Goal: Information Seeking & Learning: Check status

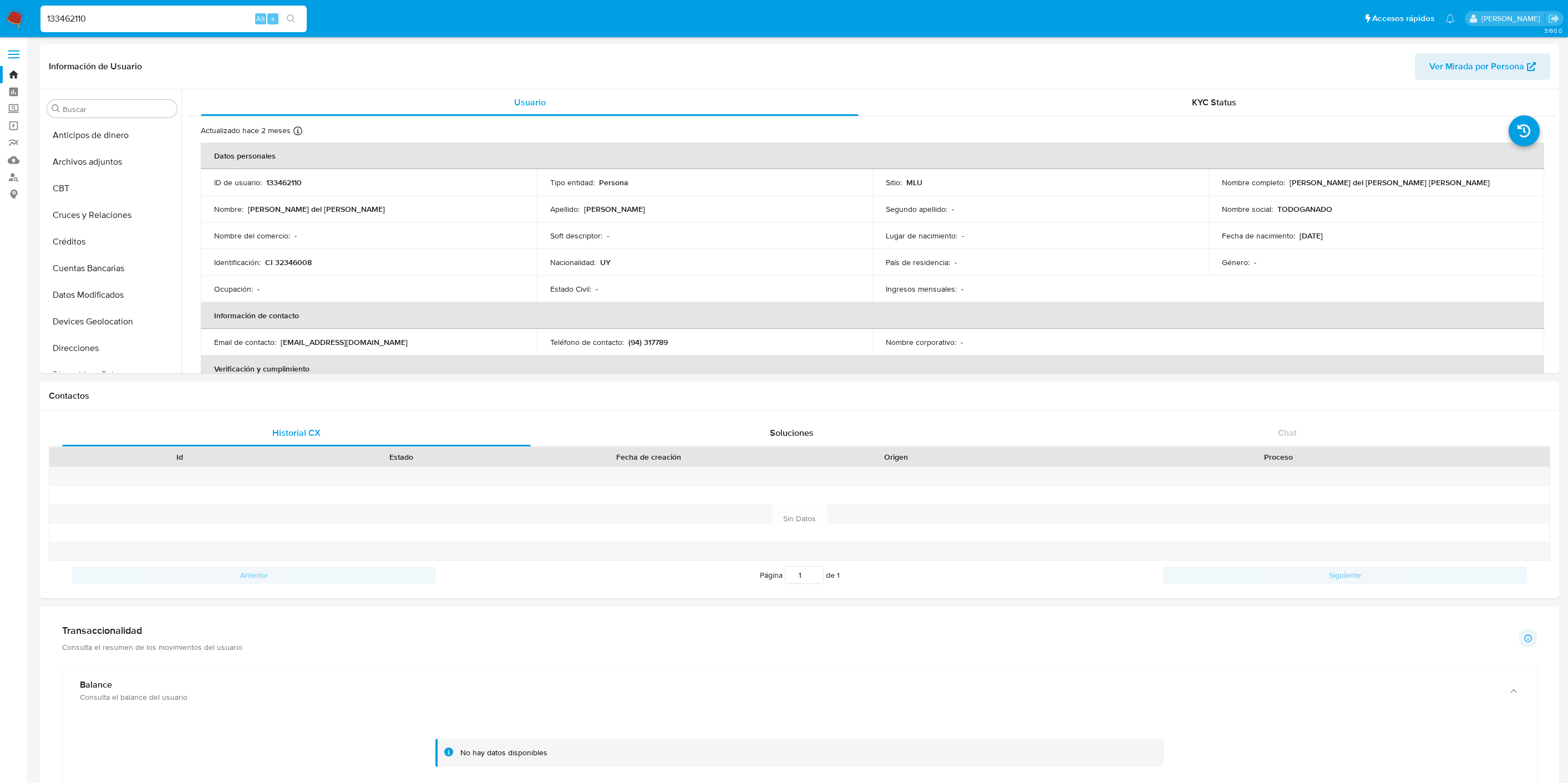
select select "10"
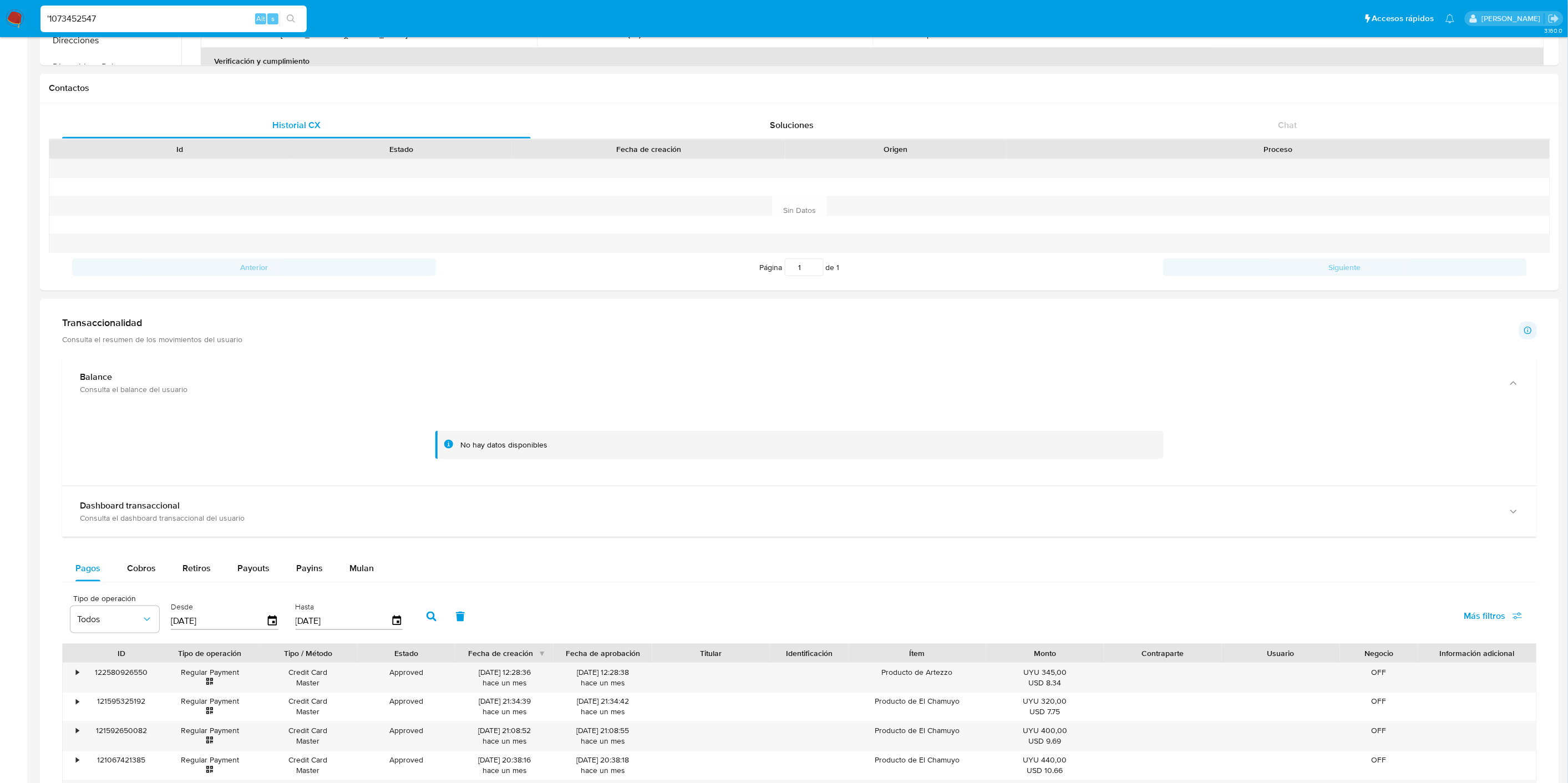
scroll to position [246, 0]
type input "1073452547"
click at [140, 23] on input "1073452547" at bounding box center [173, 19] width 266 height 15
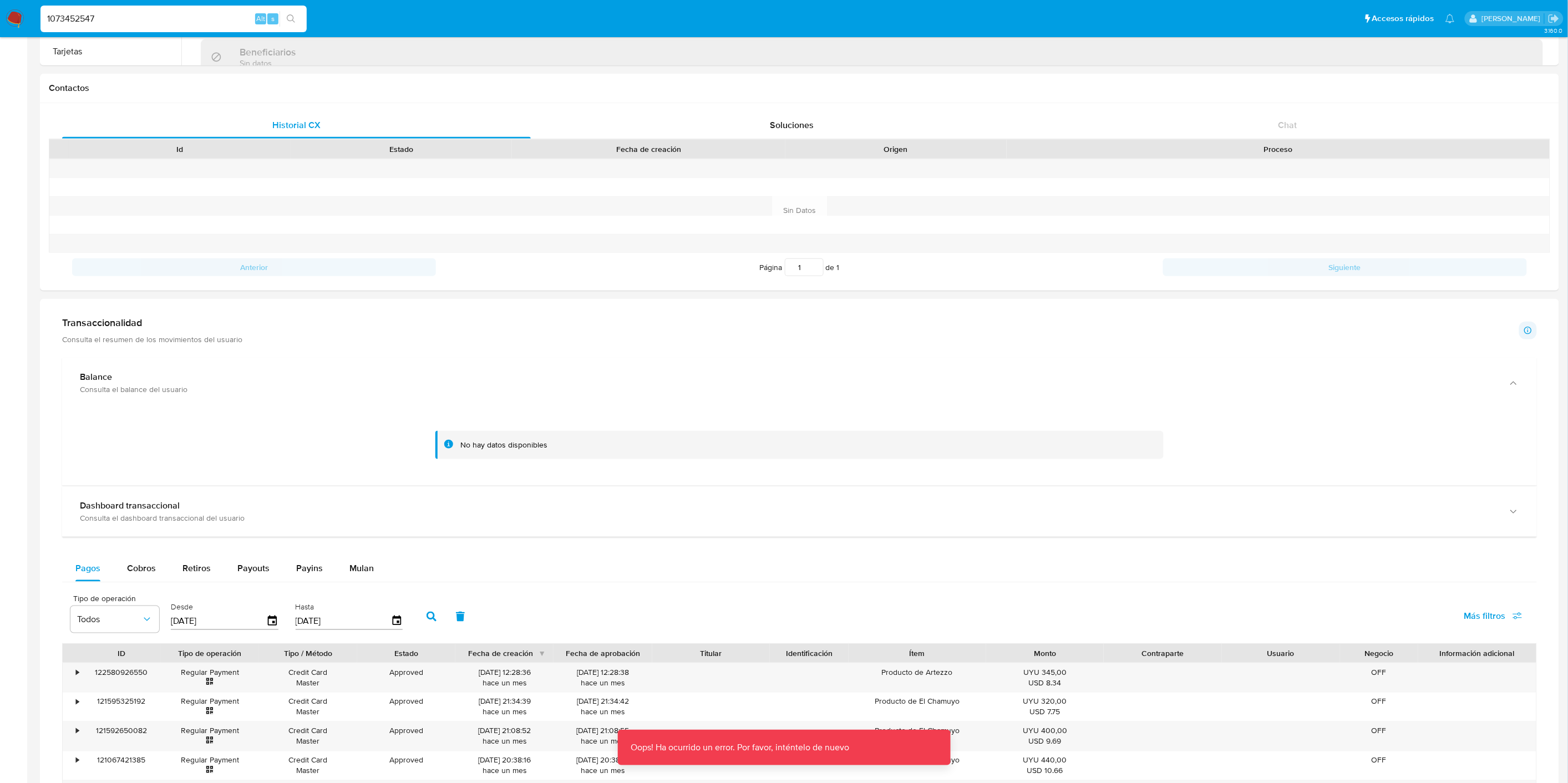
click at [65, 20] on input "1073452547" at bounding box center [173, 19] width 266 height 15
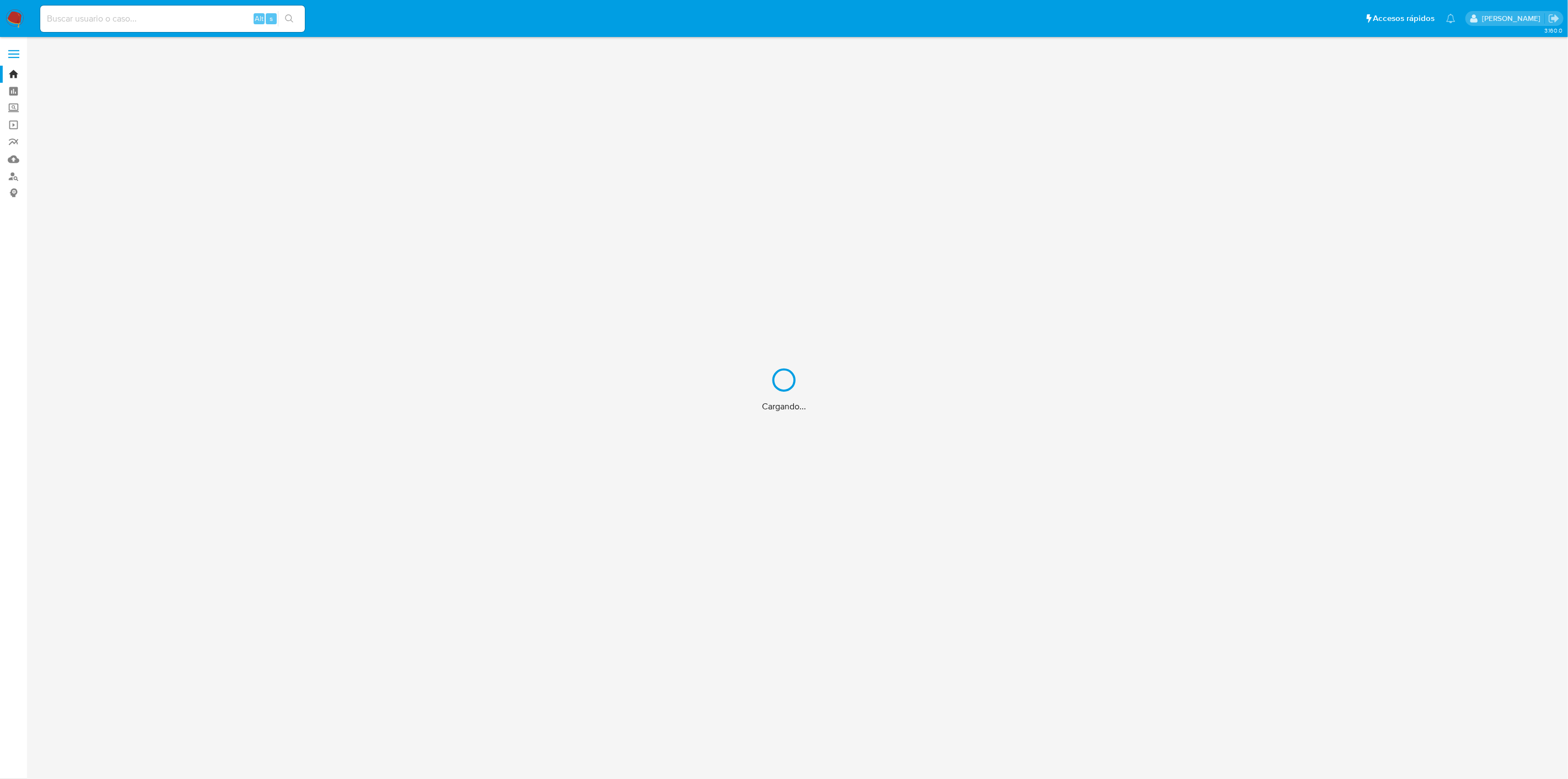
click at [138, 17] on div "Cargando..." at bounding box center [784, 389] width 1568 height 779
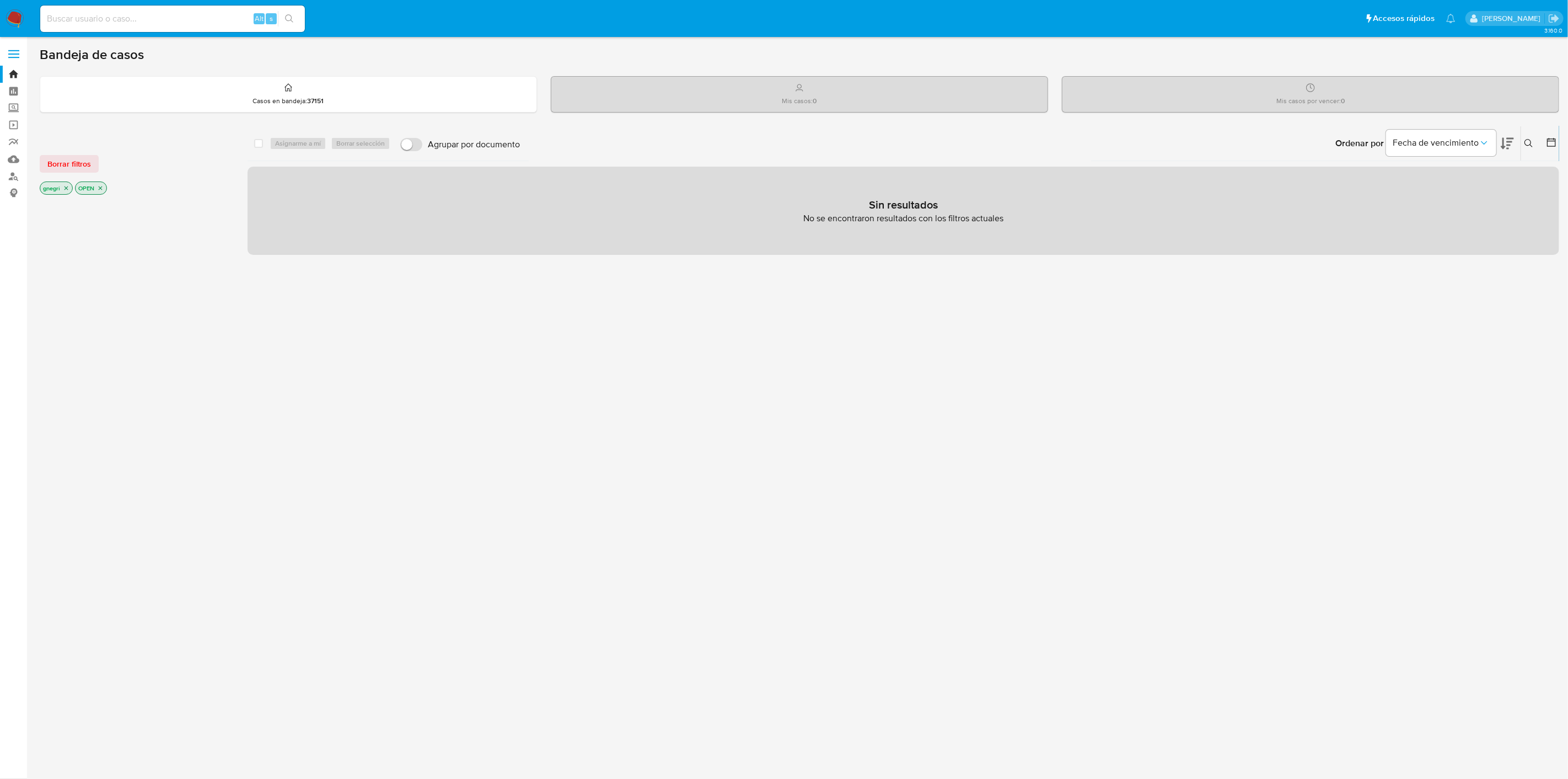
click at [61, 19] on input at bounding box center [172, 19] width 265 height 15
paste input "1073452547"
type input "1073452547"
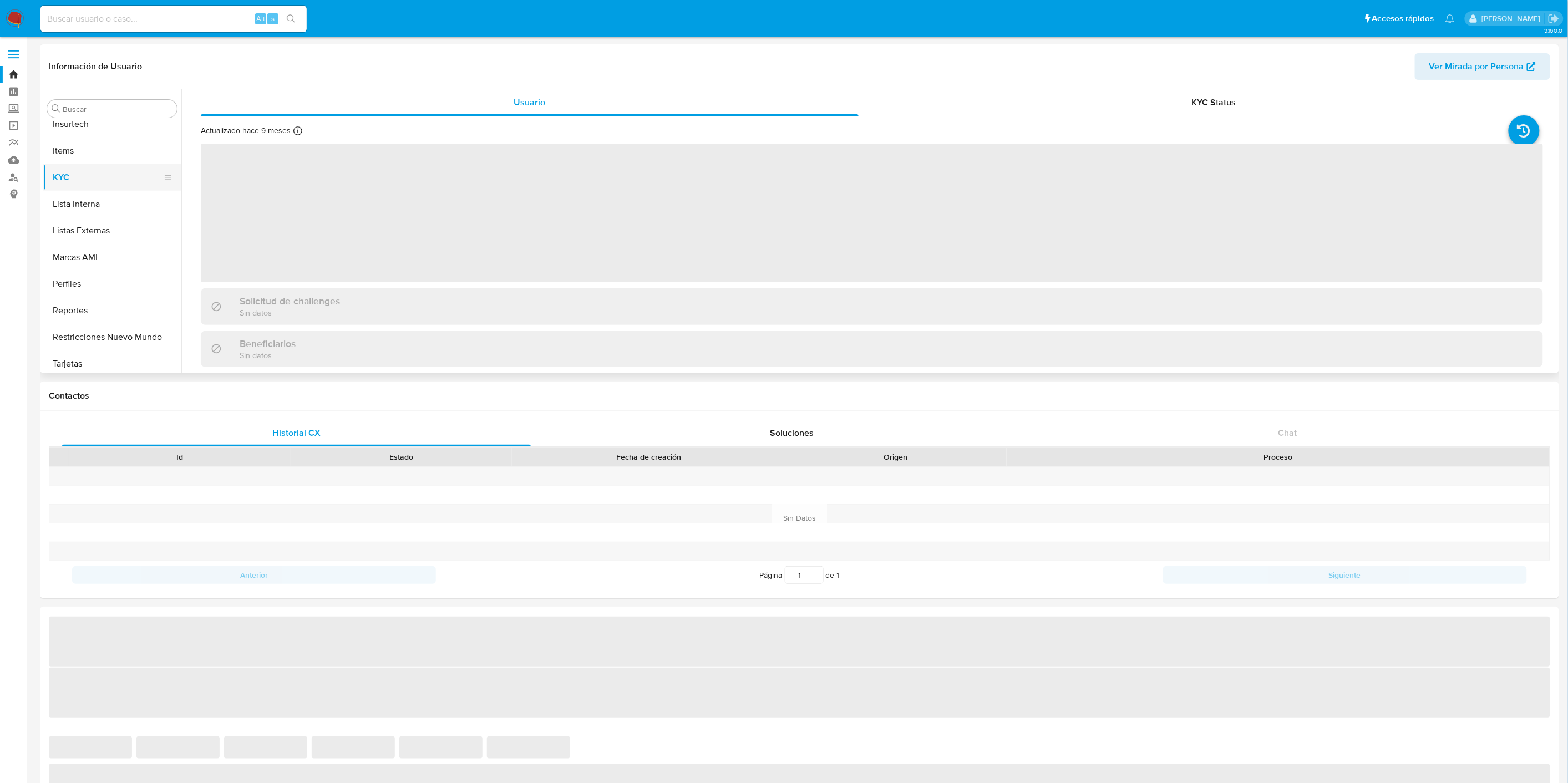
scroll to position [495, 0]
select select "10"
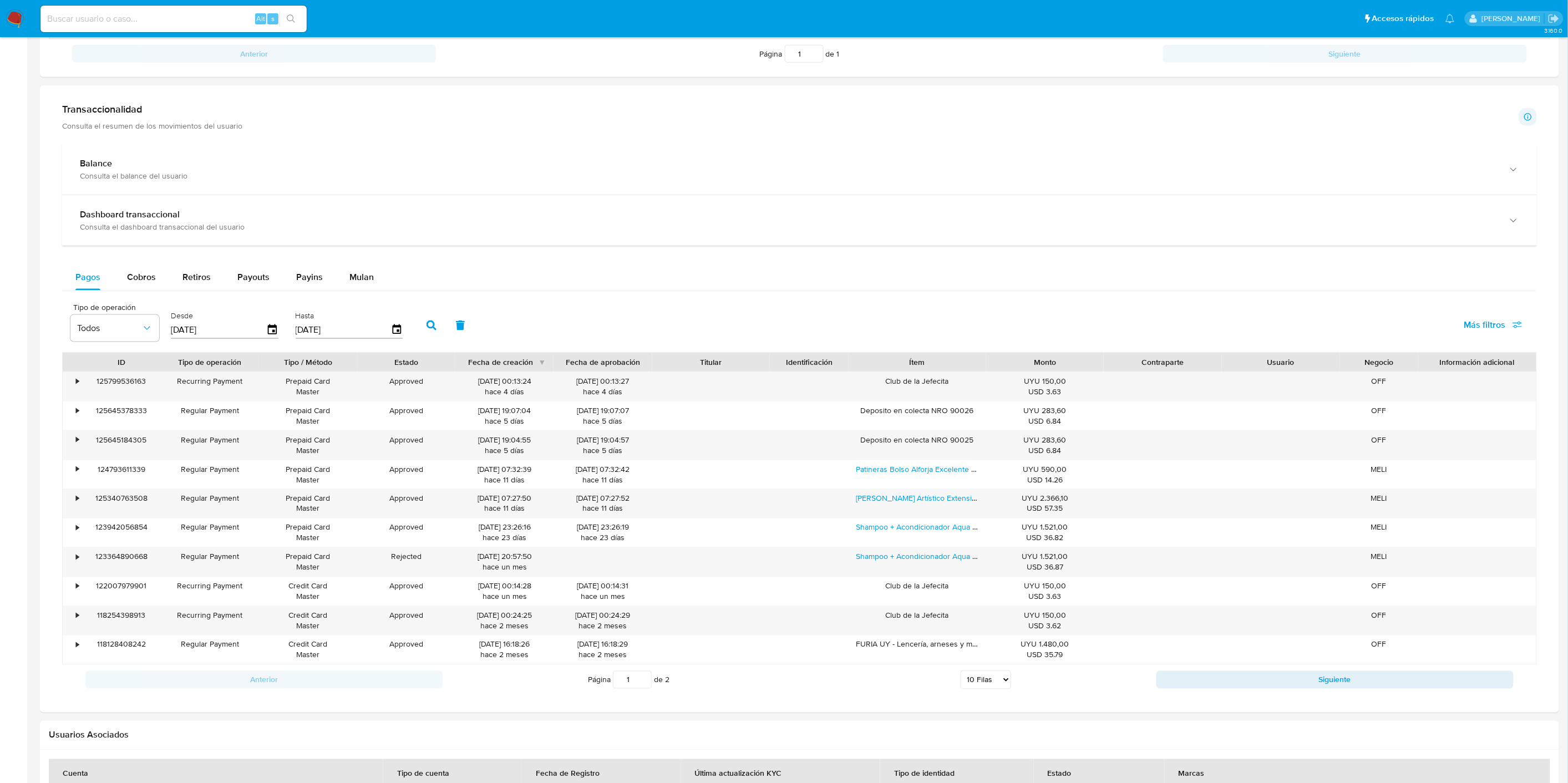
scroll to position [697, 0]
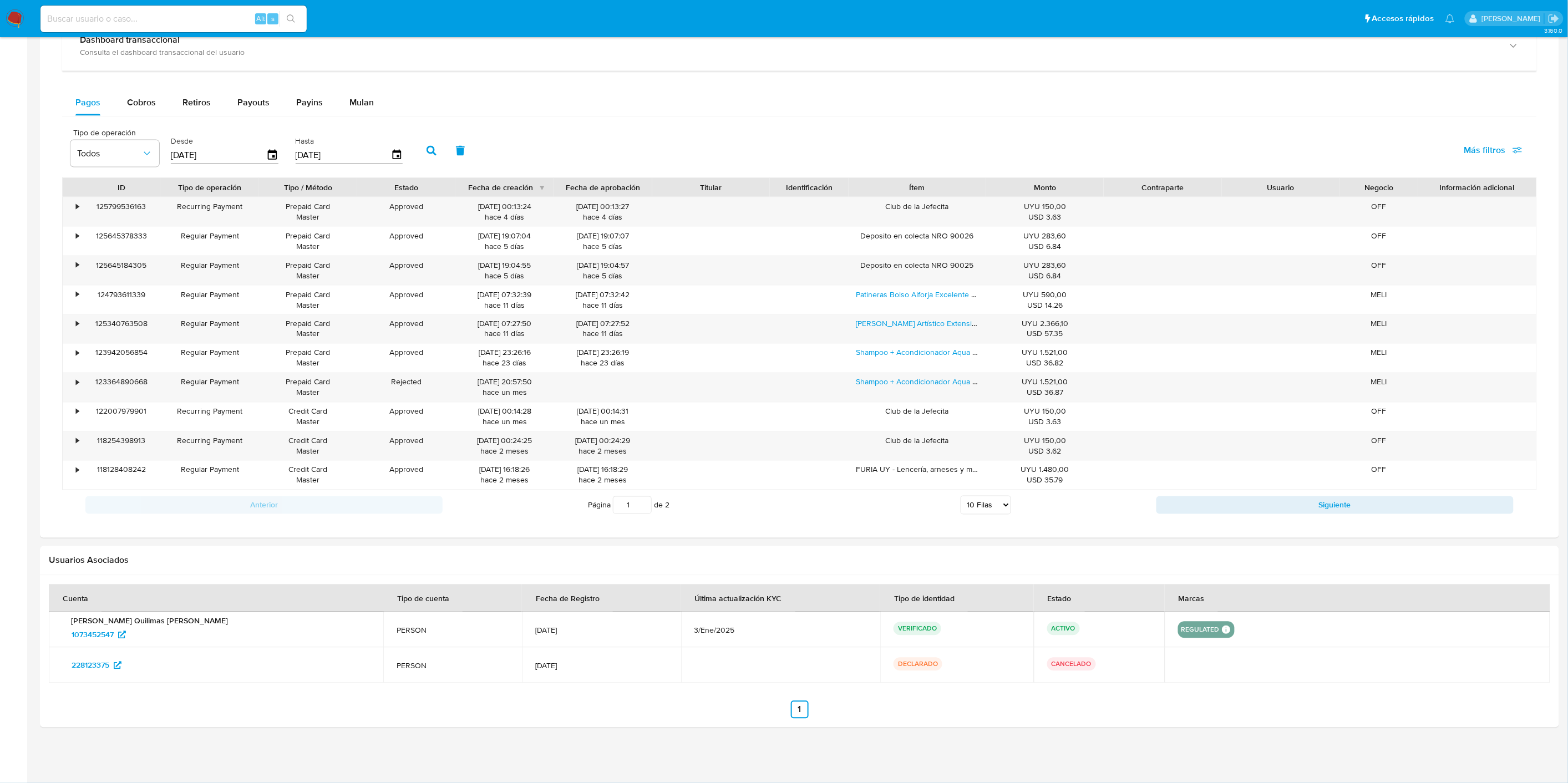
click at [144, 109] on div "Cobros" at bounding box center [141, 102] width 29 height 26
select select "10"
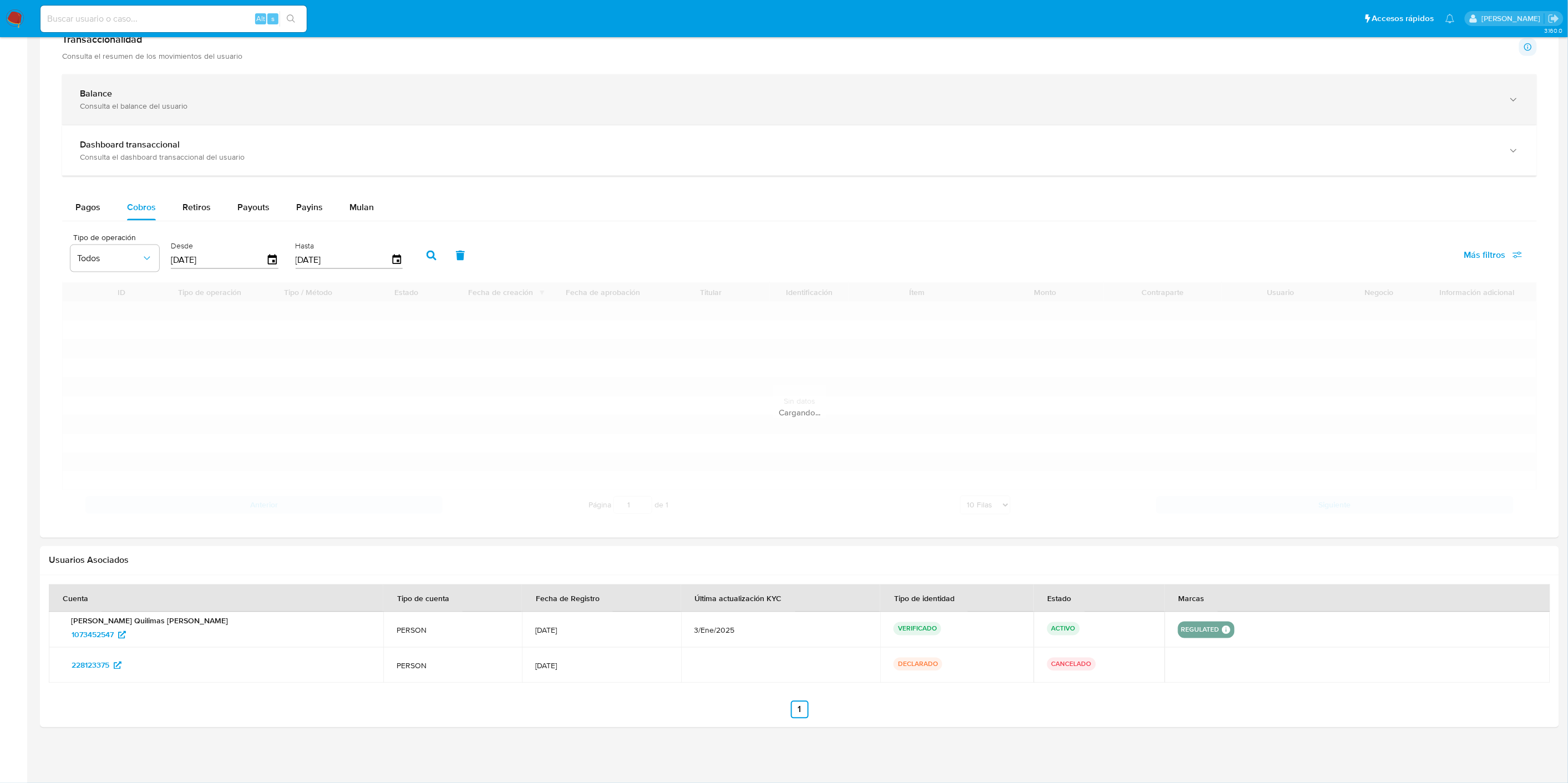
scroll to position [592, 0]
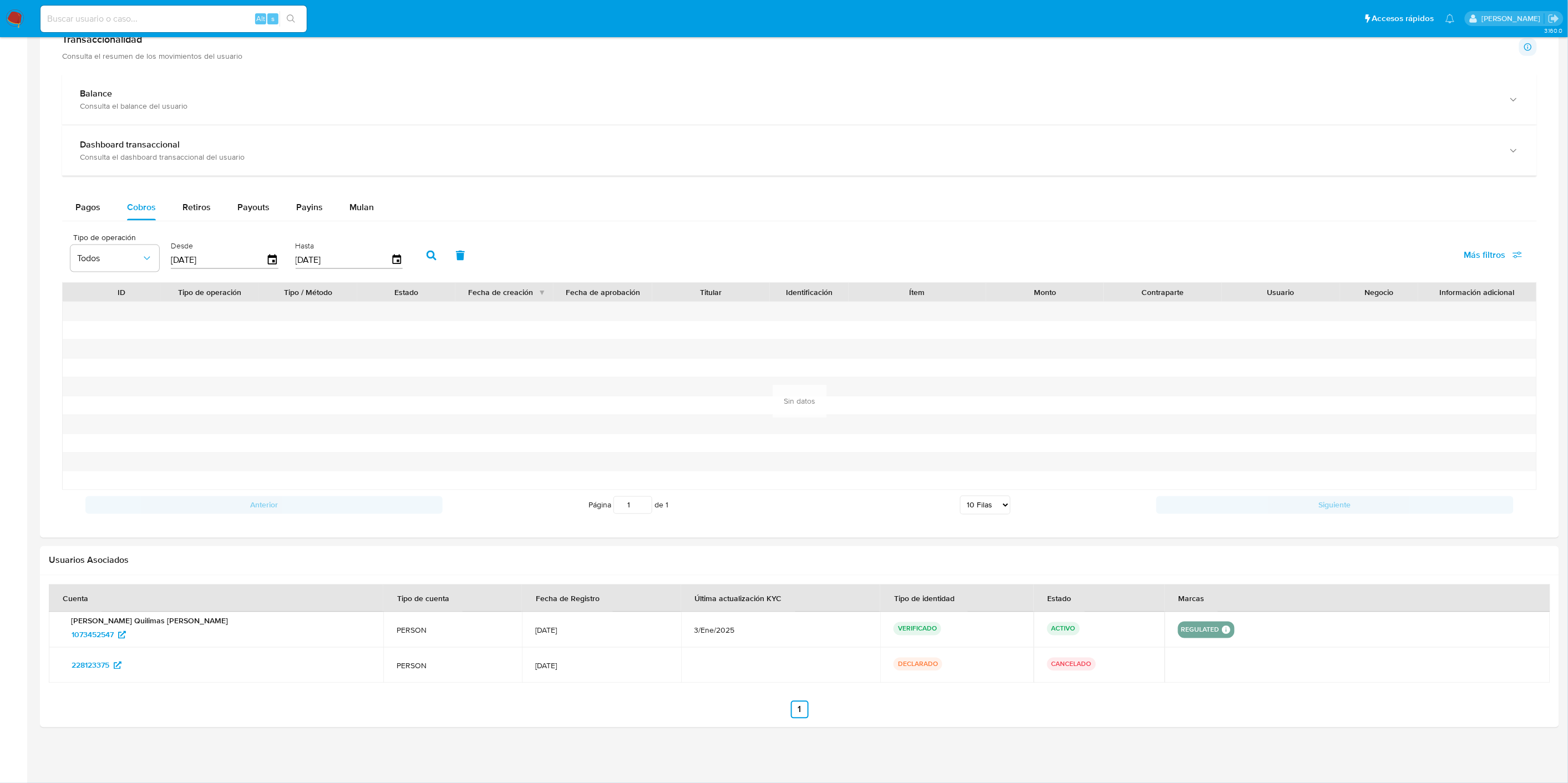
click at [197, 260] on input "[DATE]" at bounding box center [219, 260] width 96 height 18
type input "0_/__/____"
type input "01/01/2025"
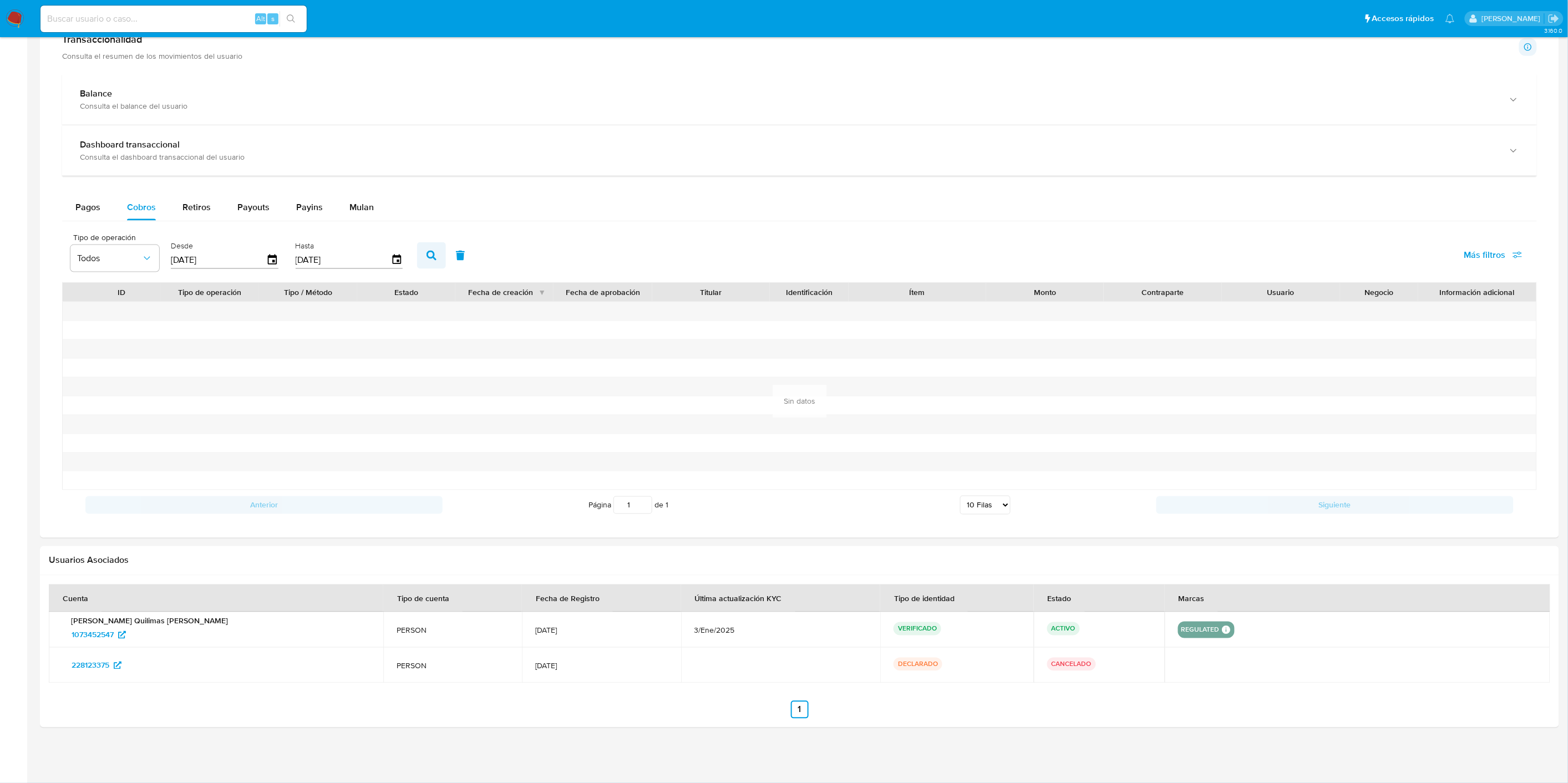
click at [427, 254] on icon "button" at bounding box center [432, 255] width 10 height 10
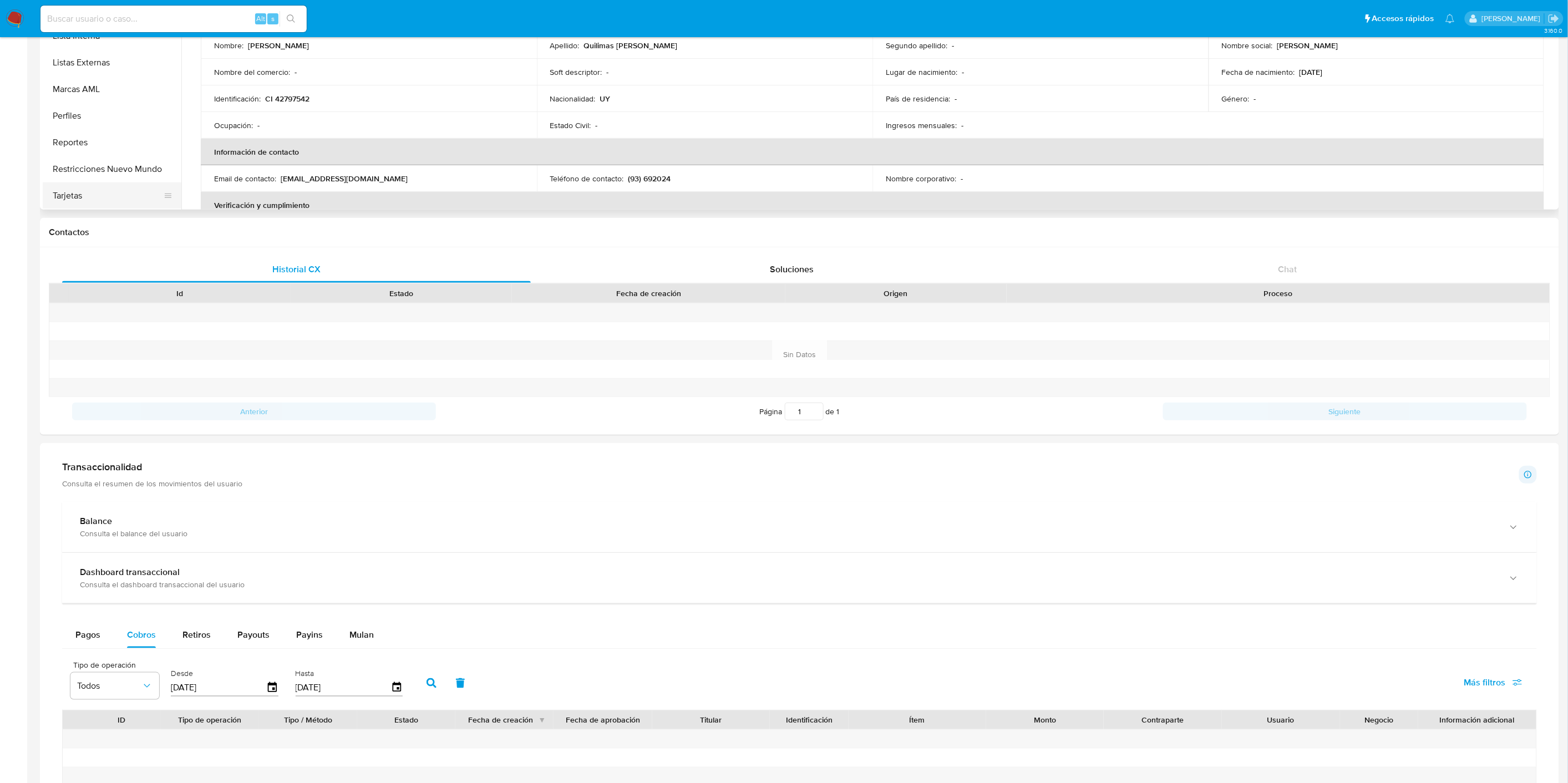
scroll to position [162, 0]
click at [112, 167] on button "Restricciones Nuevo Mundo" at bounding box center [108, 171] width 130 height 26
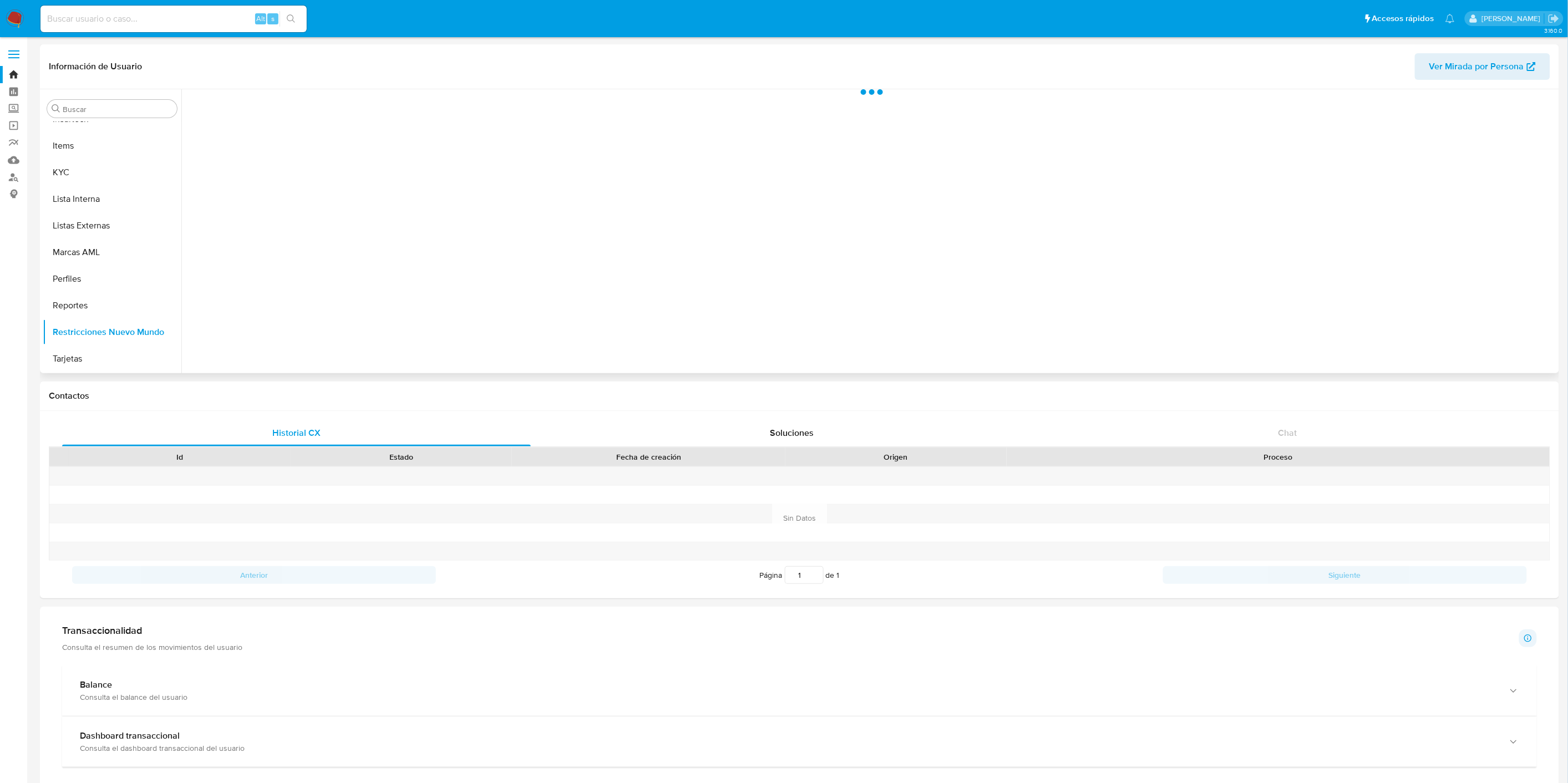
scroll to position [495, 0]
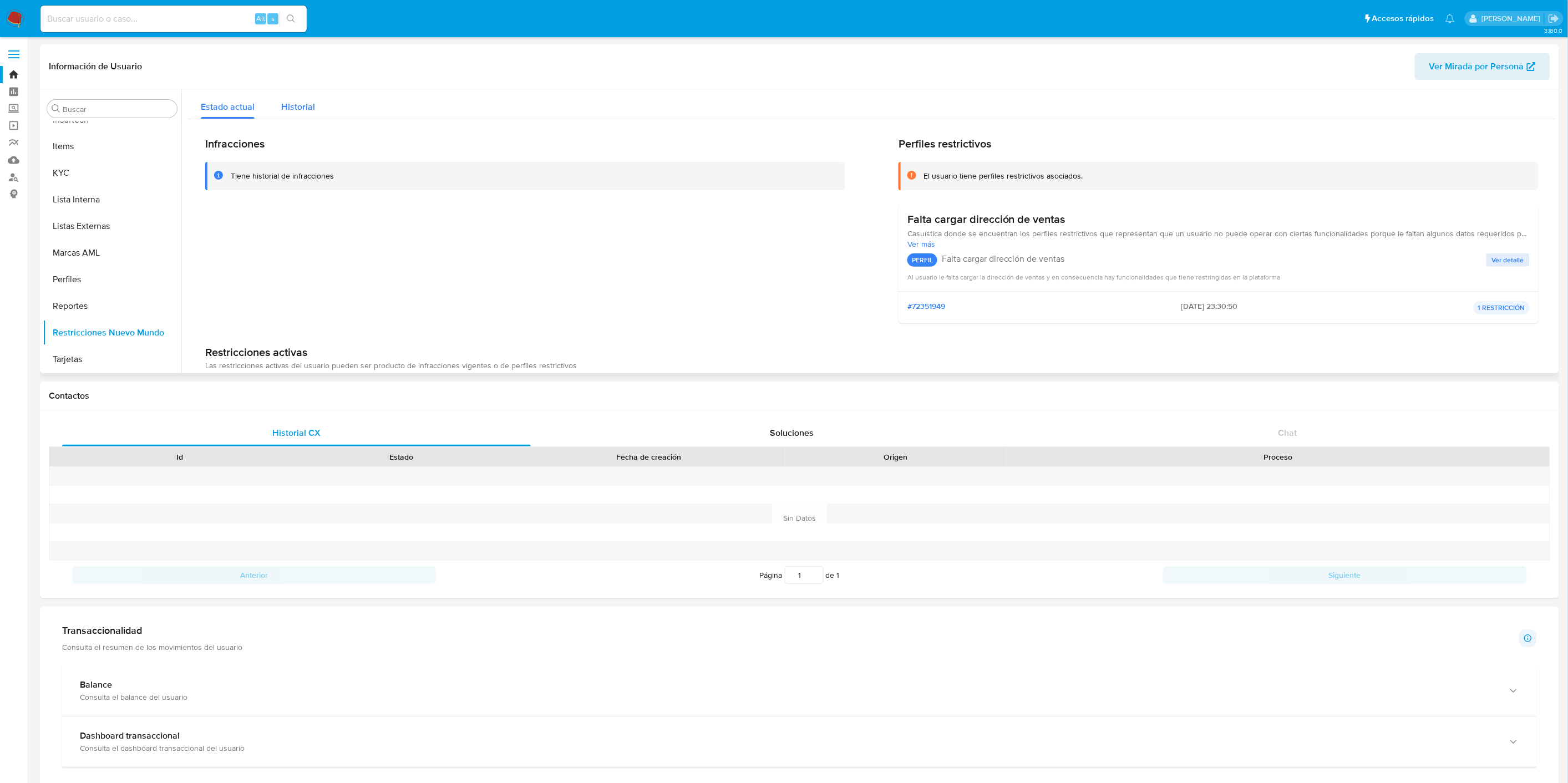
click at [294, 105] on span "Historial" at bounding box center [298, 107] width 34 height 13
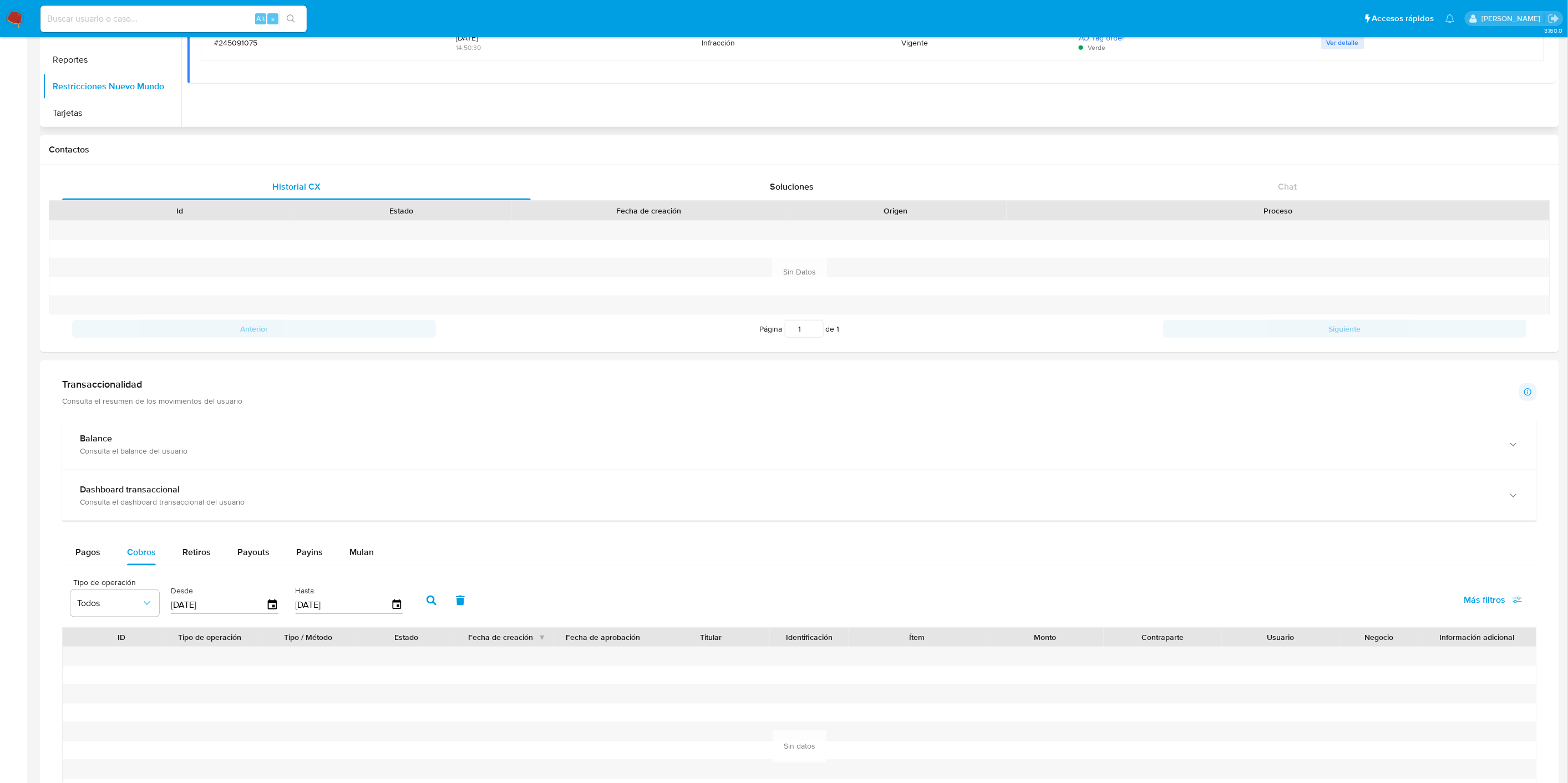
scroll to position [0, 0]
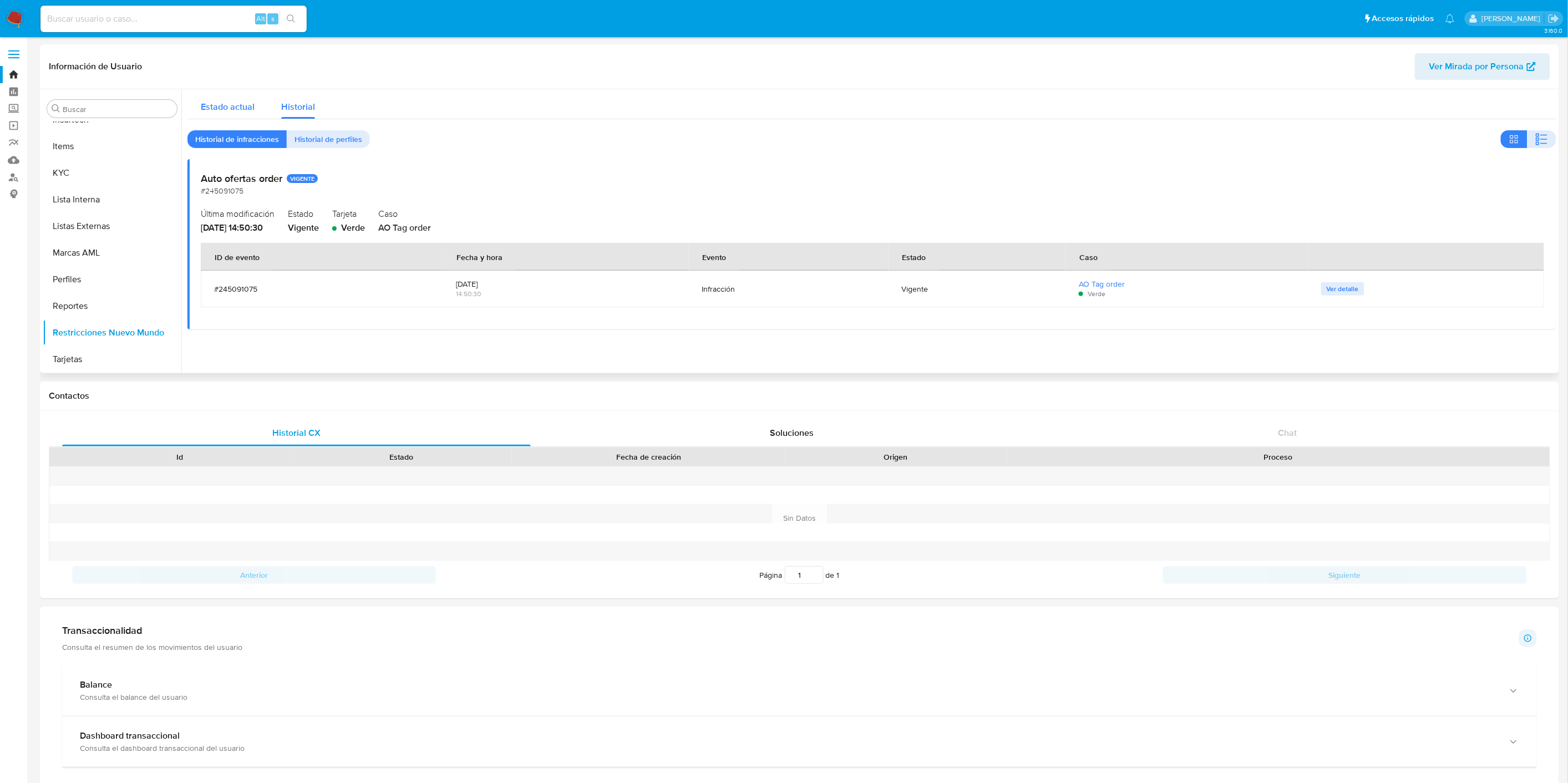
click at [224, 108] on span "Estado actual" at bounding box center [228, 107] width 54 height 13
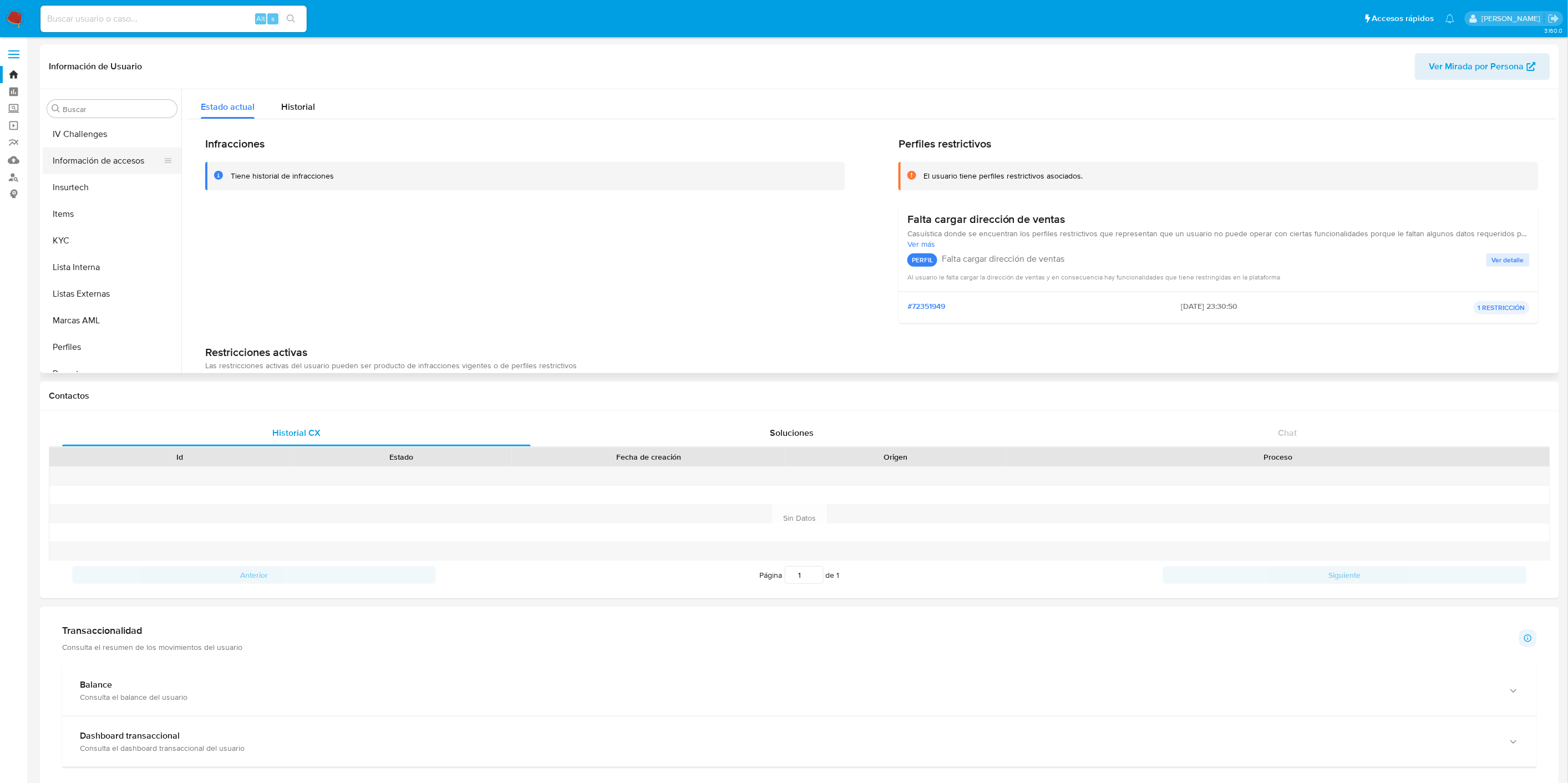
scroll to position [433, 0]
click at [111, 228] on button "KYC" at bounding box center [108, 234] width 130 height 26
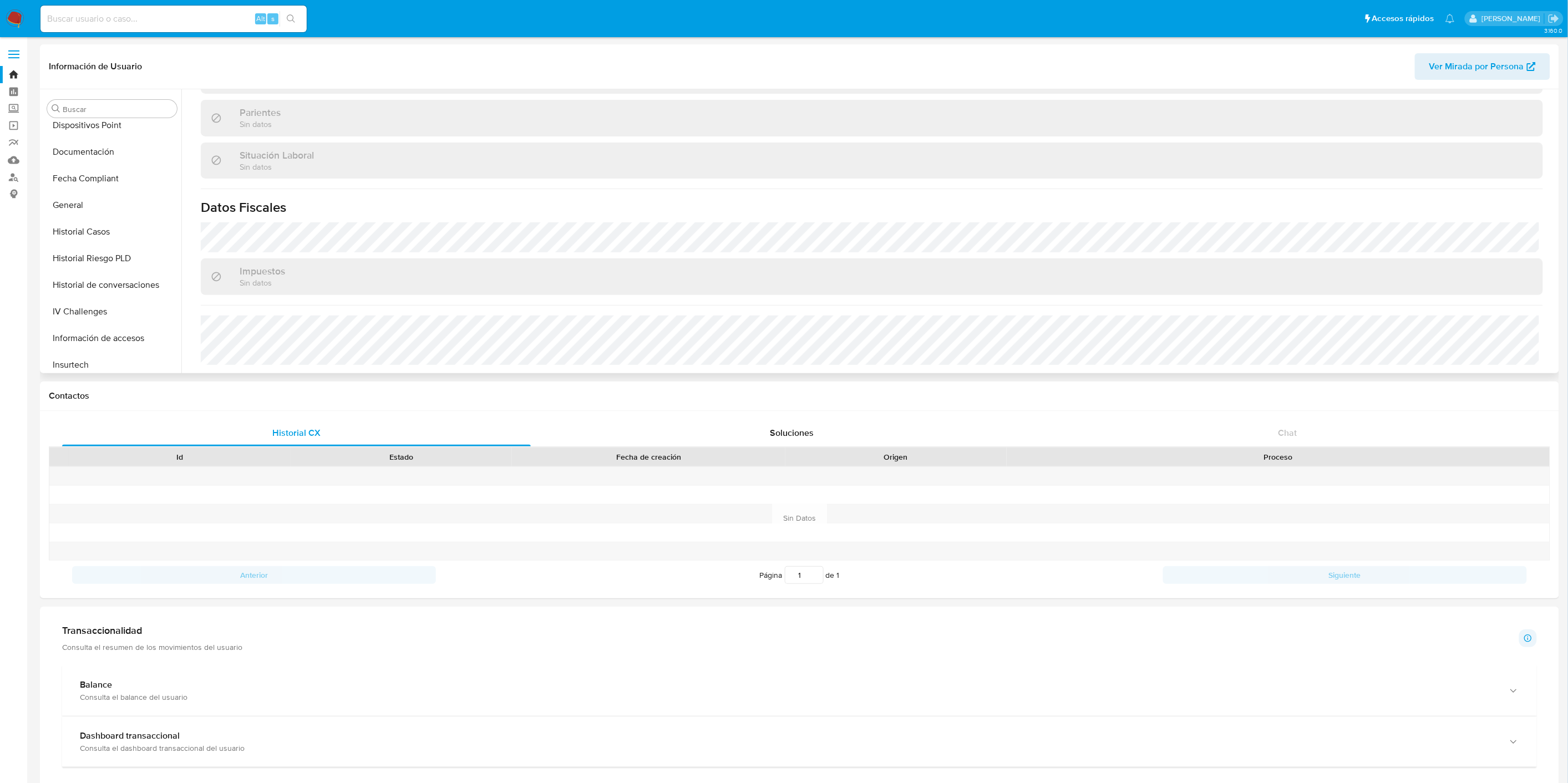
scroll to position [248, 0]
click at [114, 228] on button "Historial Casos" at bounding box center [108, 233] width 130 height 26
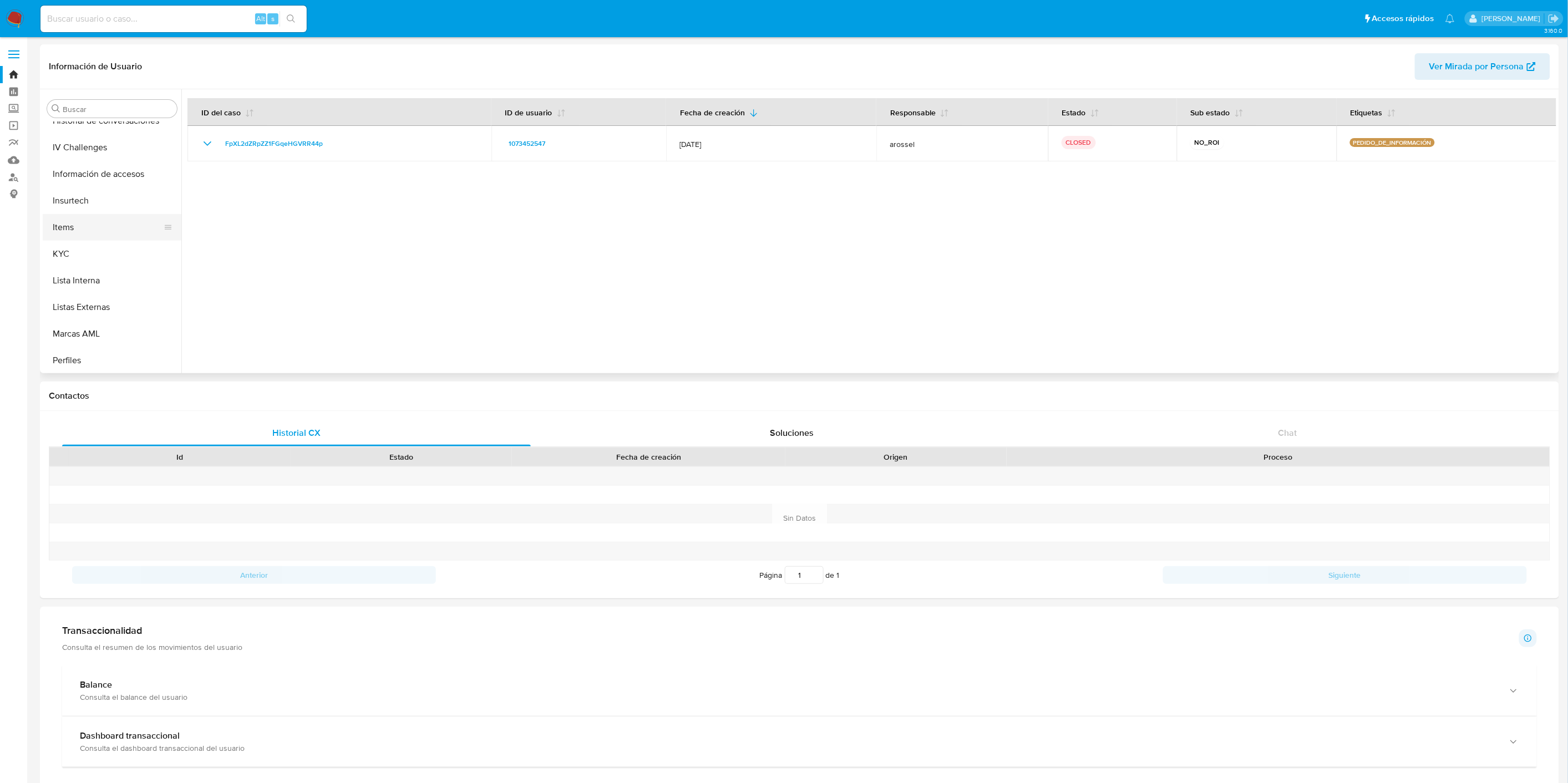
scroll to position [432, 0]
click at [74, 225] on button "KYC" at bounding box center [108, 234] width 130 height 26
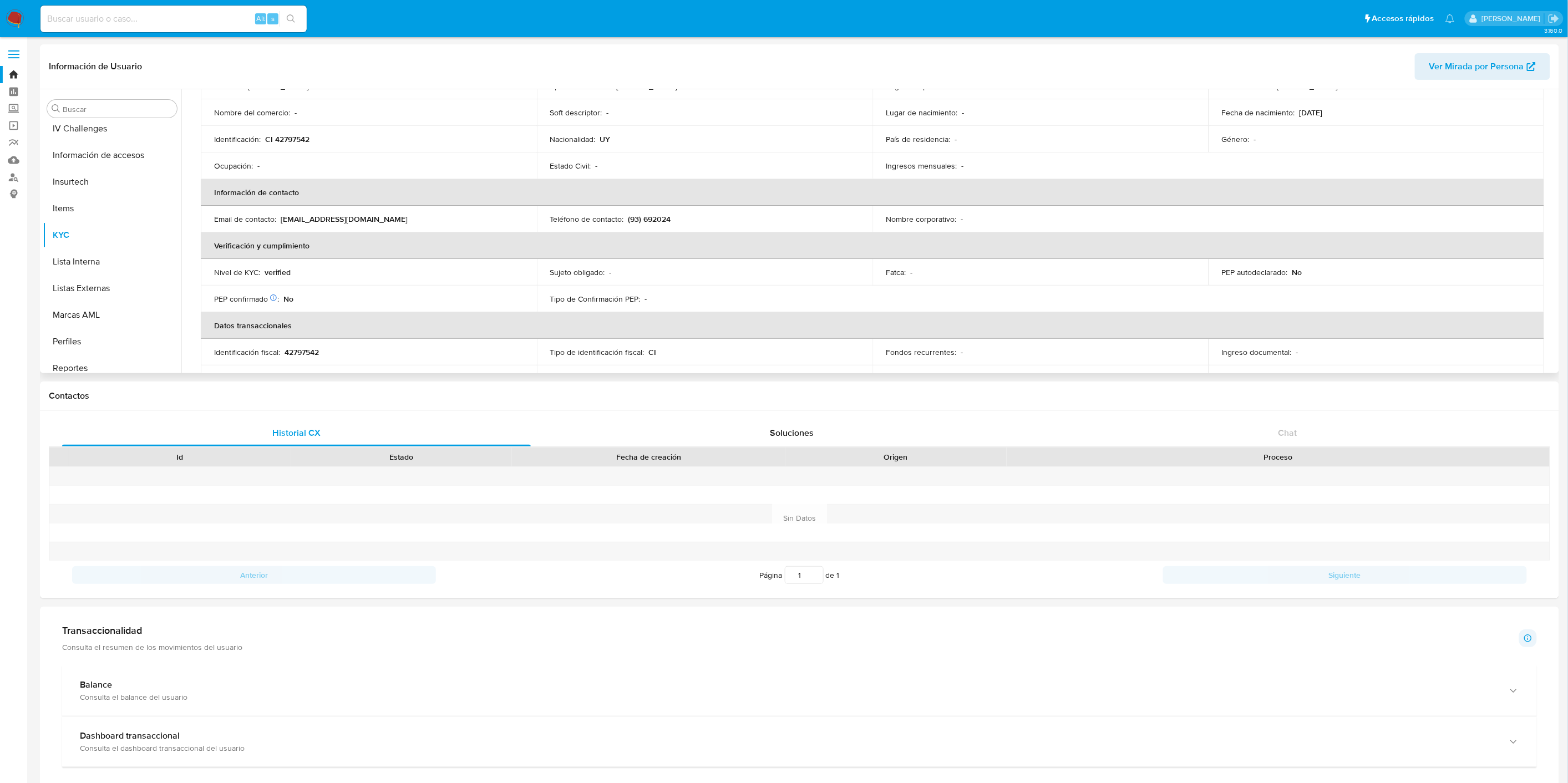
scroll to position [0, 0]
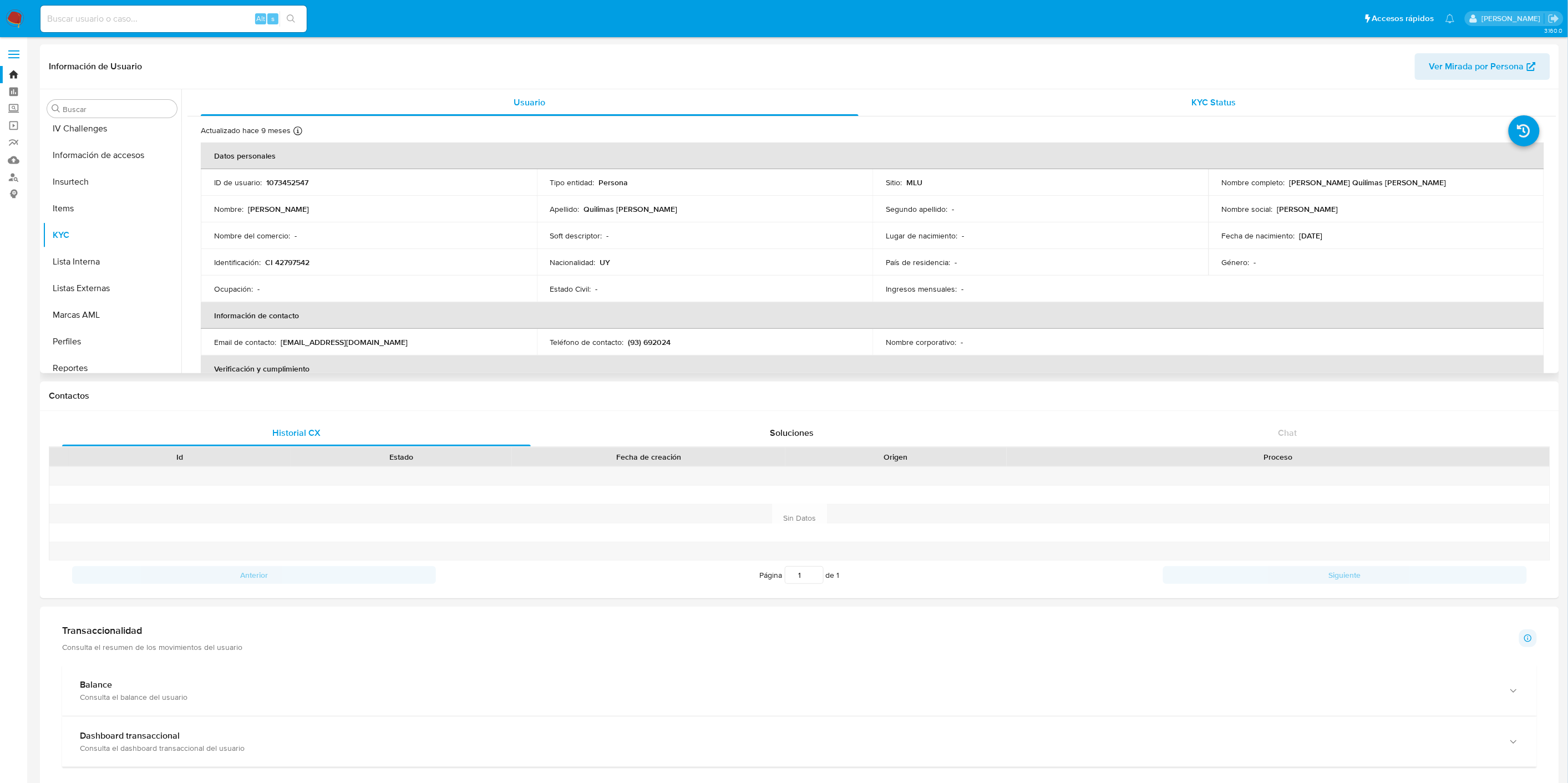
click at [1174, 91] on div "KYC Status" at bounding box center [1214, 102] width 658 height 26
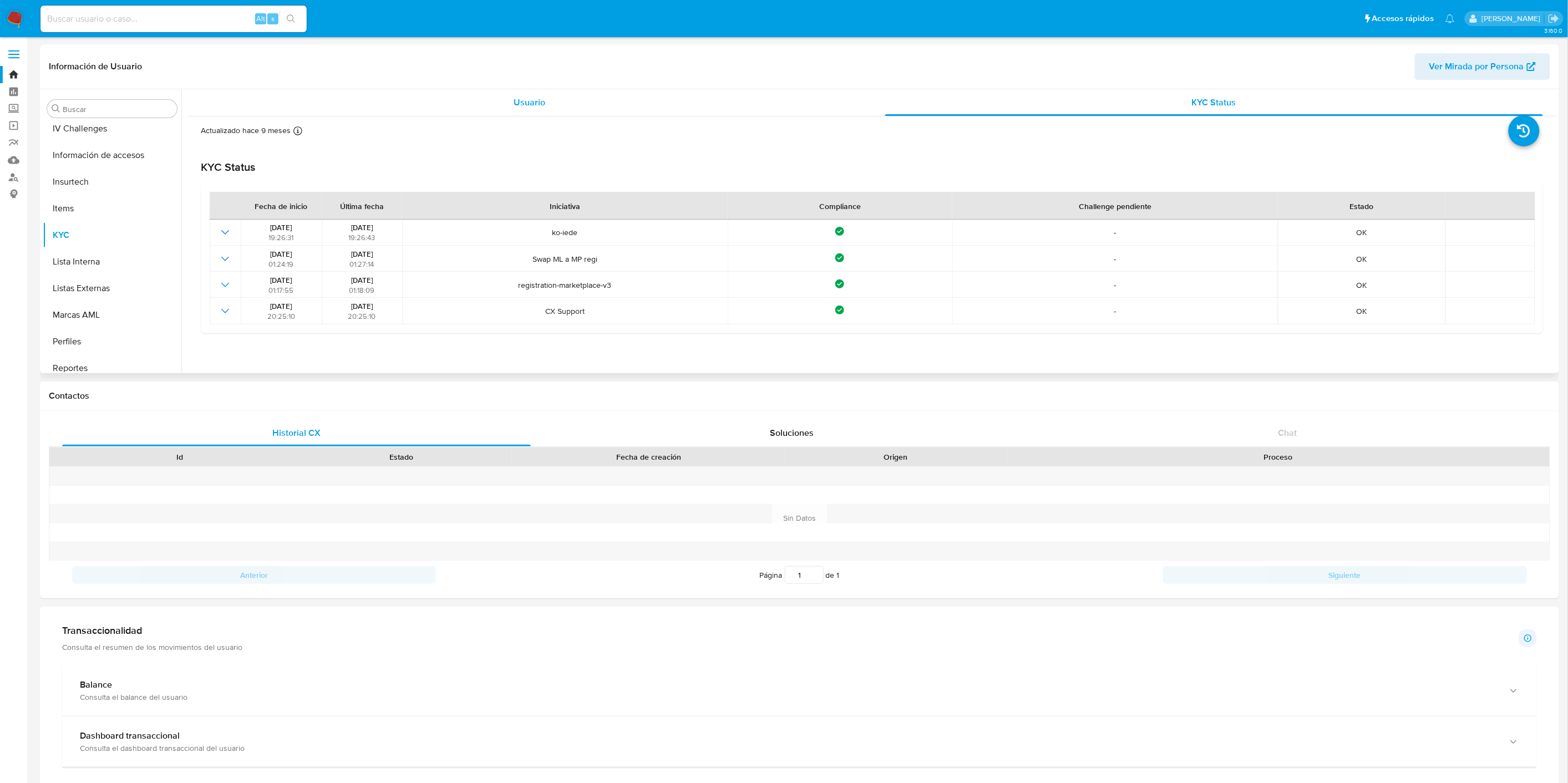
click at [556, 96] on div "Usuario" at bounding box center [530, 102] width 658 height 26
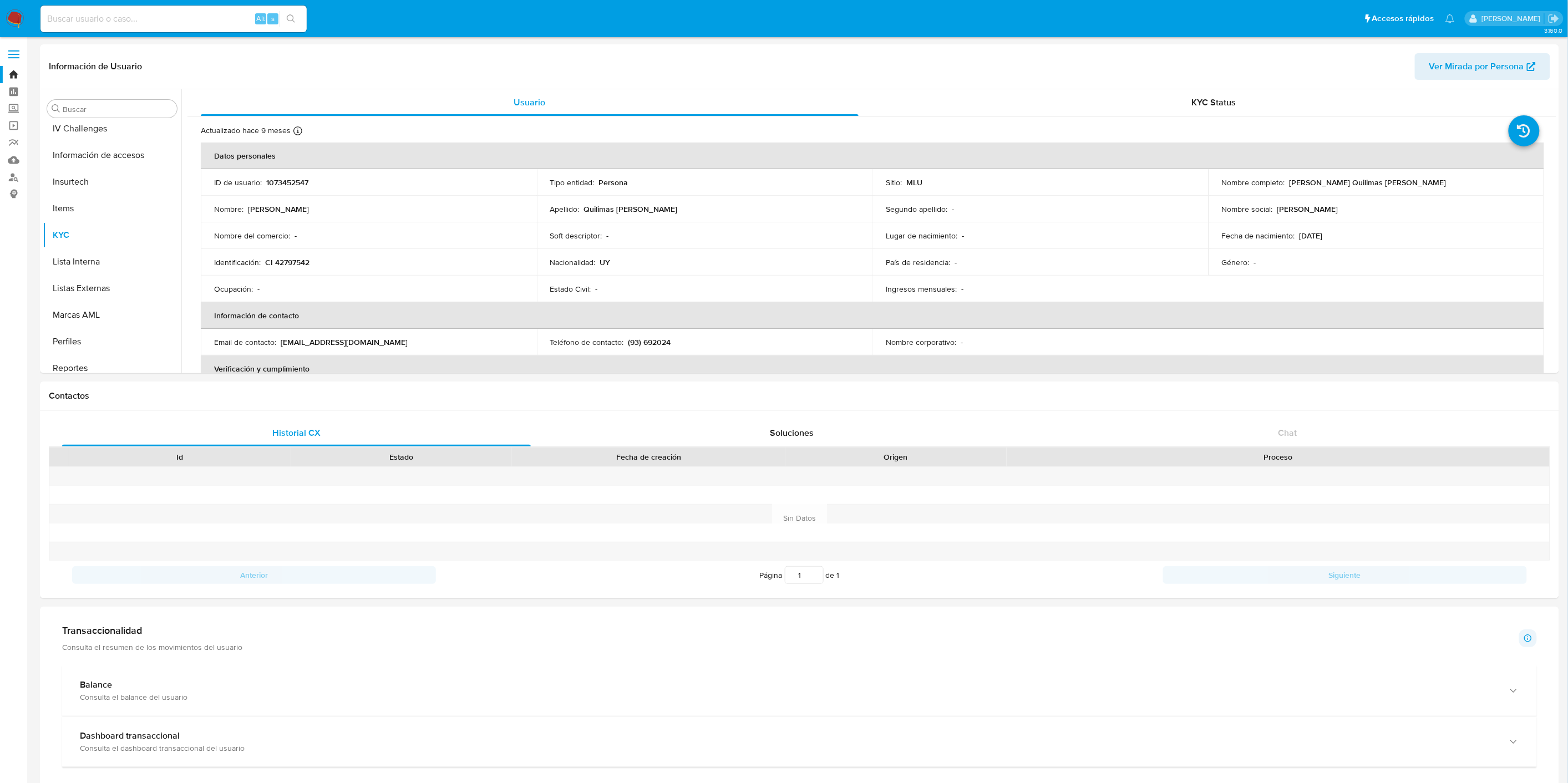
click at [97, 6] on div "Alt s" at bounding box center [173, 18] width 266 height 26
click at [100, 22] on input at bounding box center [173, 19] width 266 height 15
paste input "228123375"
type input "228123375"
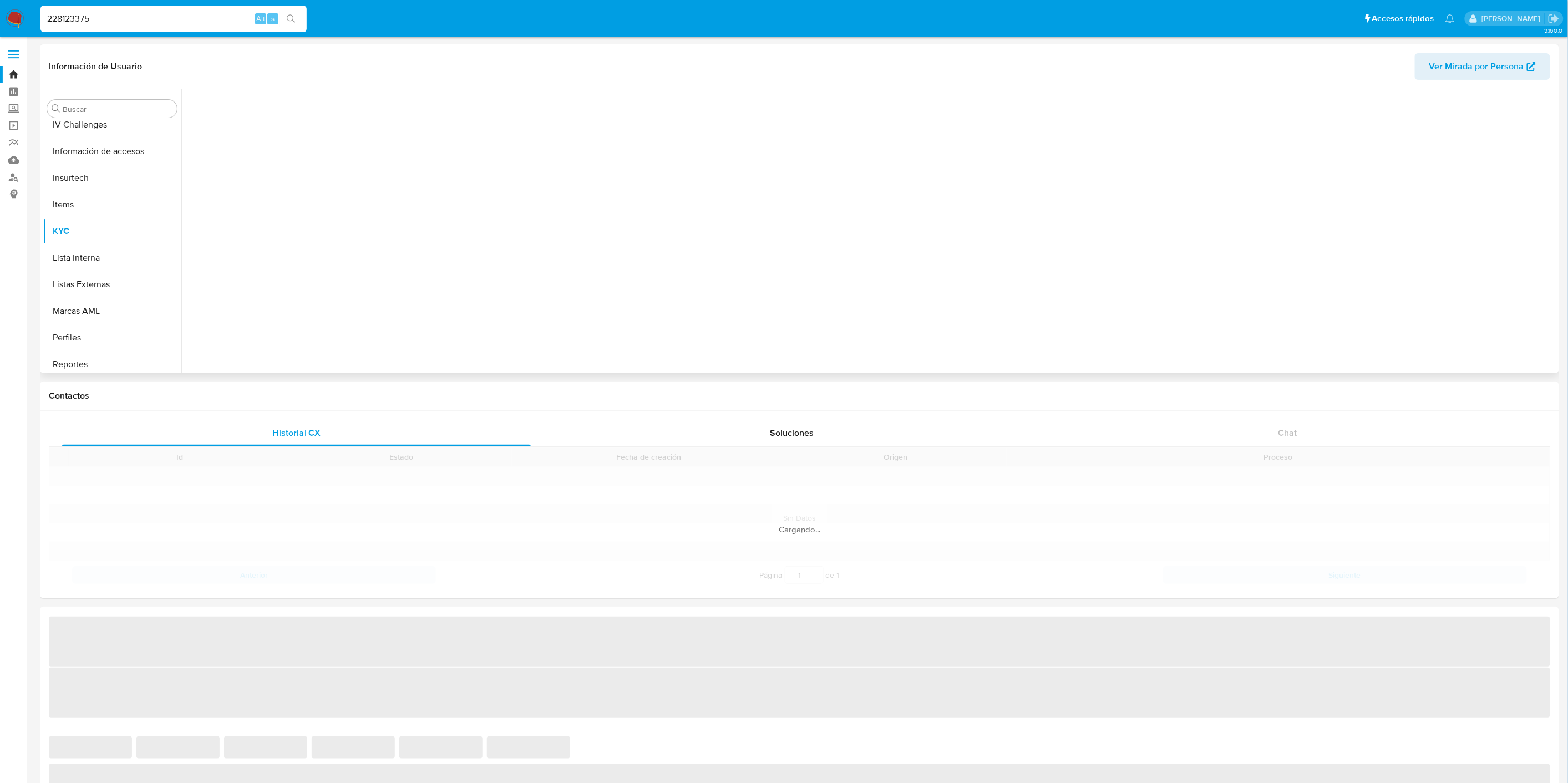
scroll to position [495, 0]
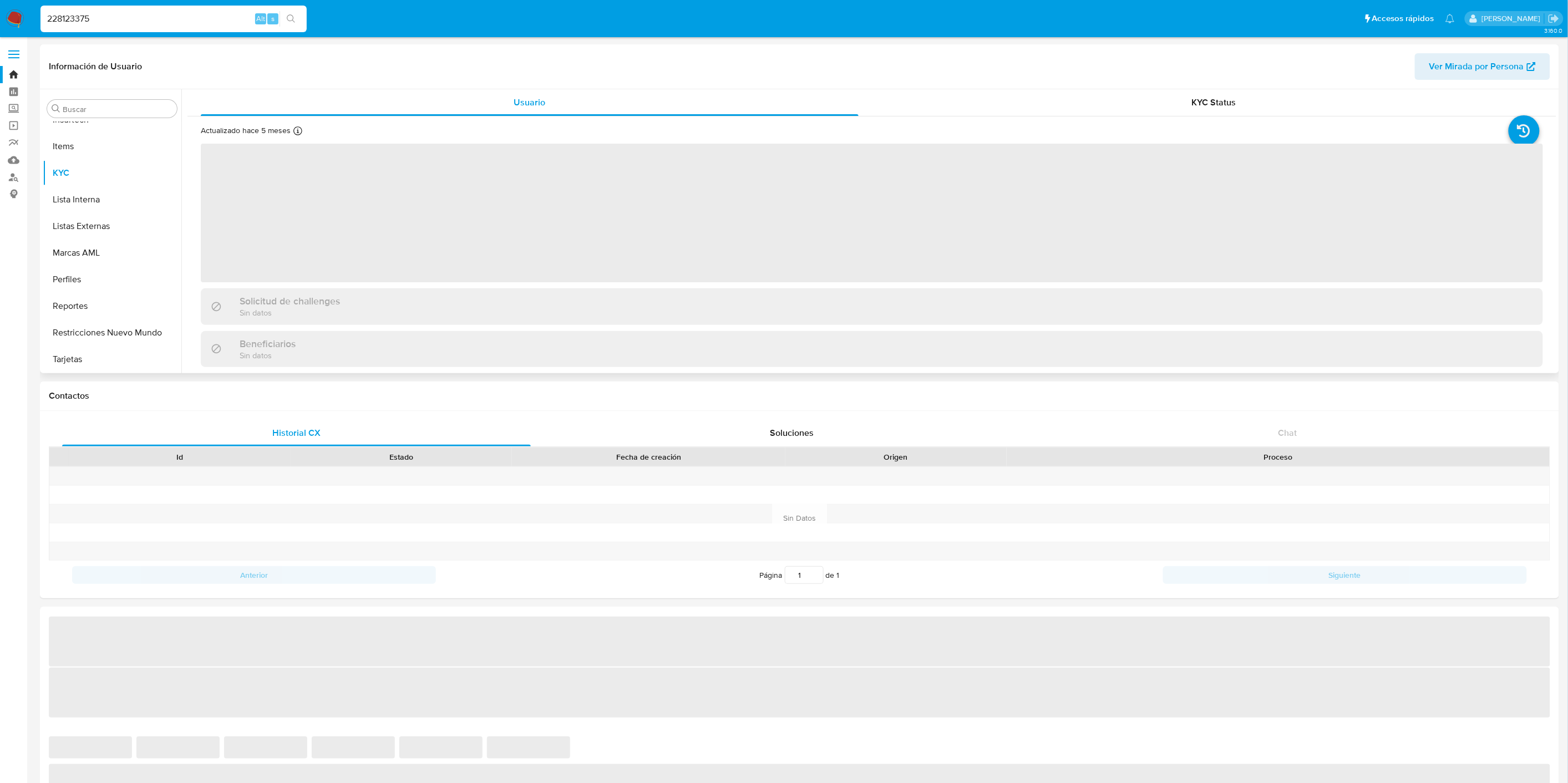
select select "10"
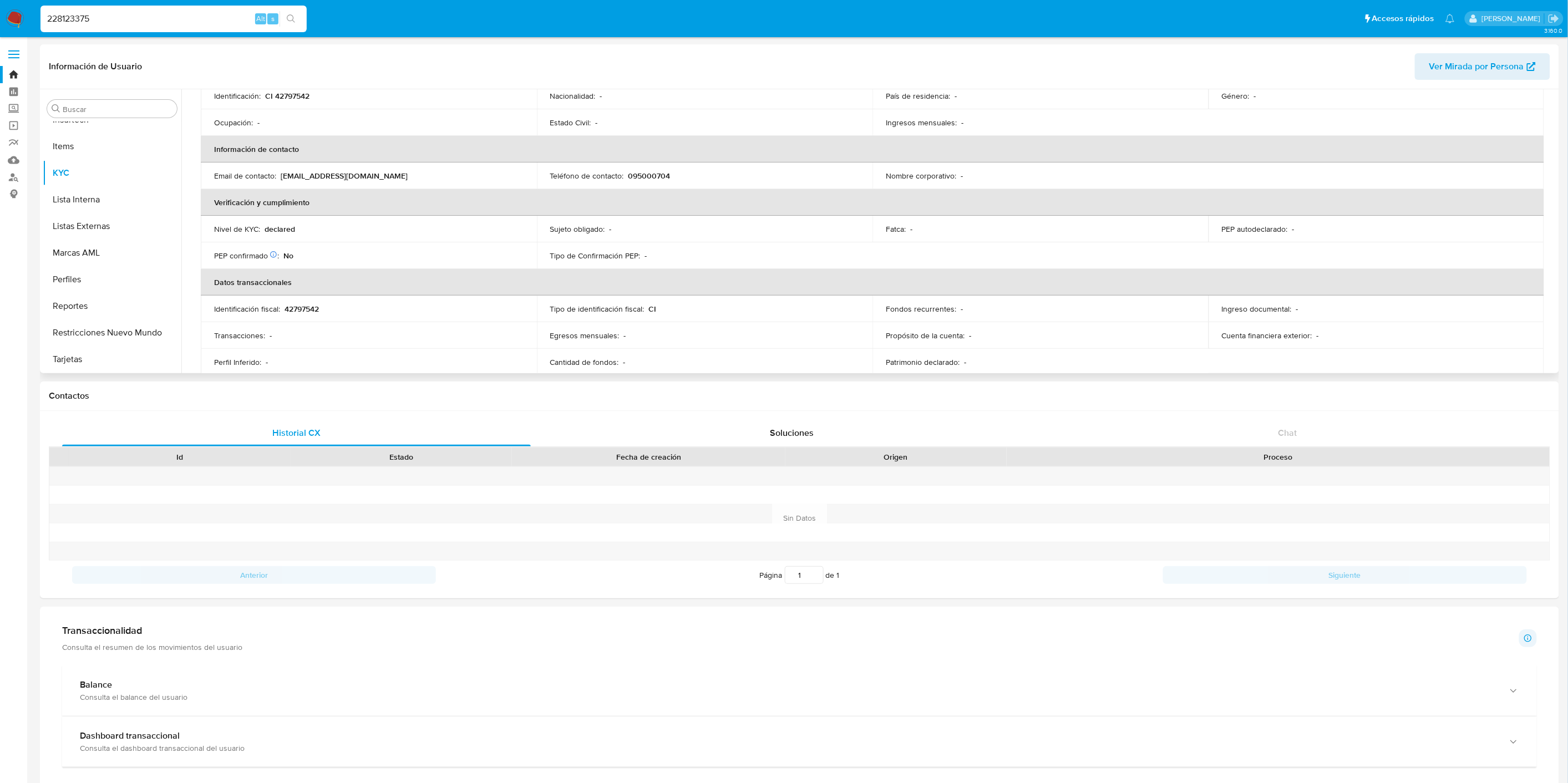
scroll to position [43, 0]
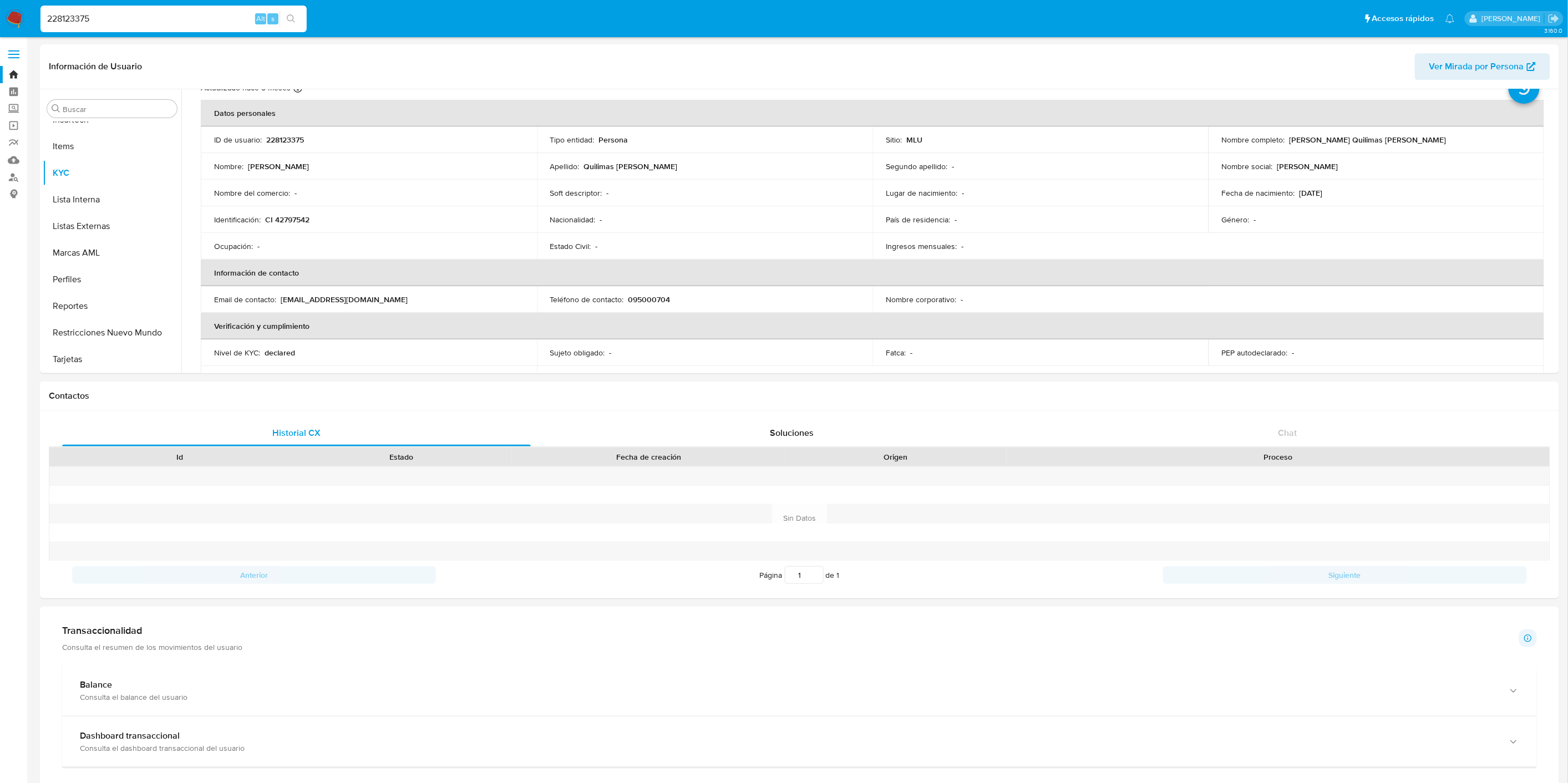
click at [112, 20] on input "228123375" at bounding box center [173, 19] width 266 height 15
paste input "616355257"
type input "616355257"
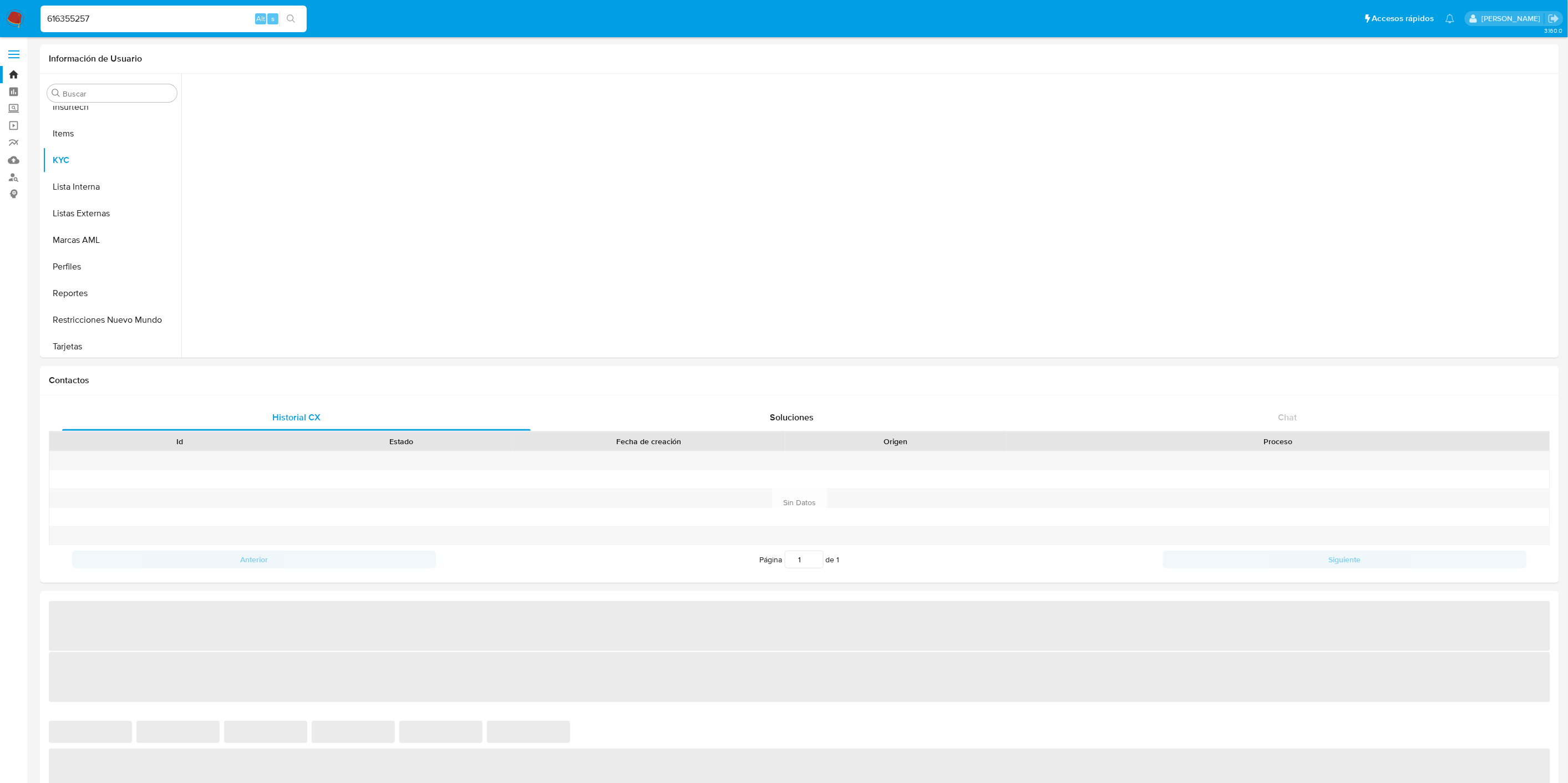
scroll to position [495, 0]
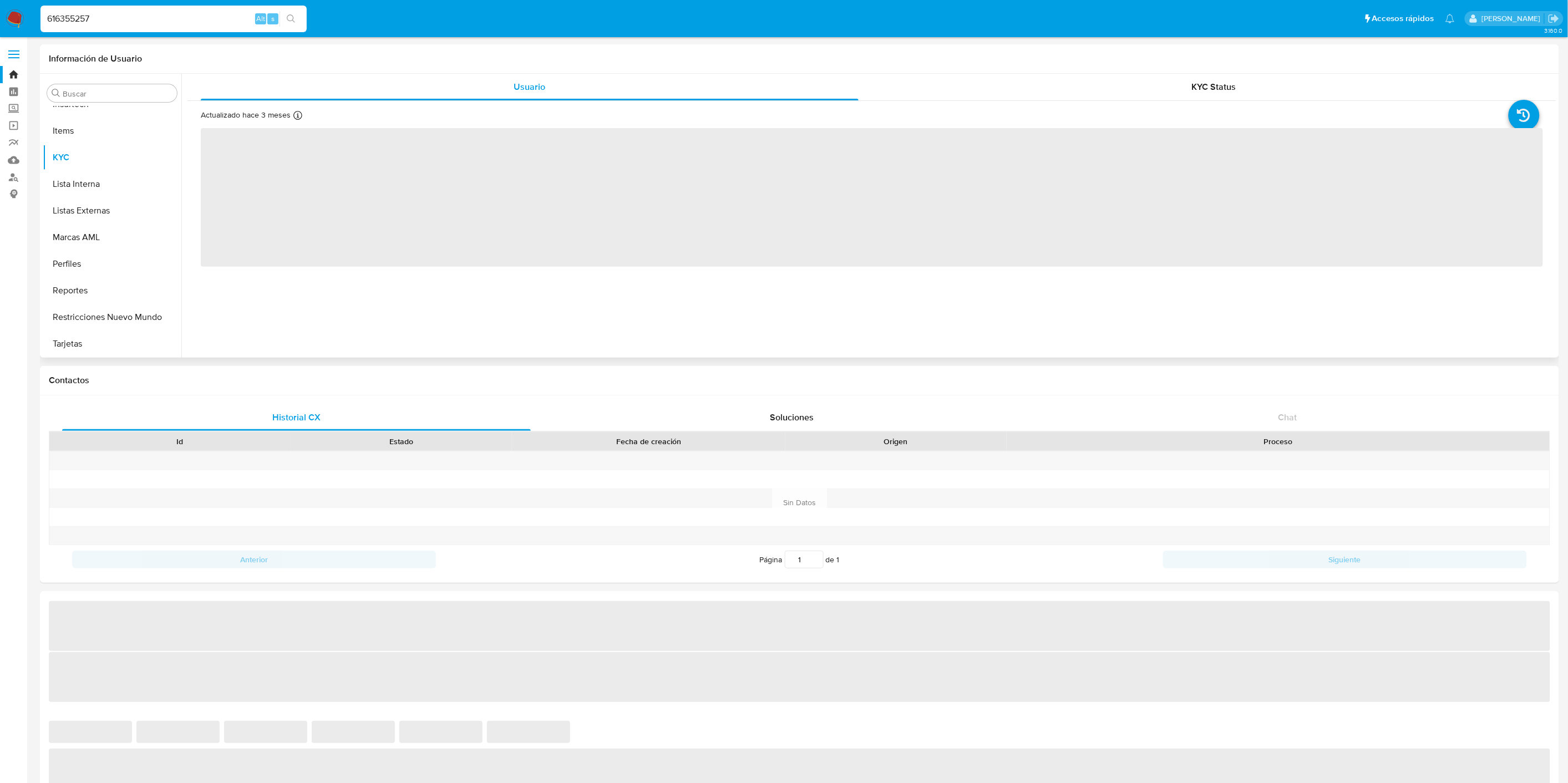
select select "10"
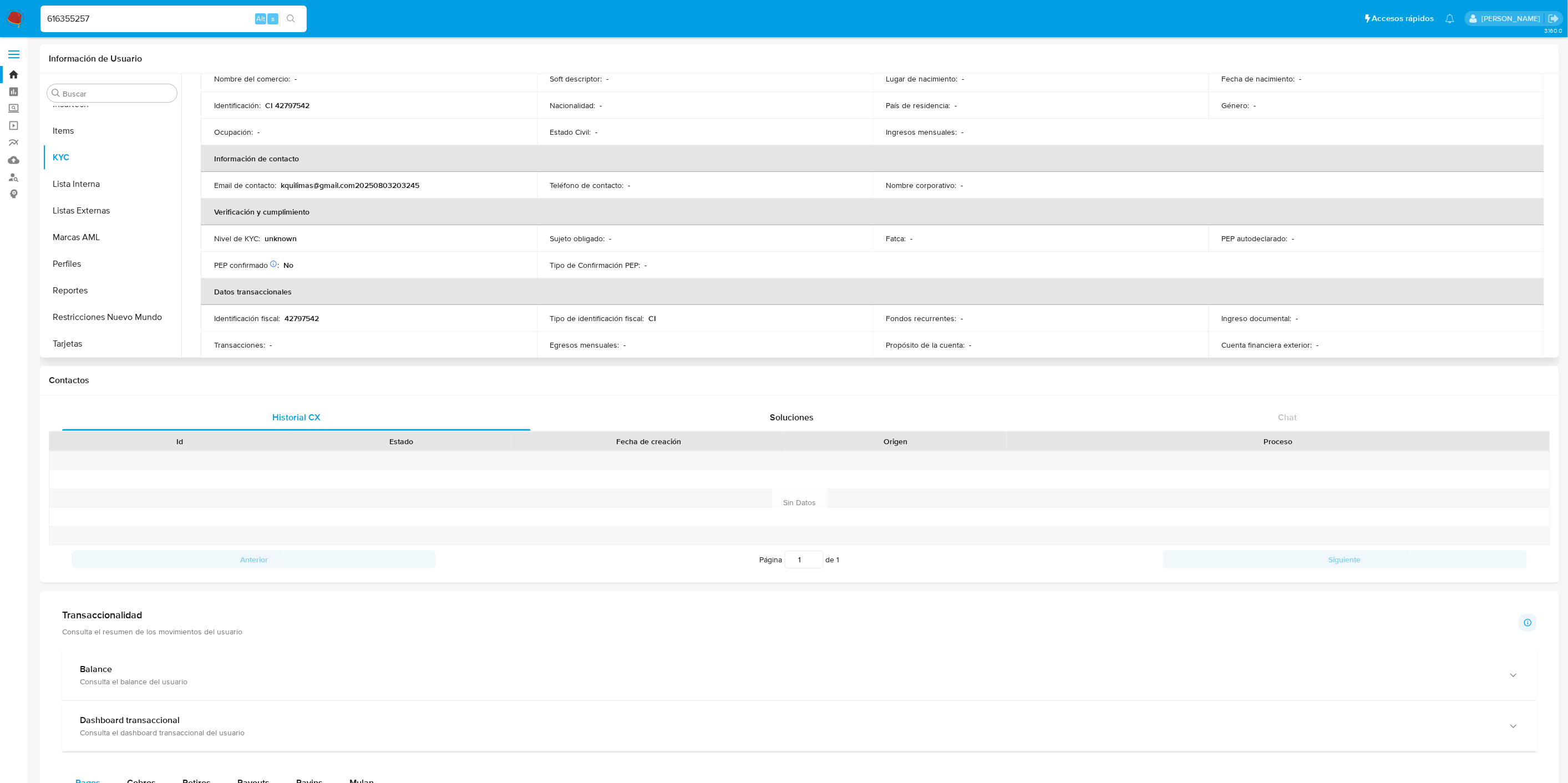
scroll to position [185, 0]
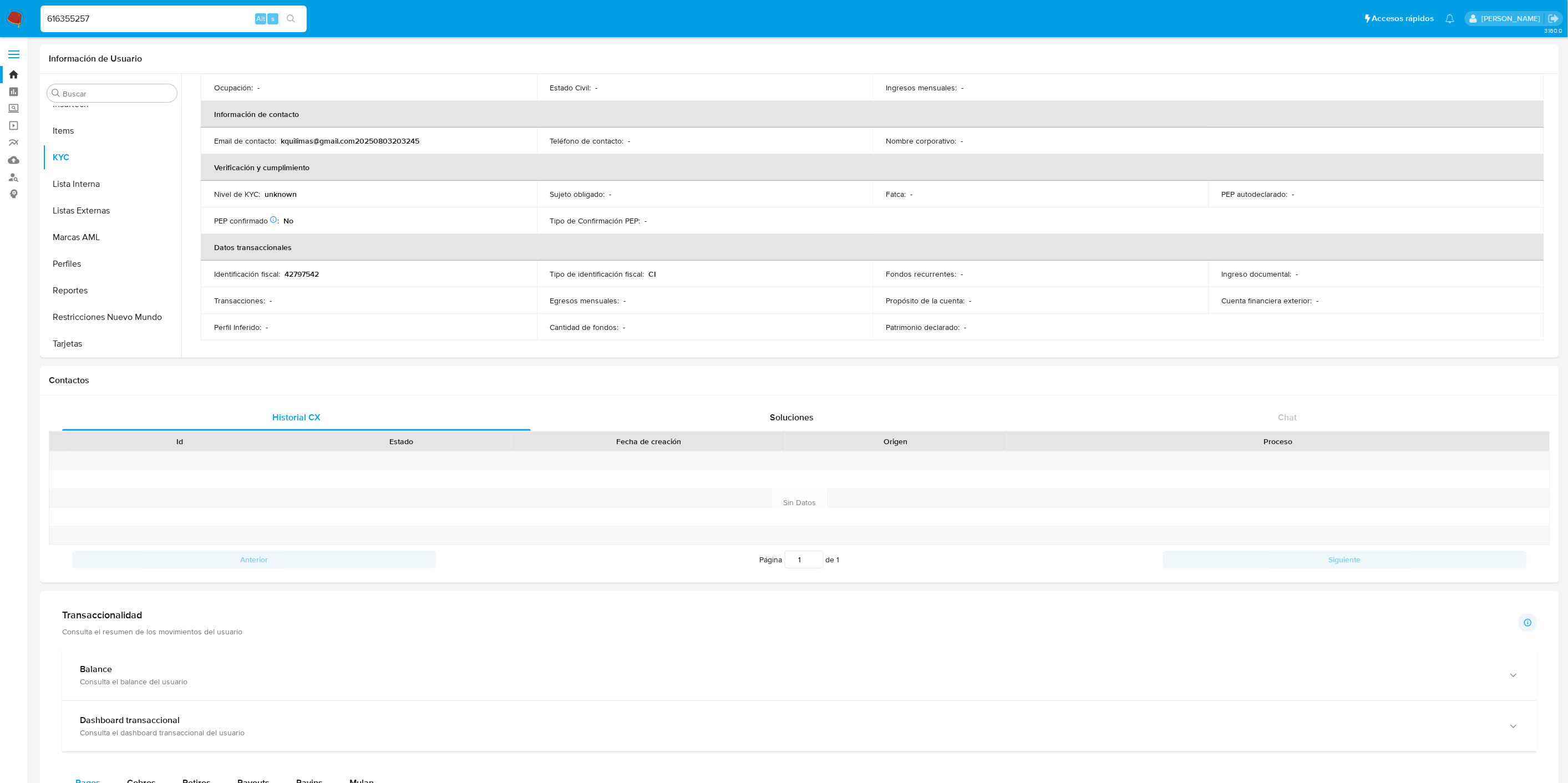
click at [103, 20] on input "616355257" at bounding box center [173, 19] width 266 height 15
paste input "107345254"
type input "1073452547"
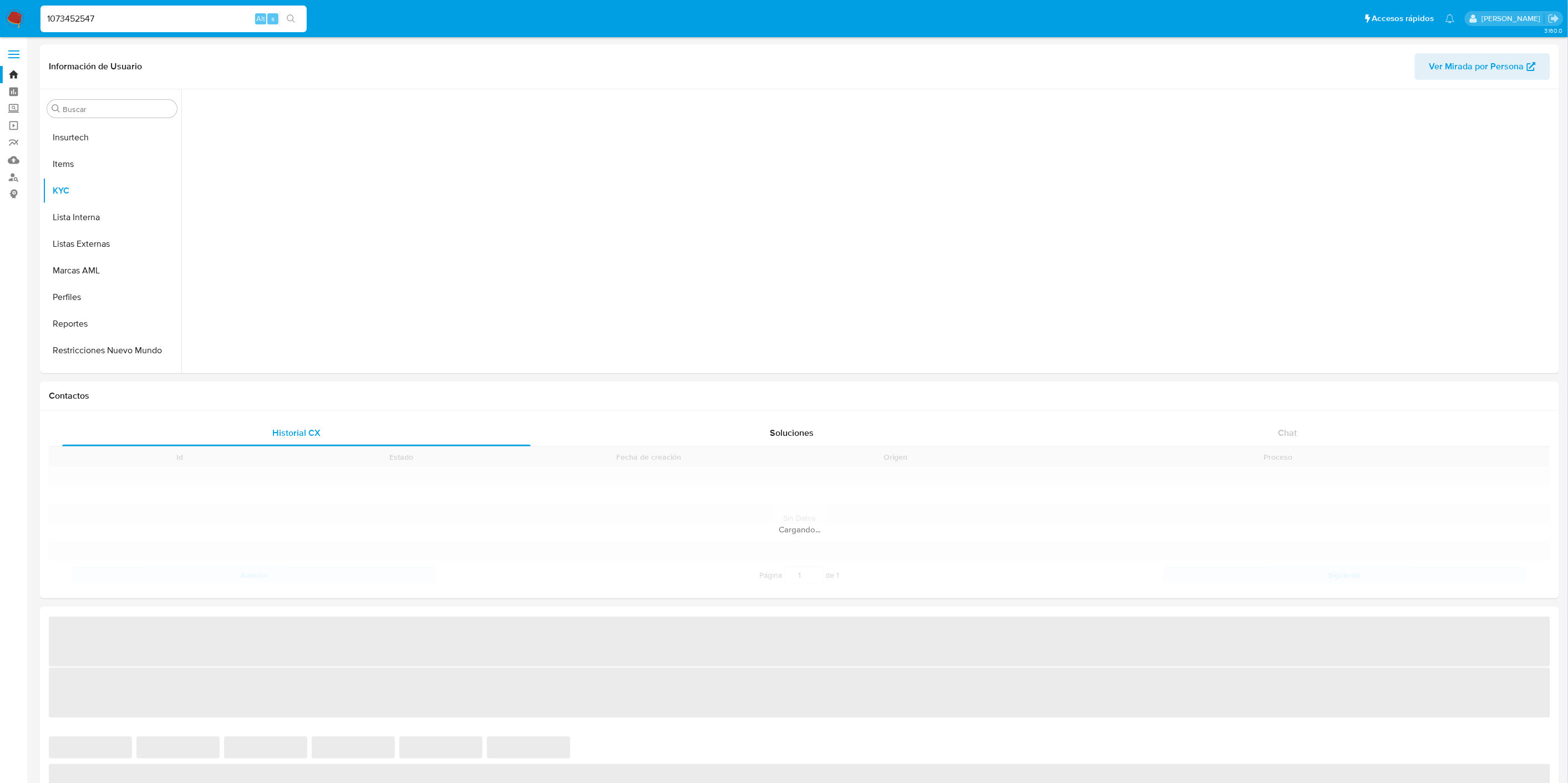
scroll to position [495, 0]
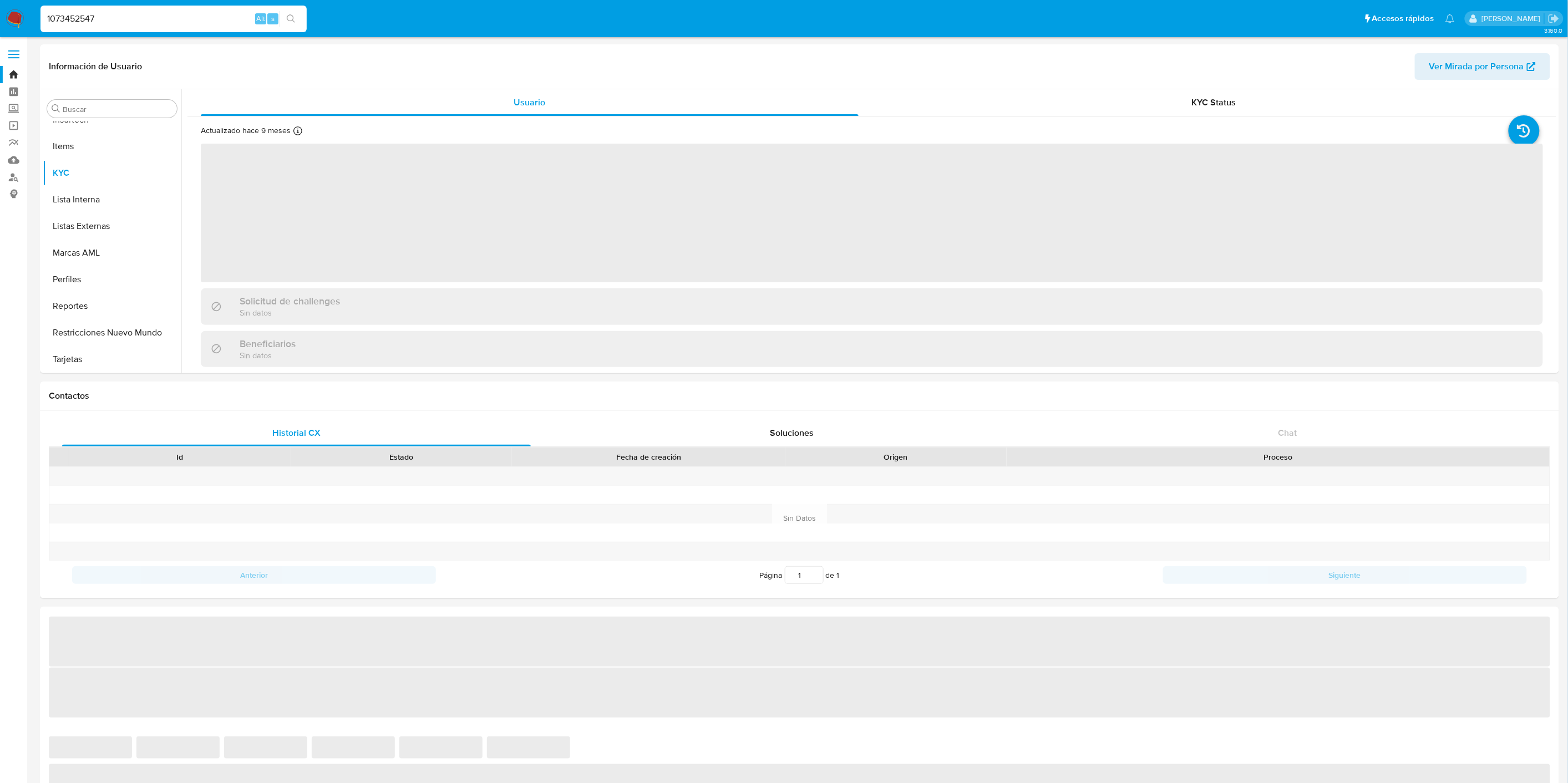
select select "10"
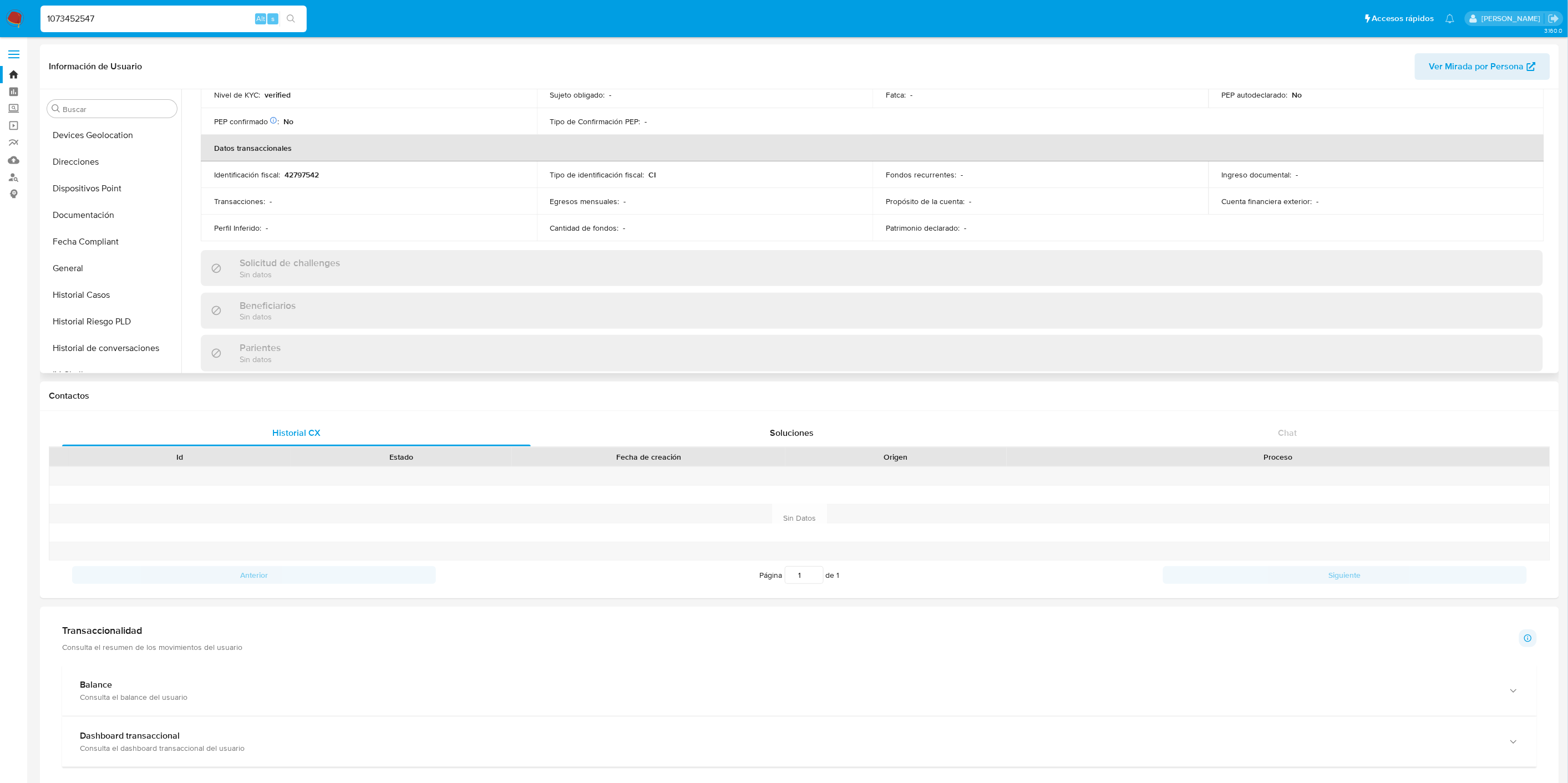
scroll to position [228, 0]
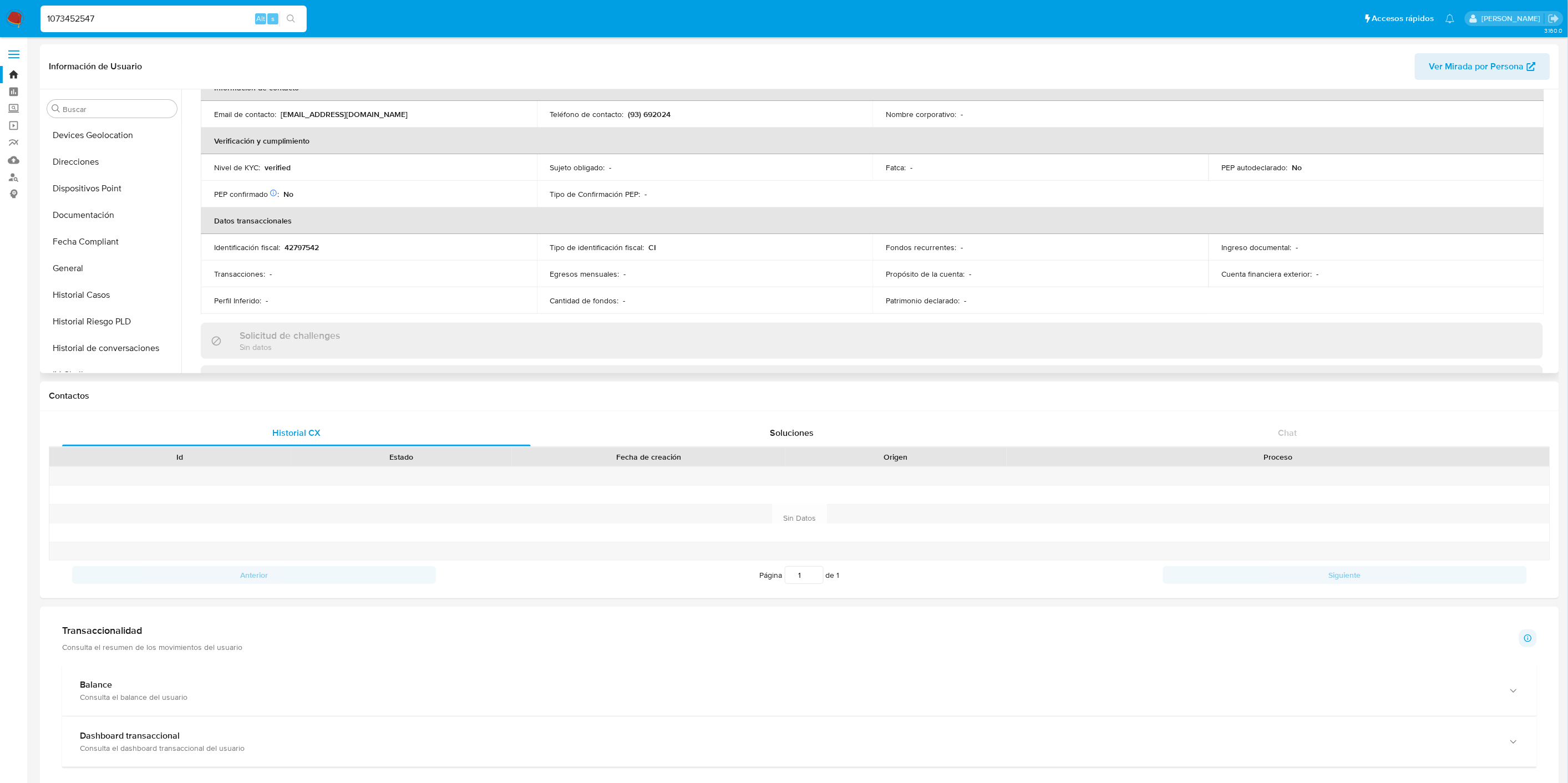
click at [283, 167] on p "verified" at bounding box center [277, 167] width 26 height 10
copy p "verified"
click at [103, 271] on button "General" at bounding box center [108, 268] width 130 height 26
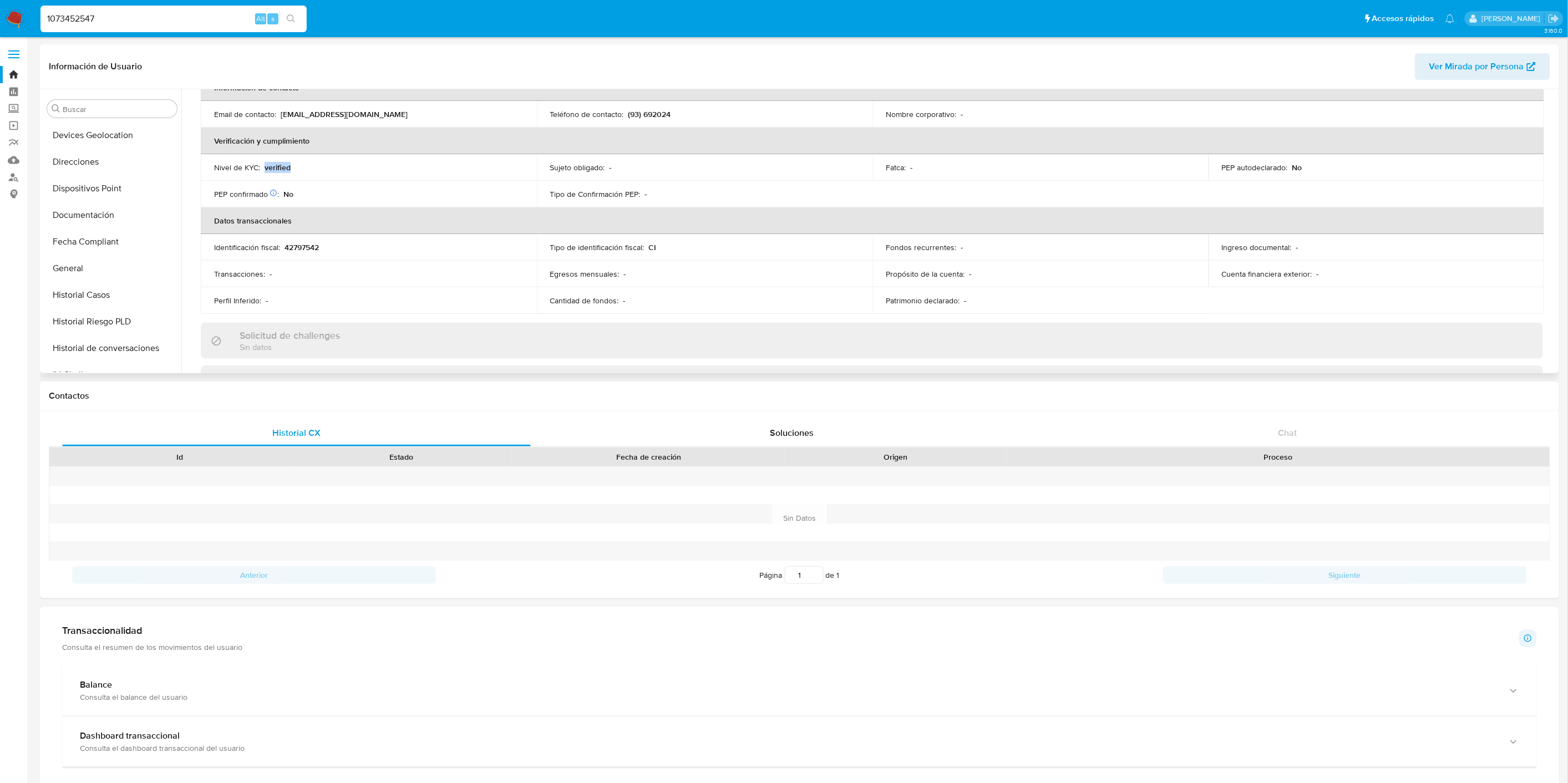
scroll to position [0, 0]
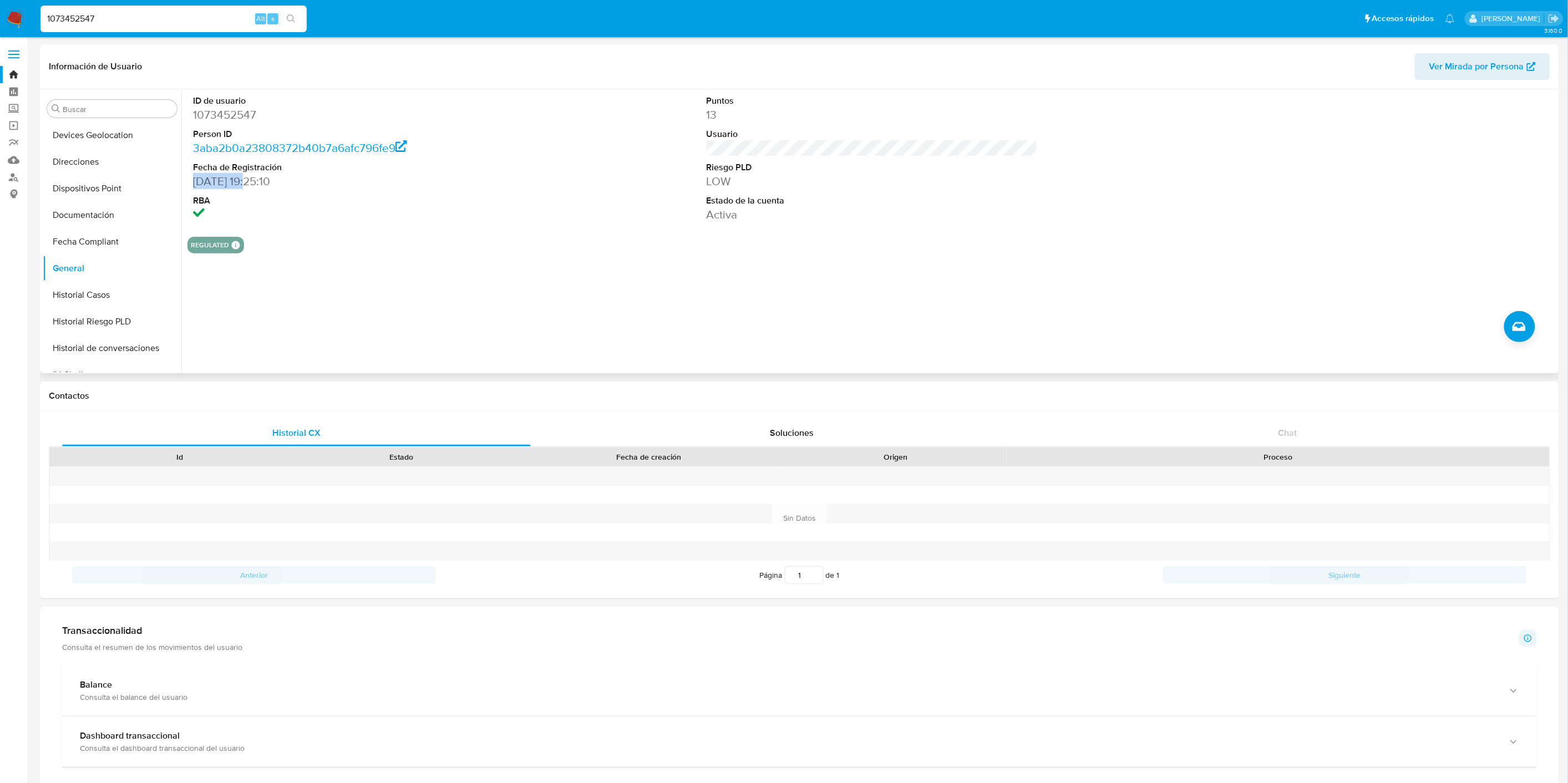
drag, startPoint x: 193, startPoint y: 179, endPoint x: 250, endPoint y: 184, distance: 57.2
click at [250, 184] on dd "12/02/2022 19:25:10" at bounding box center [358, 181] width 331 height 15
copy dd "12/02/2022"
click at [131, 337] on button "Documentación" at bounding box center [108, 338] width 130 height 26
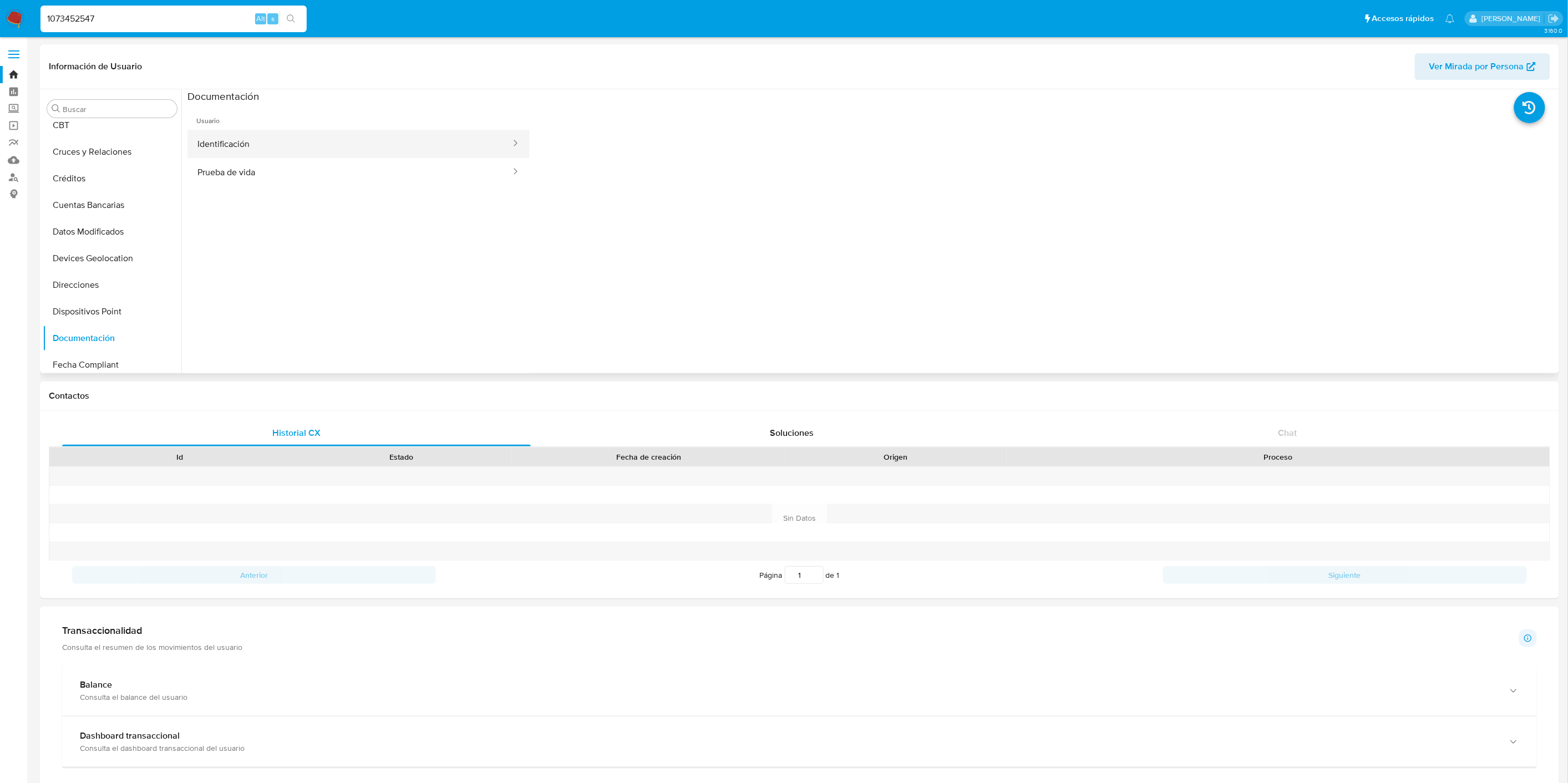
click at [387, 157] on button "Identificación" at bounding box center [350, 144] width 324 height 28
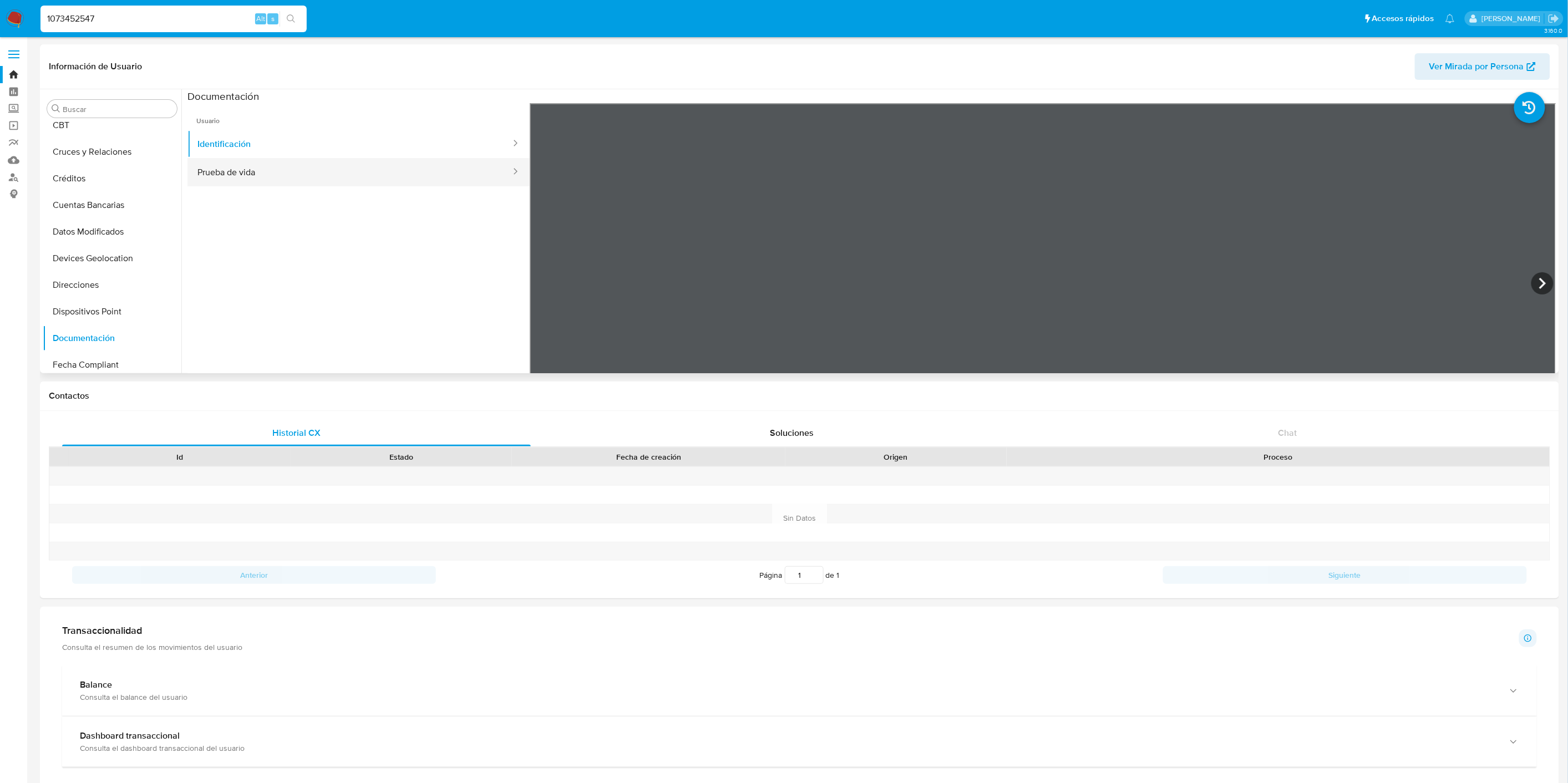
click at [312, 173] on button "Prueba de vida" at bounding box center [350, 172] width 324 height 28
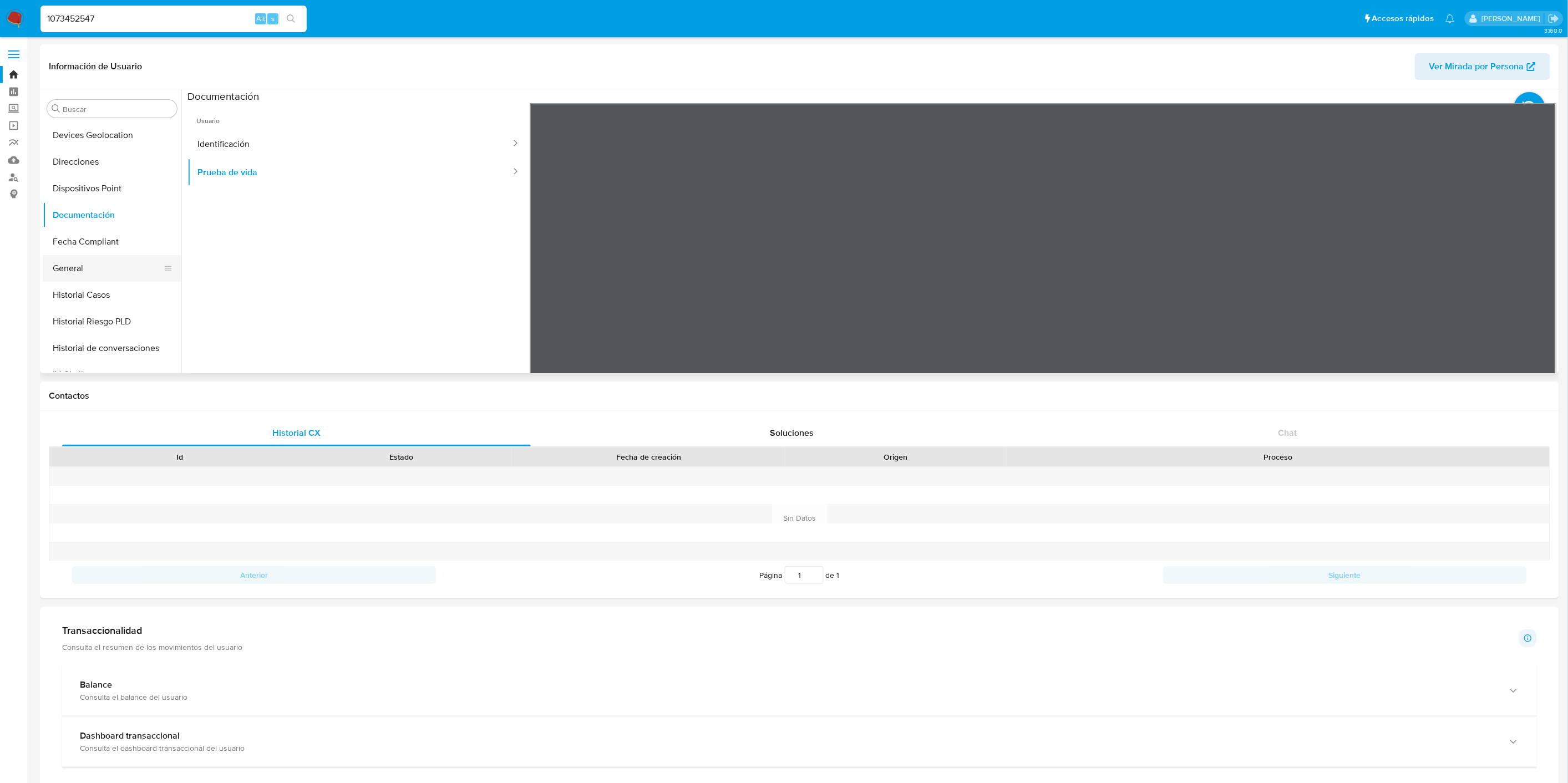
click at [102, 269] on button "General" at bounding box center [108, 268] width 130 height 26
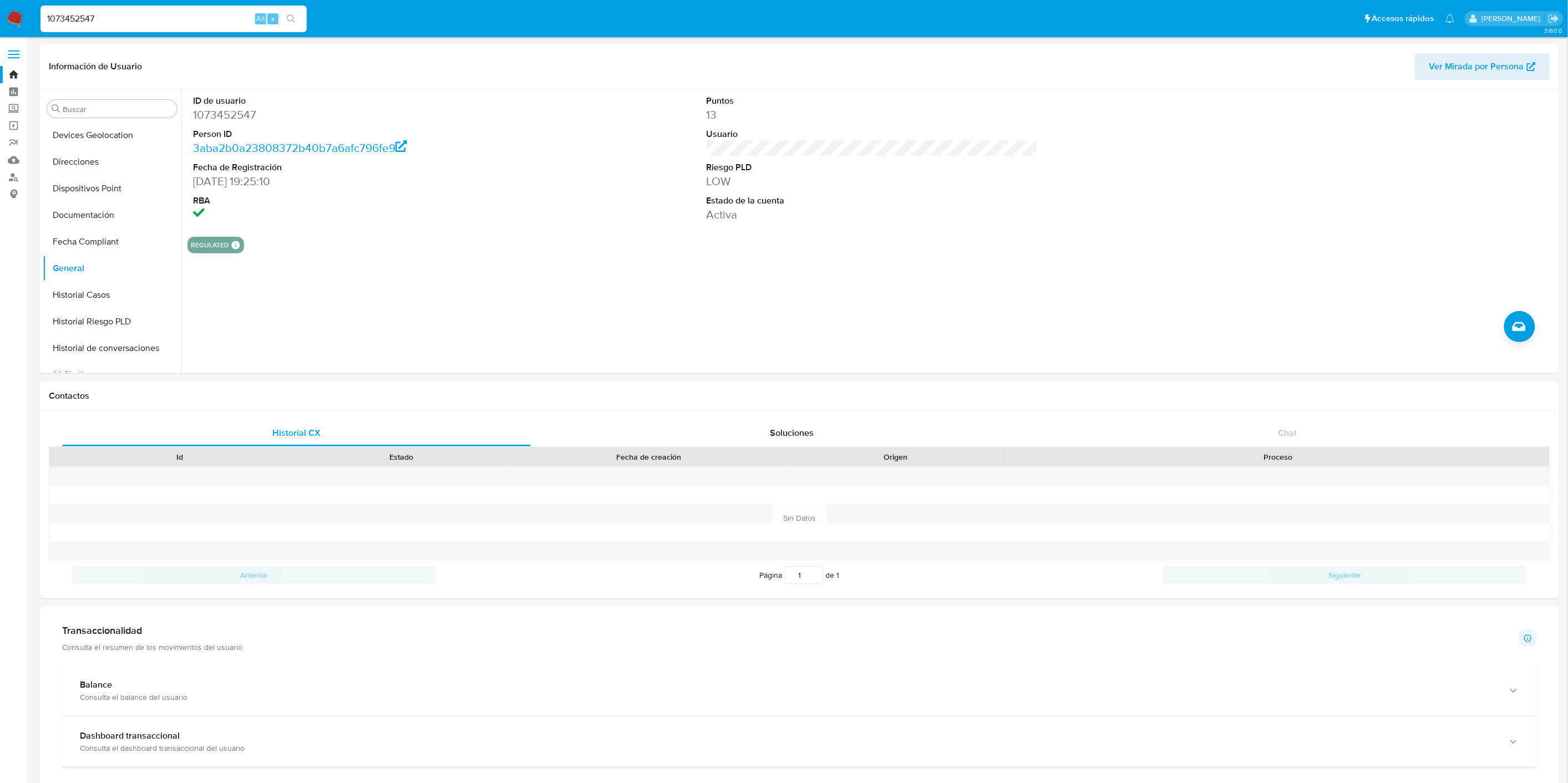
click at [115, 20] on input "1073452547" at bounding box center [173, 19] width 266 height 15
paste input "208254675"
type input "208254675"
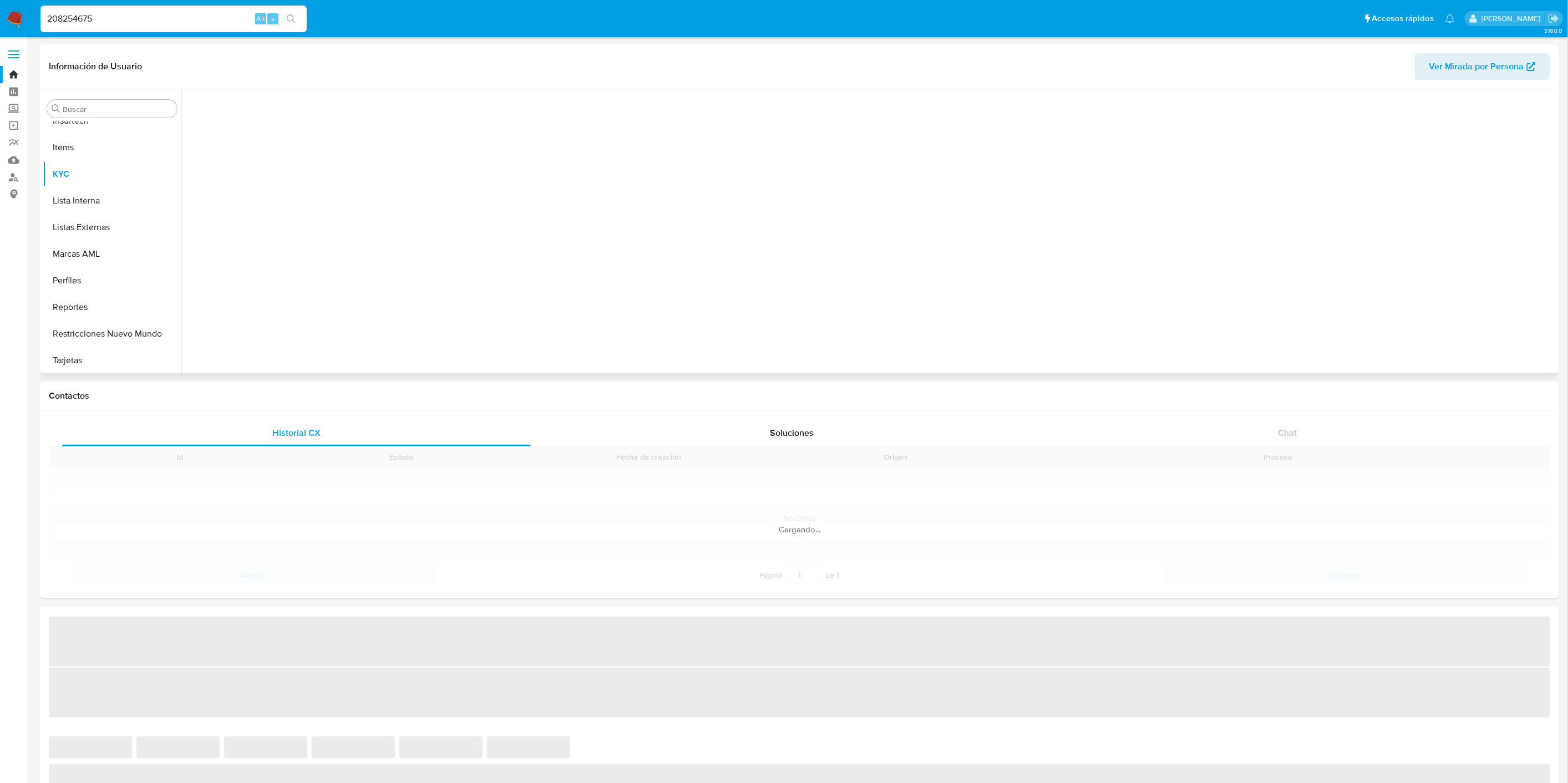
scroll to position [495, 0]
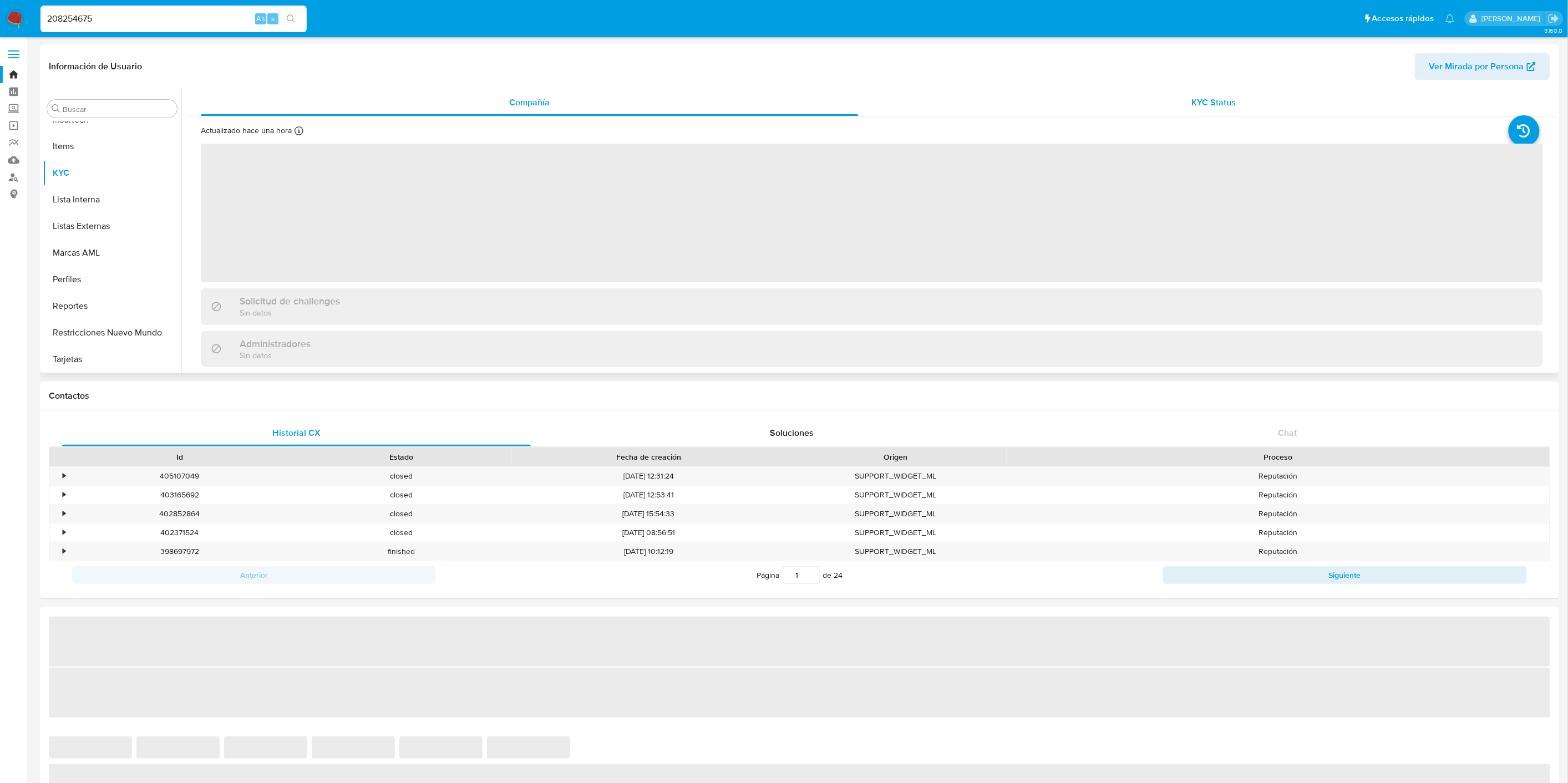
click at [1158, 103] on div "KYC Status" at bounding box center [1214, 102] width 658 height 26
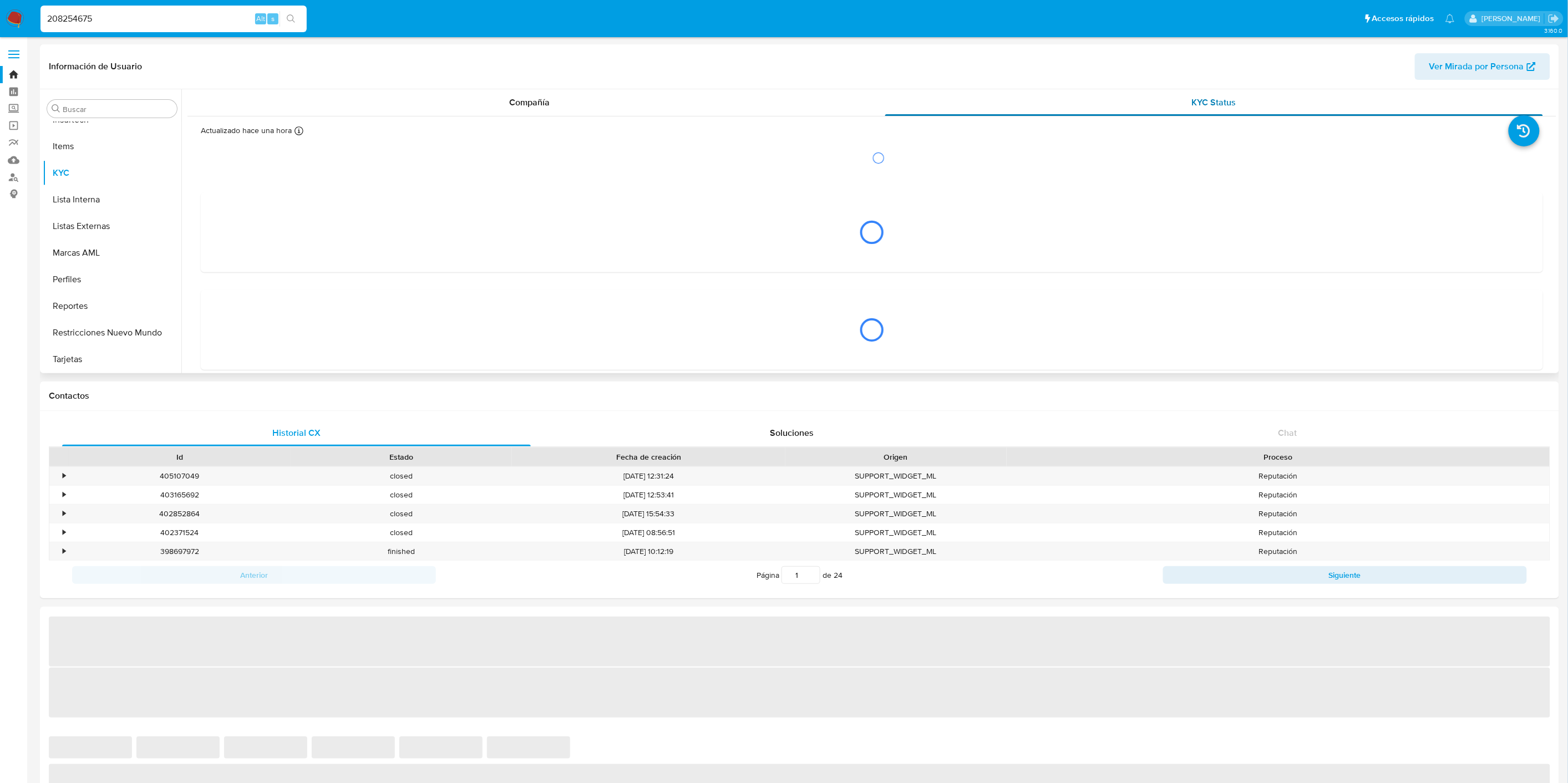
select select "10"
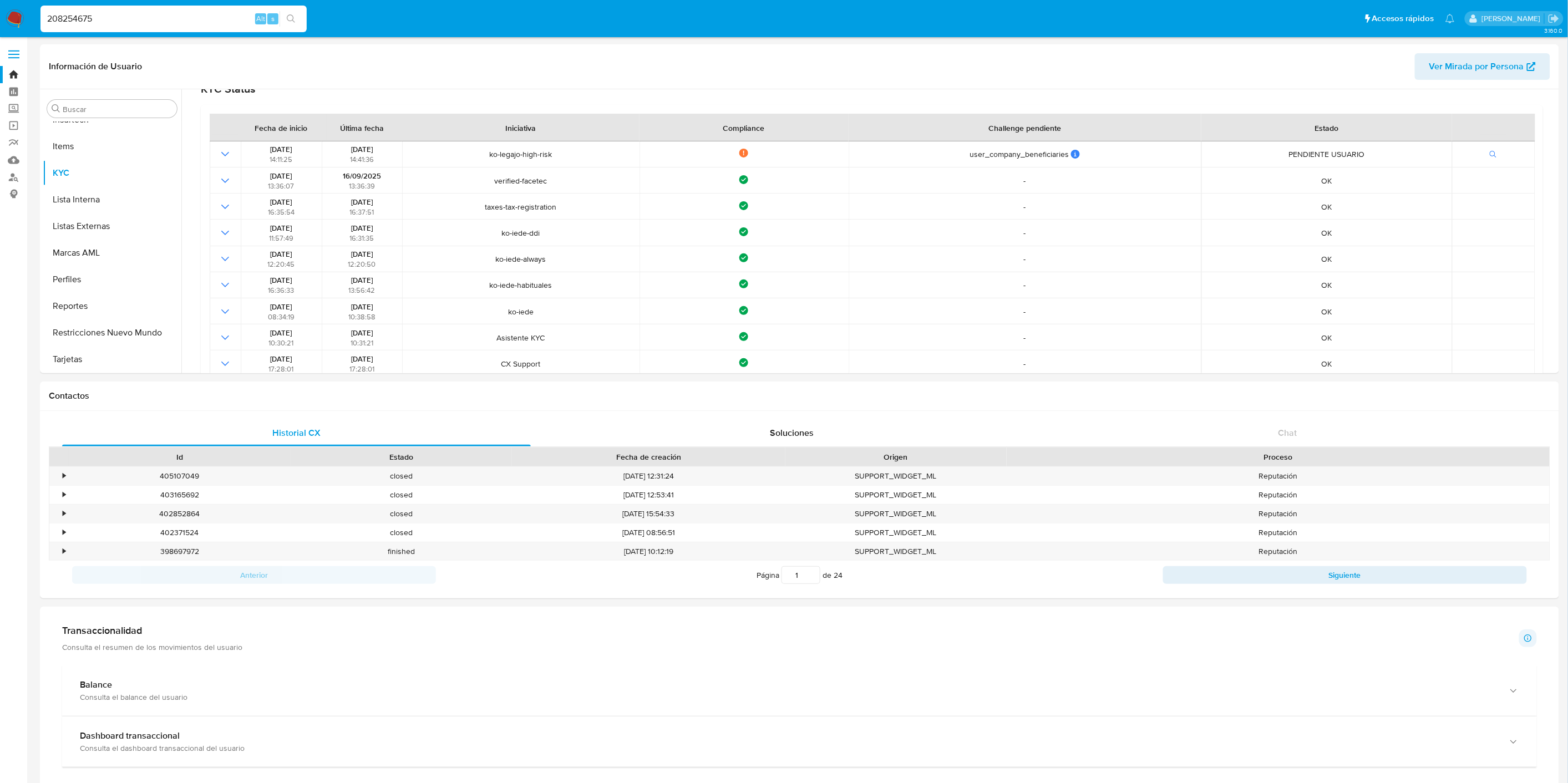
scroll to position [123, 0]
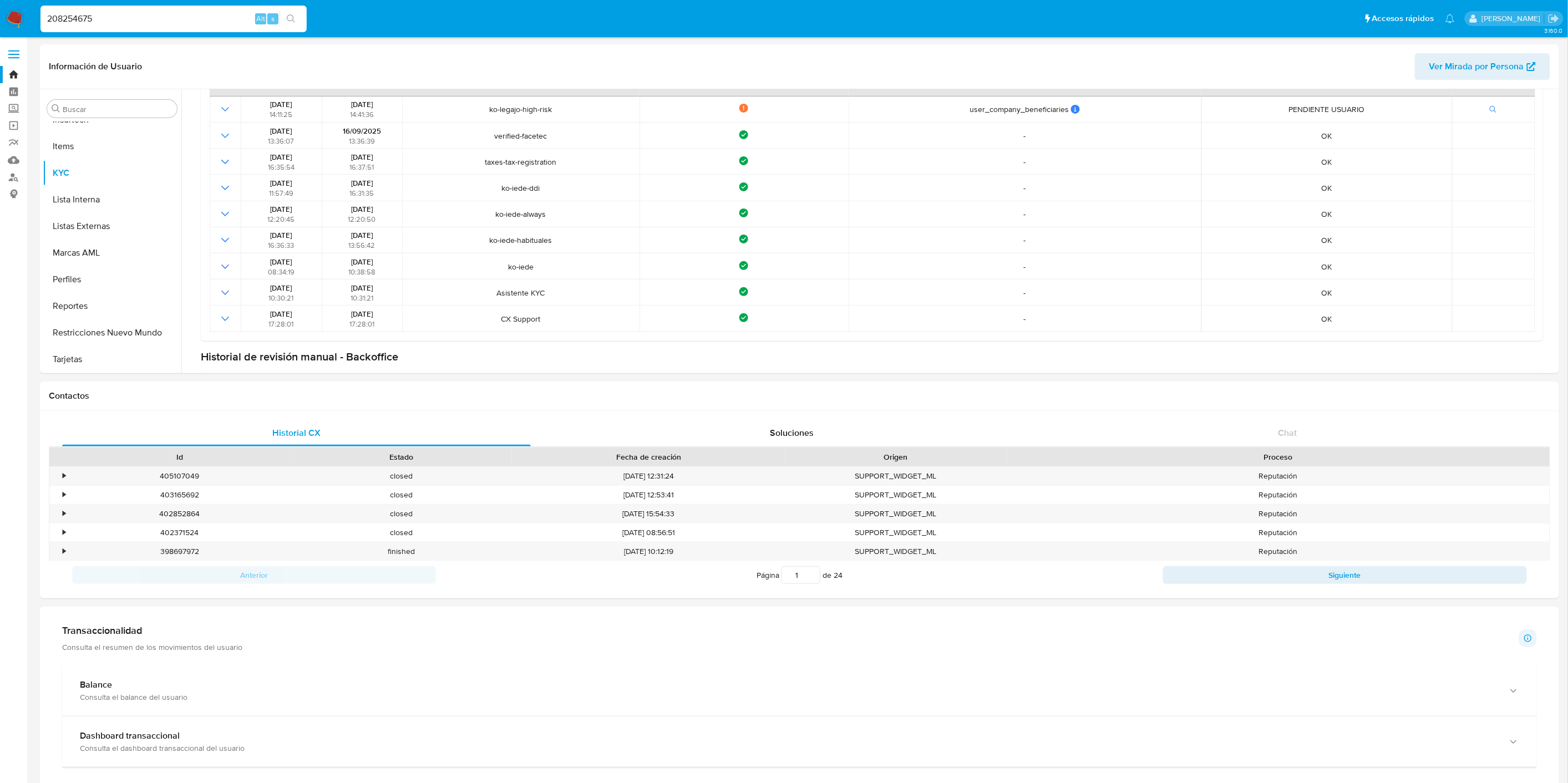
click at [126, 13] on input "208254675" at bounding box center [173, 19] width 266 height 15
paste input "306064781"
type input "306064781"
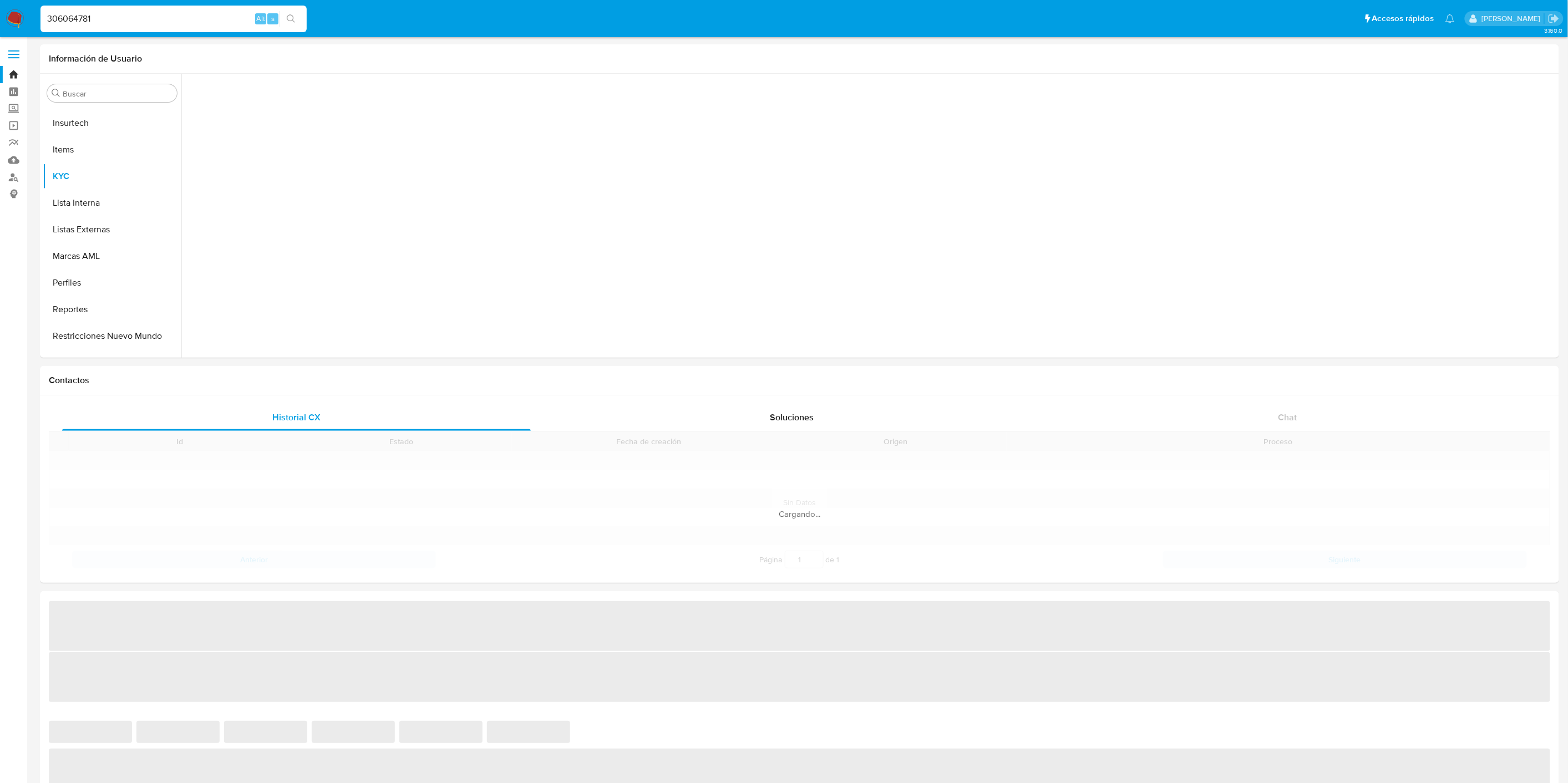
scroll to position [495, 0]
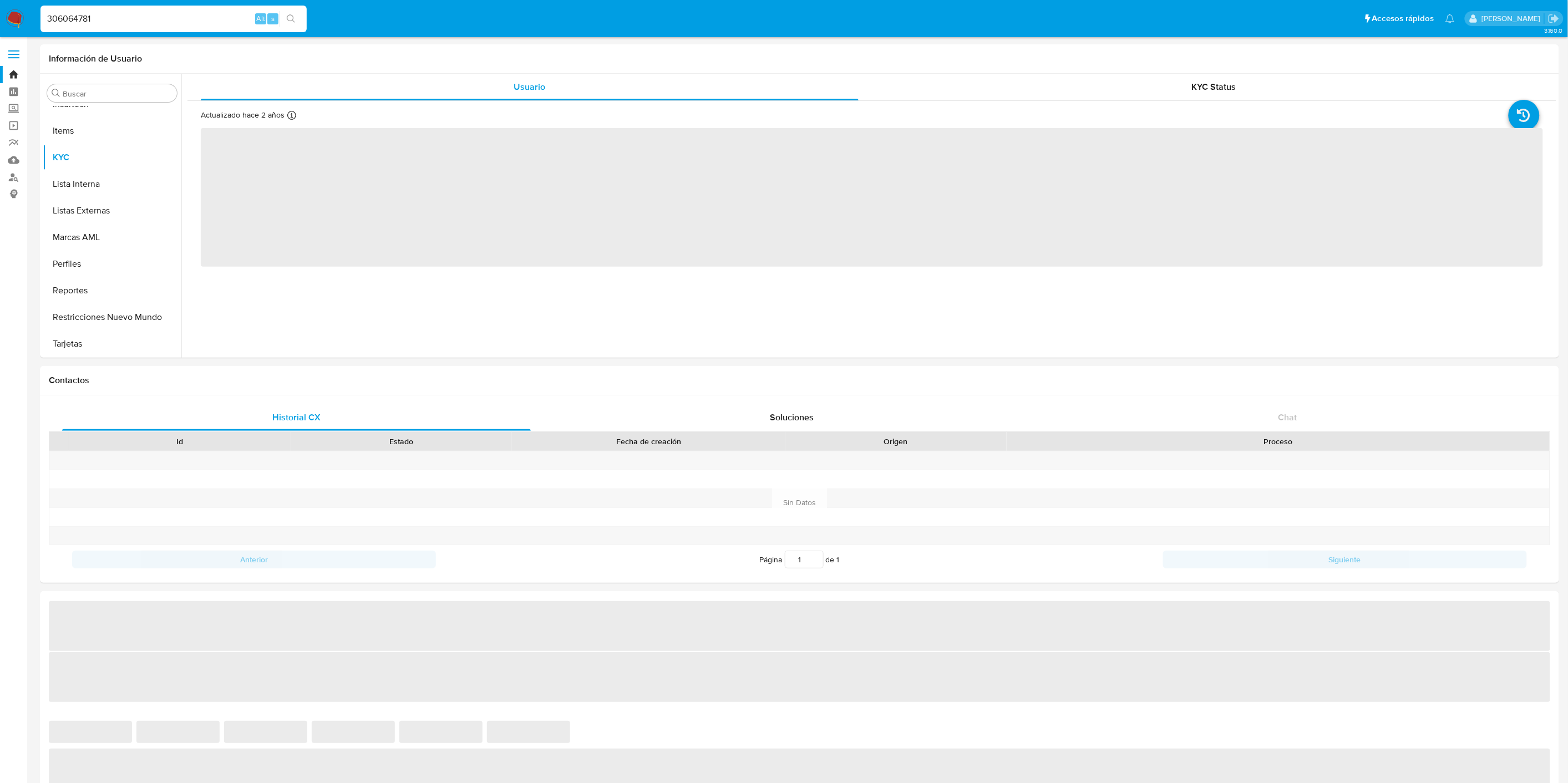
select select "10"
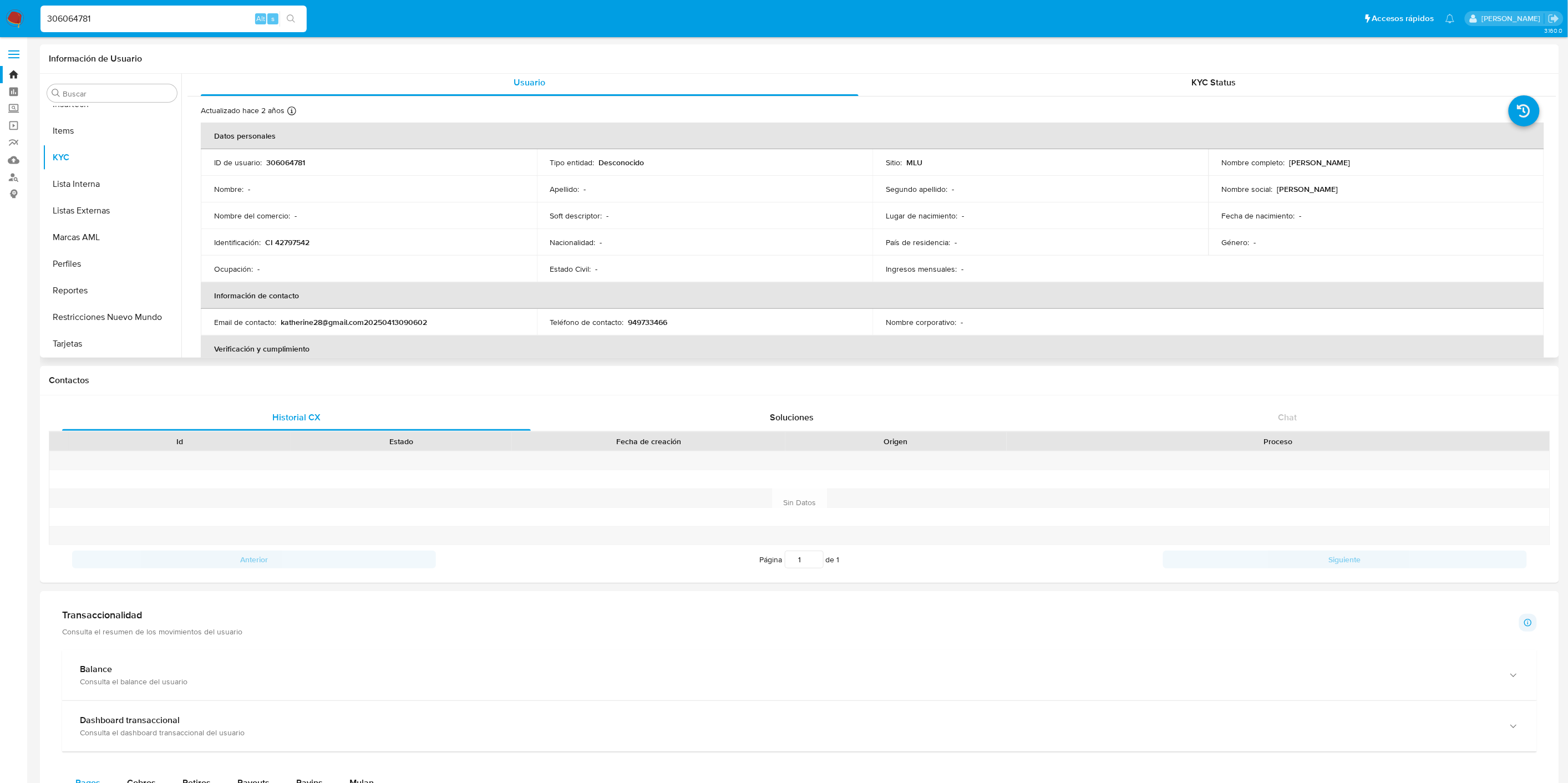
scroll to position [0, 0]
click at [111, 17] on input "306064781" at bounding box center [173, 19] width 266 height 15
paste input "1073452547"
type input "1073452547"
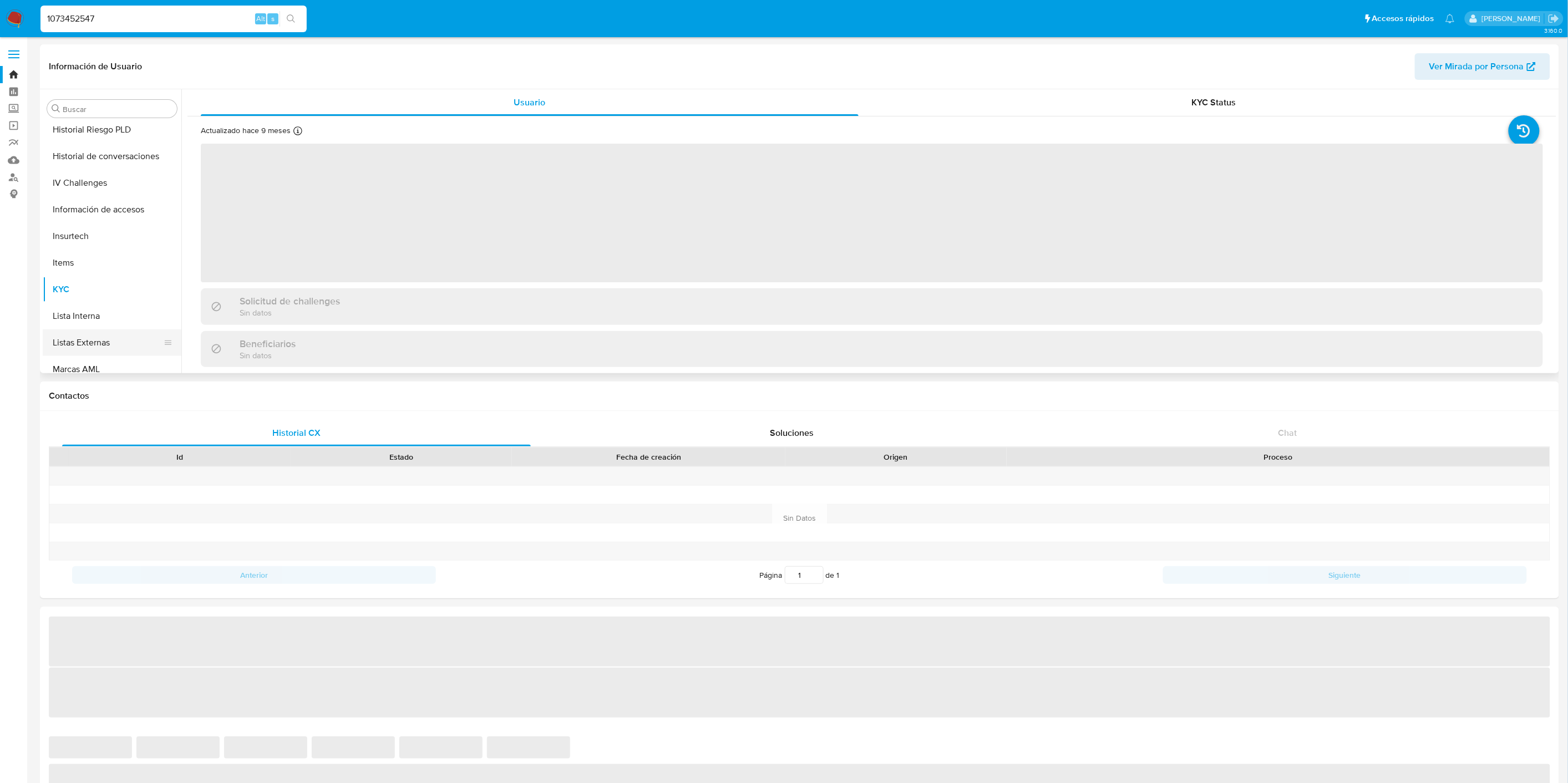
scroll to position [309, 0]
click at [80, 145] on button "General" at bounding box center [108, 145] width 130 height 26
select select "10"
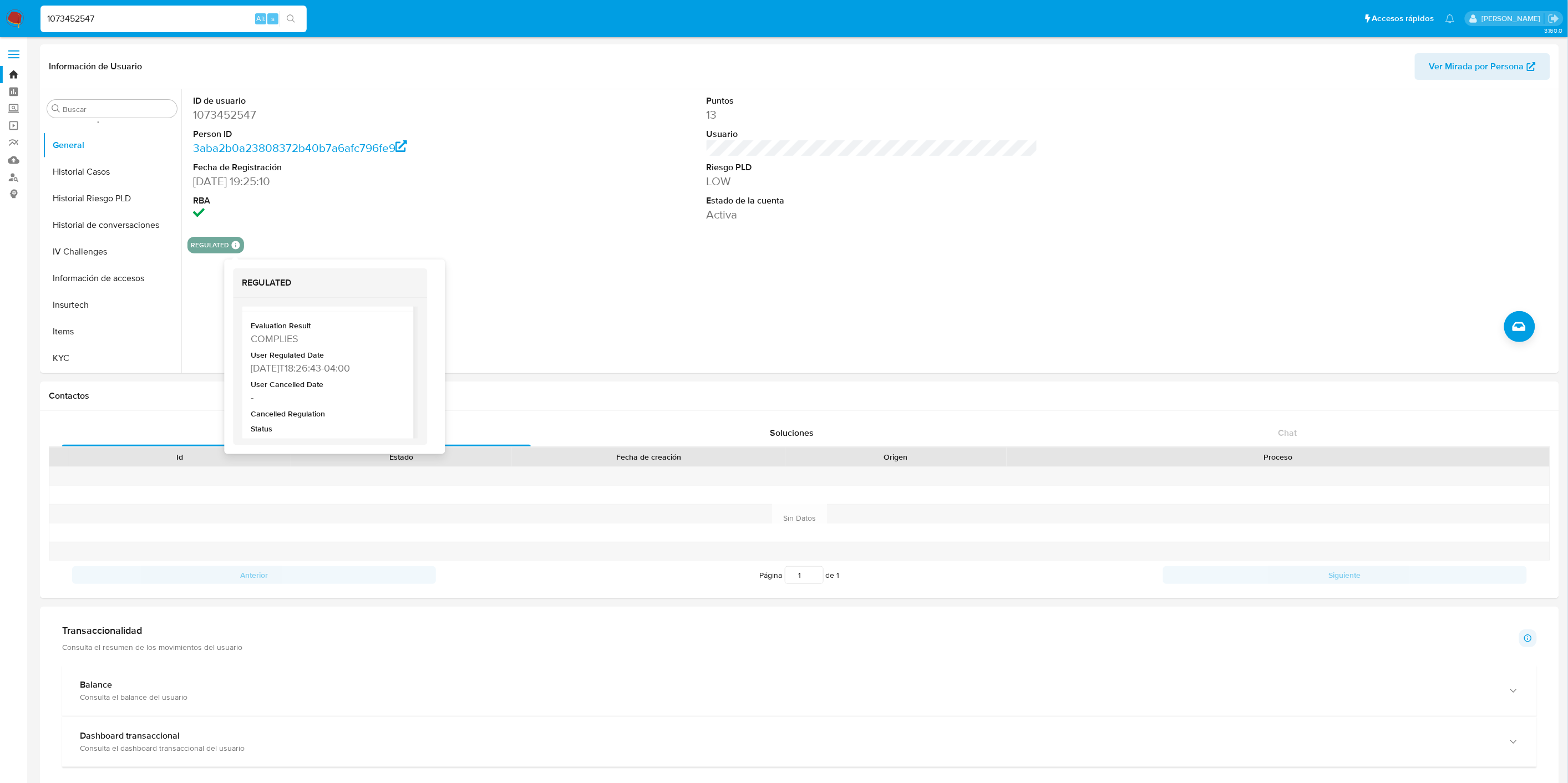
scroll to position [54, 0]
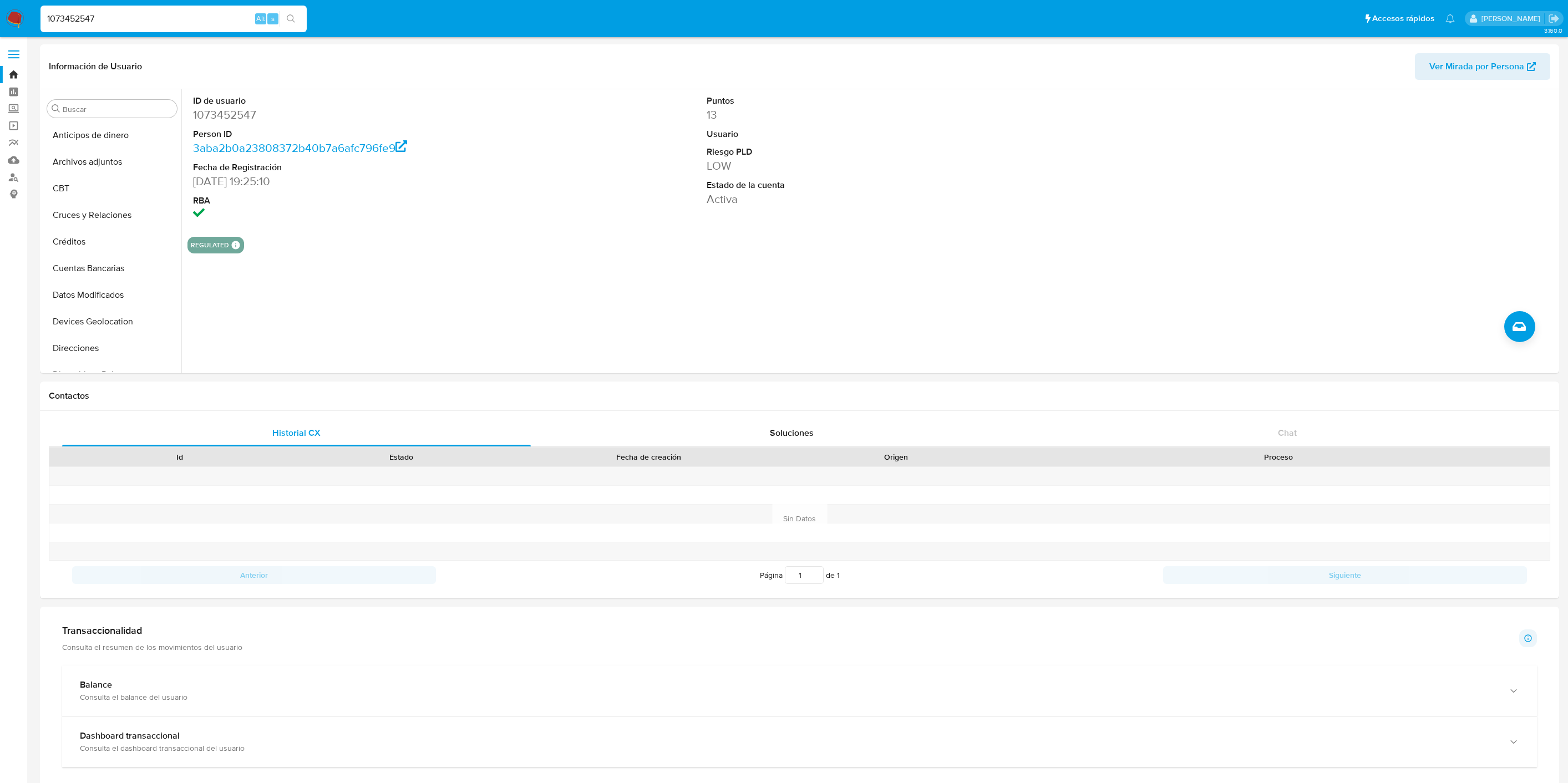
select select "10"
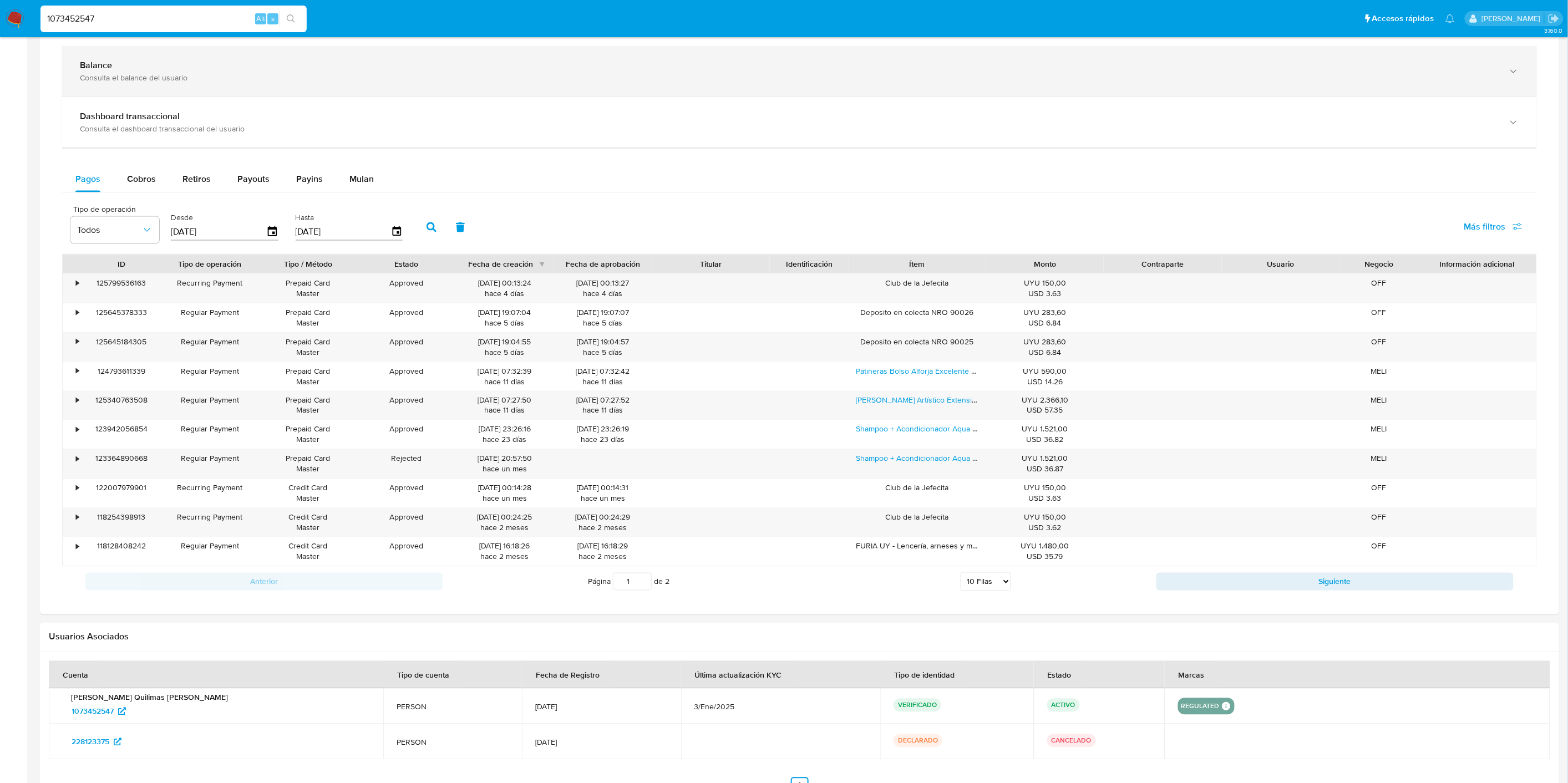
scroll to position [512, 0]
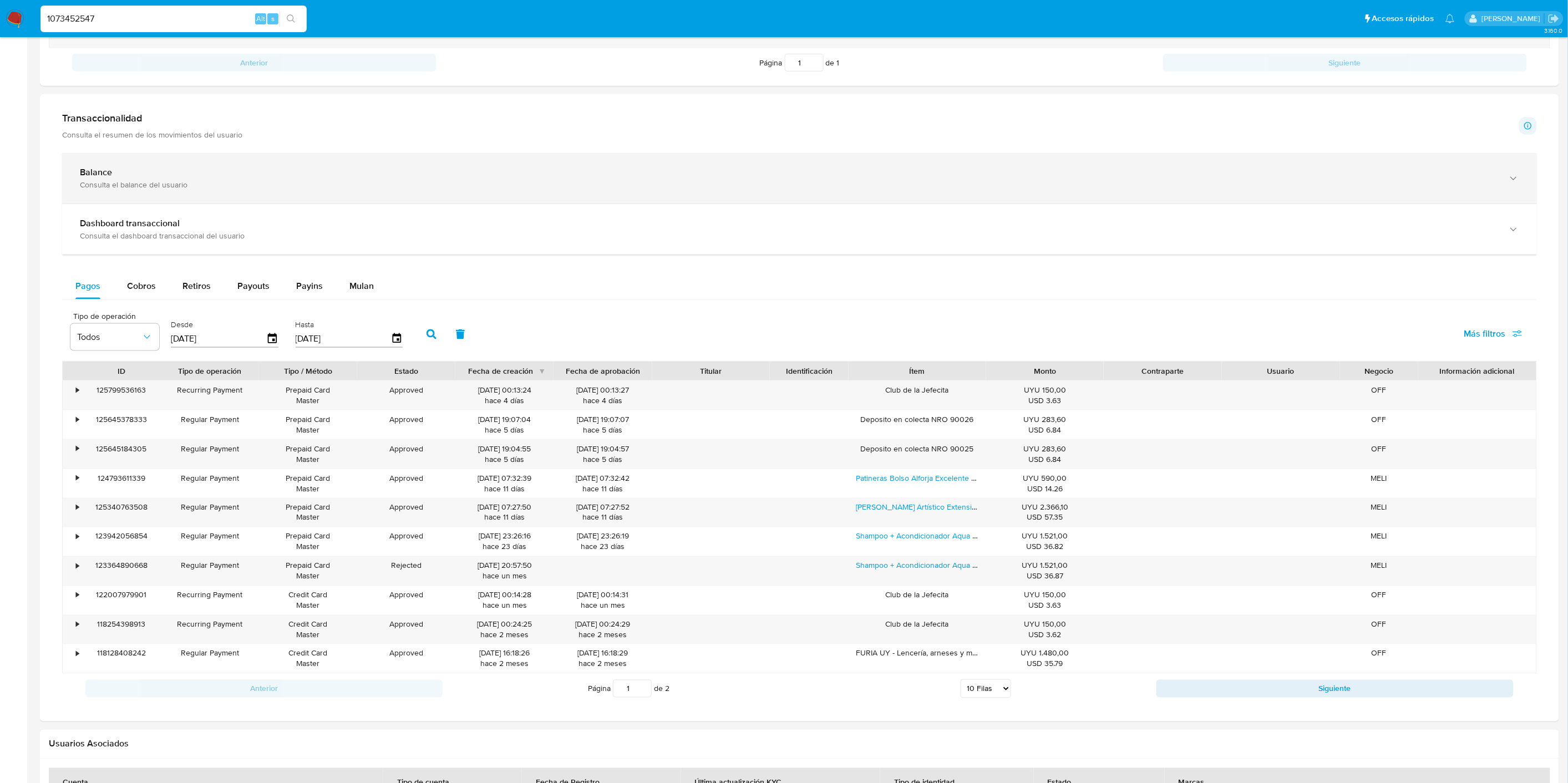
click at [167, 161] on div "Balance Consulta el balance del usuario" at bounding box center [799, 178] width 1474 height 50
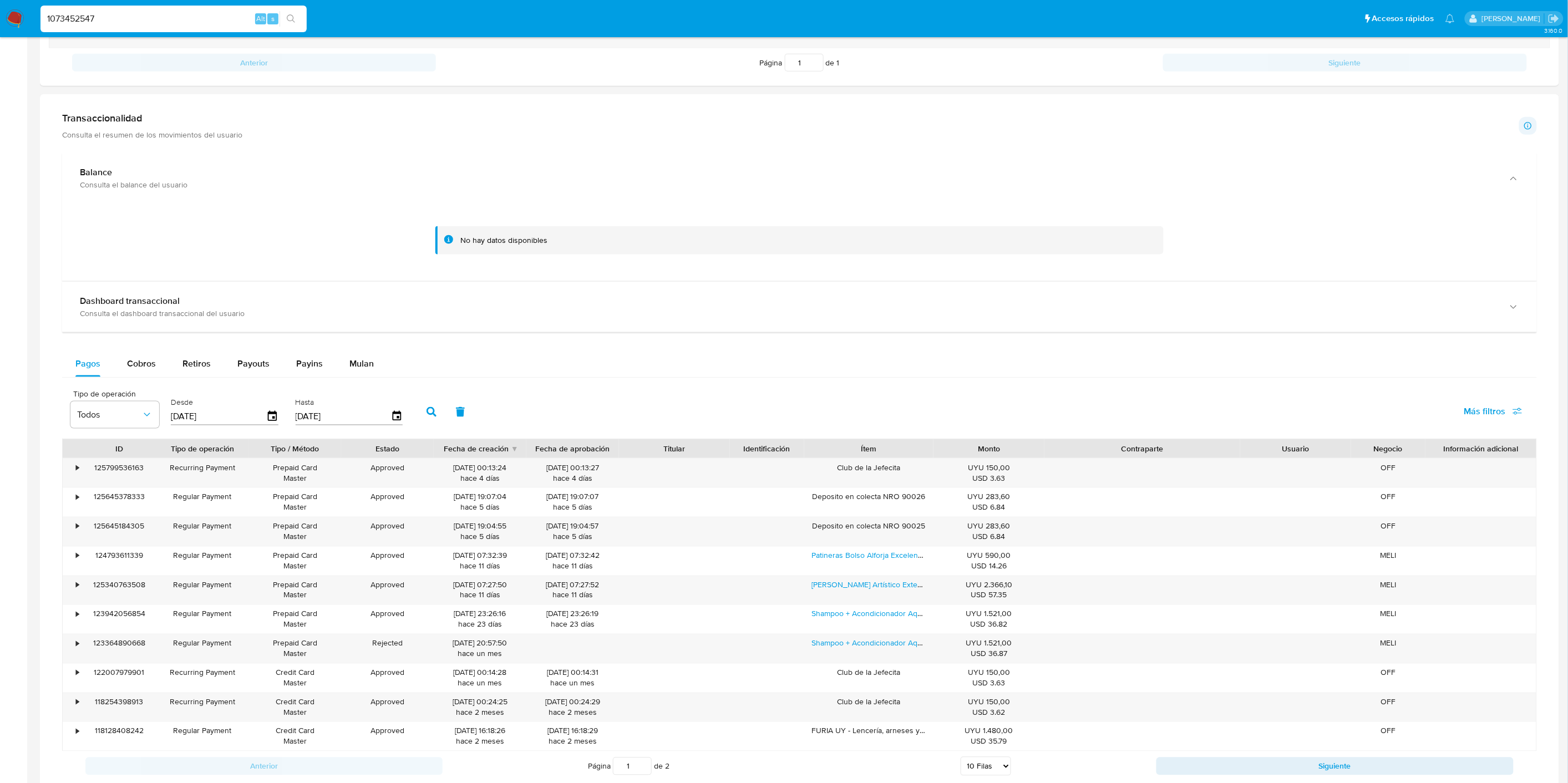
drag, startPoint x: 1220, startPoint y: 447, endPoint x: 1289, endPoint y: 452, distance: 69.2
click at [1289, 452] on div "ID Tipo de operación Tipo / Método Estado Fecha de creación Fecha de aprobación…" at bounding box center [799, 448] width 1474 height 19
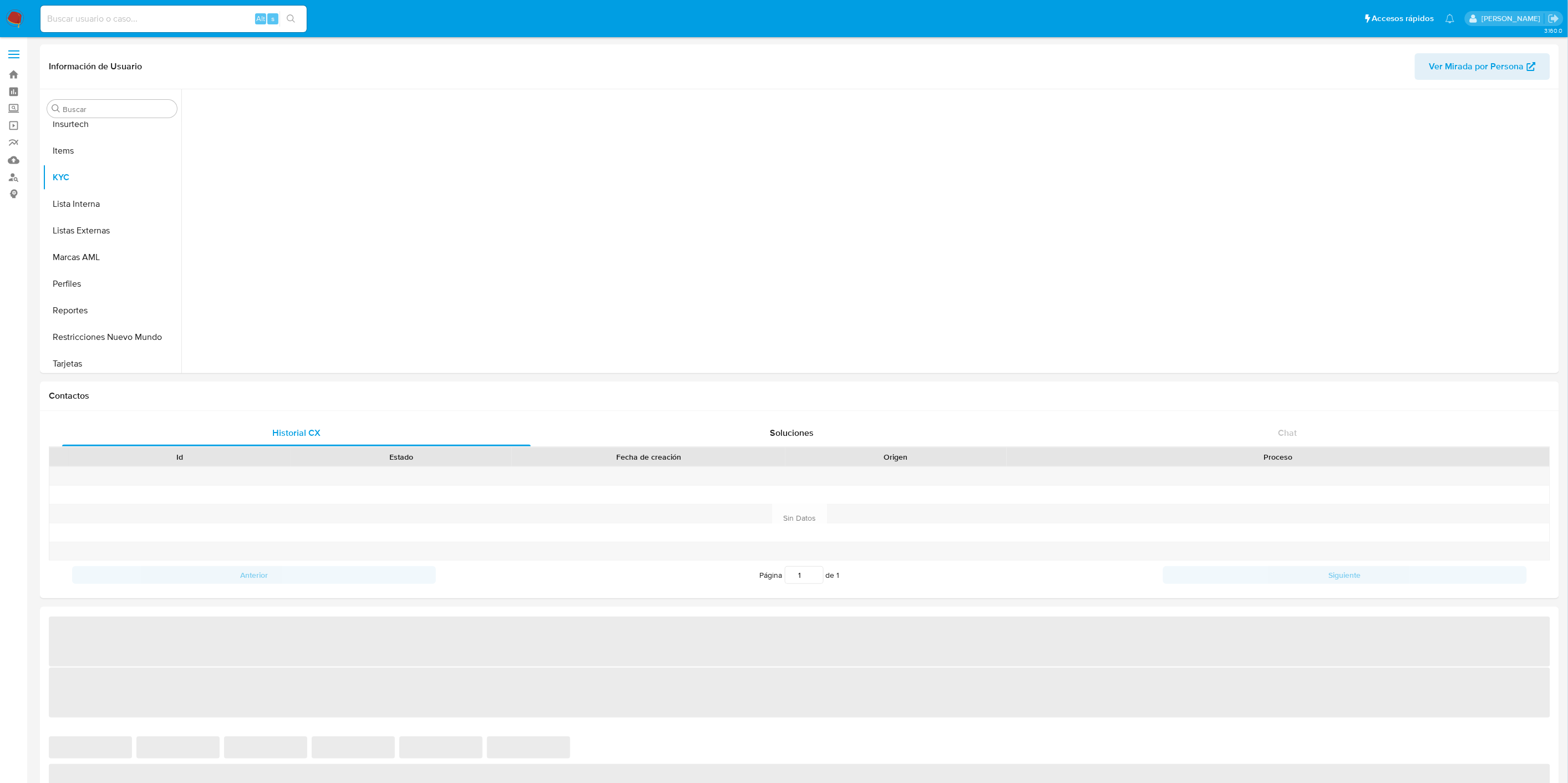
scroll to position [495, 0]
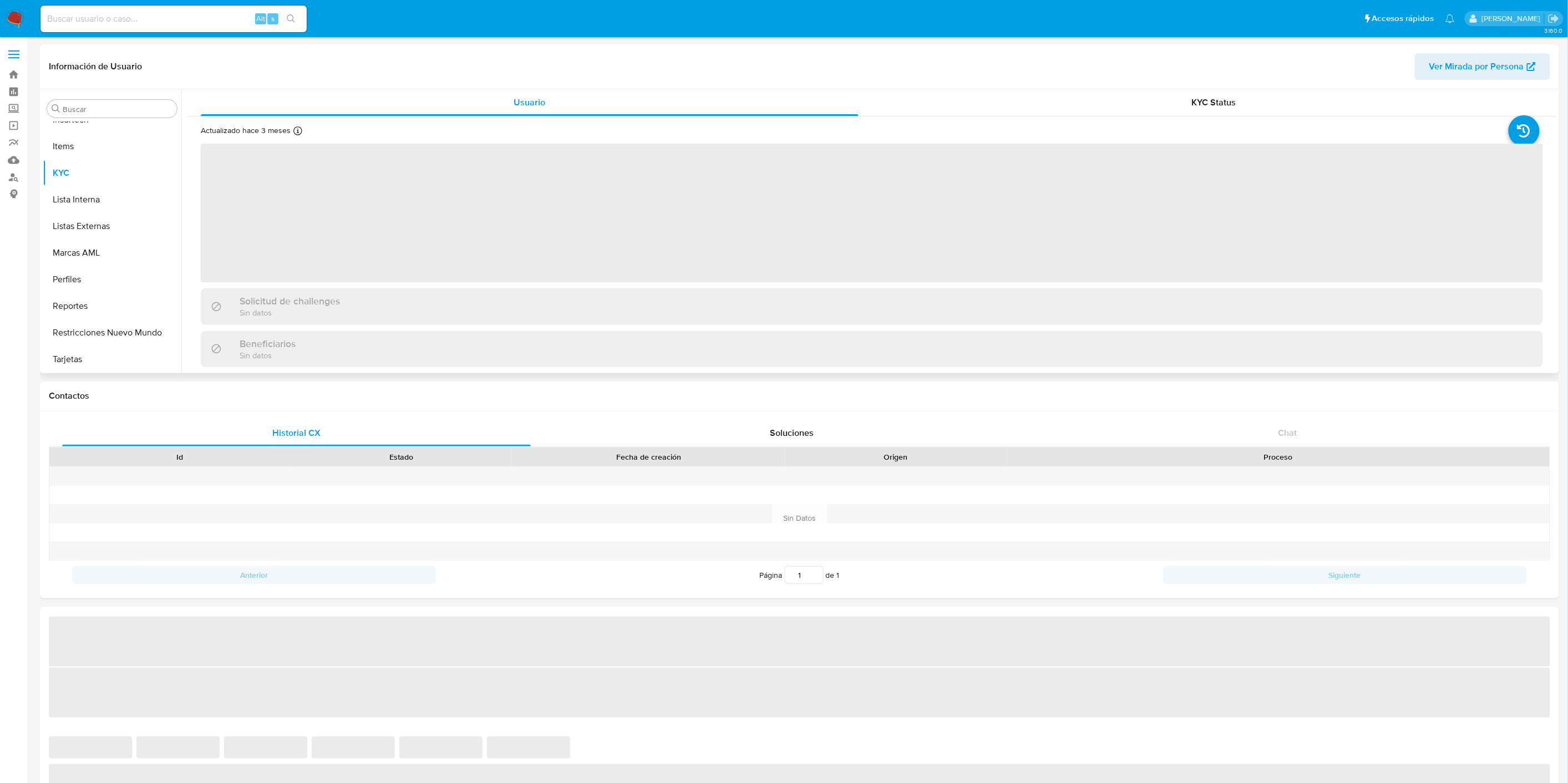
select select "10"
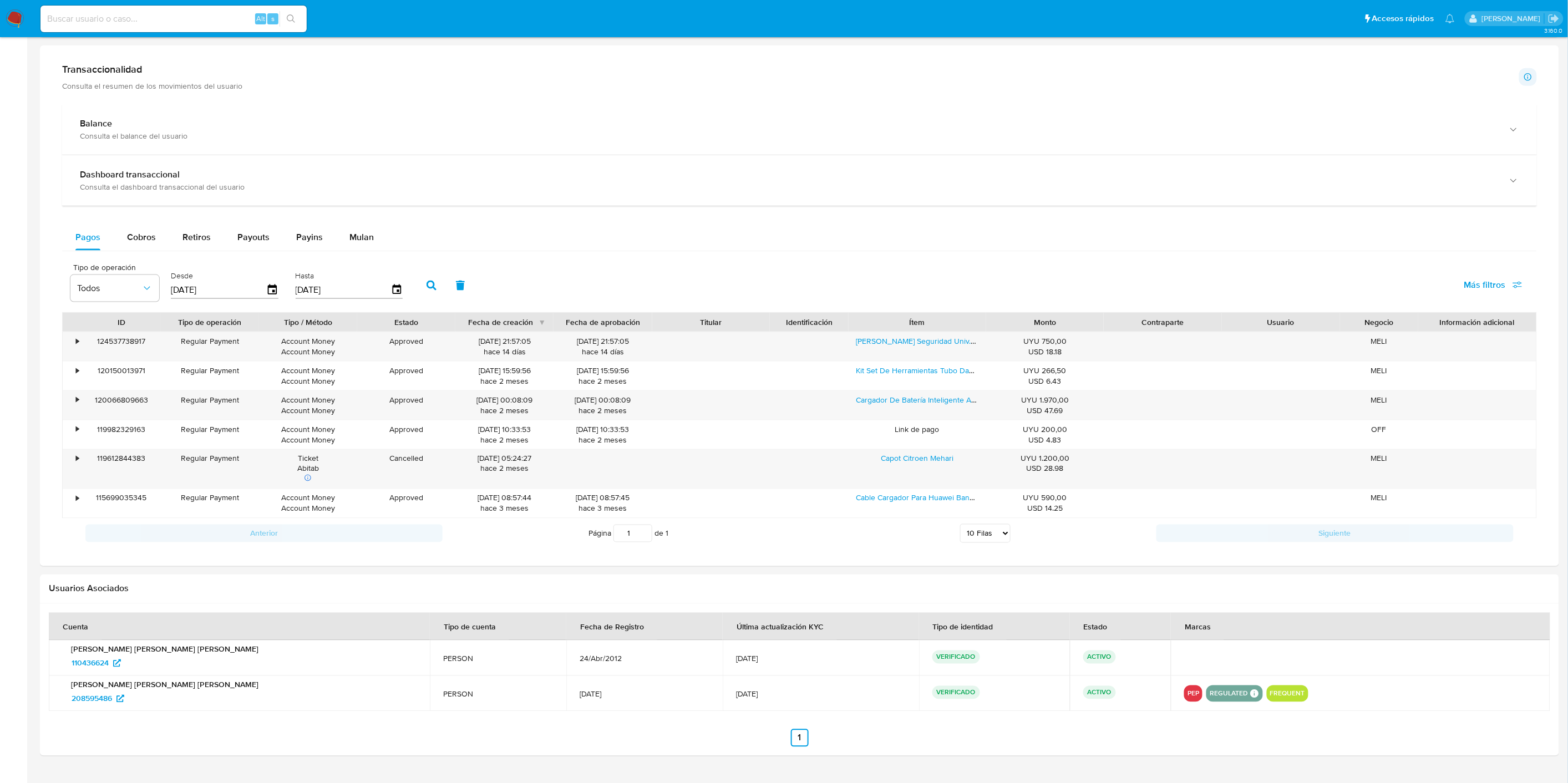
scroll to position [590, 0]
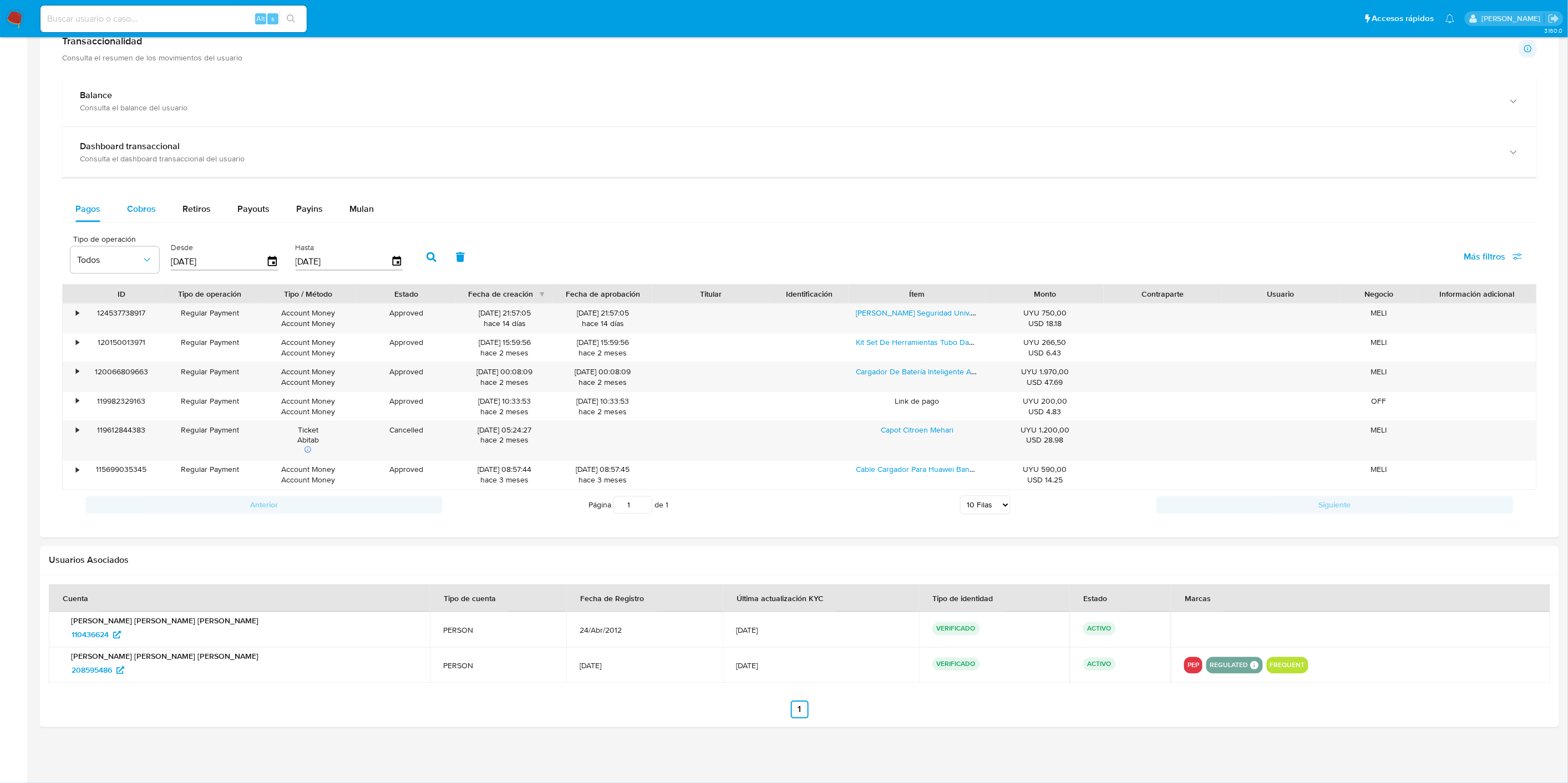
click at [146, 216] on div "Cobros" at bounding box center [141, 209] width 29 height 26
select select "10"
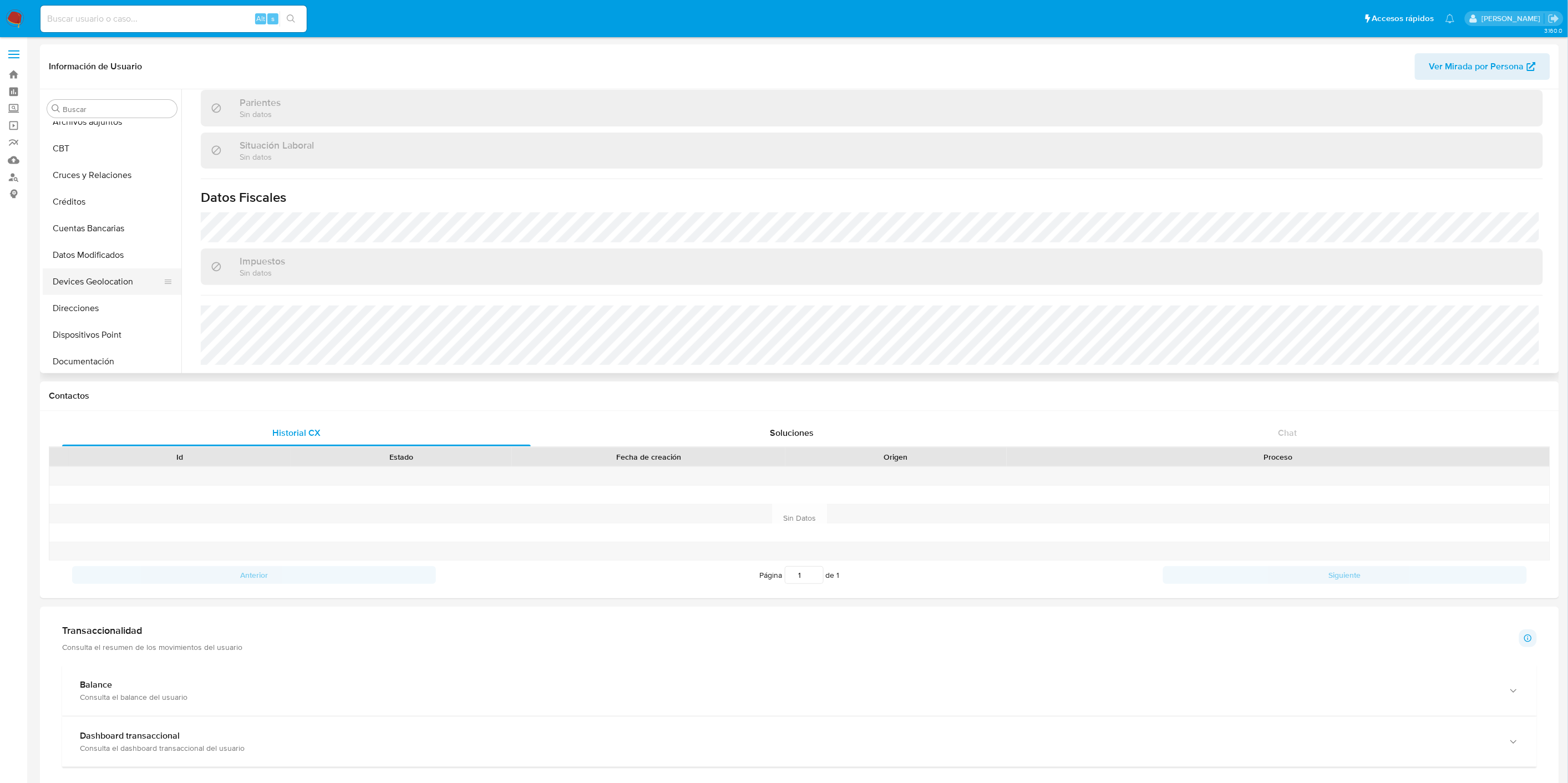
scroll to position [62, 0]
click at [97, 334] on button "Documentación" at bounding box center [108, 339] width 130 height 26
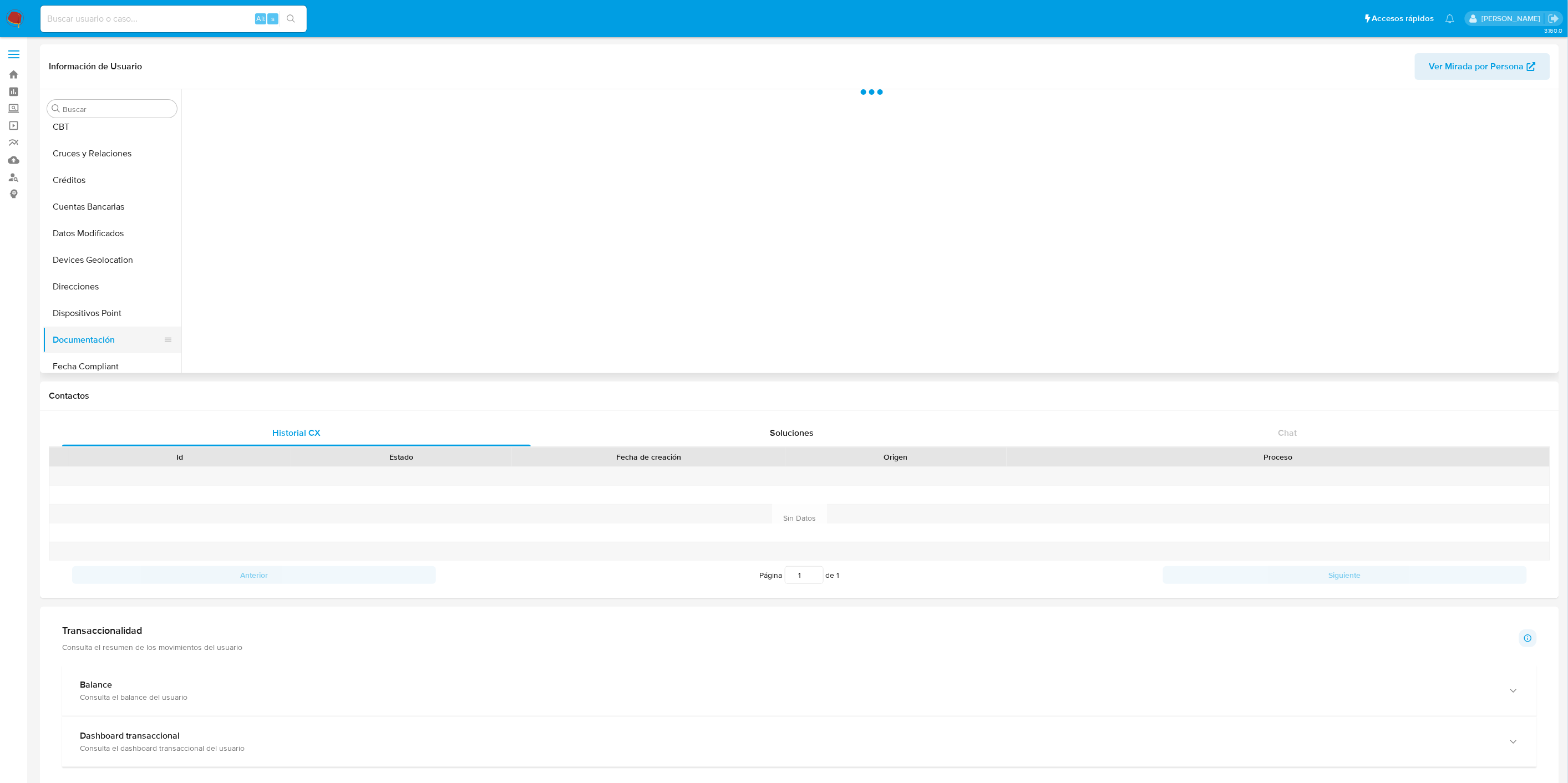
scroll to position [0, 0]
click at [330, 176] on button "Prueba de vida" at bounding box center [350, 172] width 324 height 28
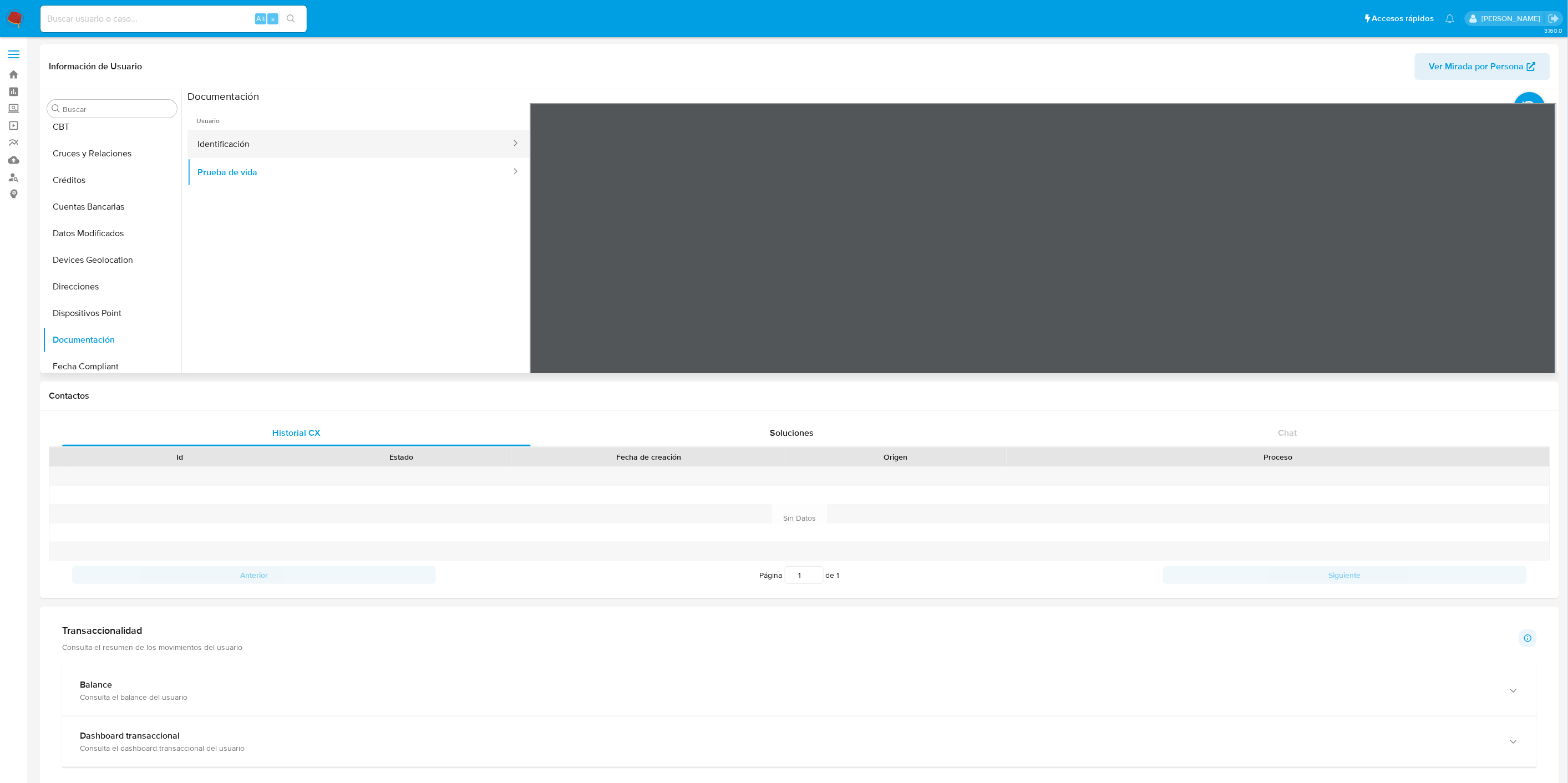
click at [326, 139] on button "Identificación" at bounding box center [350, 144] width 324 height 28
click at [97, 359] on button "KYC" at bounding box center [108, 360] width 130 height 26
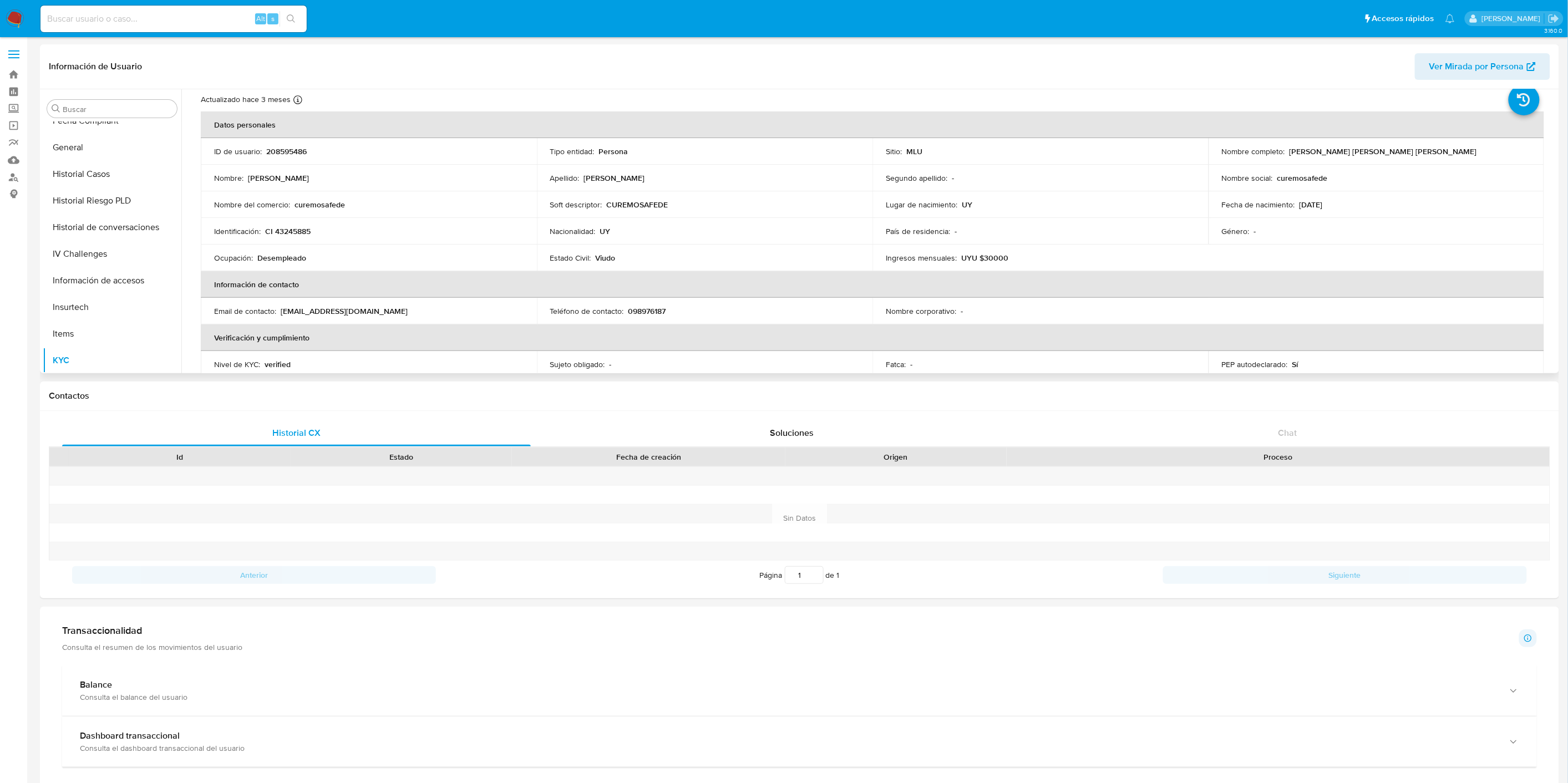
scroll to position [62, 0]
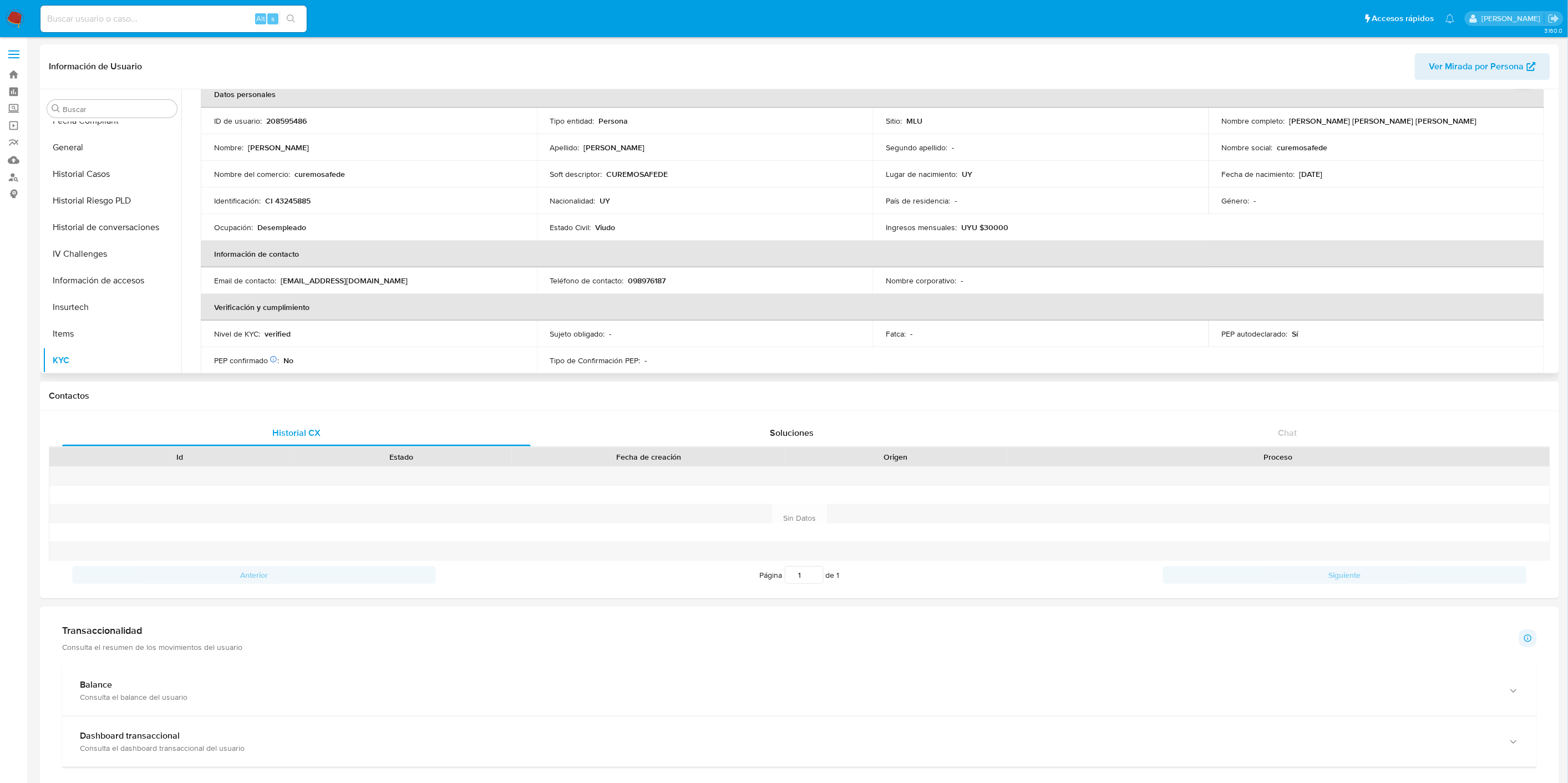
click at [633, 173] on p "CUREMOSAFEDE" at bounding box center [637, 174] width 62 height 10
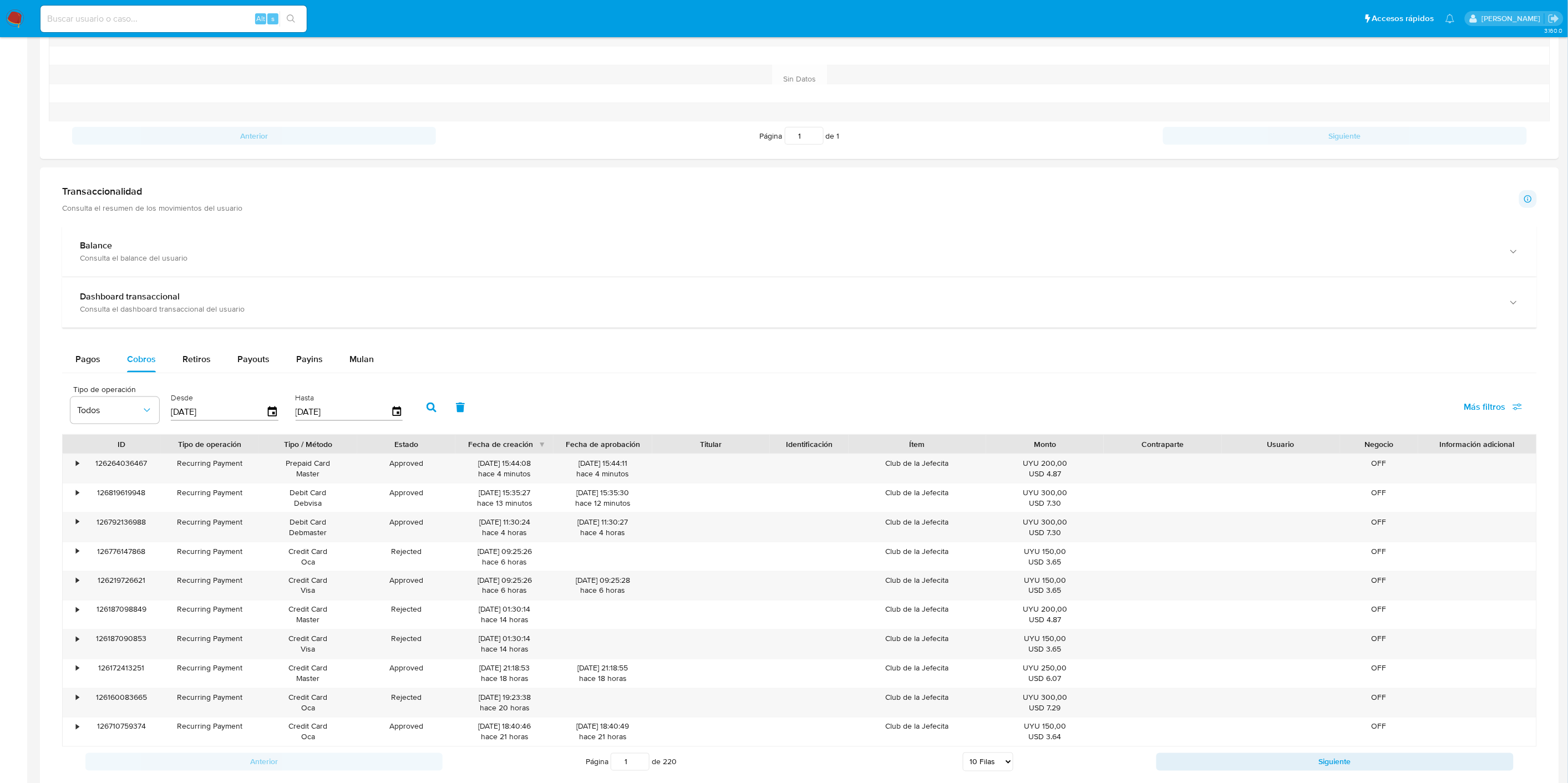
scroll to position [697, 0]
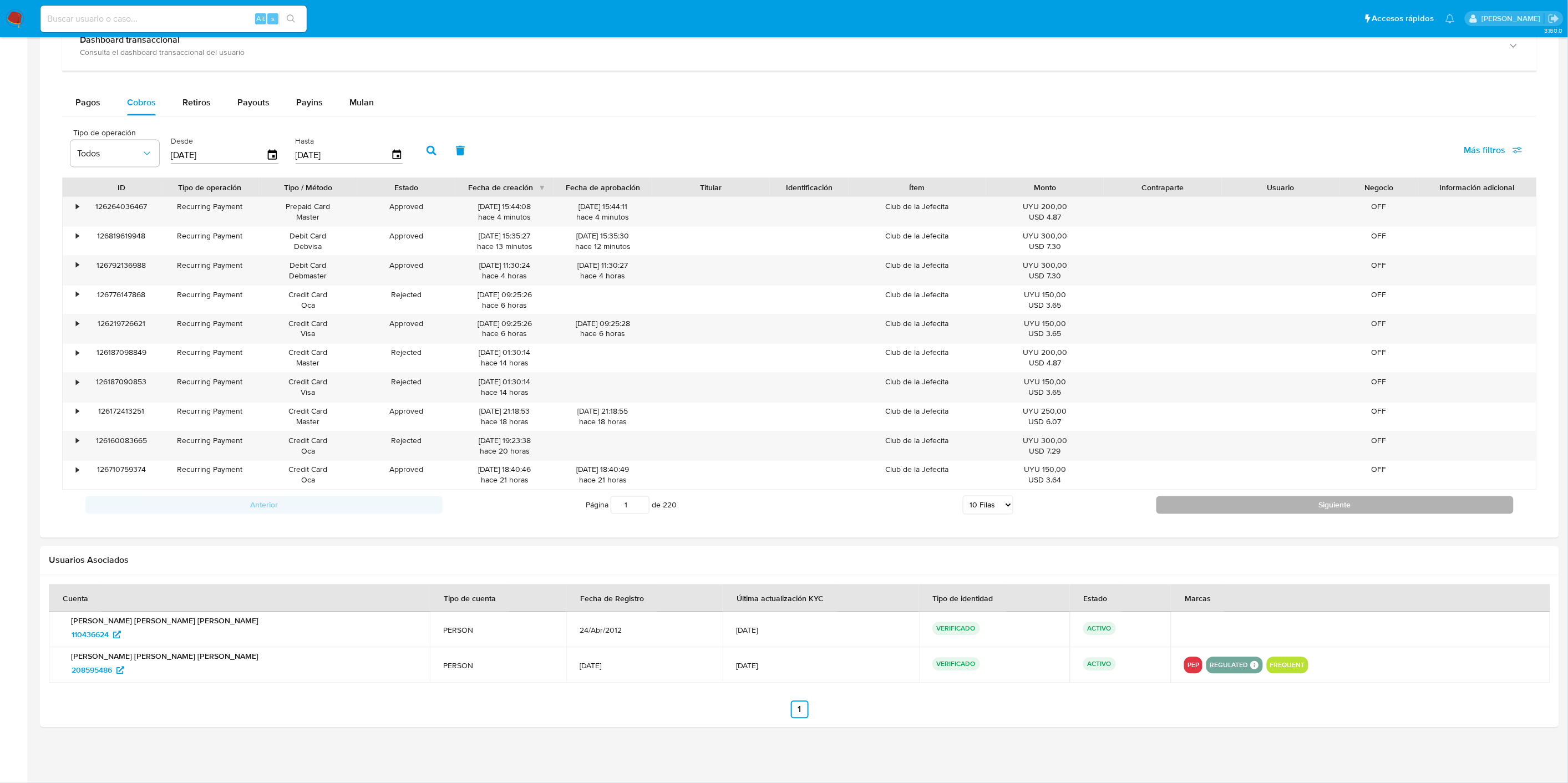
click at [1168, 508] on button "Siguiente" at bounding box center [1335, 505] width 357 height 18
type input "2"
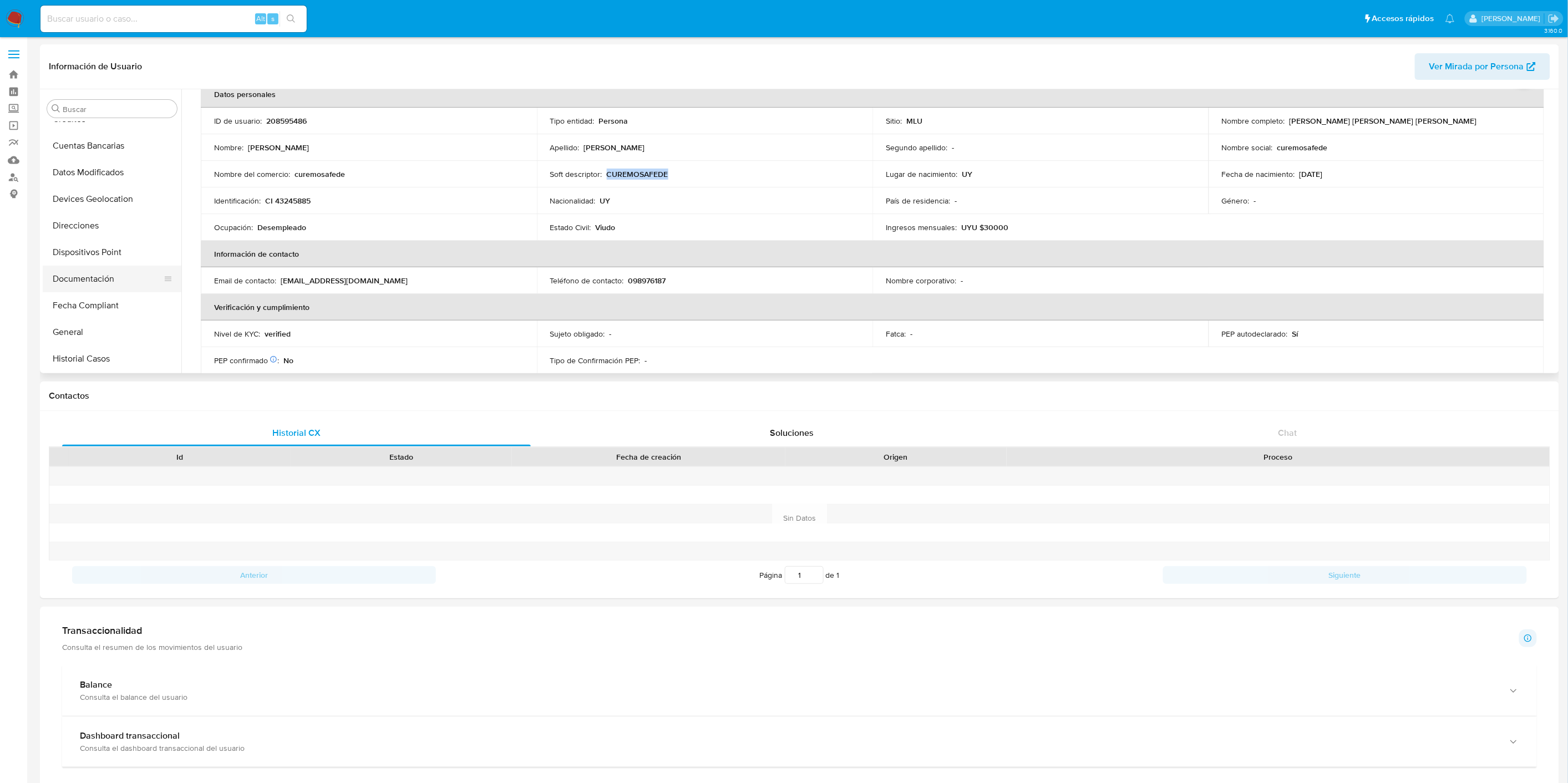
scroll to position [184, 0]
click at [123, 287] on button "Historial Casos" at bounding box center [108, 297] width 130 height 26
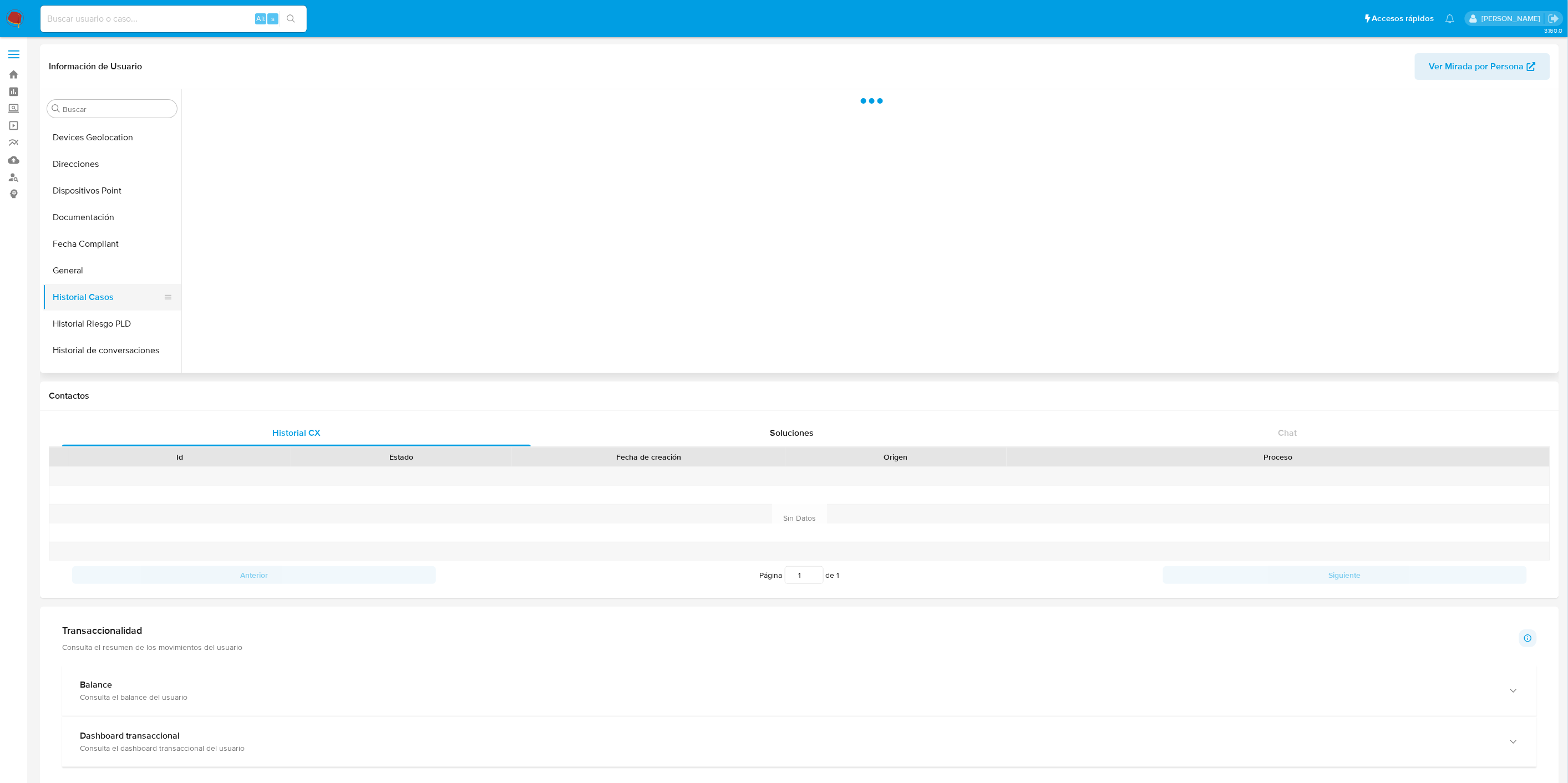
scroll to position [0, 0]
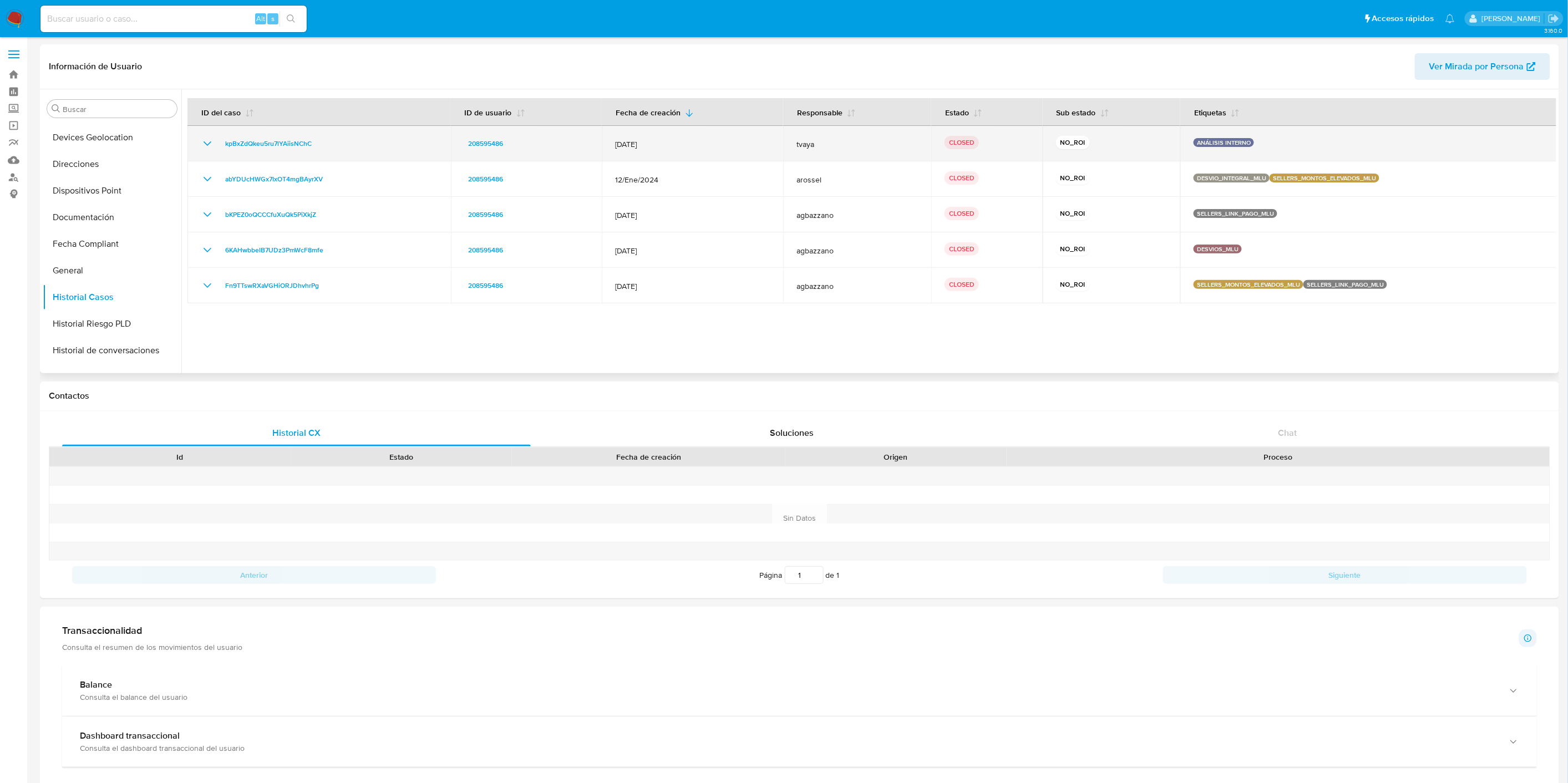
click at [209, 141] on icon "Mostrar/Ocultar" at bounding box center [208, 144] width 13 height 13
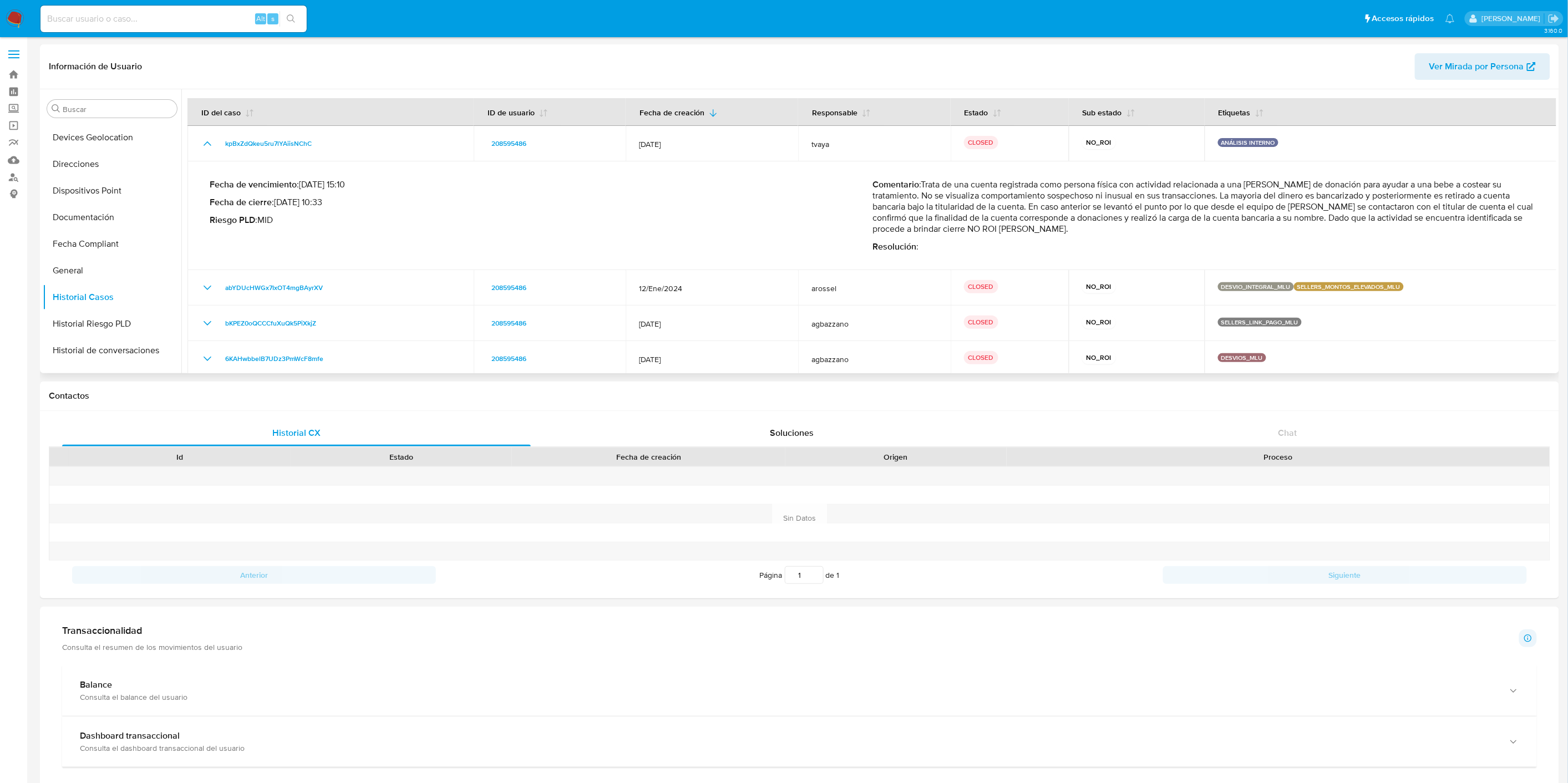
drag, startPoint x: 874, startPoint y: 217, endPoint x: 1067, endPoint y: 227, distance: 193.3
click at [1067, 227] on p "Comentario : Trata de una cuenta registrada como persona física con actividad r…" at bounding box center [1204, 207] width 662 height 56
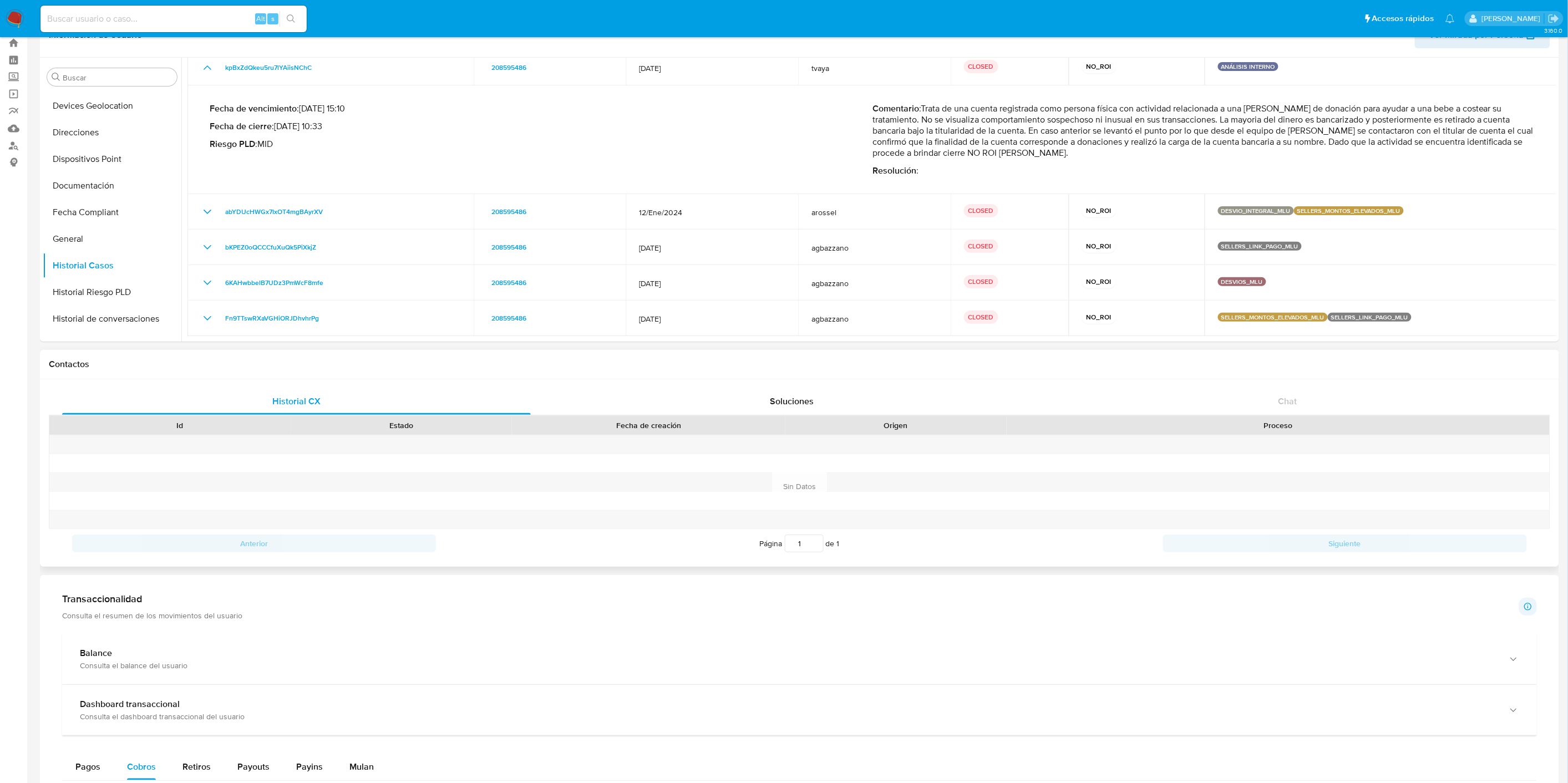
scroll to position [431, 0]
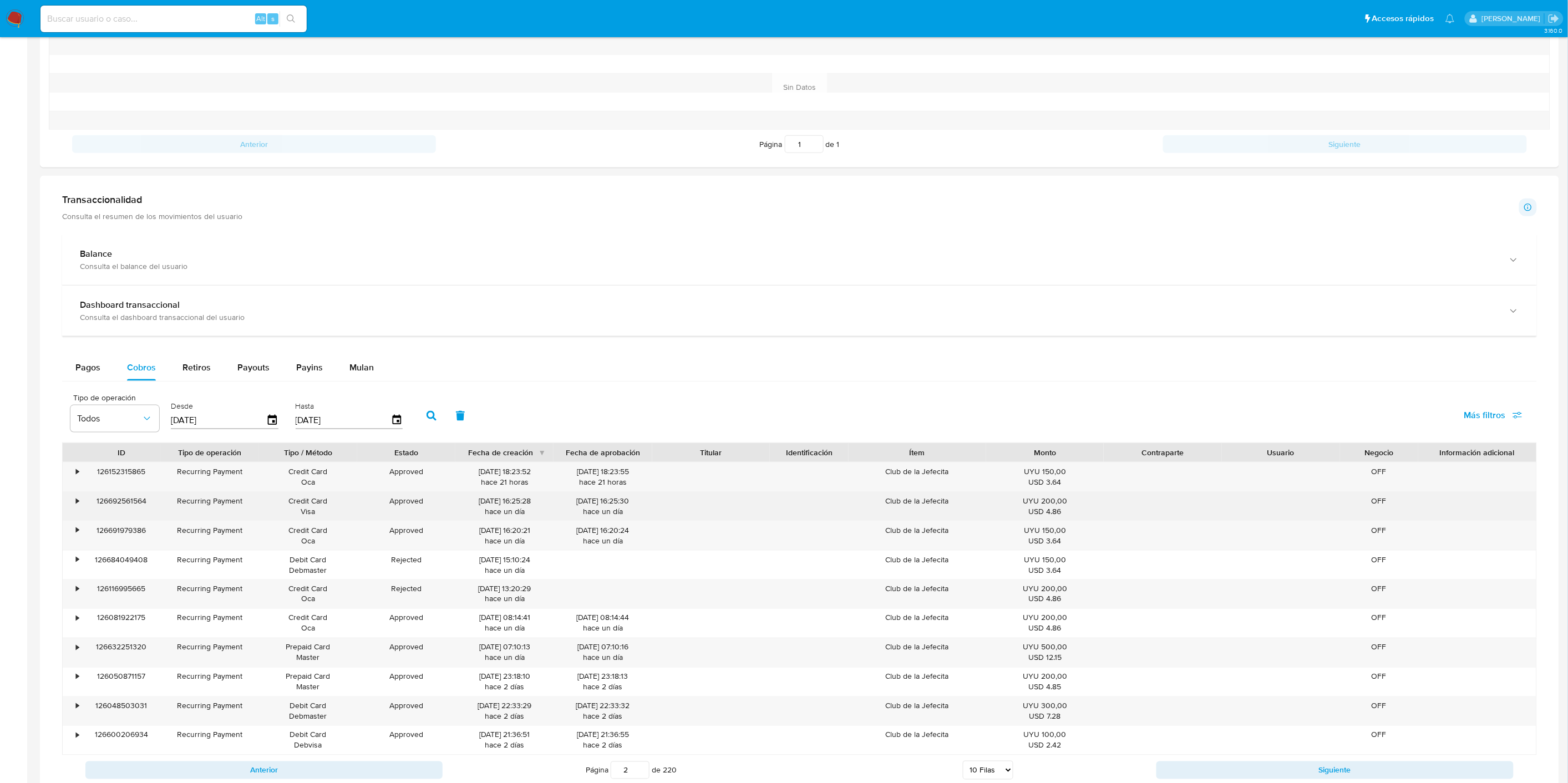
click at [939, 506] on div "Club de la Jefecita" at bounding box center [917, 506] width 138 height 29
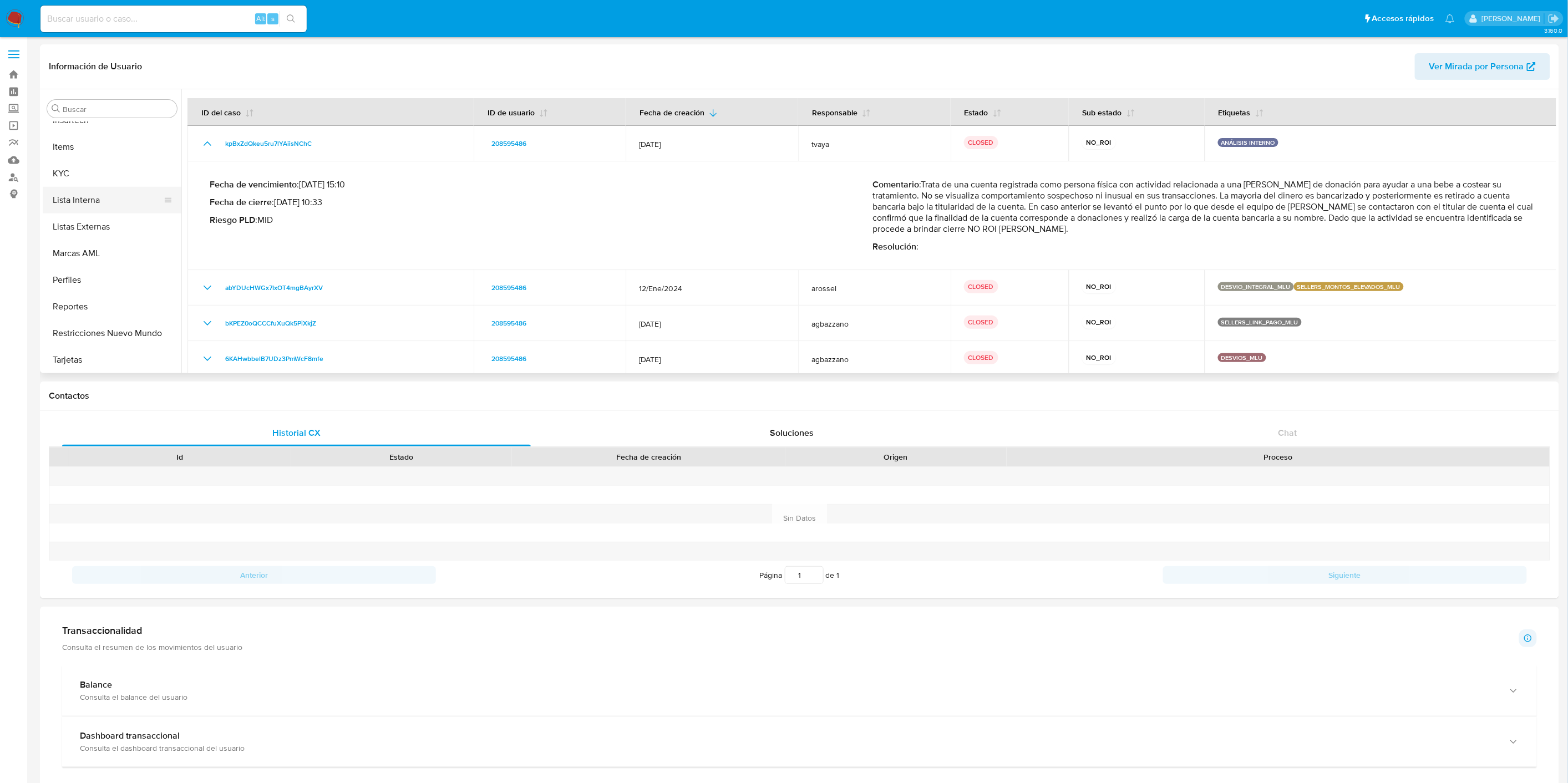
scroll to position [495, 0]
click at [119, 167] on button "KYC" at bounding box center [108, 173] width 130 height 26
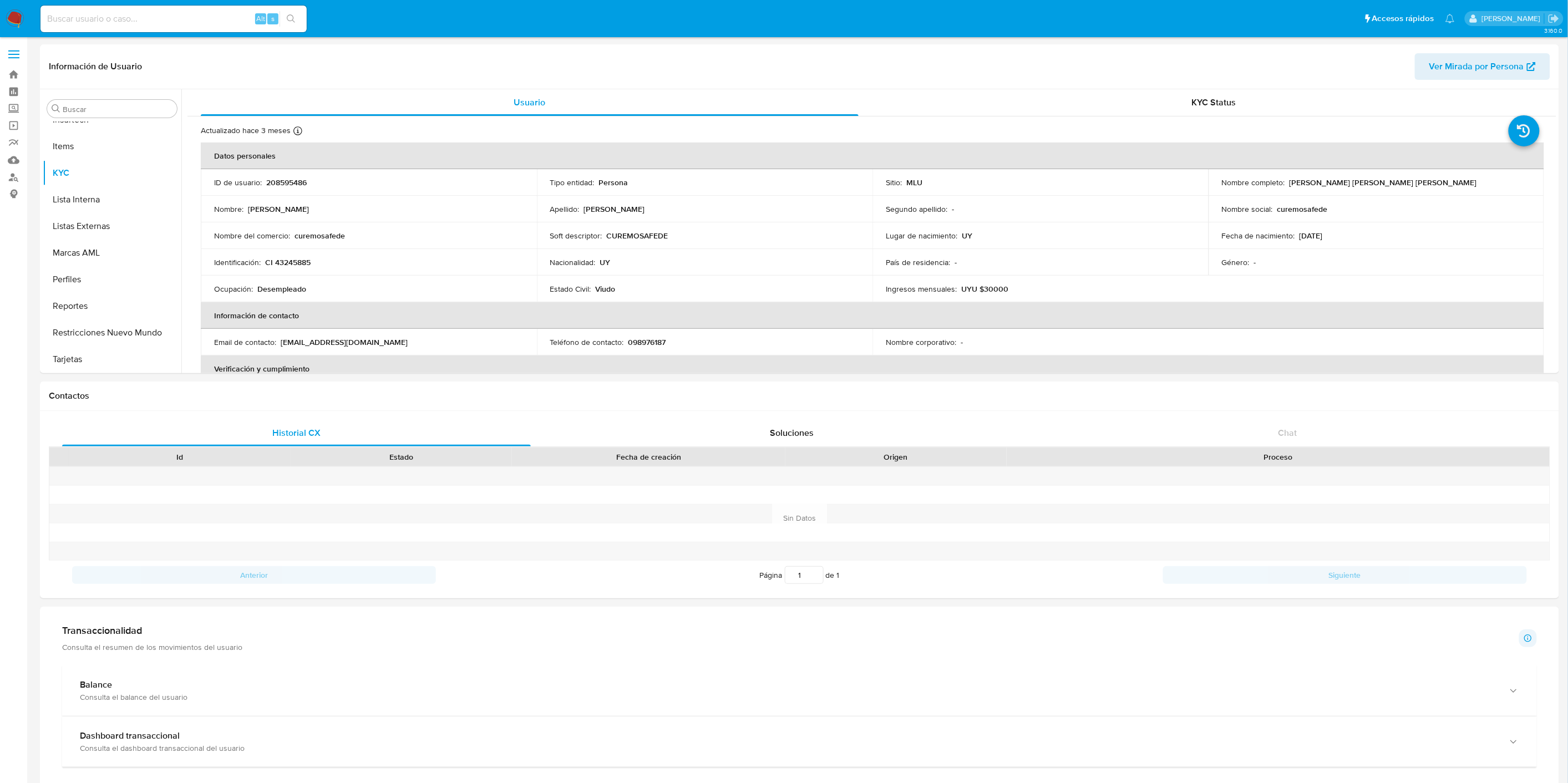
click at [127, 18] on input at bounding box center [173, 19] width 266 height 15
paste input "1166354477"
type input "1166354477"
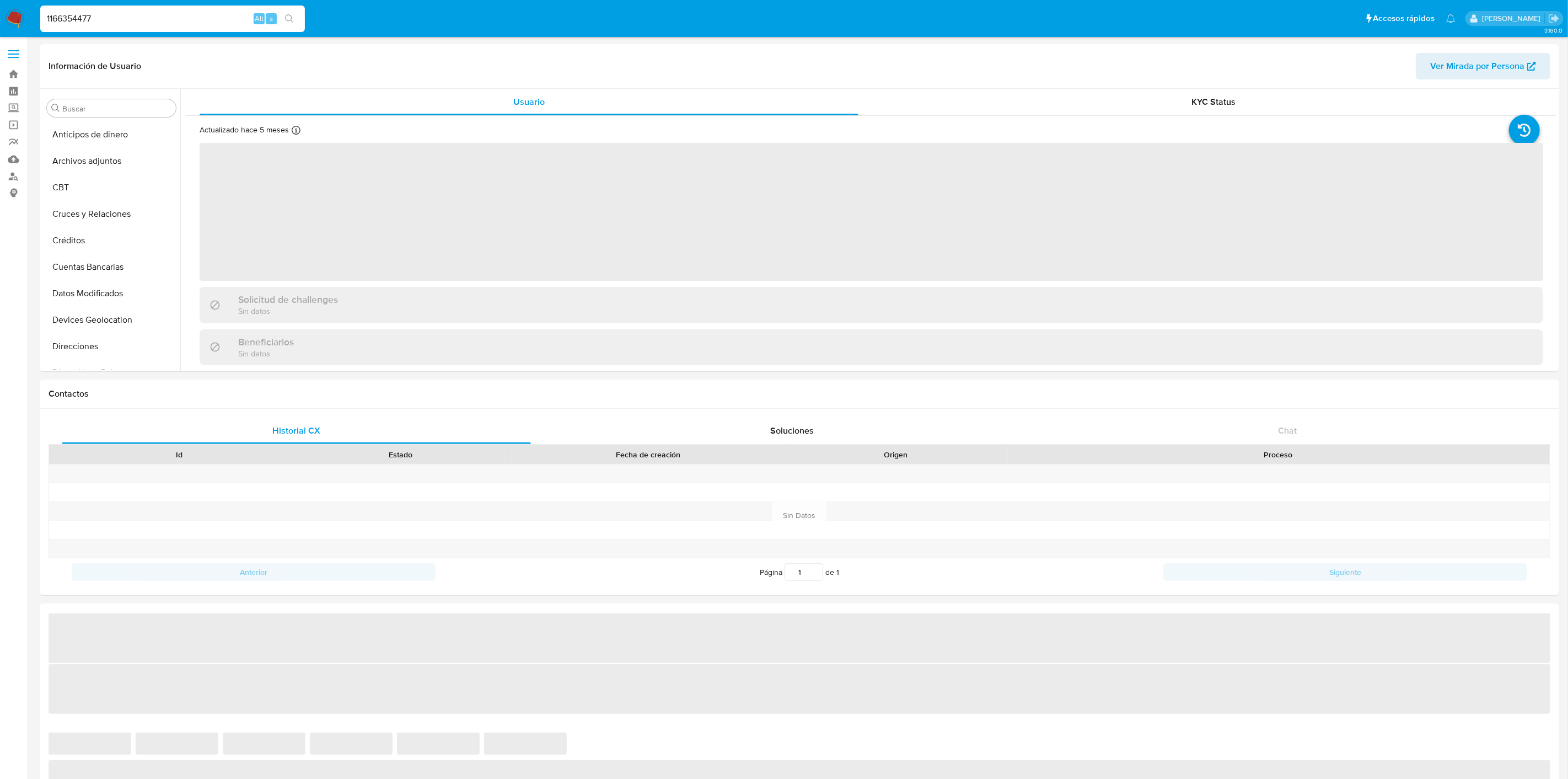
select select "10"
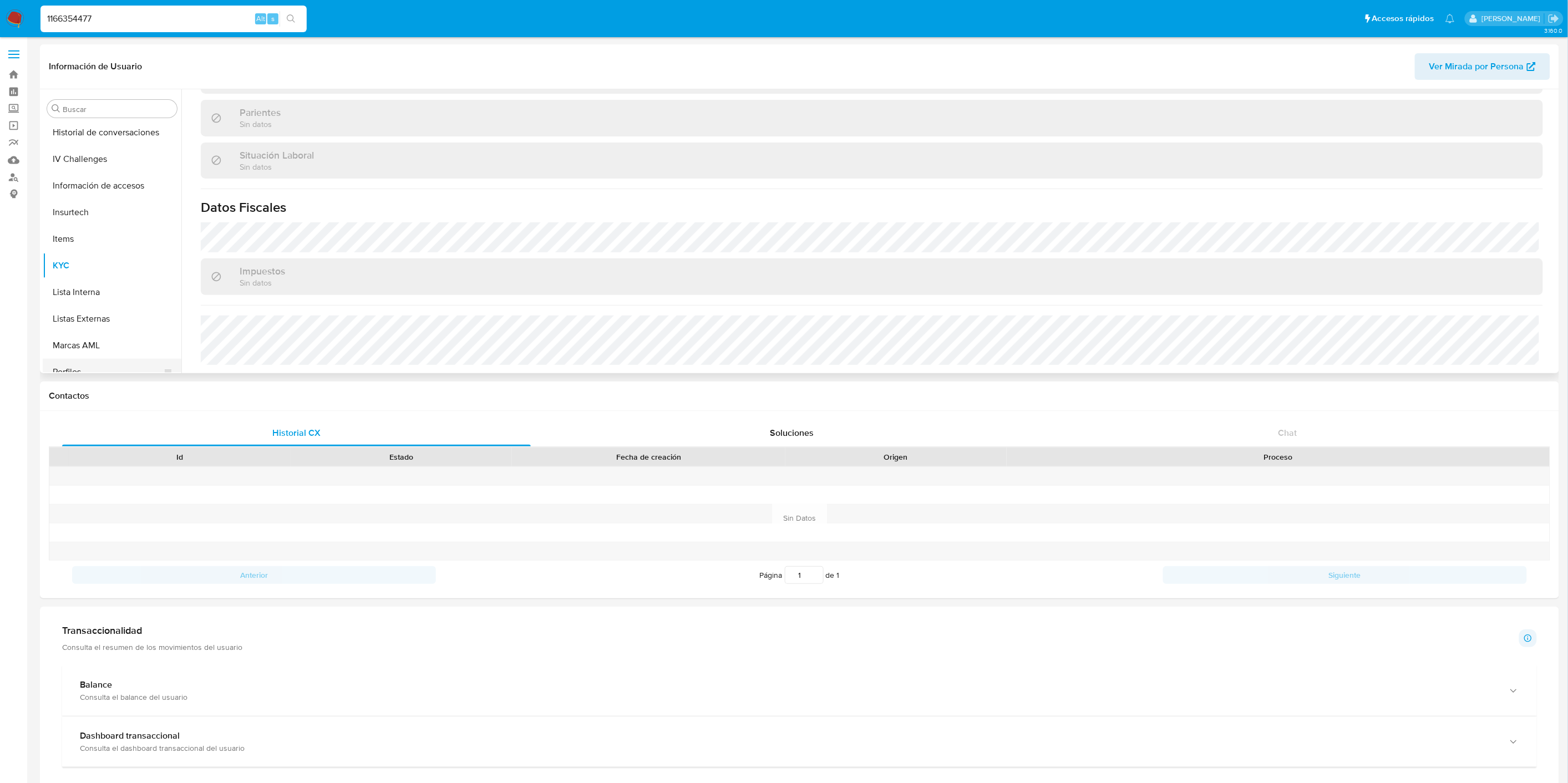
scroll to position [248, 0]
click at [94, 203] on button "General" at bounding box center [108, 206] width 130 height 26
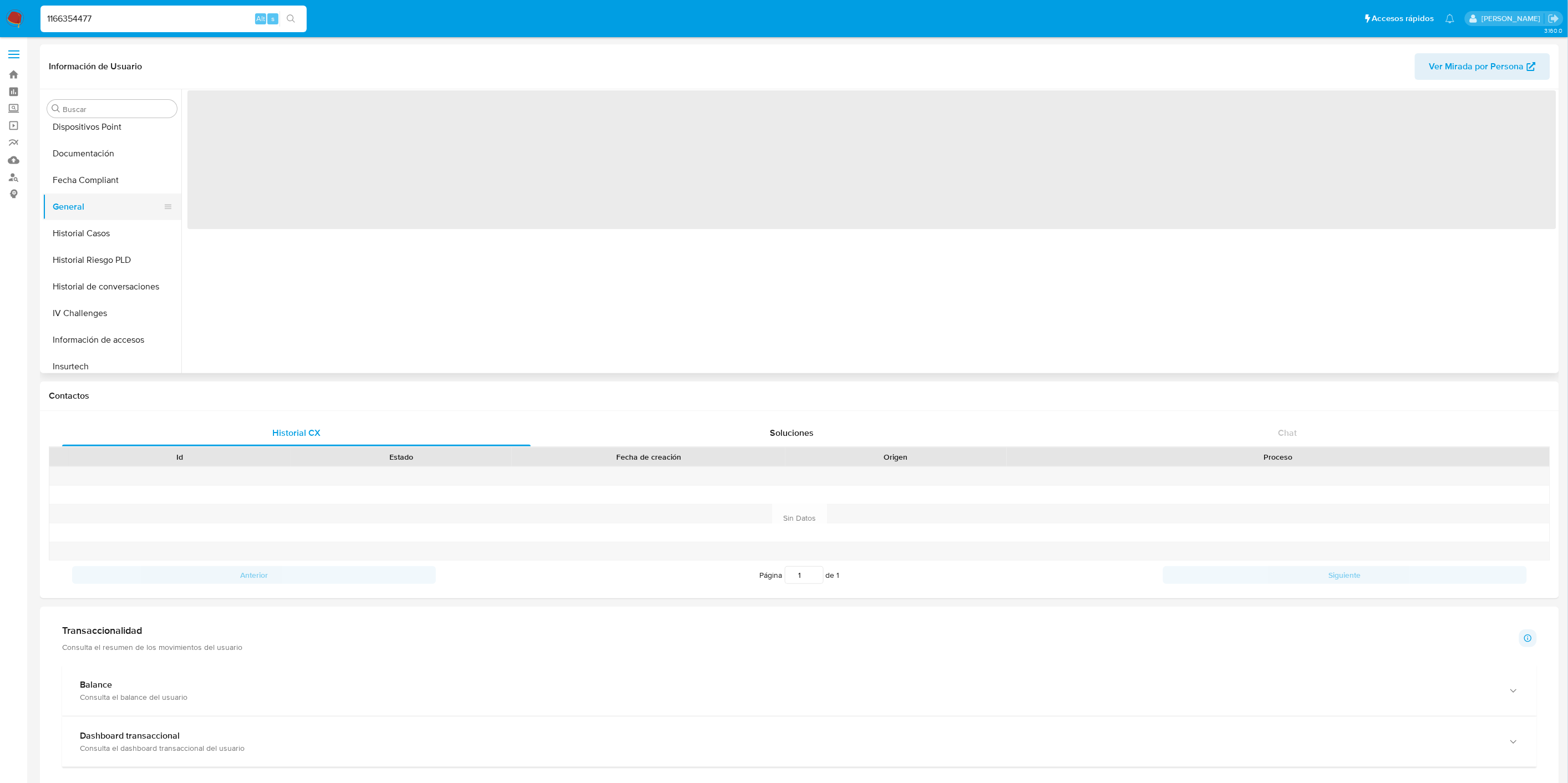
scroll to position [0, 0]
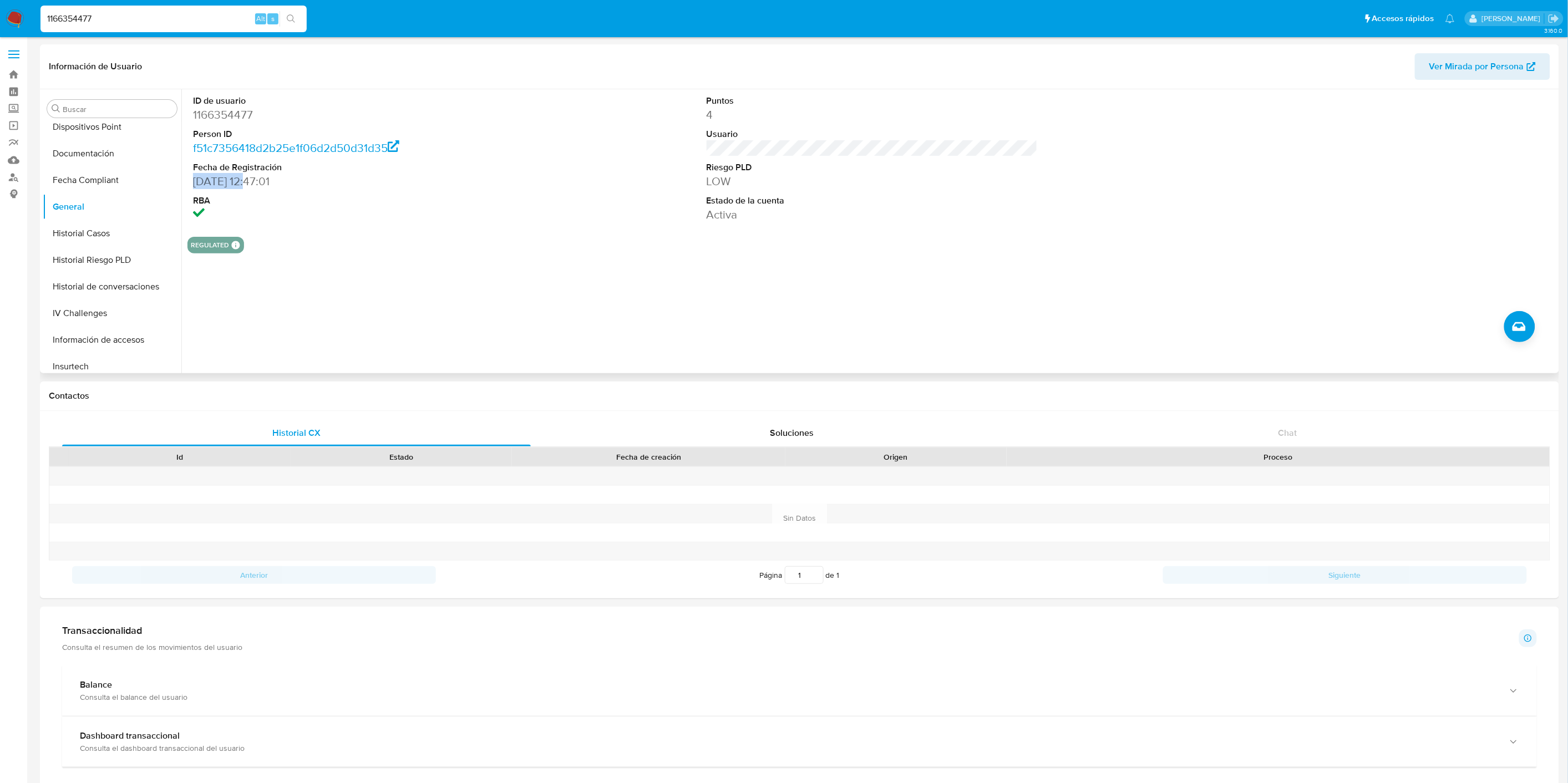
drag, startPoint x: 193, startPoint y: 180, endPoint x: 254, endPoint y: 181, distance: 61.0
click at [254, 181] on dd "24/07/2022 12:47:01" at bounding box center [358, 181] width 331 height 15
copy dd "24/07/2022"
click at [96, 178] on button "KYC" at bounding box center [108, 173] width 130 height 26
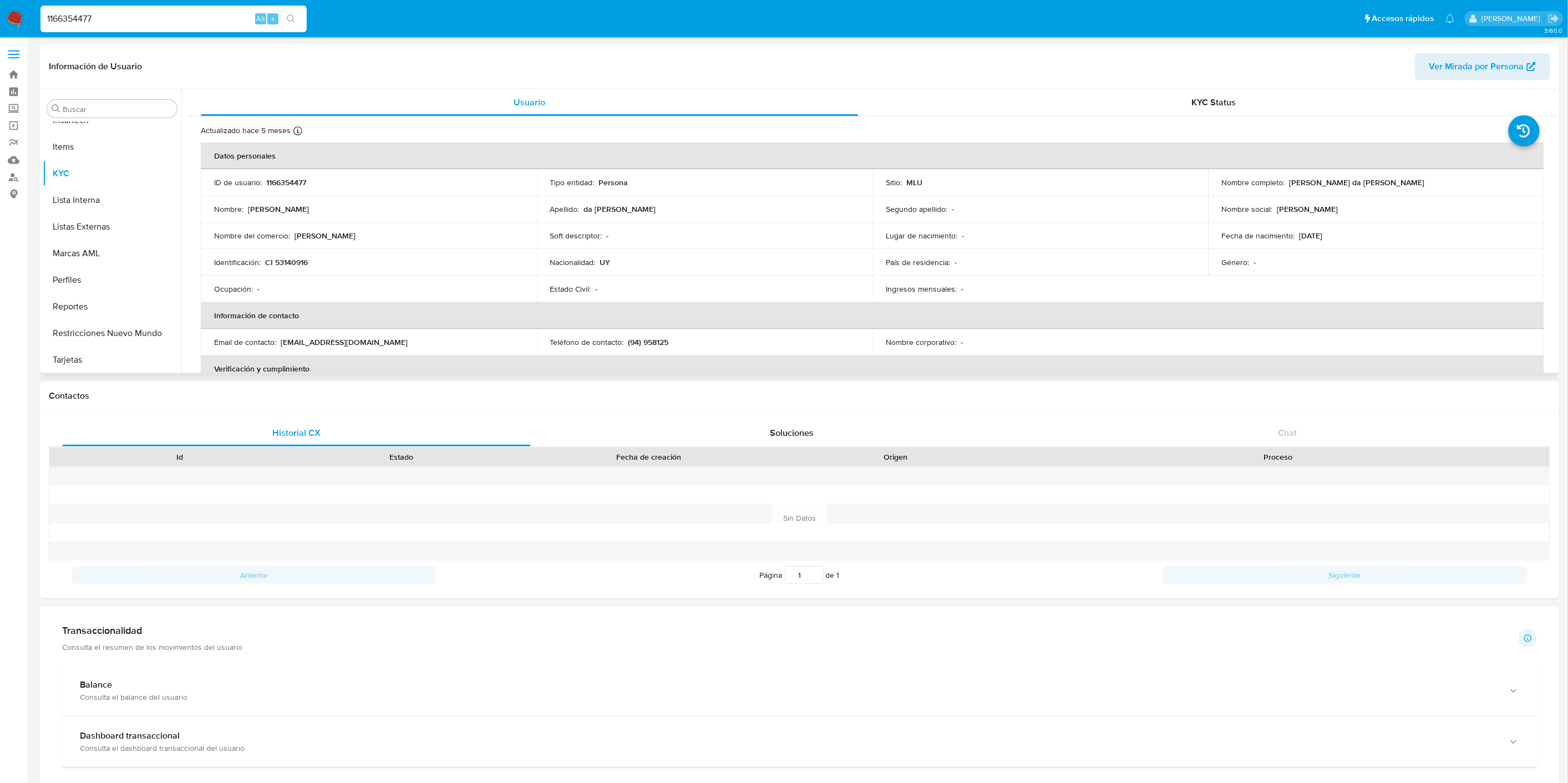
scroll to position [123, 0]
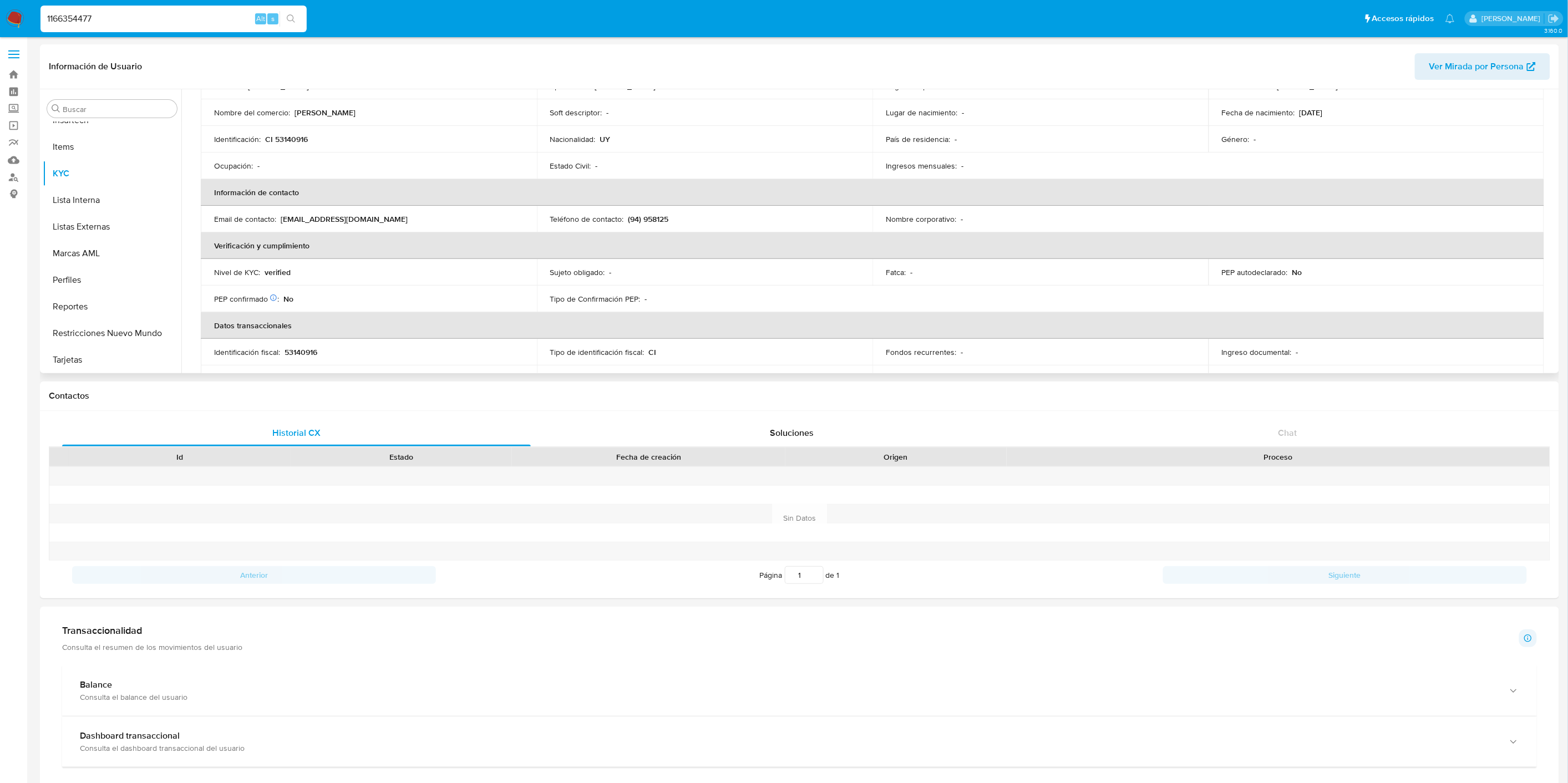
click at [273, 275] on p "verified" at bounding box center [277, 272] width 26 height 10
copy p "verified"
click at [91, 17] on input "1166354477" at bounding box center [173, 19] width 266 height 15
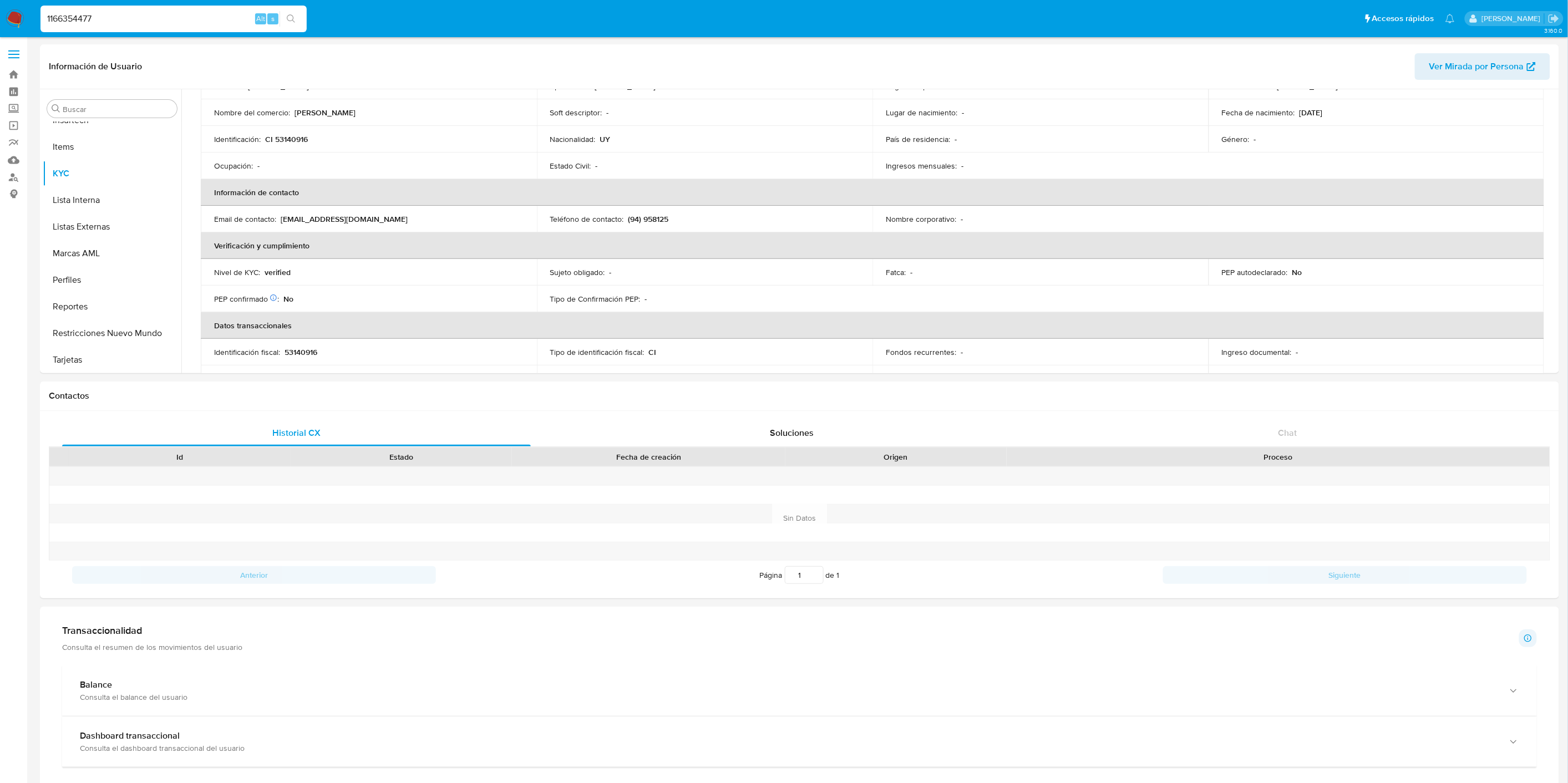
click at [91, 17] on input "1166354477" at bounding box center [173, 19] width 266 height 15
paste input "717239936"
type input "717239936"
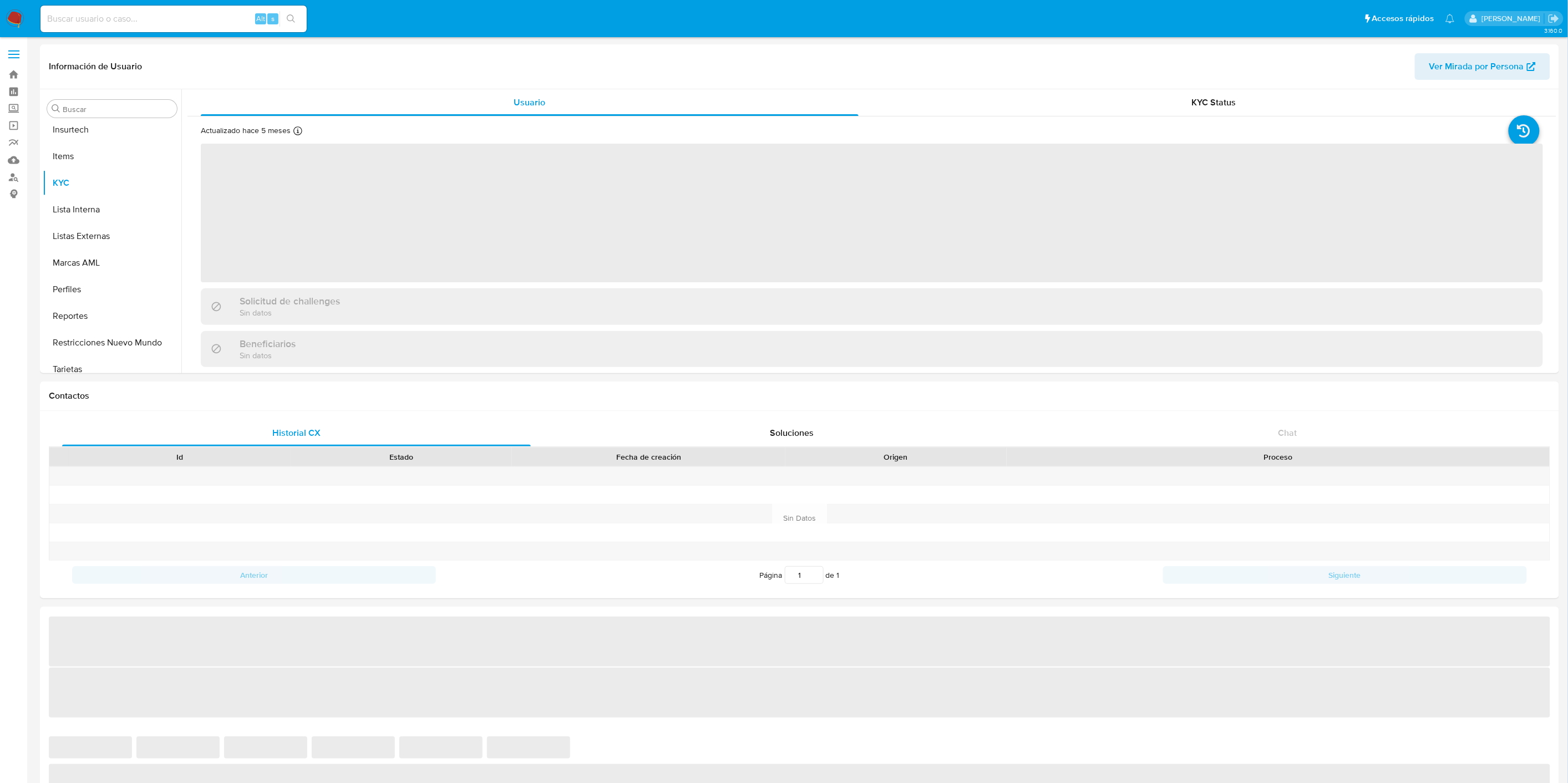
scroll to position [495, 0]
select select "10"
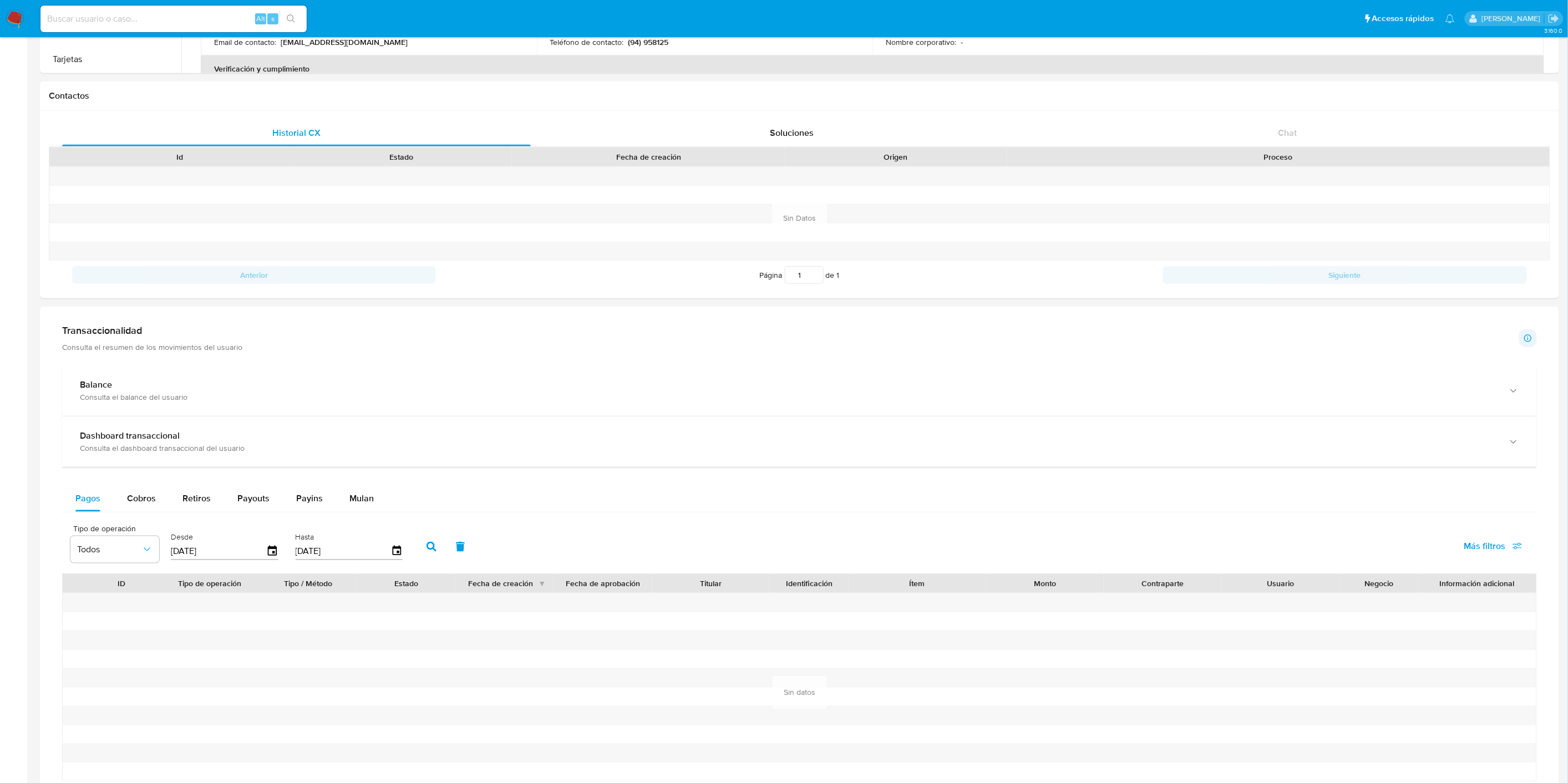
scroll to position [369, 0]
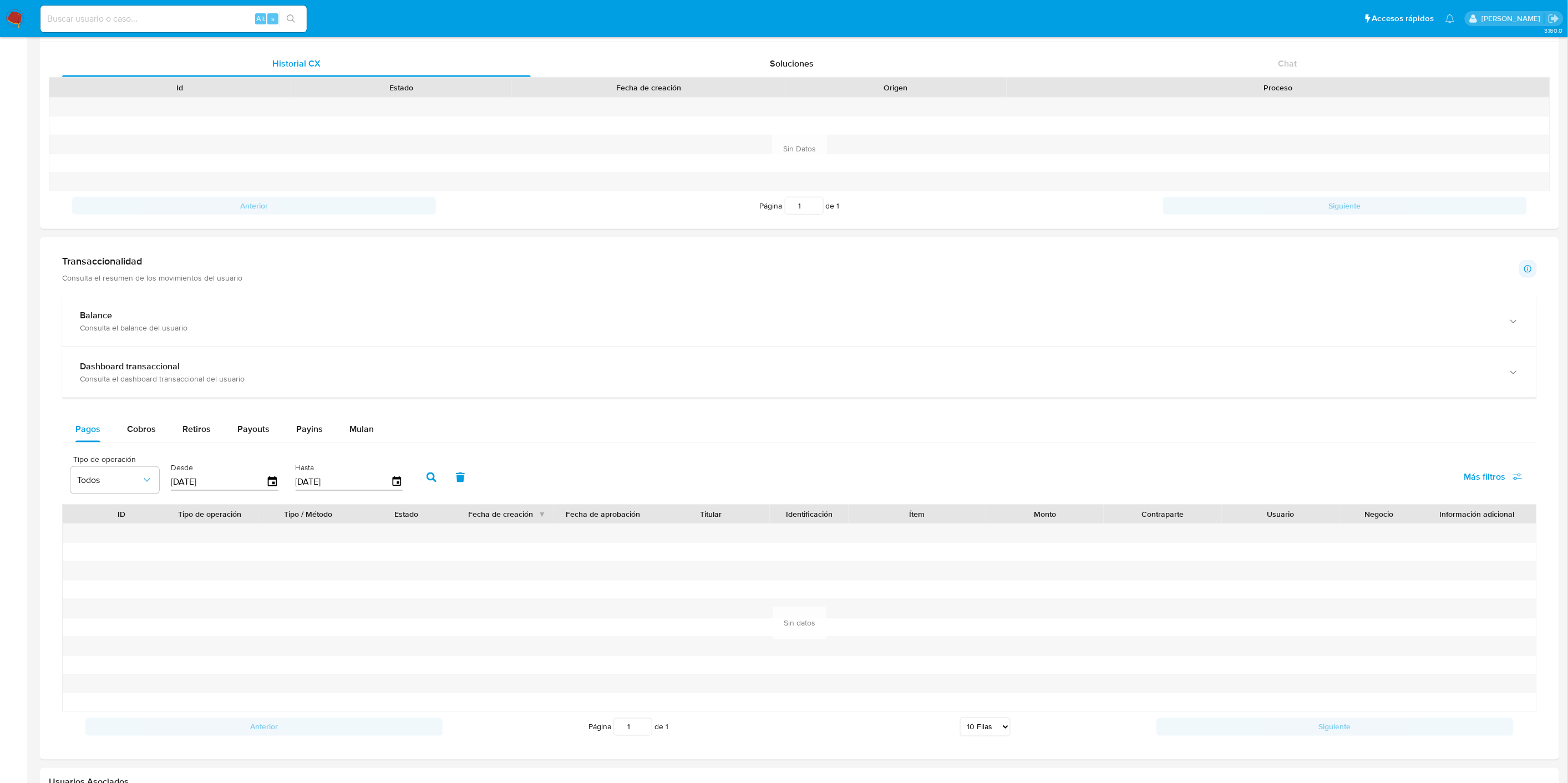
click at [132, 292] on div "Transaccionalidad Consulta el resumen de los movimientos del usuario Informació…" at bounding box center [800, 498] width 1501 height 504
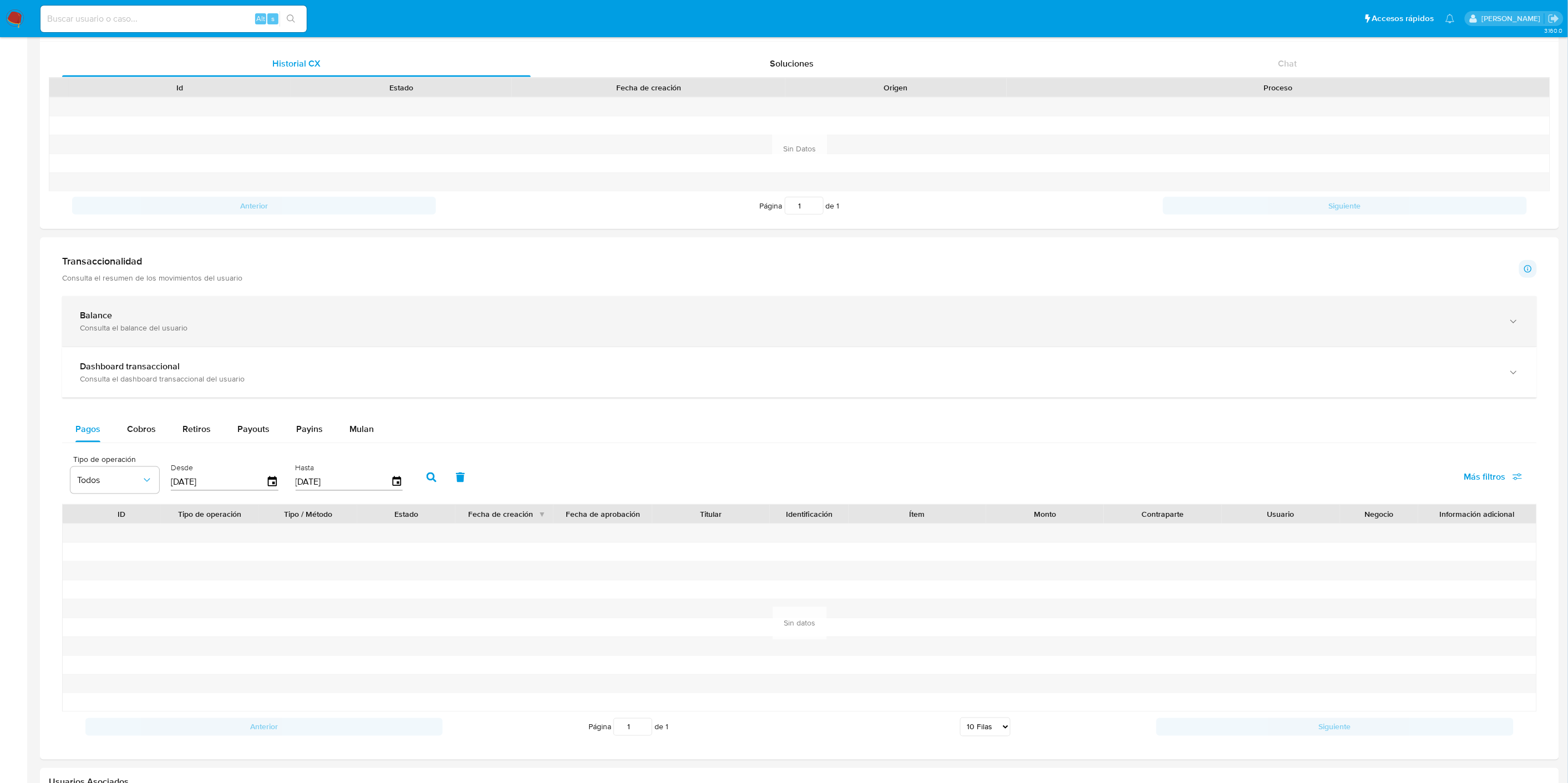
click at [137, 329] on div "Consulta el balance del usuario" at bounding box center [788, 328] width 1417 height 10
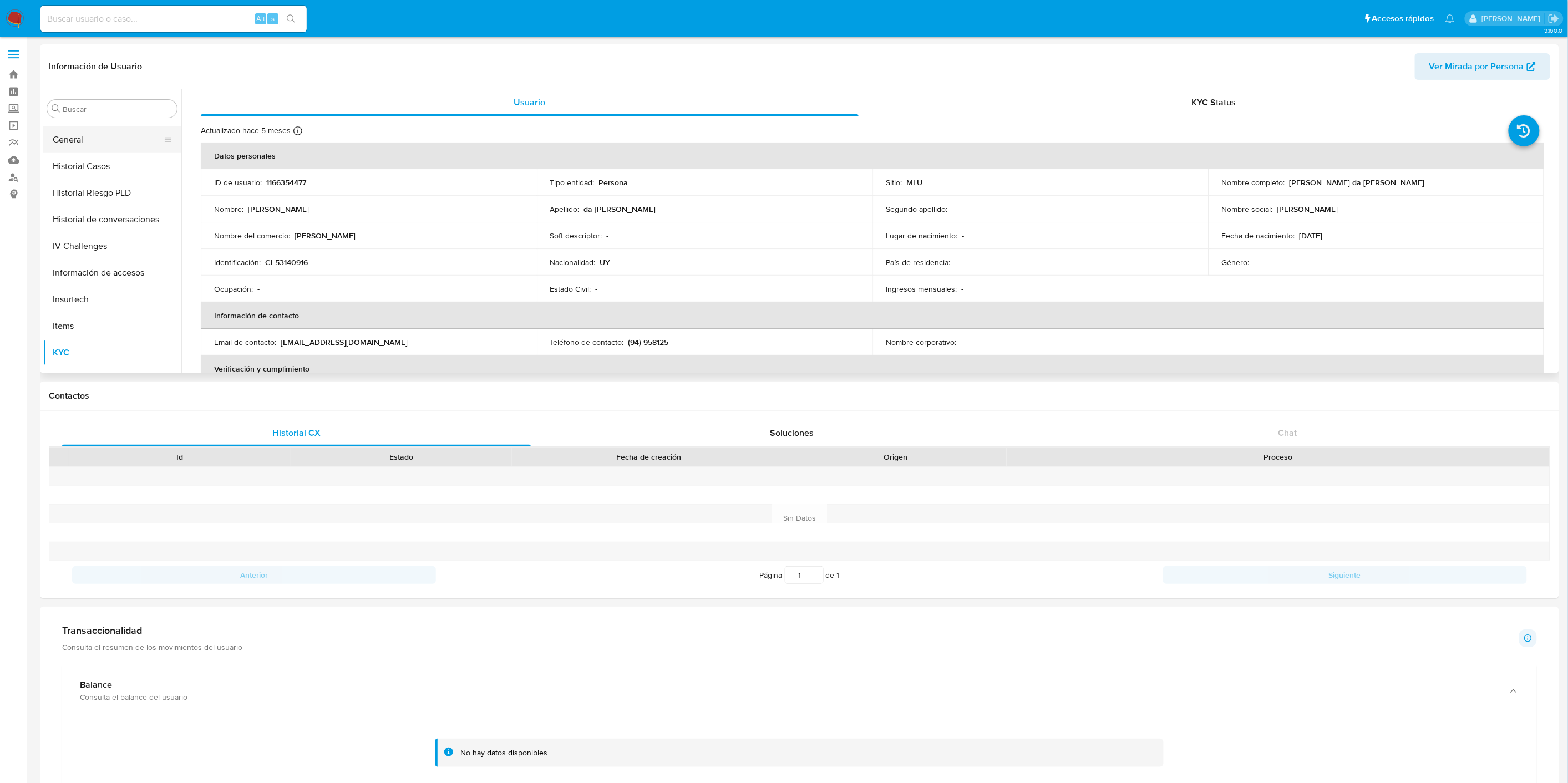
scroll to position [186, 0]
click at [97, 259] on button "General" at bounding box center [108, 268] width 130 height 26
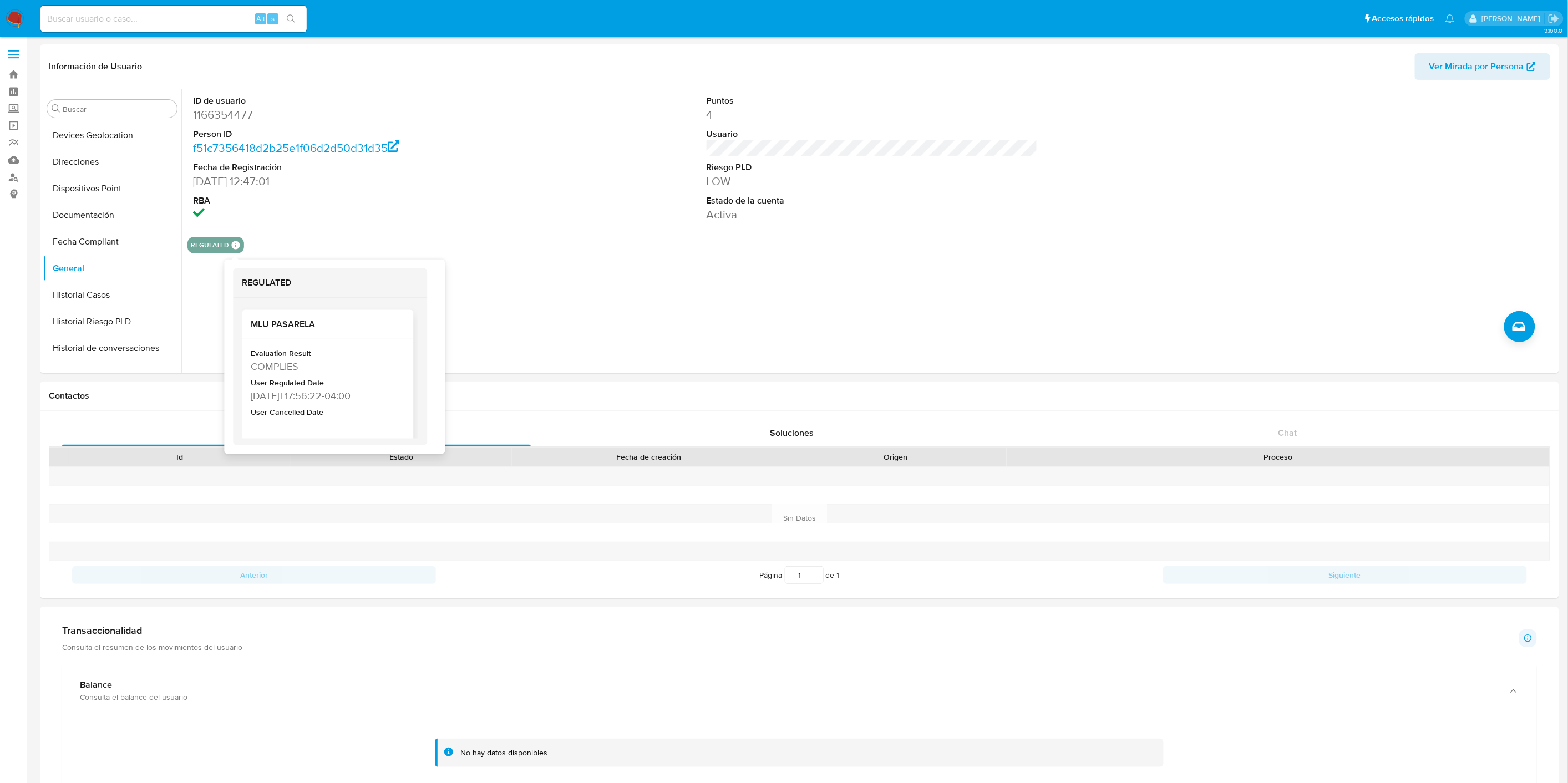
scroll to position [54, 0]
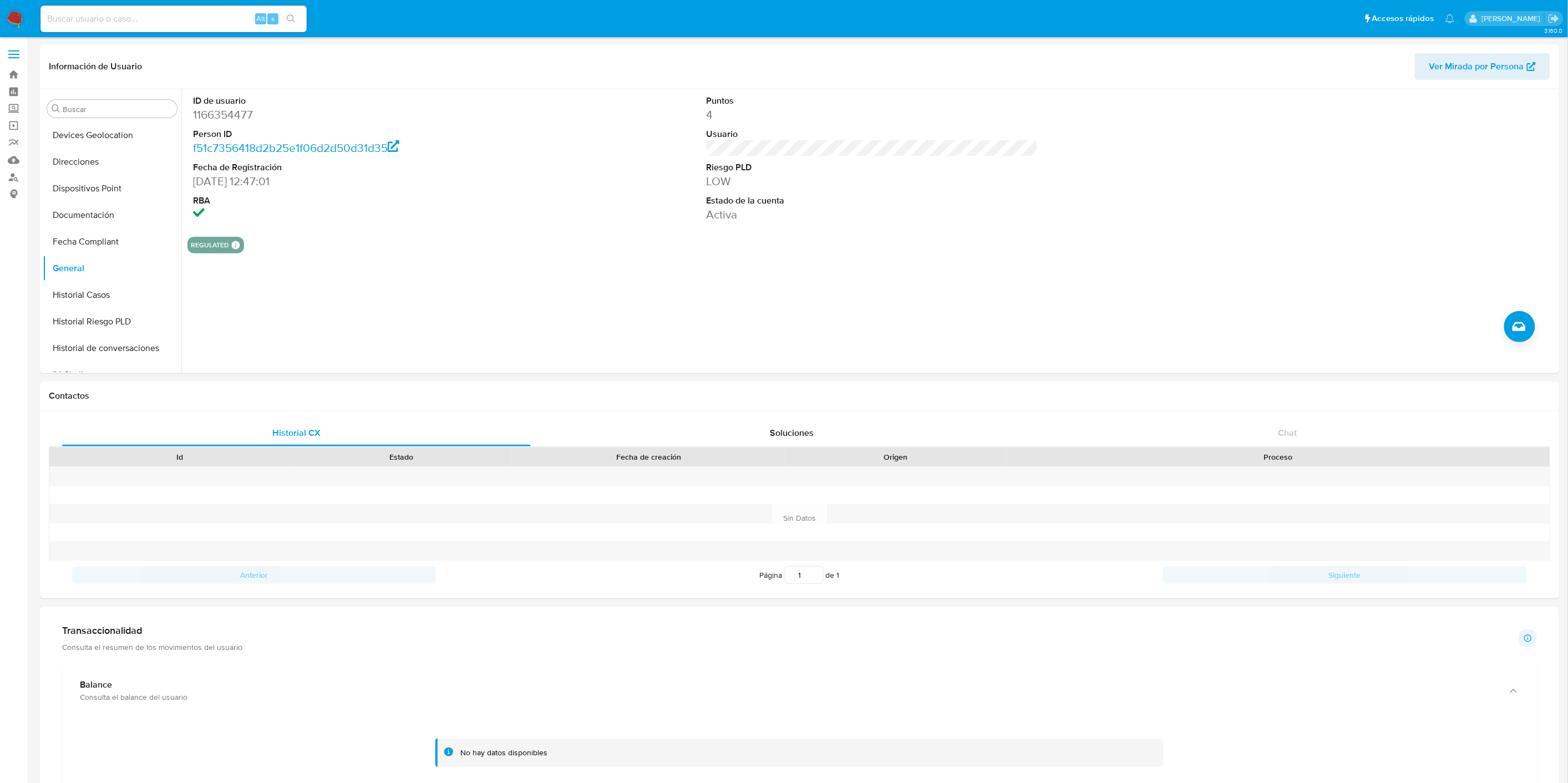
click at [98, 22] on input at bounding box center [173, 19] width 266 height 15
paste input "xDiicdCGadW5l4BrL9DI4Ubo"
type input "xDiicdCGadW5l4BrL9DI4Ubo"
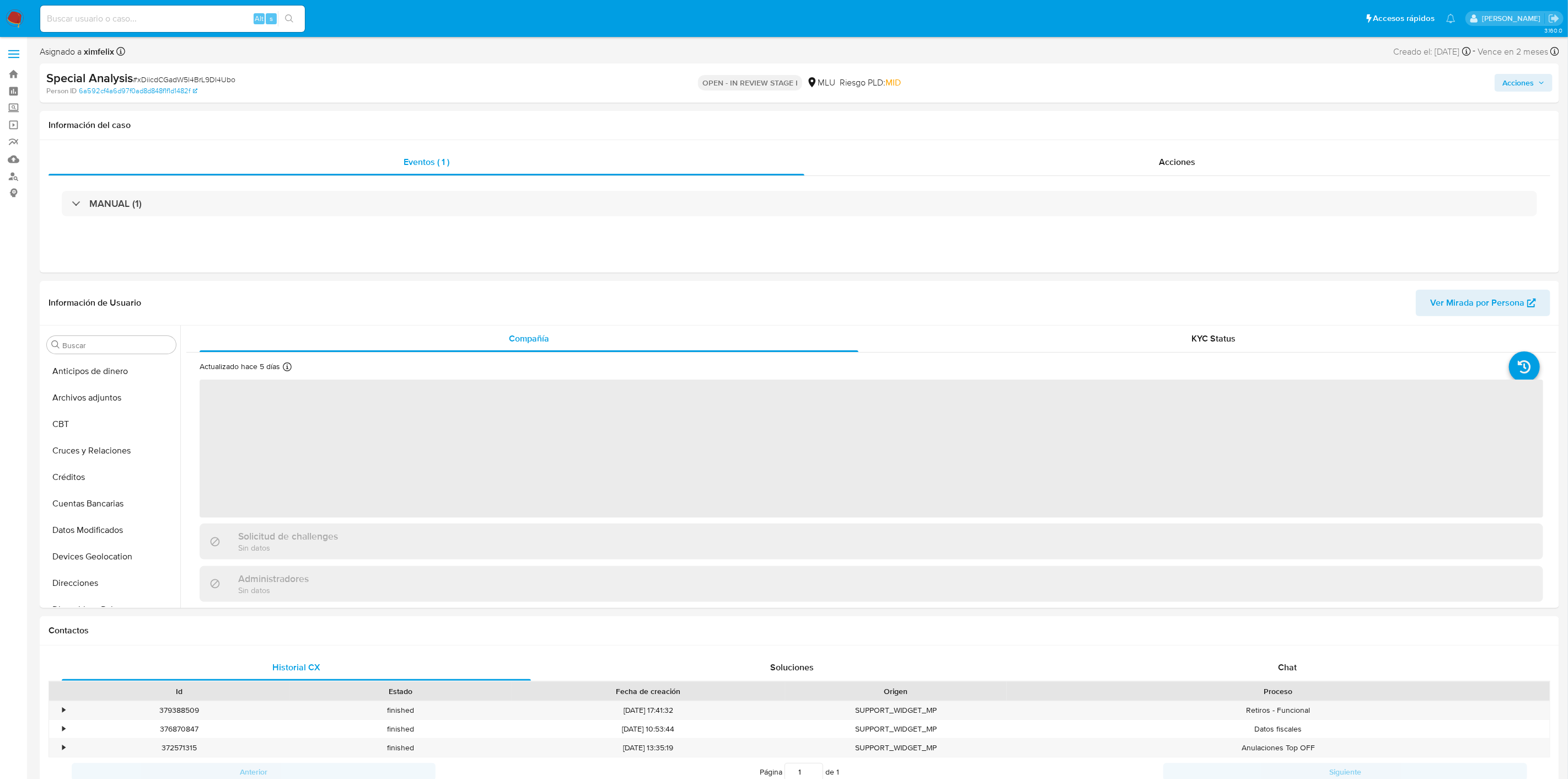
select select "10"
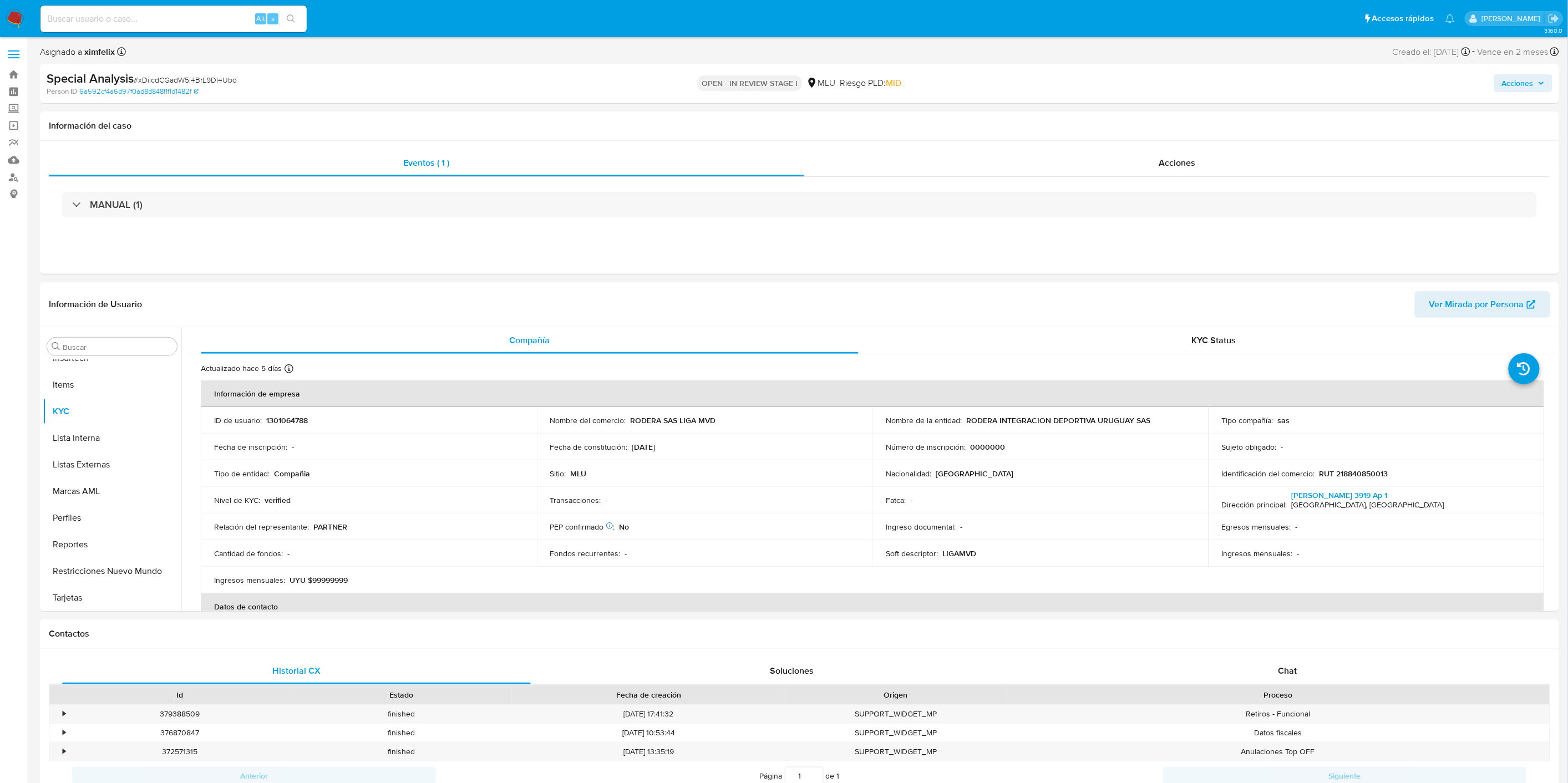
scroll to position [495, 0]
click at [89, 13] on input at bounding box center [173, 19] width 266 height 15
paste input "xDiicdCGadW5l4BrL9DI4Ubo"
type input "xDiicdCGadW5l4BrL9DI4Ubo"
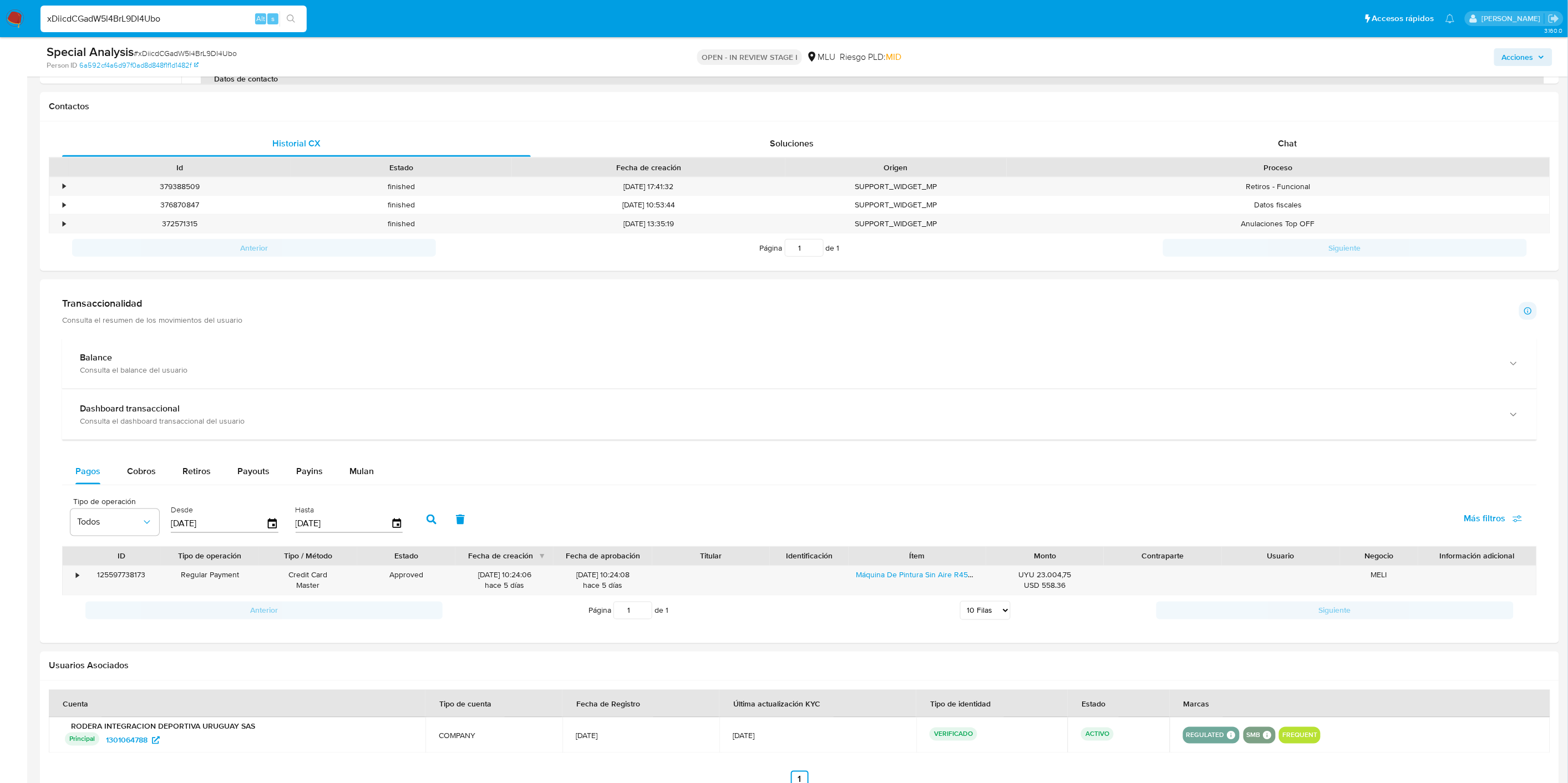
scroll to position [558, 0]
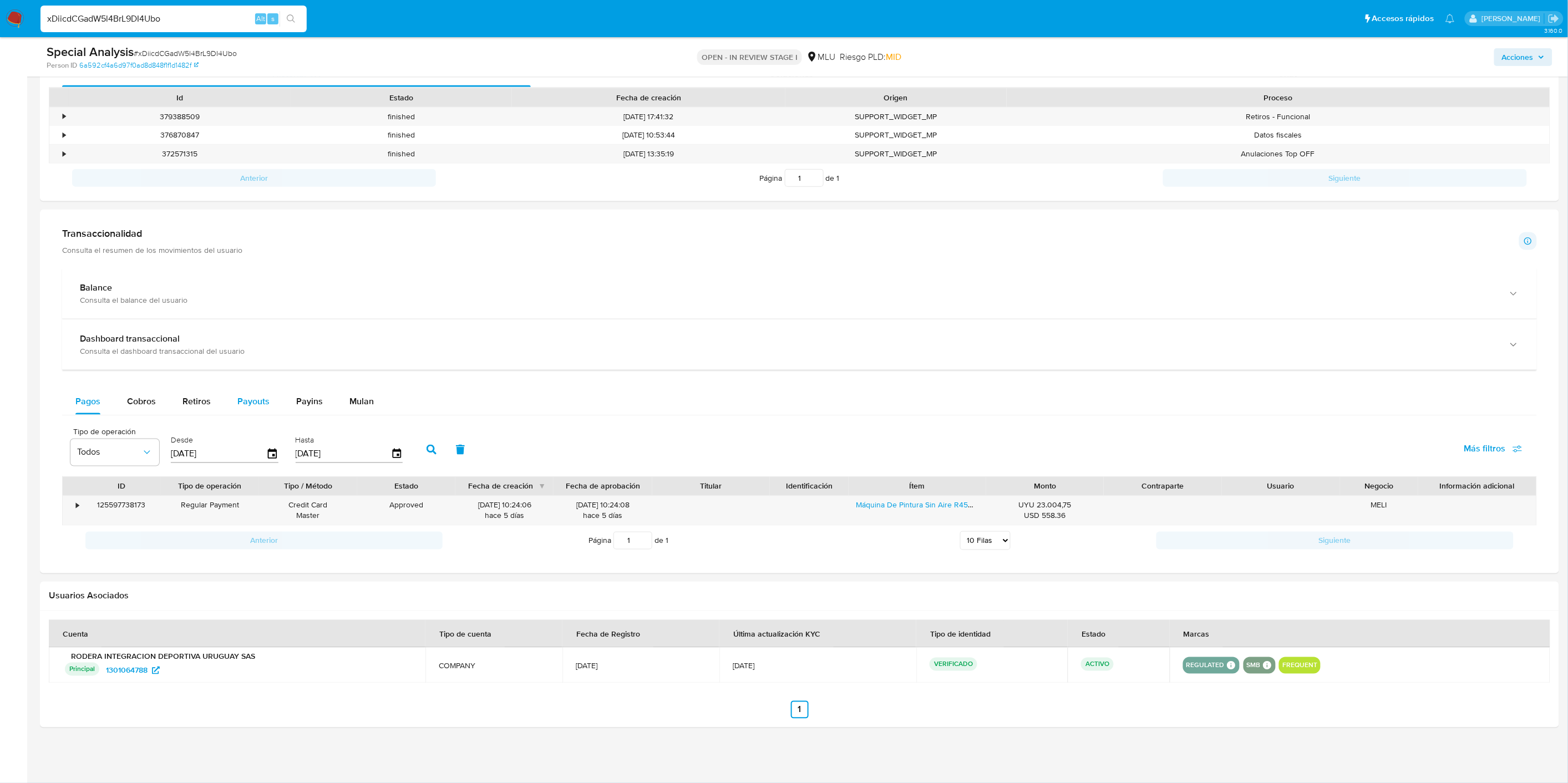
click at [231, 406] on button "Payouts" at bounding box center [253, 401] width 59 height 26
select select "10"
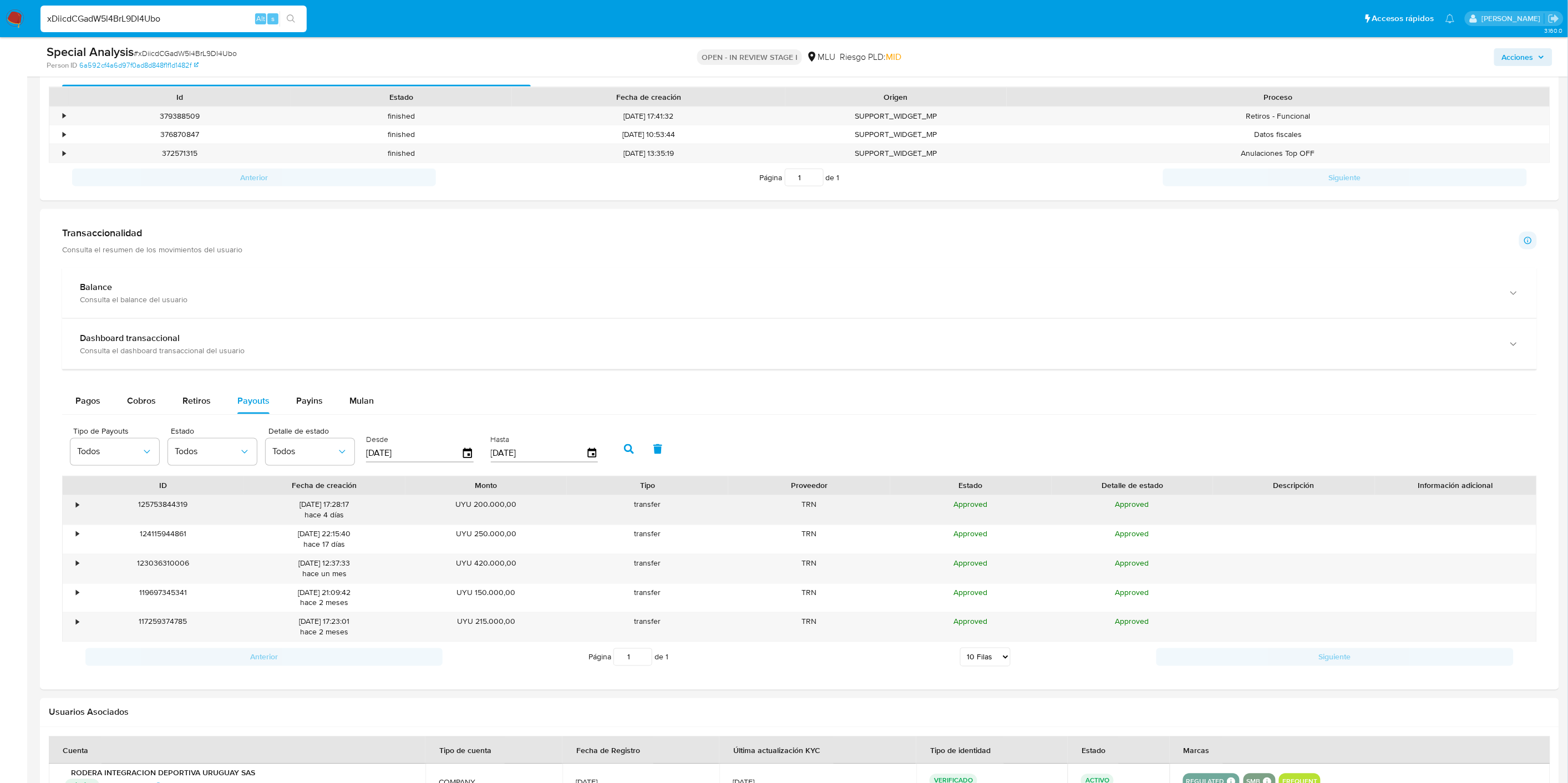
click at [69, 499] on div "•" at bounding box center [72, 510] width 20 height 29
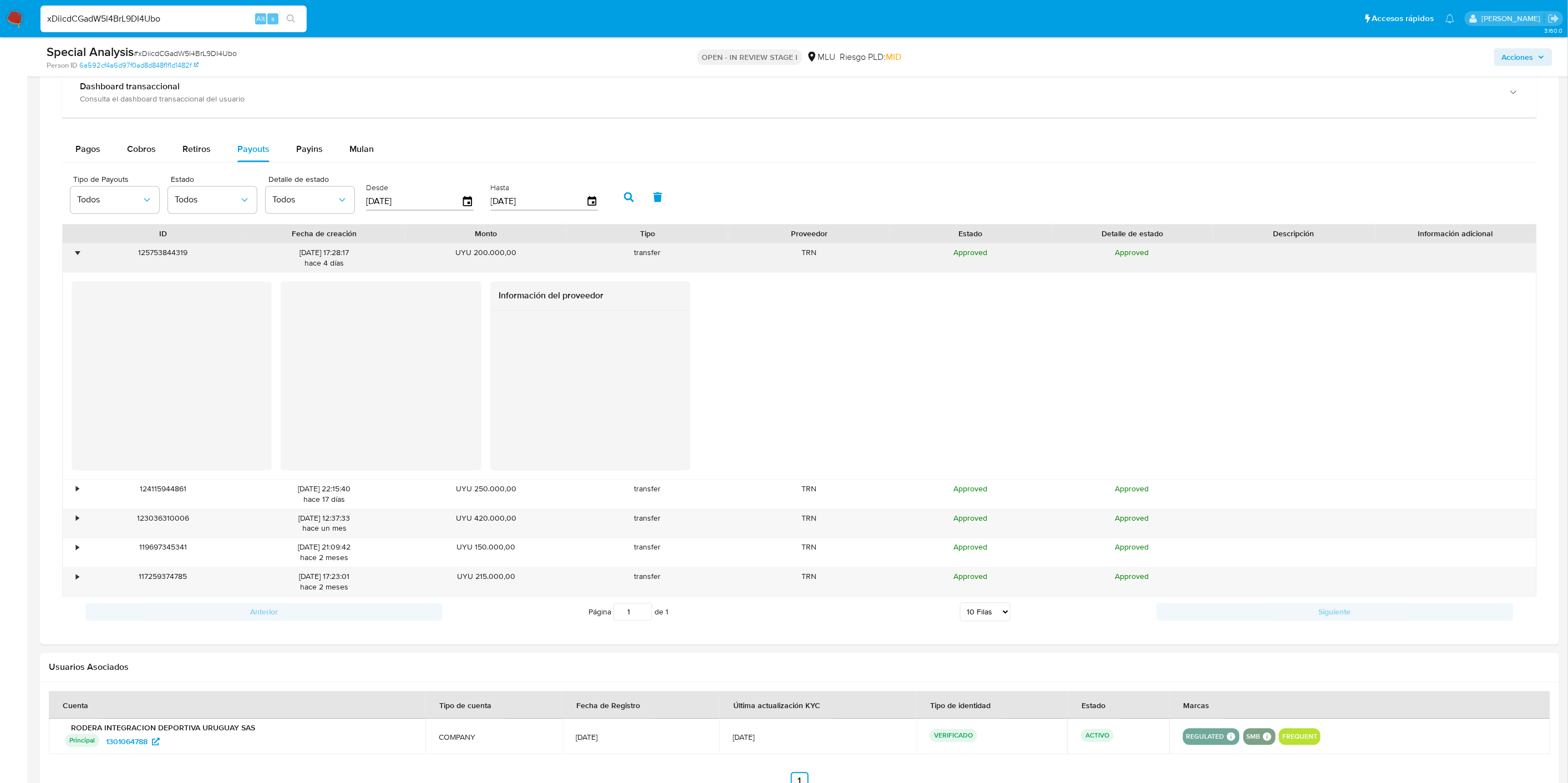
scroll to position [867, 0]
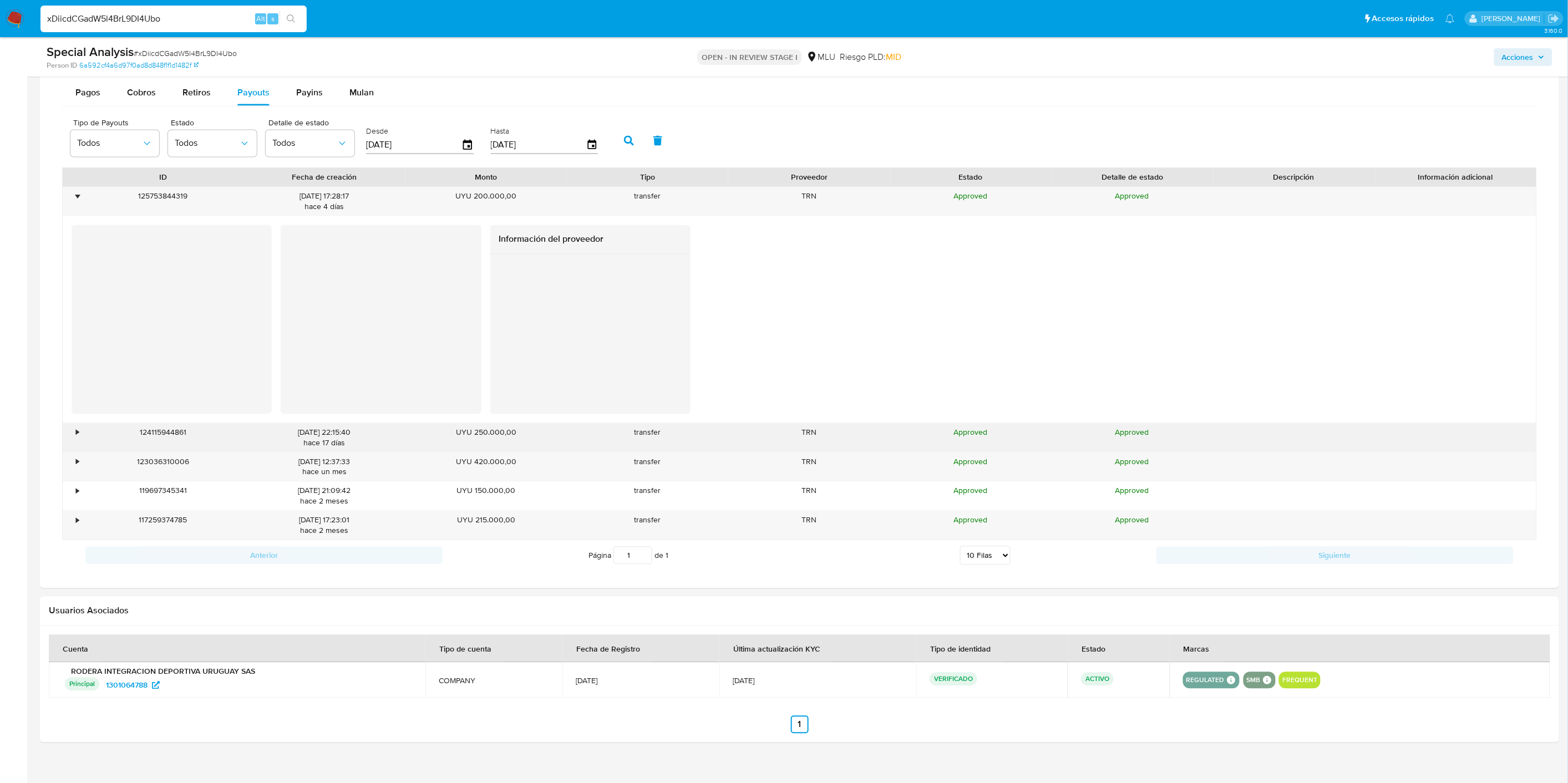
click at [84, 436] on div "124115944861" at bounding box center [163, 438] width 162 height 29
click at [80, 436] on div "•" at bounding box center [72, 438] width 20 height 29
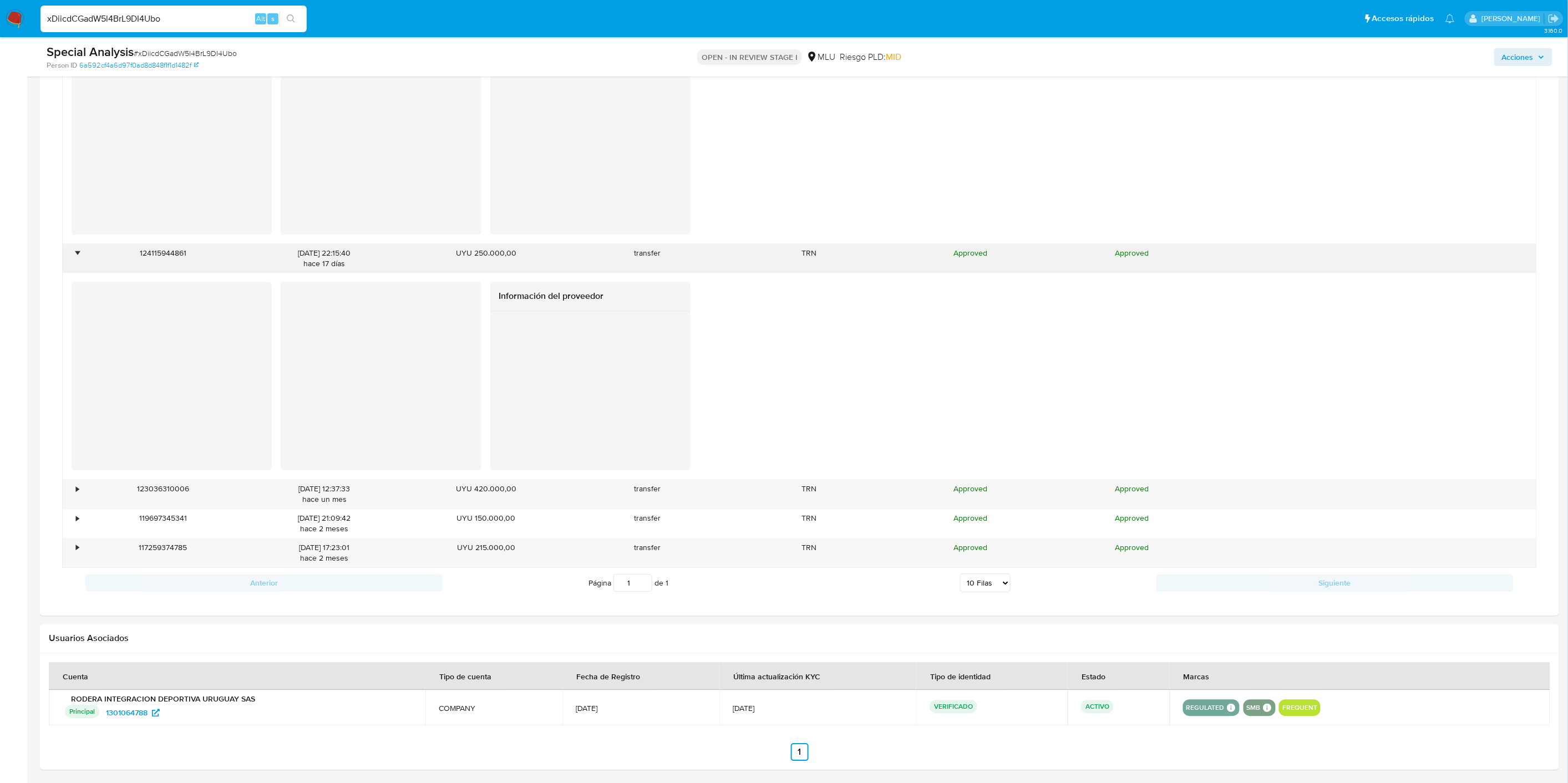
scroll to position [1051, 0]
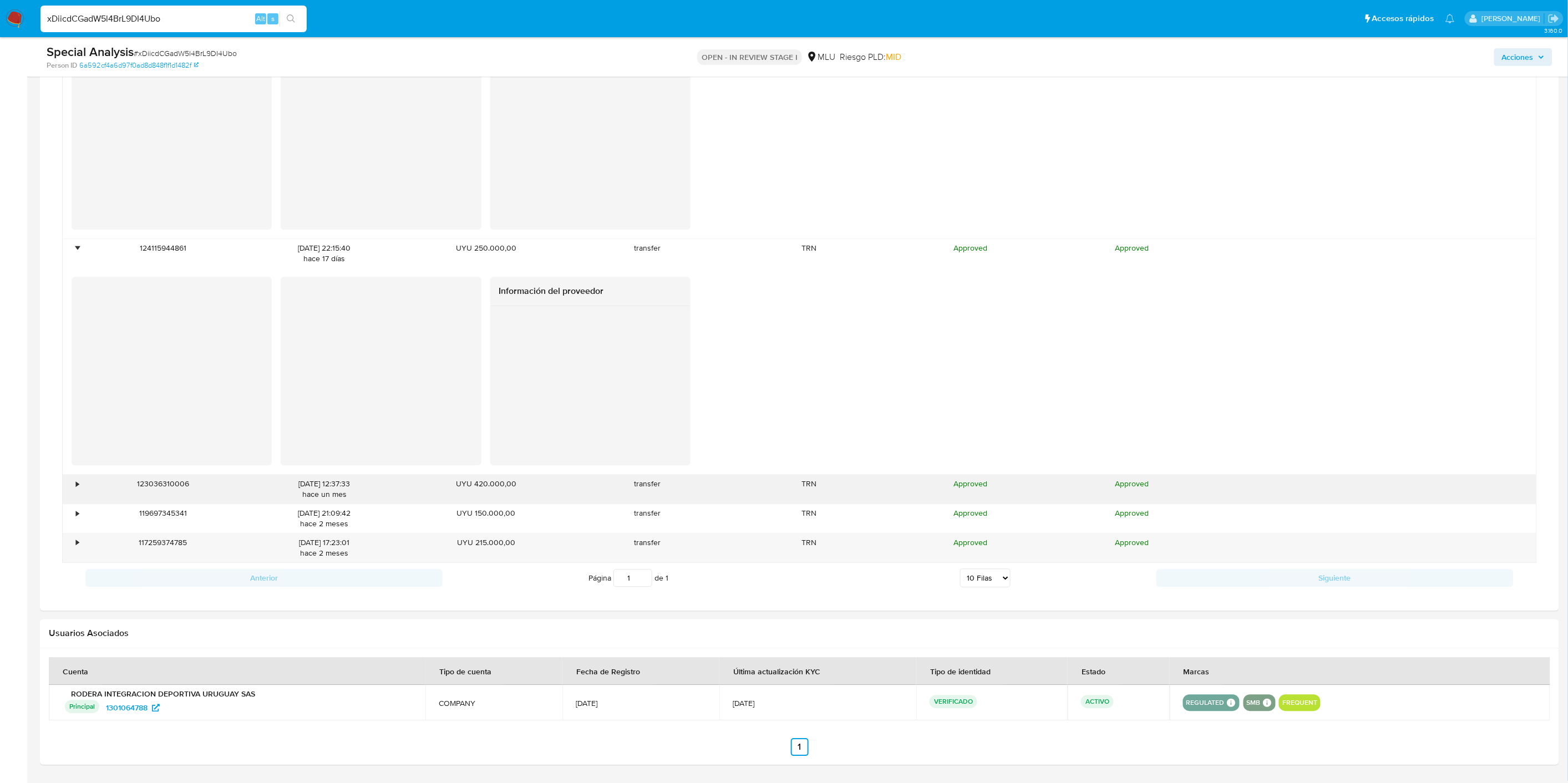
click at [82, 481] on div "123036310006" at bounding box center [163, 489] width 162 height 29
click at [76, 489] on div "•" at bounding box center [77, 484] width 3 height 10
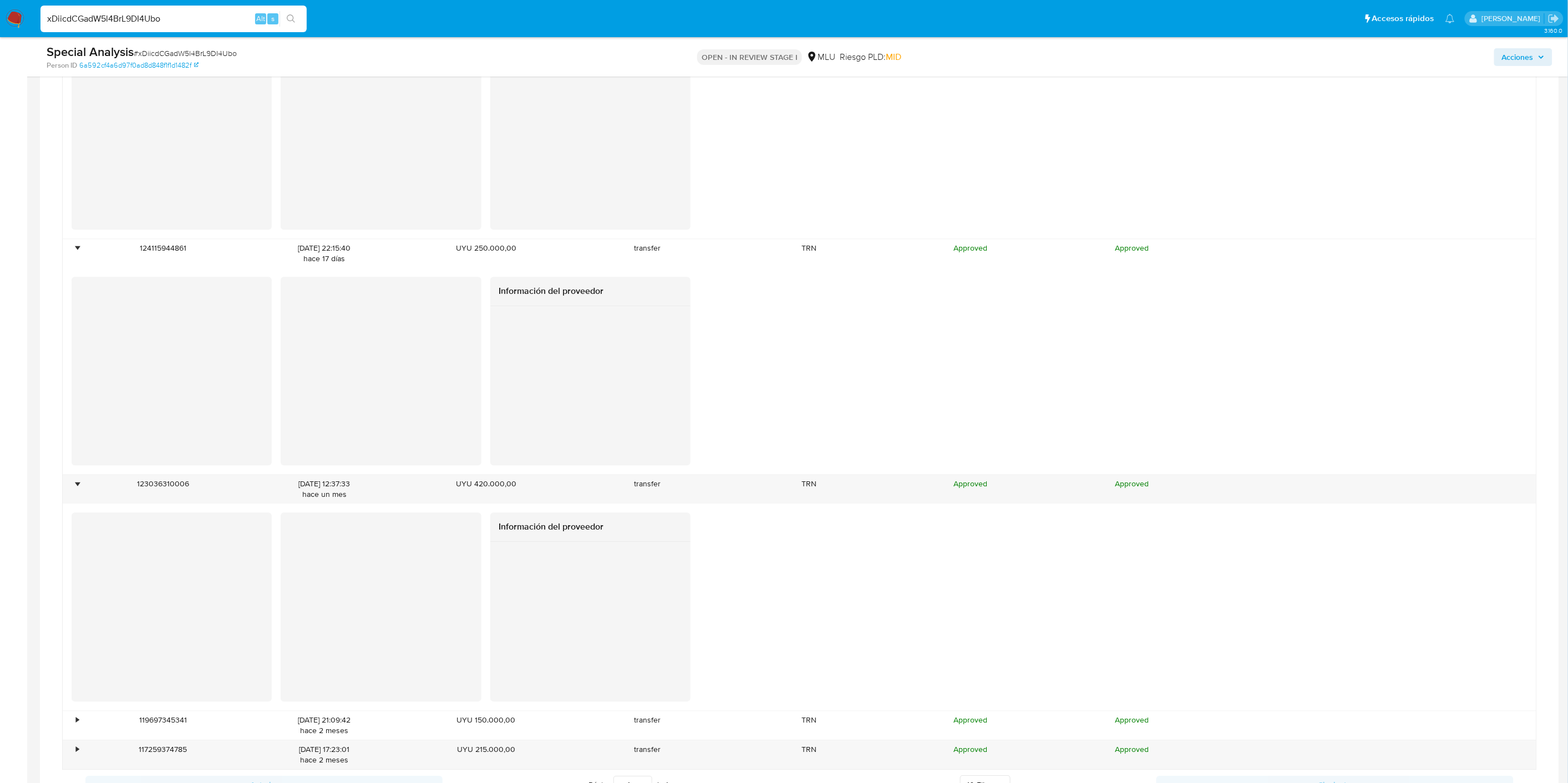
scroll to position [1296, 0]
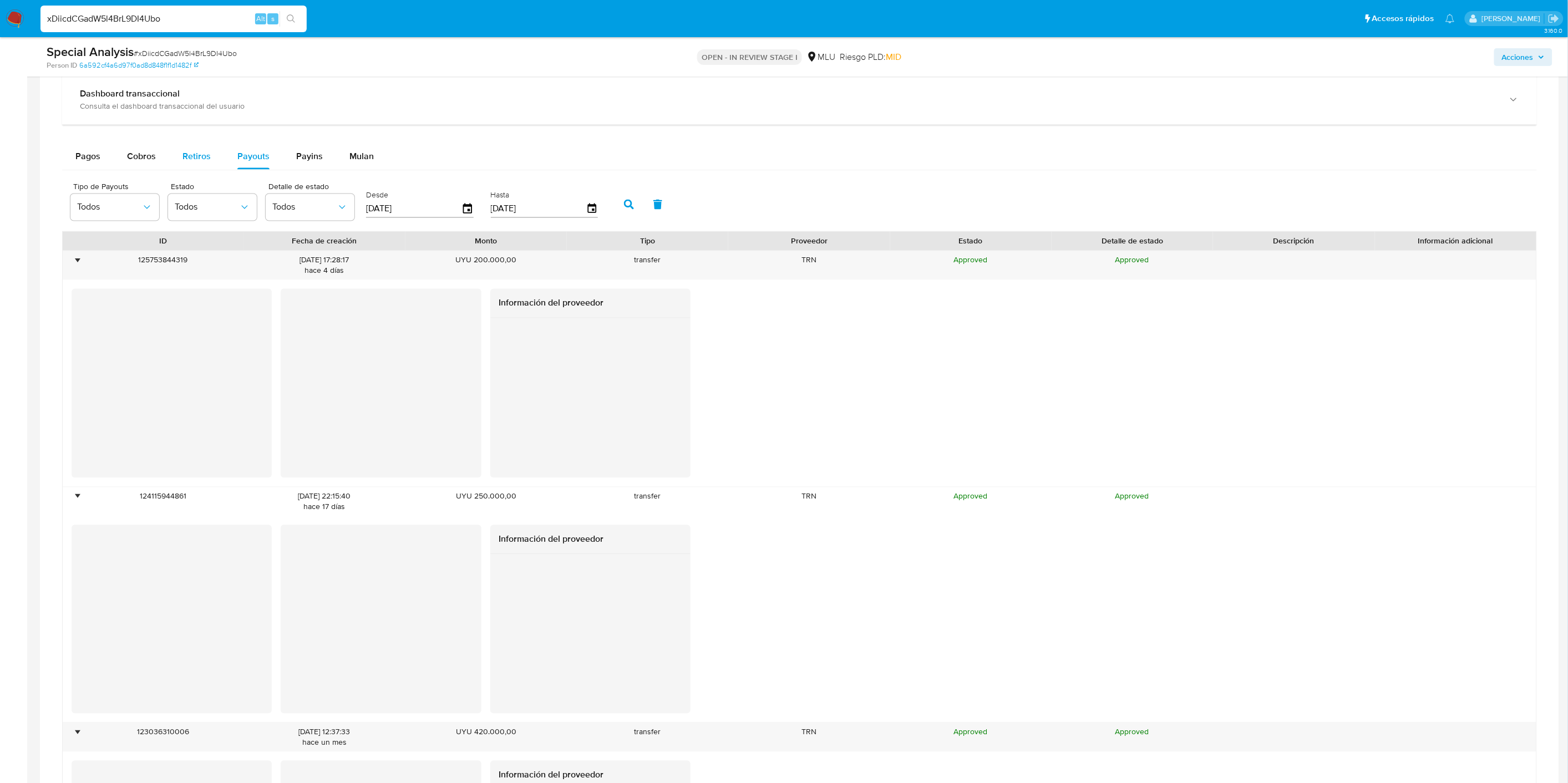
click at [220, 154] on button "Retiros" at bounding box center [197, 156] width 55 height 26
select select "10"
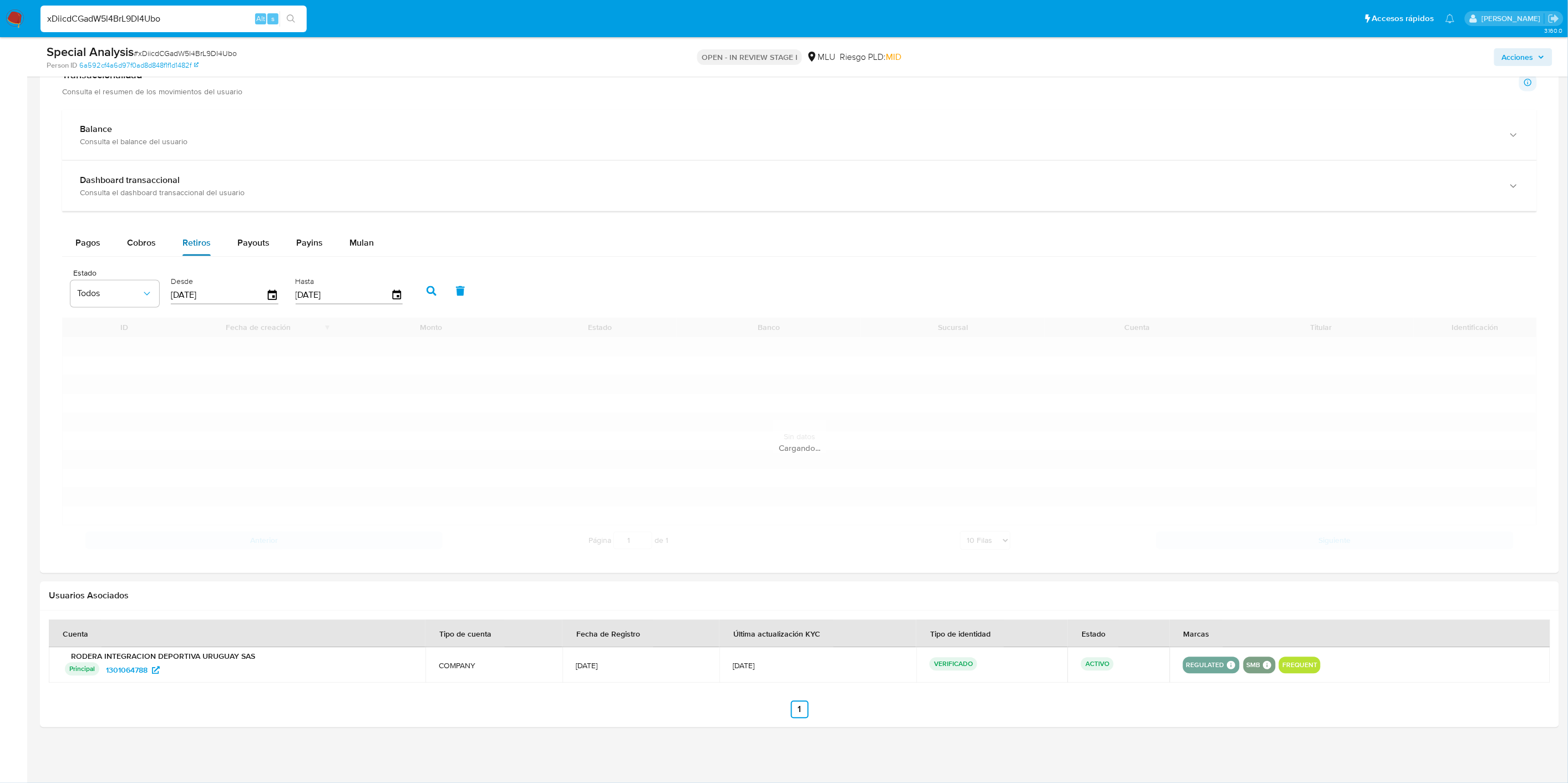
scroll to position [717, 0]
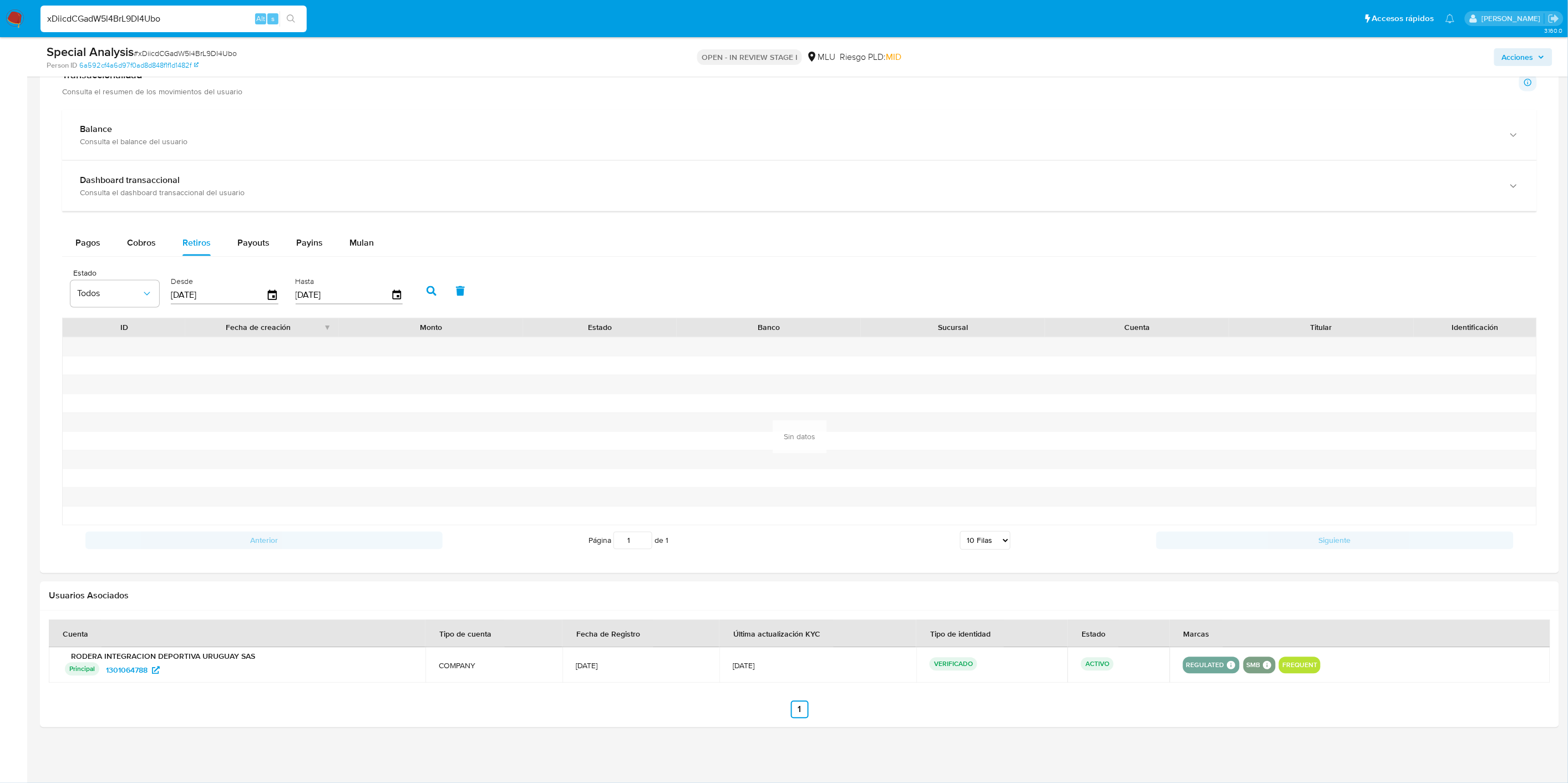
click at [226, 291] on input "[DATE]" at bounding box center [219, 295] width 96 height 18
type input "0_/__/____"
click at [417, 296] on button "button" at bounding box center [431, 291] width 29 height 26
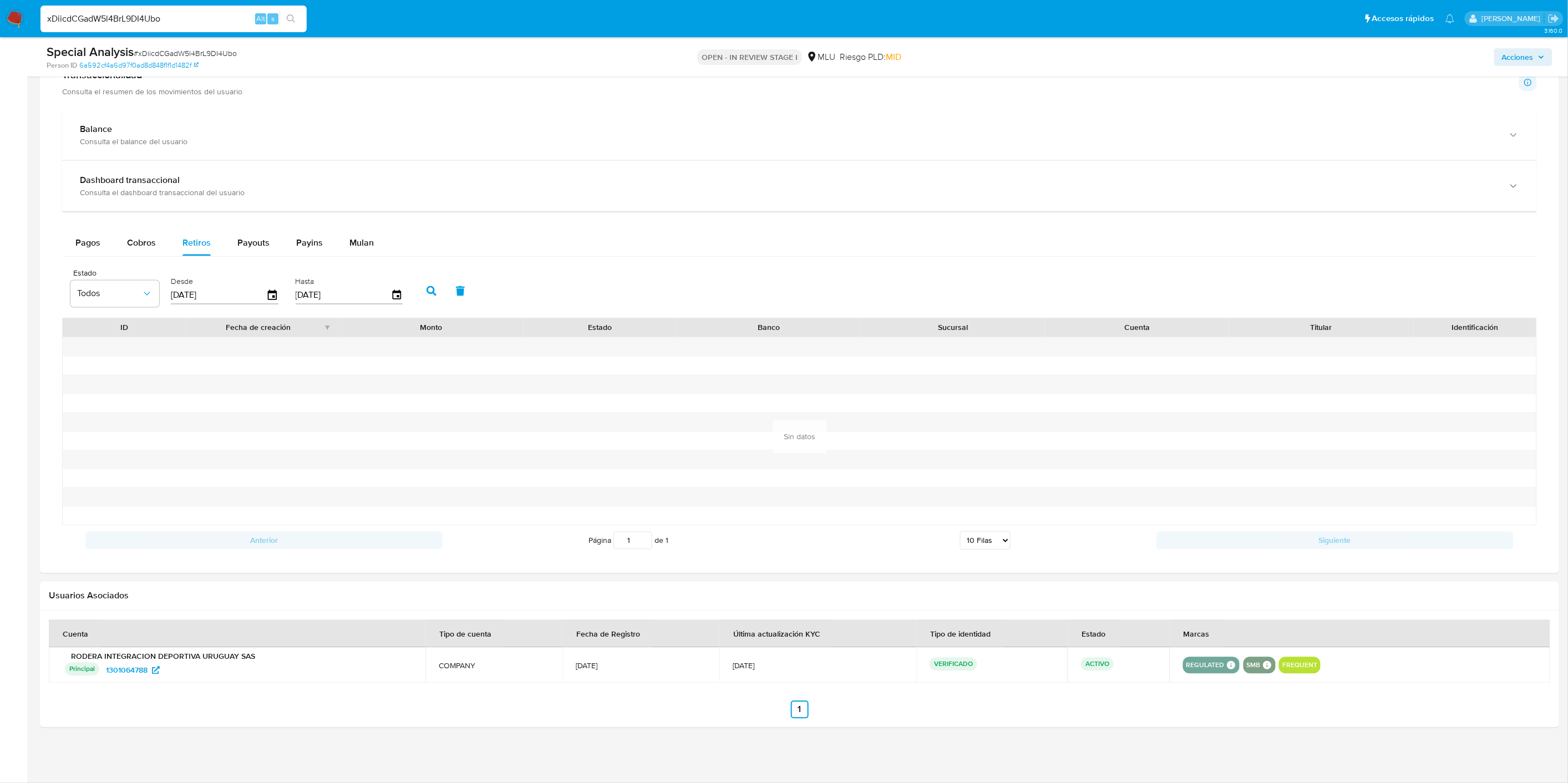
click at [194, 292] on input "01/06/2025" at bounding box center [219, 295] width 96 height 18
click at [191, 294] on input "01/06/2025" at bounding box center [219, 295] width 96 height 18
type input "01/02/025_"
type input "01/01/2025"
click at [420, 289] on button "button" at bounding box center [431, 291] width 29 height 26
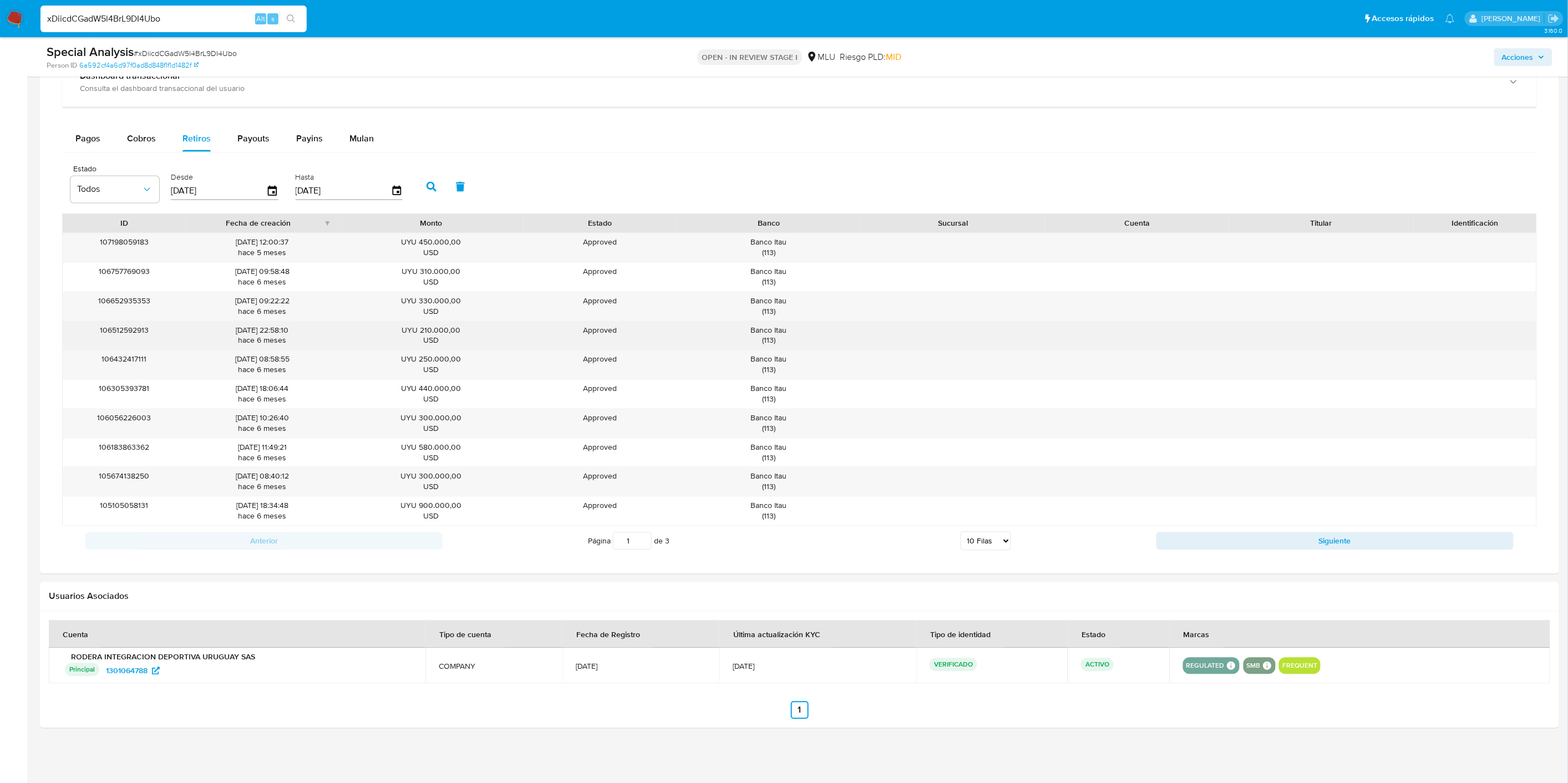
scroll to position [822, 0]
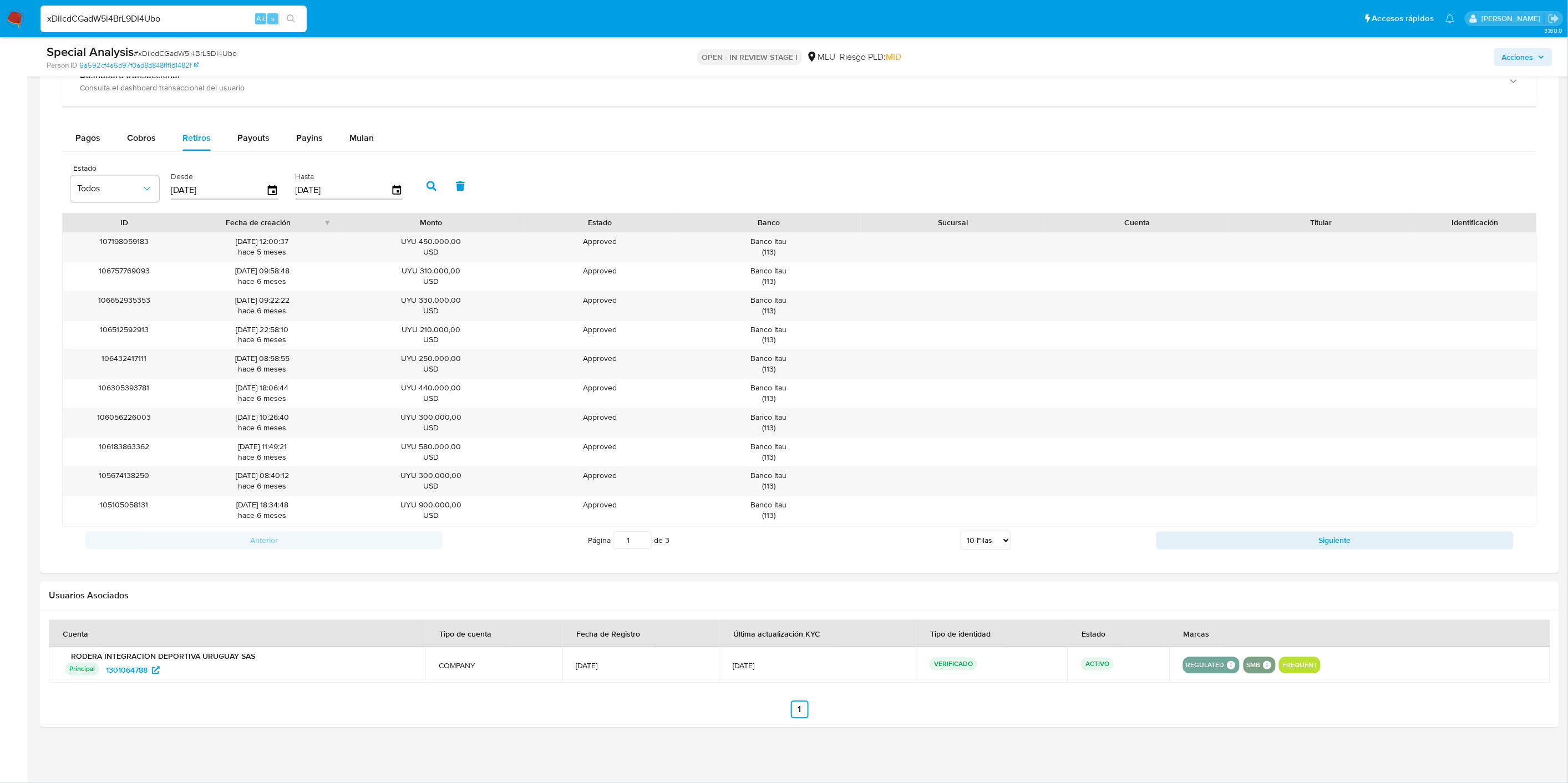
click at [998, 534] on select "5 Filas 10 Filas 20 Filas 25 Filas 50 Filas 100 Filas" at bounding box center [986, 541] width 50 height 19
select select "50"
click at [961, 533] on select "5 Filas 10 Filas 20 Filas 25 Filas 50 Filas 100 Filas" at bounding box center [986, 541] width 50 height 19
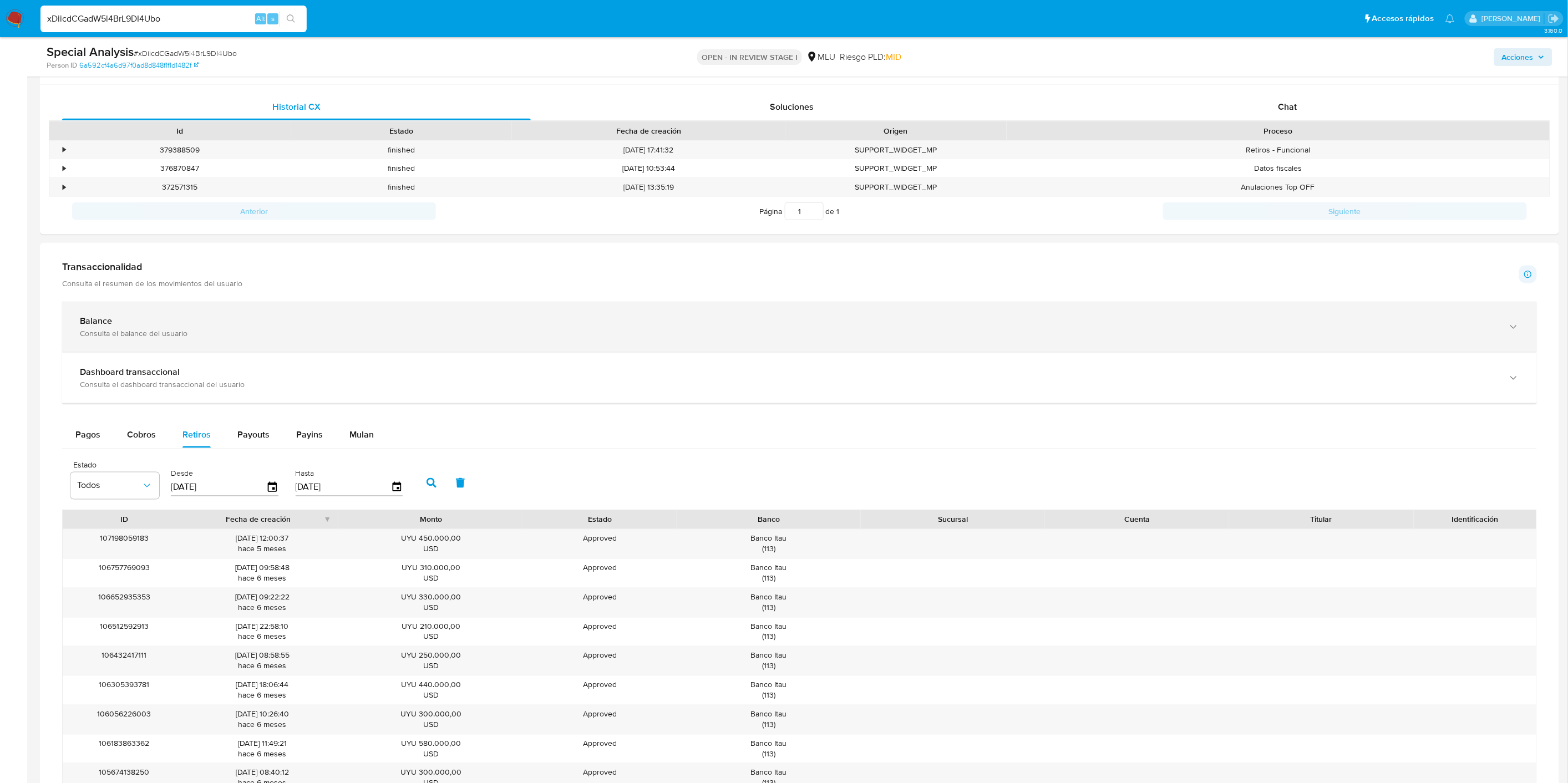
scroll to position [514, 0]
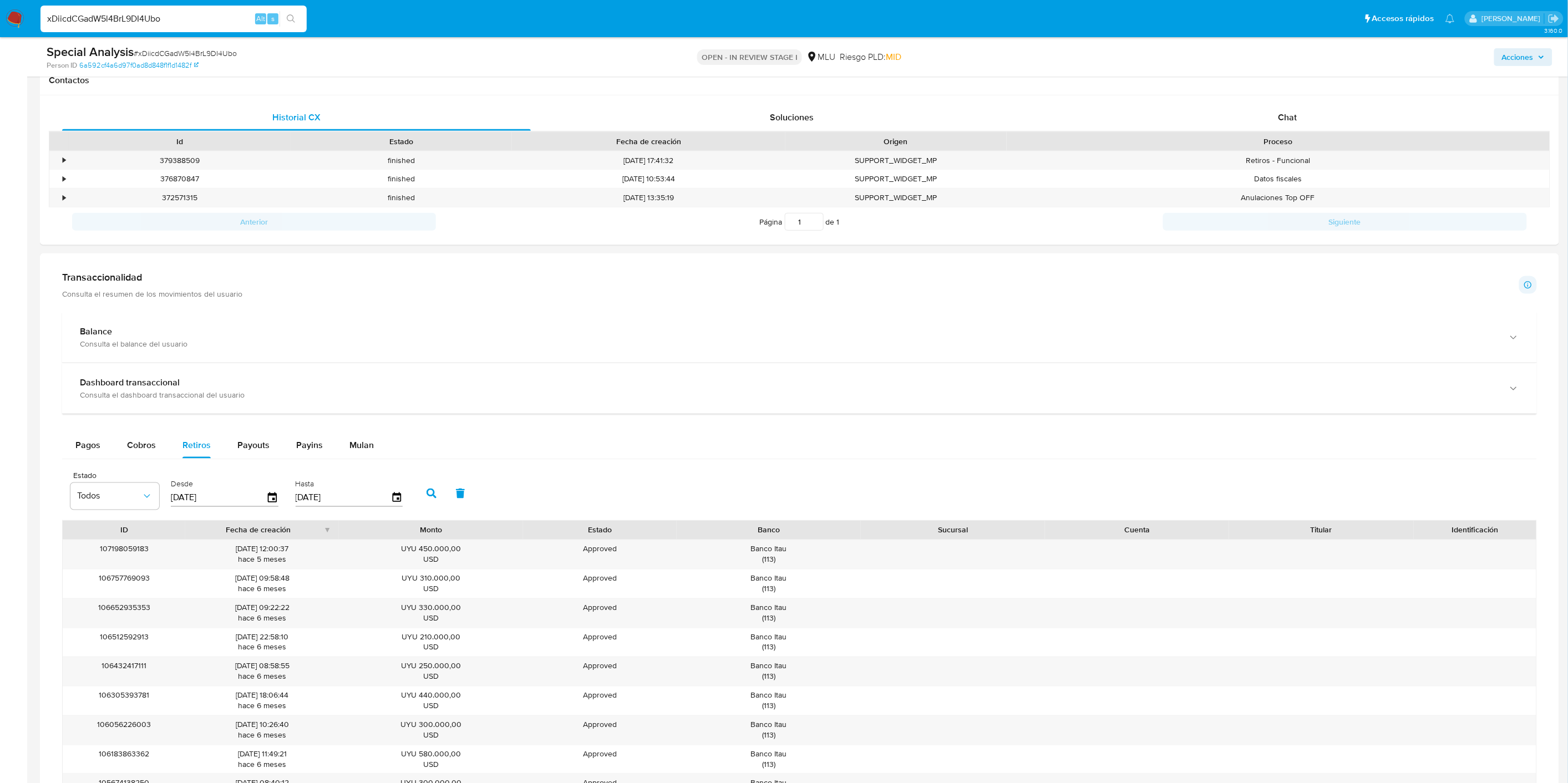
click at [209, 495] on input "01/01/2025" at bounding box center [219, 498] width 96 height 18
click at [209, 495] on input "01/01/2025" at bounding box center [219, 498] width 96 height 18
click at [209, 492] on input "01/01/2025" at bounding box center [219, 498] width 96 height 18
type input "01/01/205_"
click at [427, 490] on icon "button" at bounding box center [432, 493] width 10 height 10
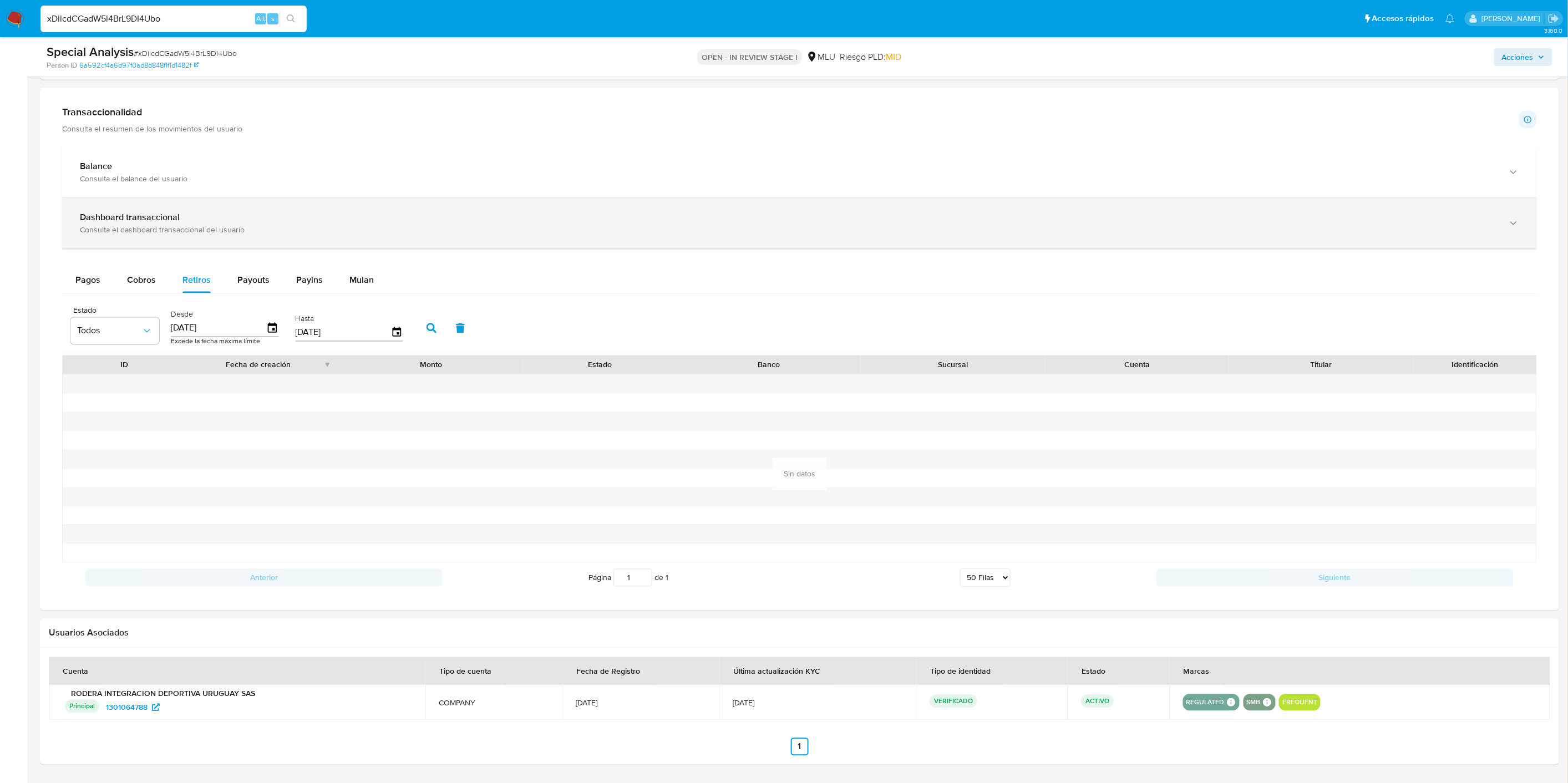
scroll to position [717, 0]
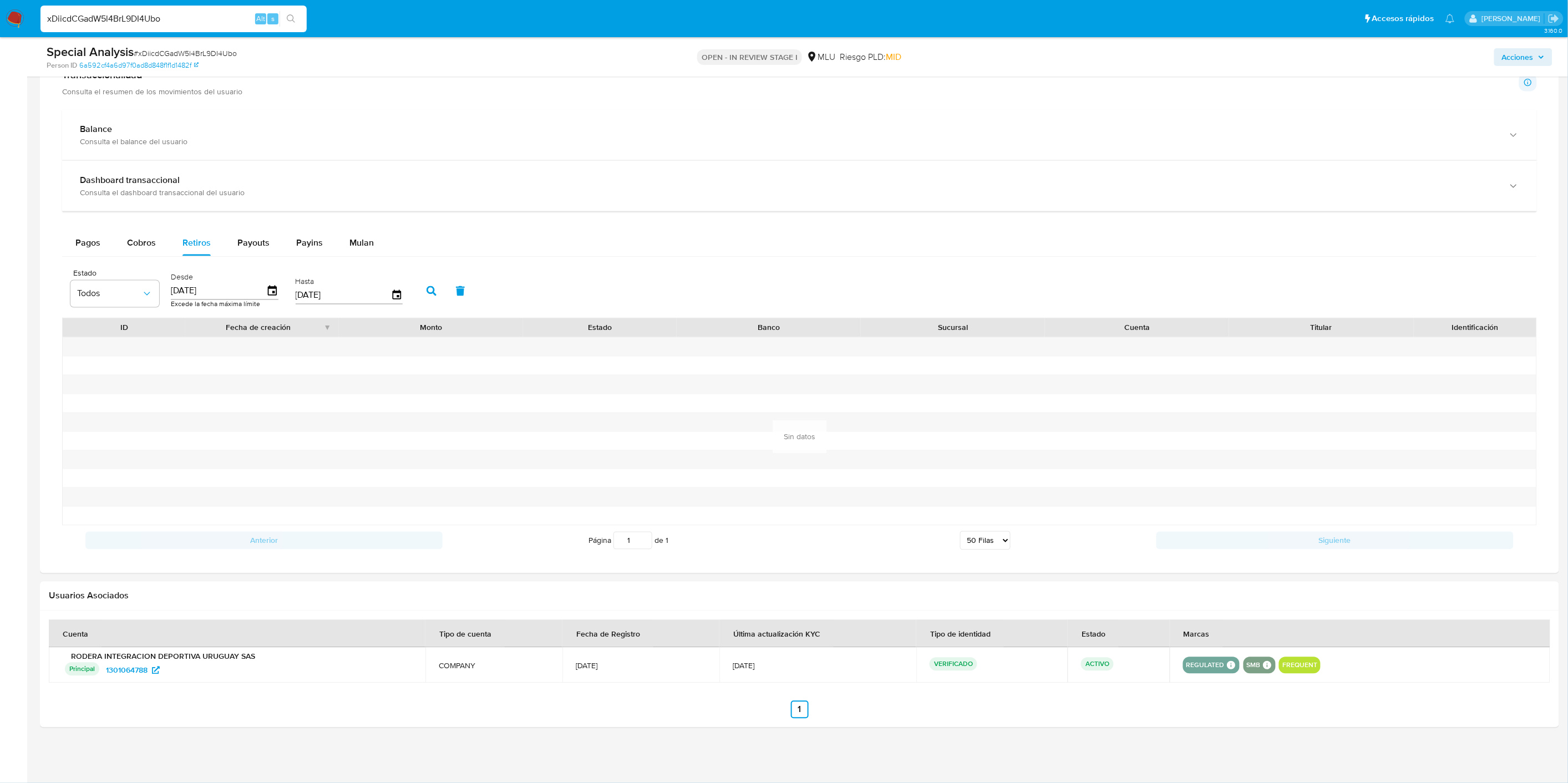
click at [353, 298] on input "[DATE]" at bounding box center [343, 295] width 96 height 18
click at [245, 292] on input "01/10/2025" at bounding box center [219, 290] width 96 height 18
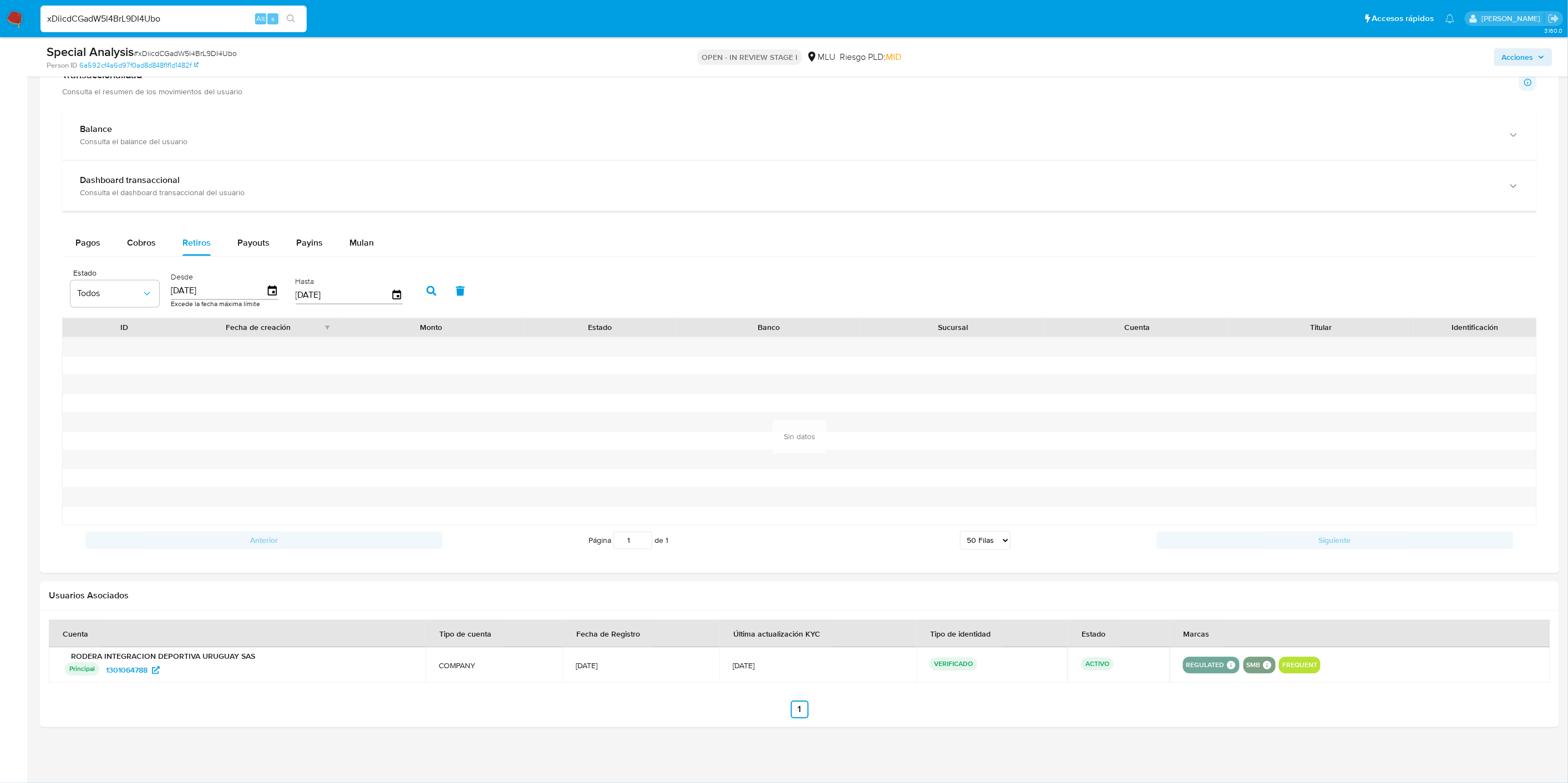
click at [245, 292] on input "01/10/2025" at bounding box center [219, 290] width 96 height 18
type input "0_/__/____"
click at [417, 284] on button "button" at bounding box center [431, 291] width 29 height 26
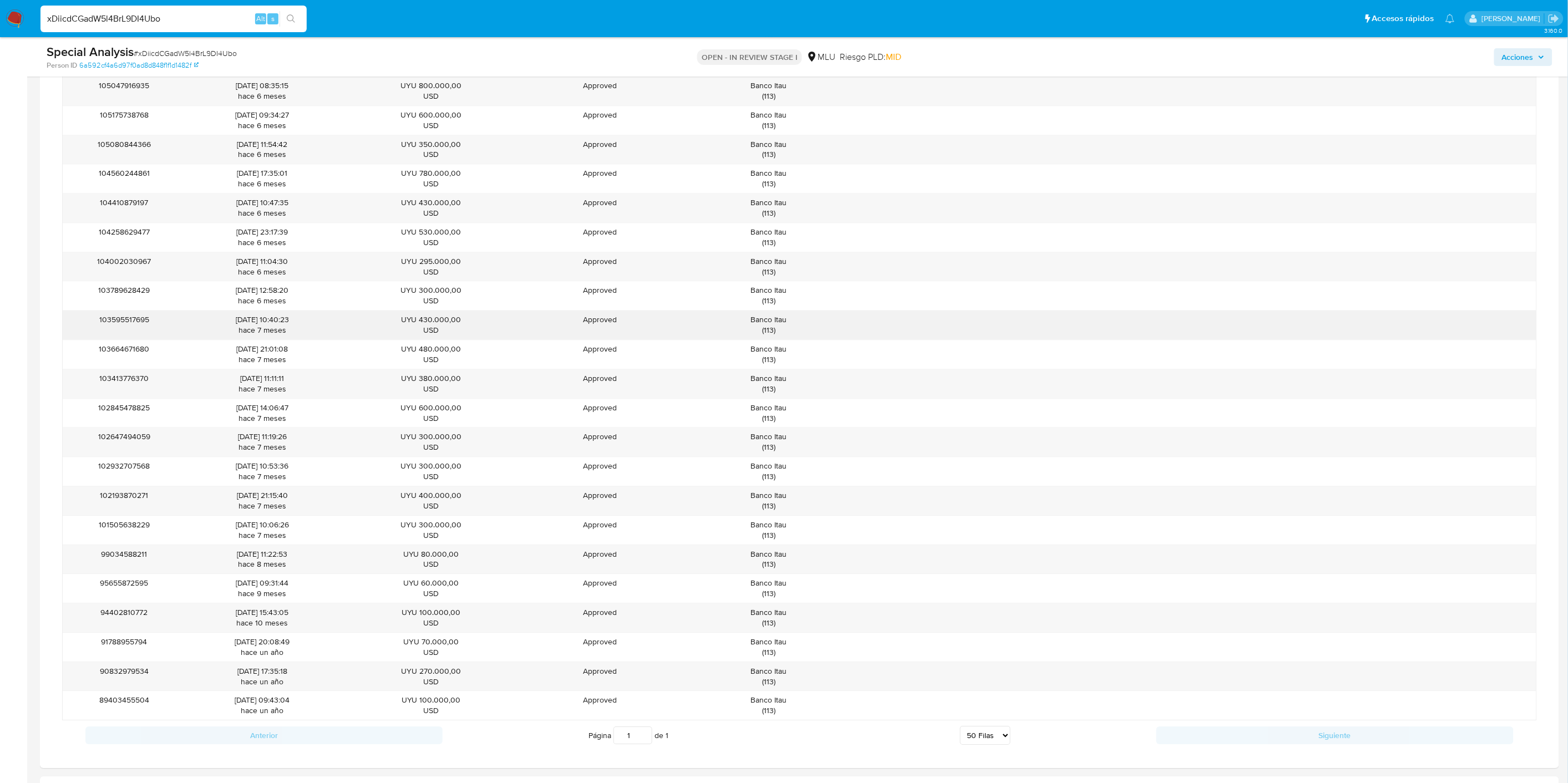
scroll to position [1395, 0]
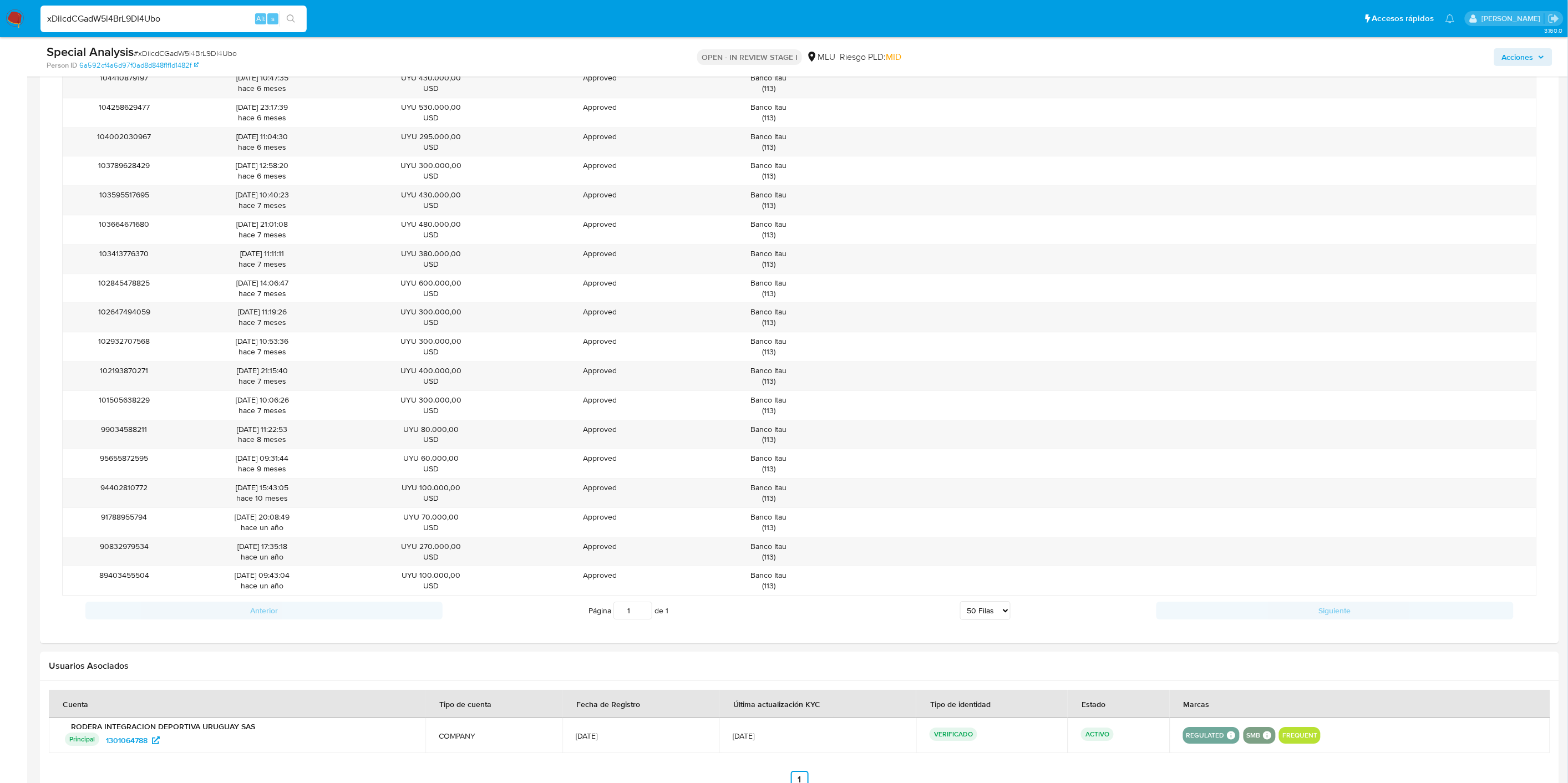
click at [992, 613] on select "5 Filas 10 Filas 20 Filas 25 Filas 50 Filas 100 Filas" at bounding box center [985, 610] width 50 height 19
click at [1043, 560] on div at bounding box center [953, 552] width 184 height 29
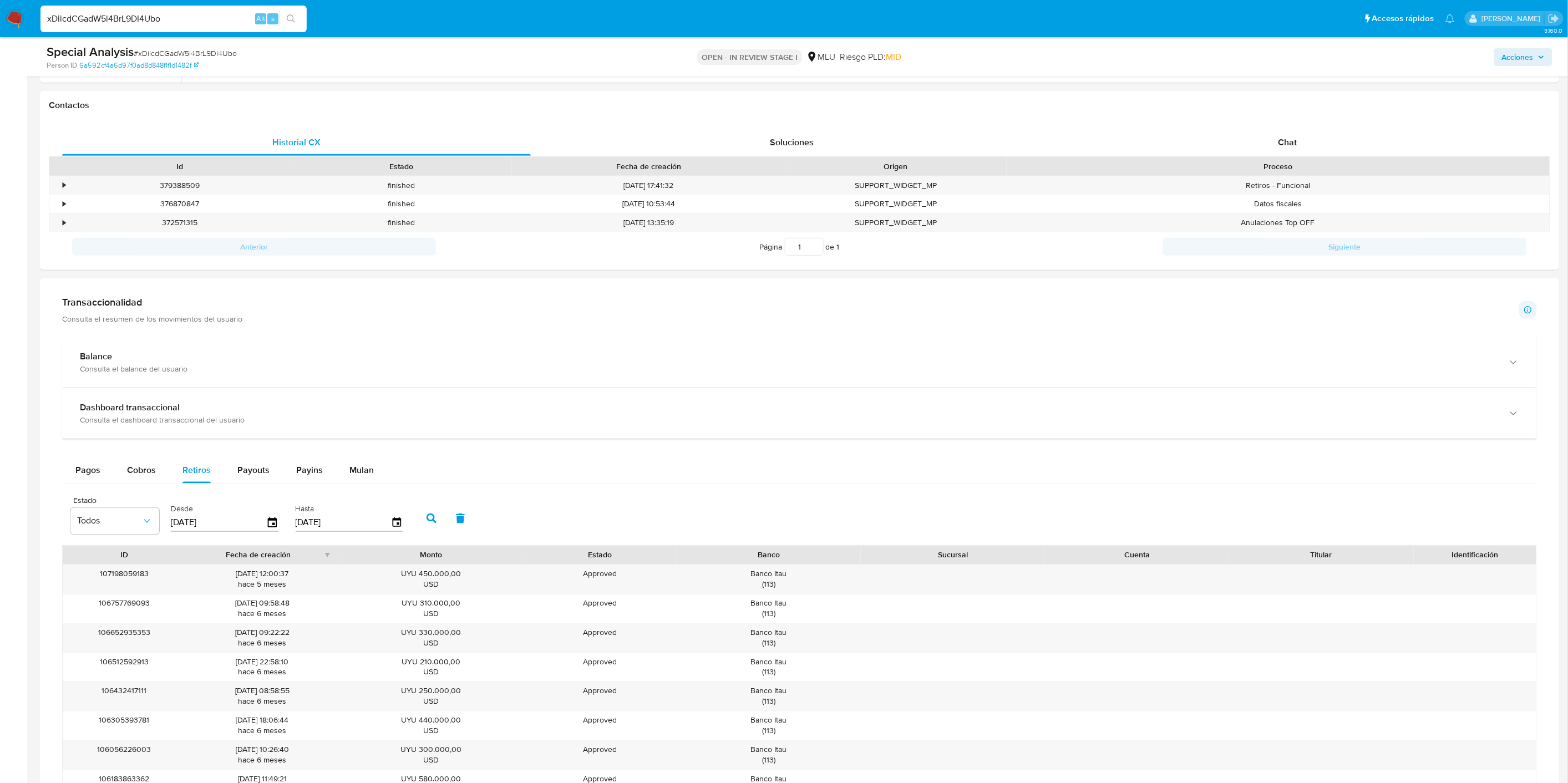
scroll to position [544, 0]
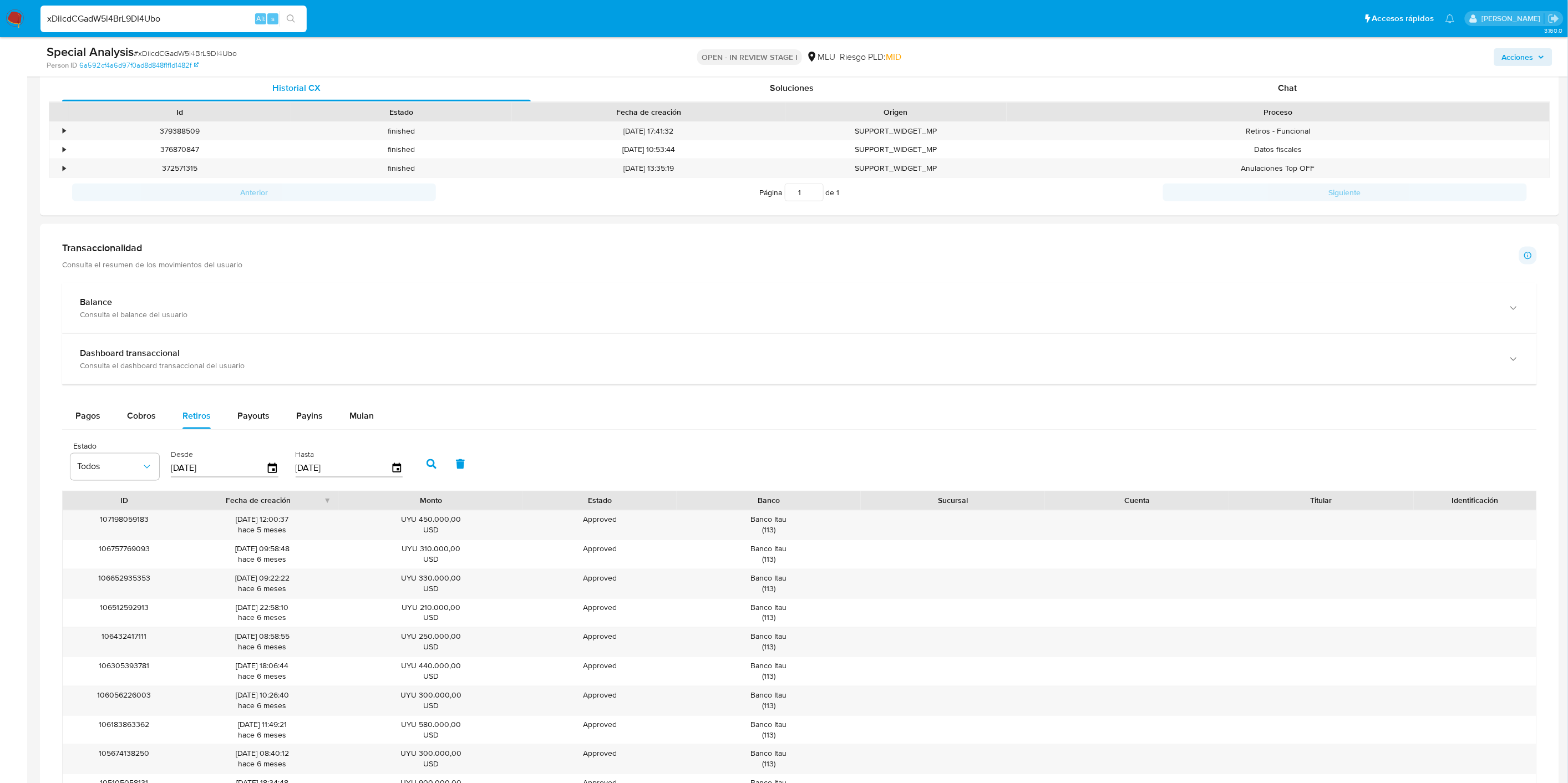
click at [212, 461] on input "01/10/2024" at bounding box center [219, 468] width 96 height 18
type input "0_/__/____"
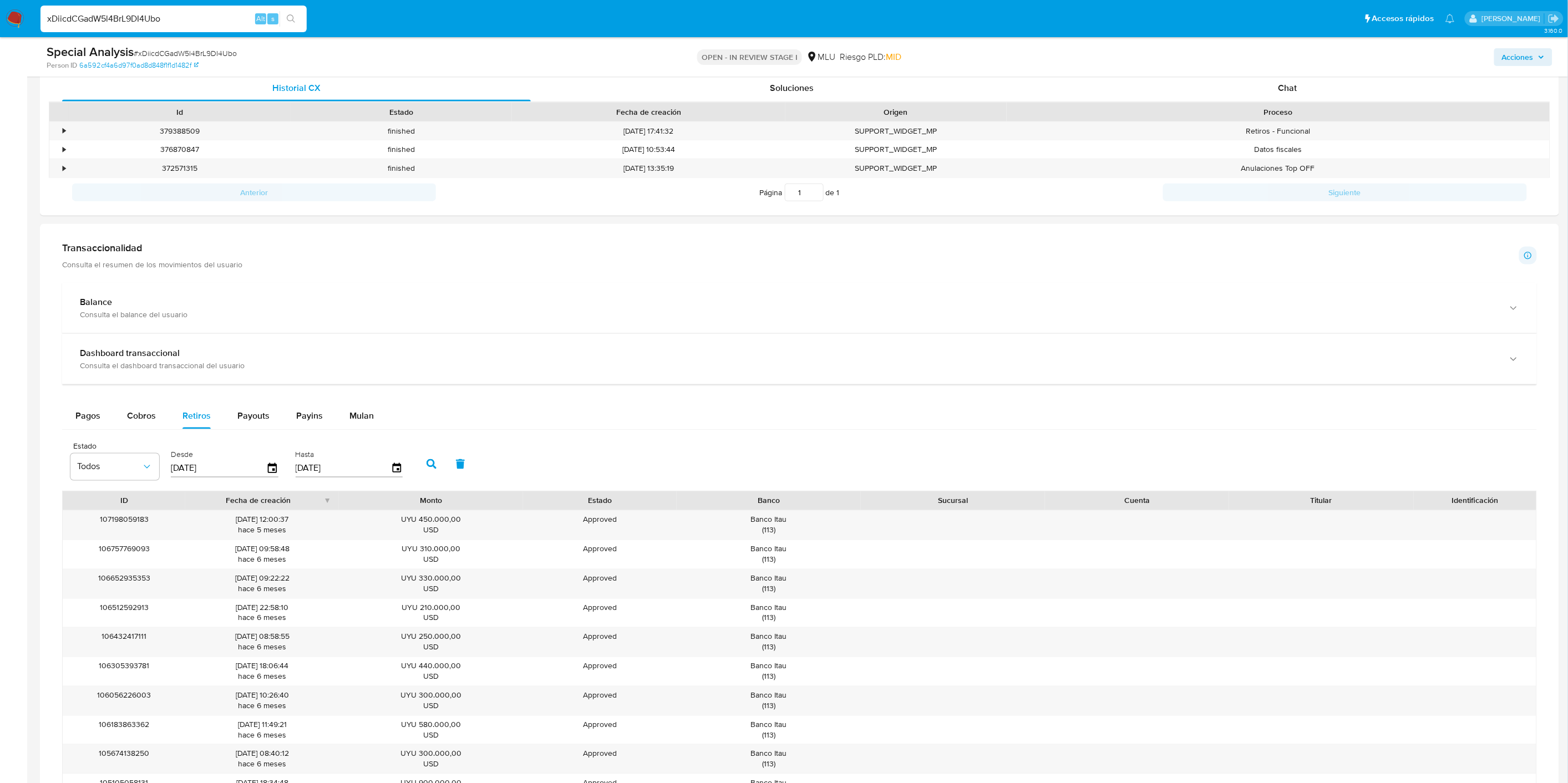
type input "01/07/202_"
type input "01/07/2024"
click at [426, 472] on button "button" at bounding box center [431, 463] width 29 height 26
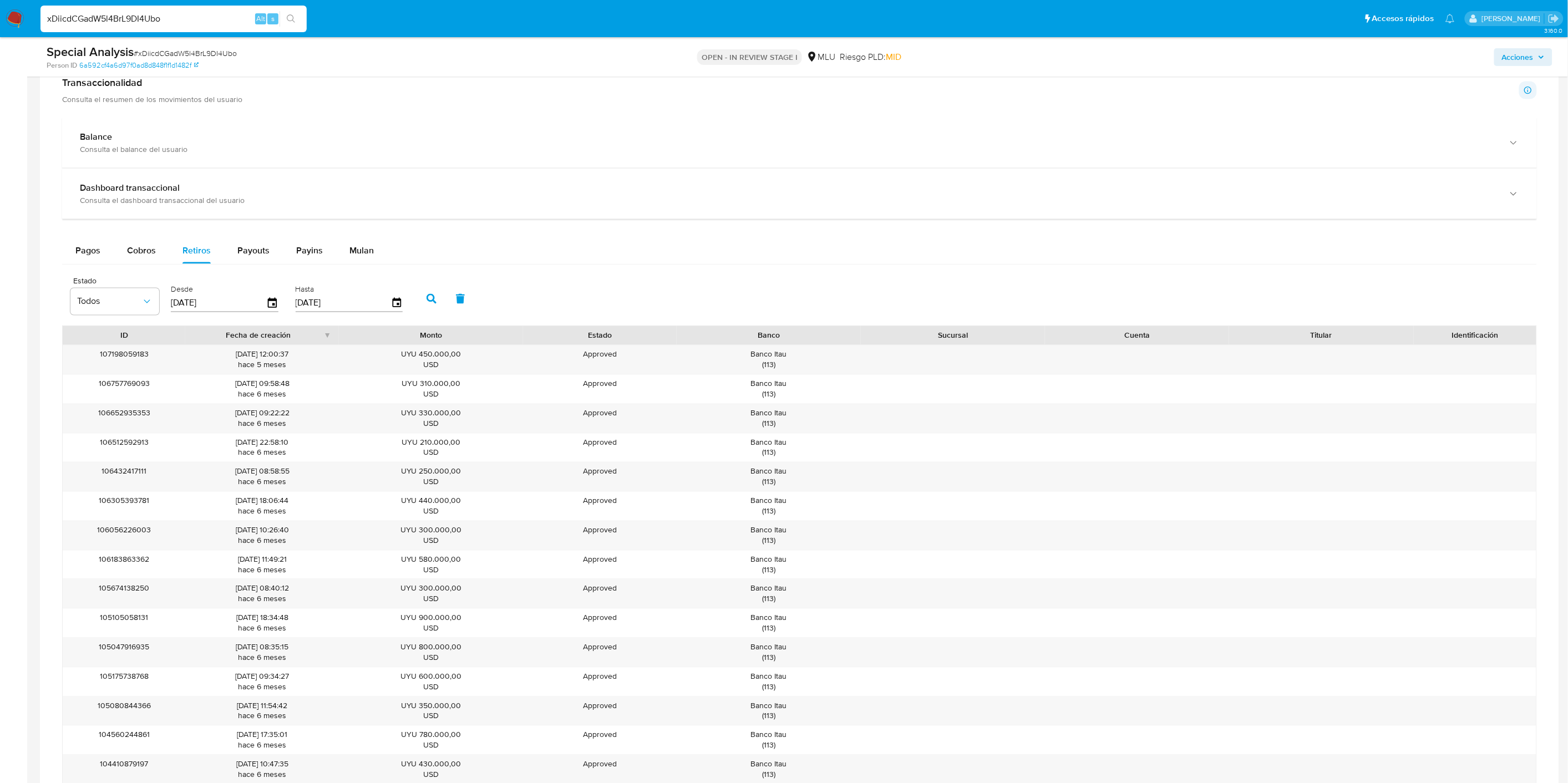
scroll to position [1731, 0]
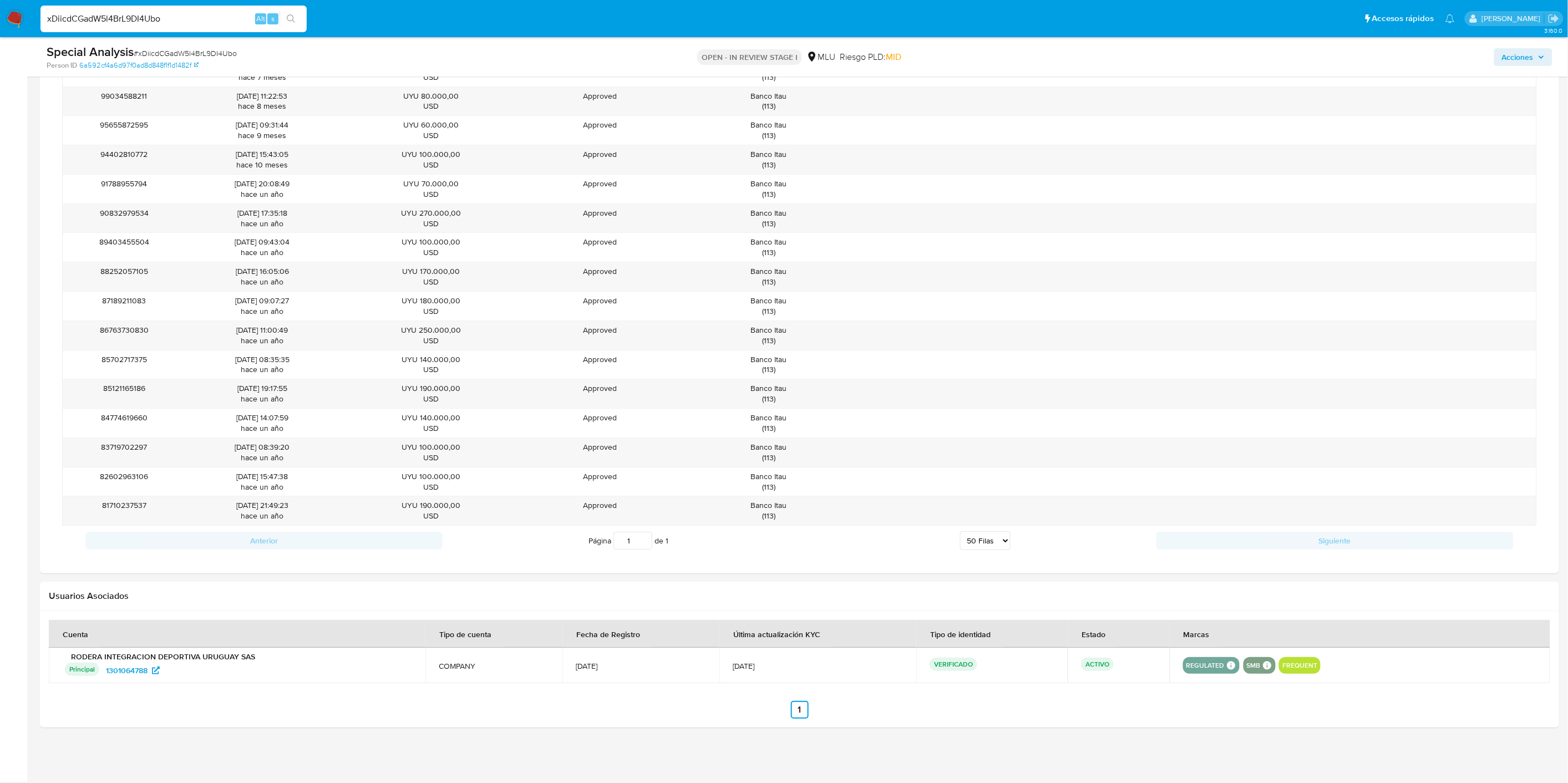
click at [356, 528] on div "Anterior Página 1 de 1 5 Filas 10 Filas 20 Filas 25 Filas 50 Filas 100 Filas Si…" at bounding box center [799, 541] width 1474 height 30
click at [985, 547] on select "5 Filas 10 Filas 20 Filas 25 Filas 50 Filas 100 Filas" at bounding box center [985, 541] width 50 height 19
select select "100"
click at [960, 533] on select "5 Filas 10 Filas 20 Filas 25 Filas 50 Filas 100 Filas" at bounding box center [985, 541] width 50 height 19
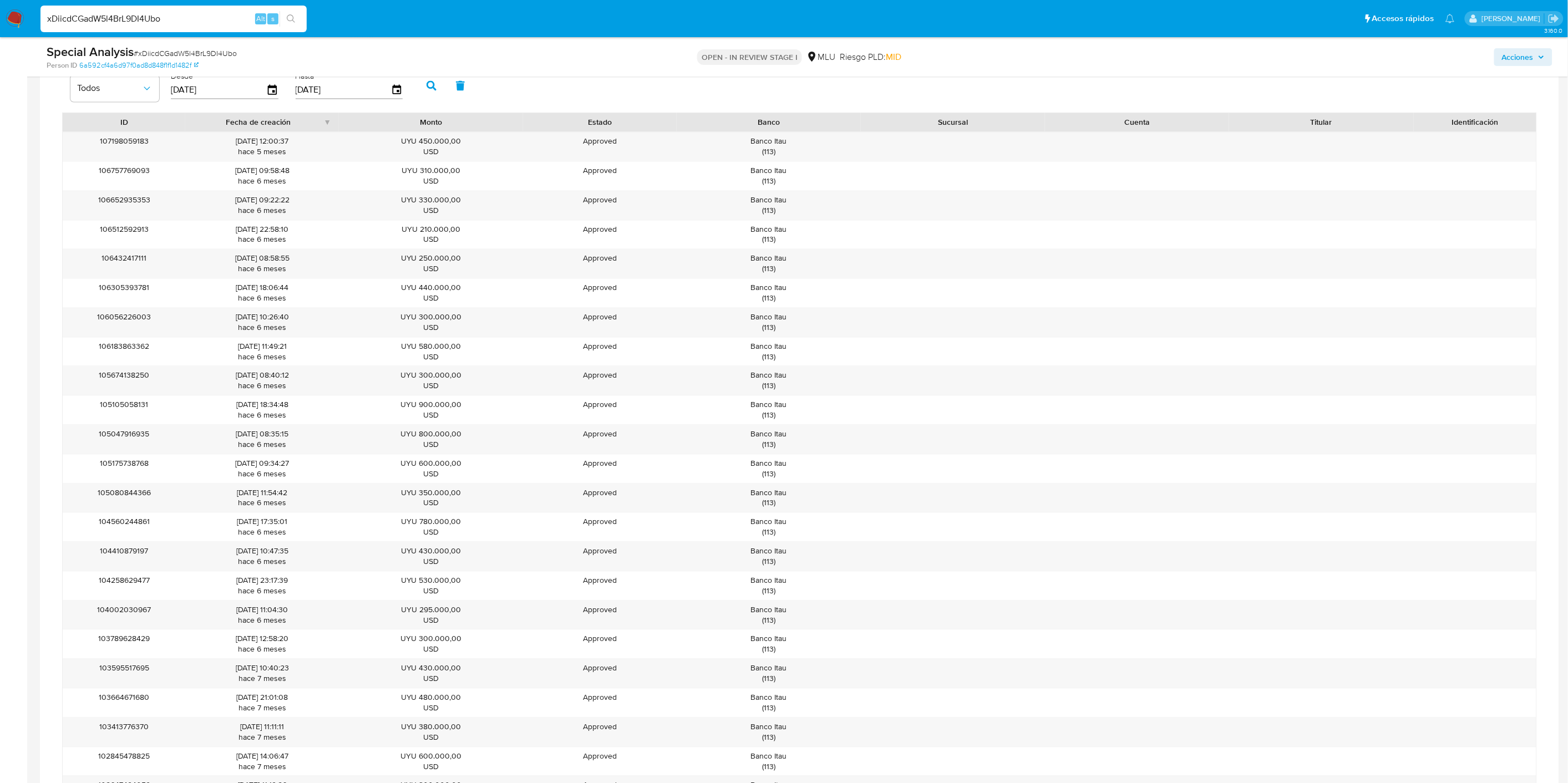
scroll to position [745, 0]
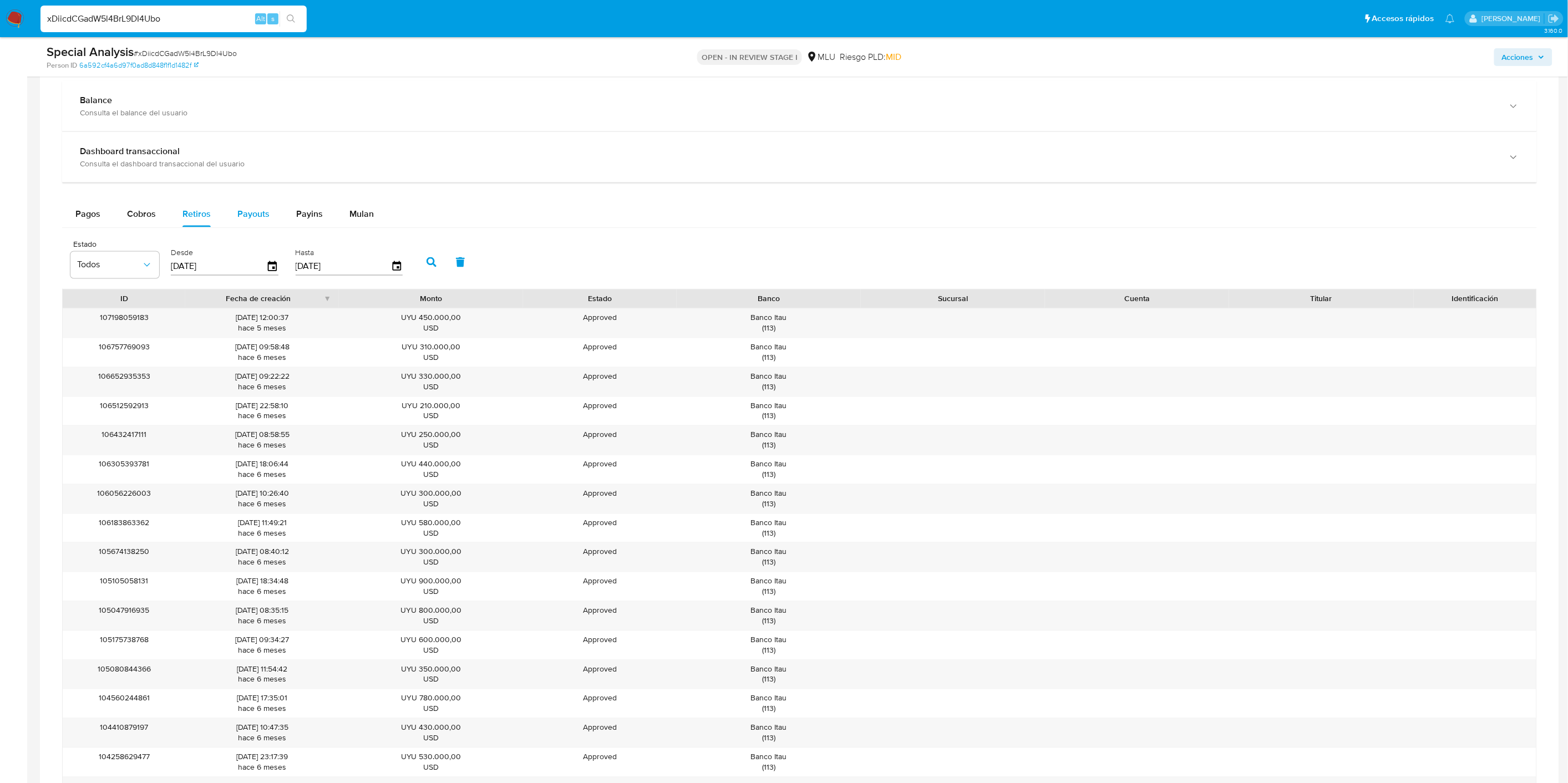
click at [234, 215] on button "Payouts" at bounding box center [253, 214] width 59 height 26
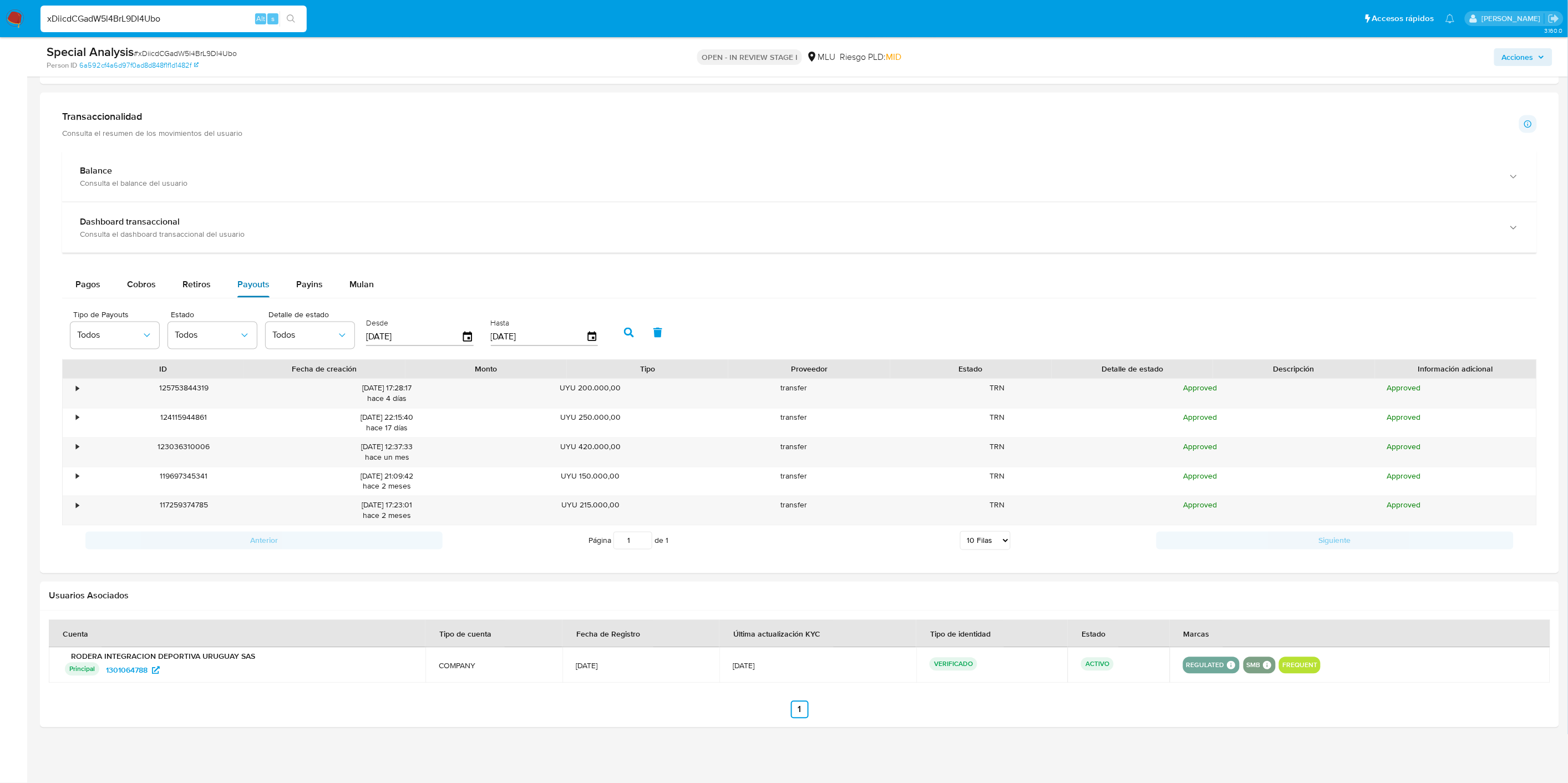
scroll to position [675, 0]
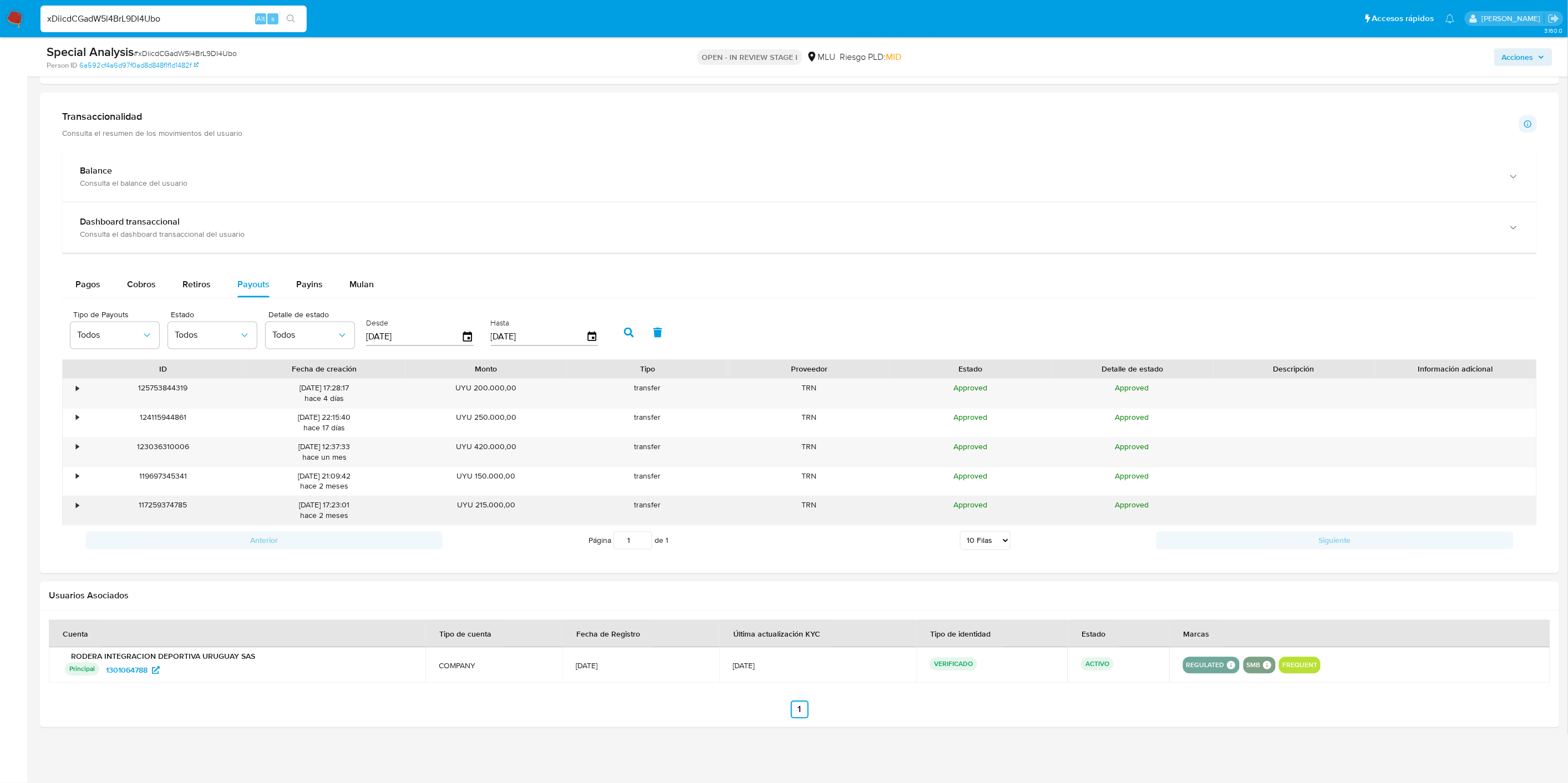
click at [76, 509] on div "•" at bounding box center [77, 505] width 3 height 10
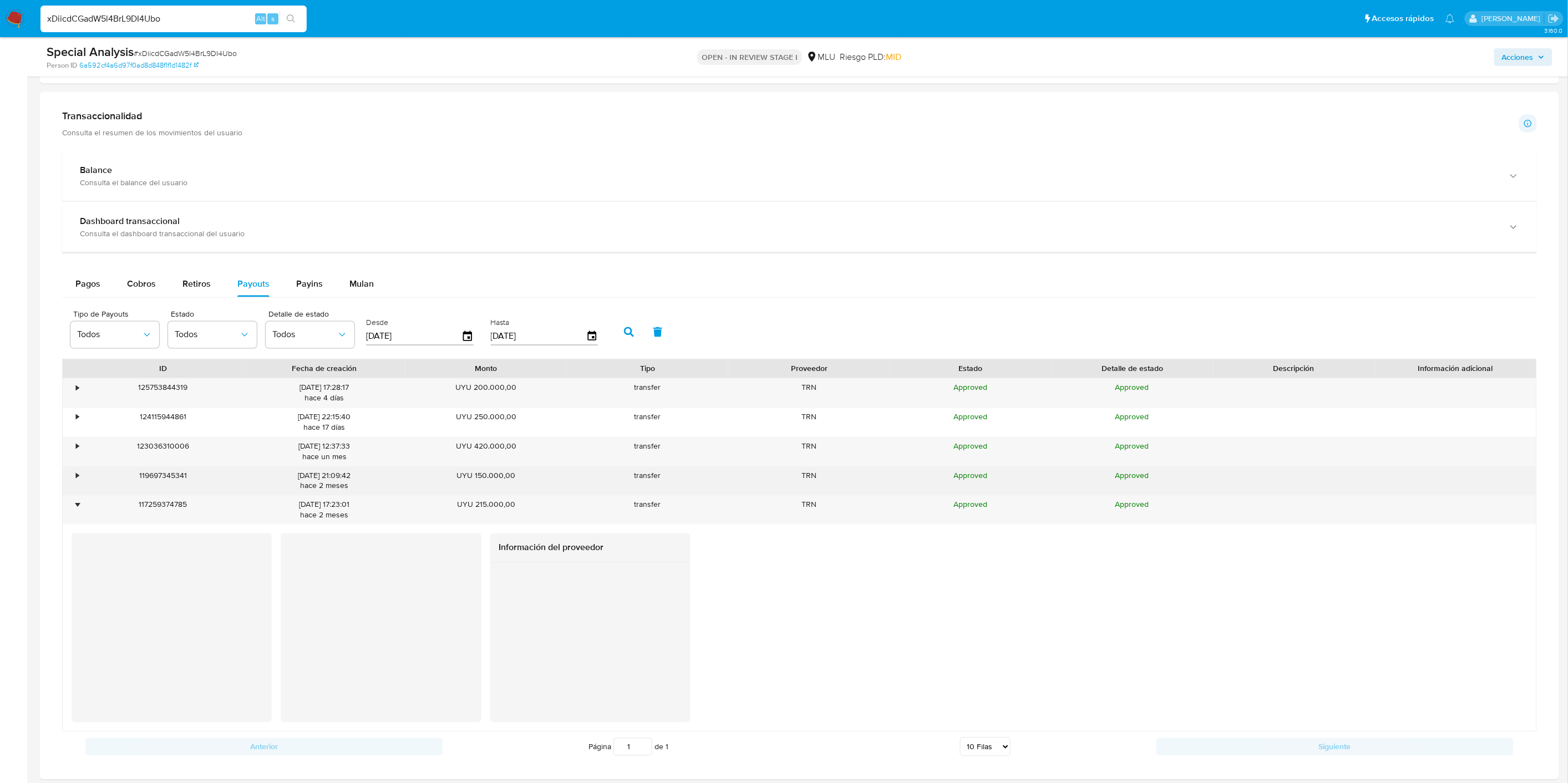
click at [76, 481] on div "•" at bounding box center [77, 476] width 3 height 10
